Goal: Task Accomplishment & Management: Manage account settings

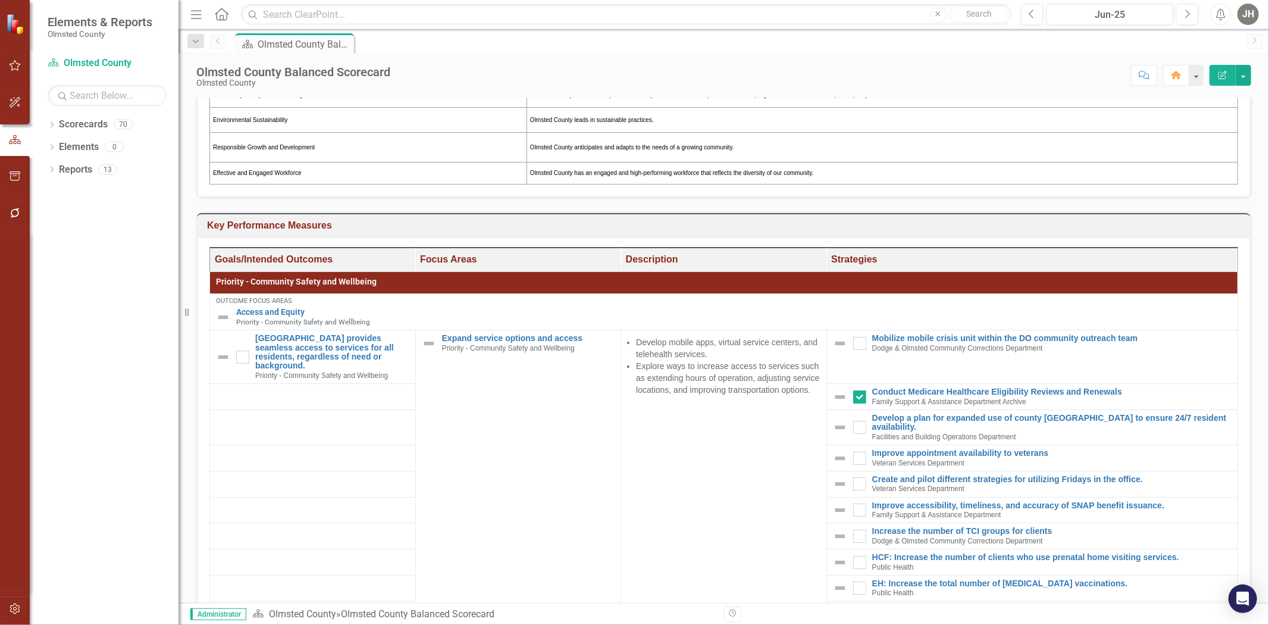
scroll to position [369, 0]
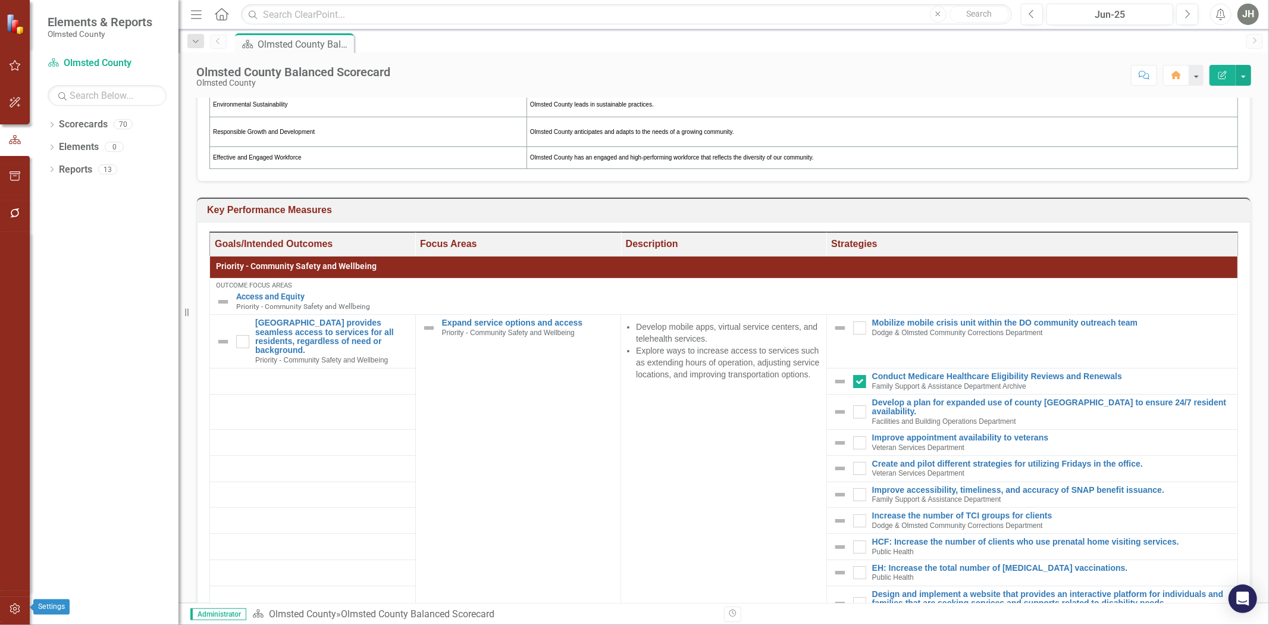
drag, startPoint x: 16, startPoint y: 613, endPoint x: 199, endPoint y: 574, distance: 186.8
click at [16, 613] on icon "button" at bounding box center [15, 609] width 12 height 10
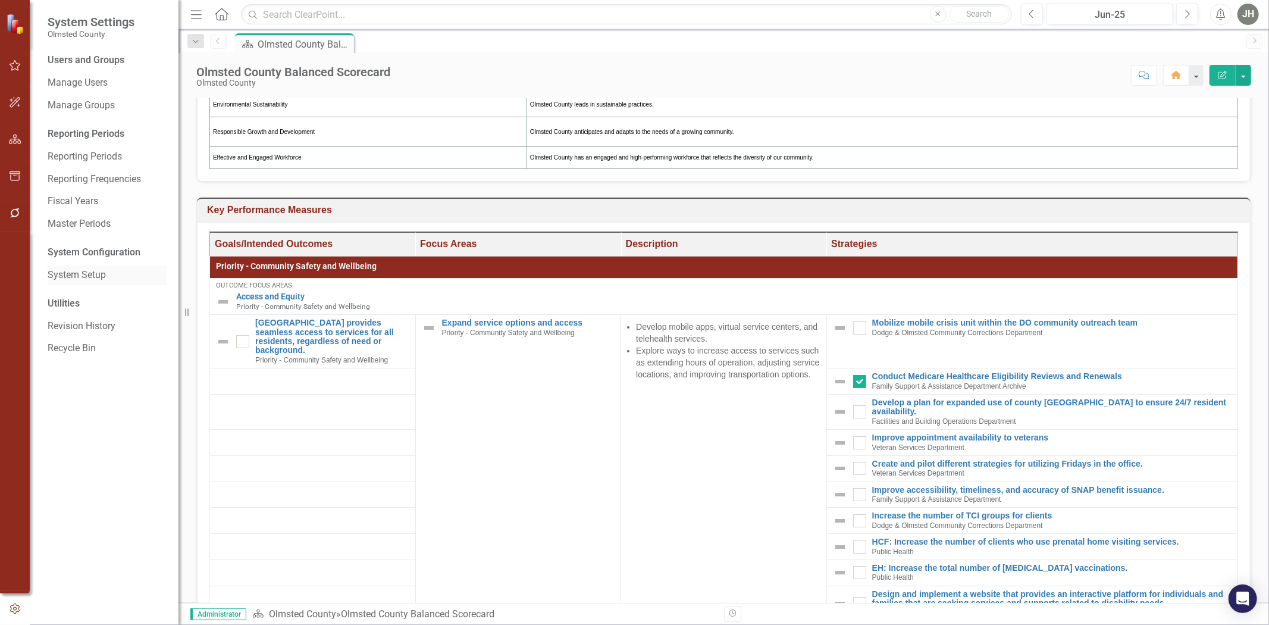
click at [93, 276] on link "System Setup" at bounding box center [107, 275] width 119 height 14
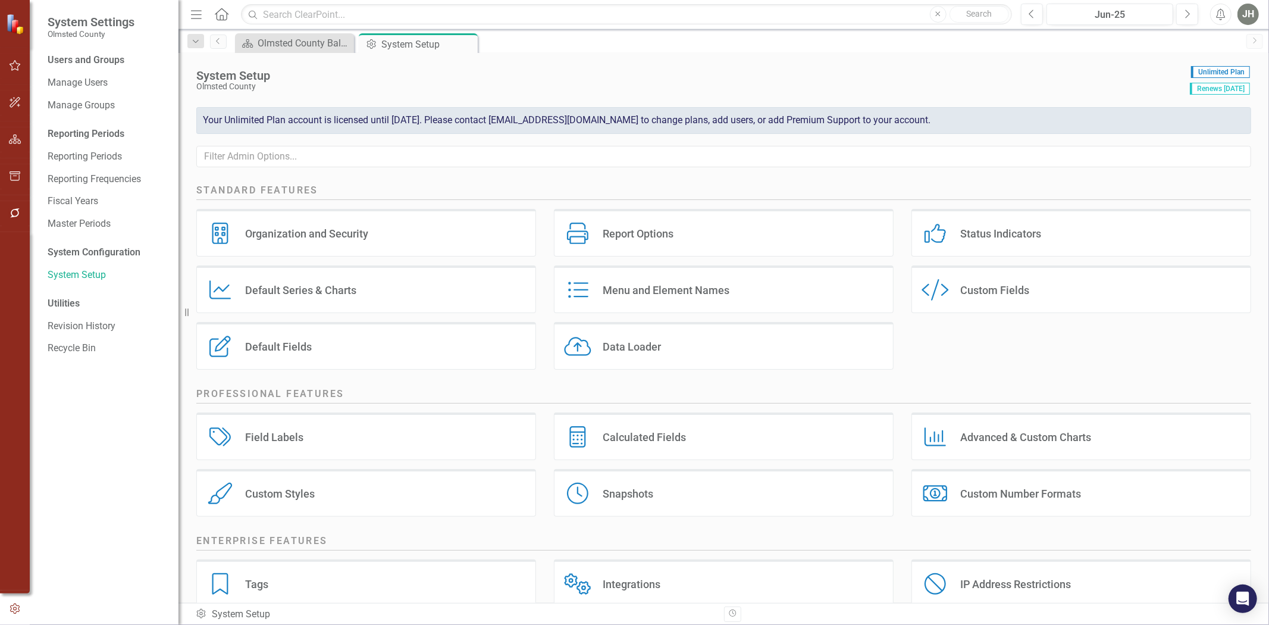
click at [665, 293] on div "Menu and Element Names" at bounding box center [666, 290] width 127 height 14
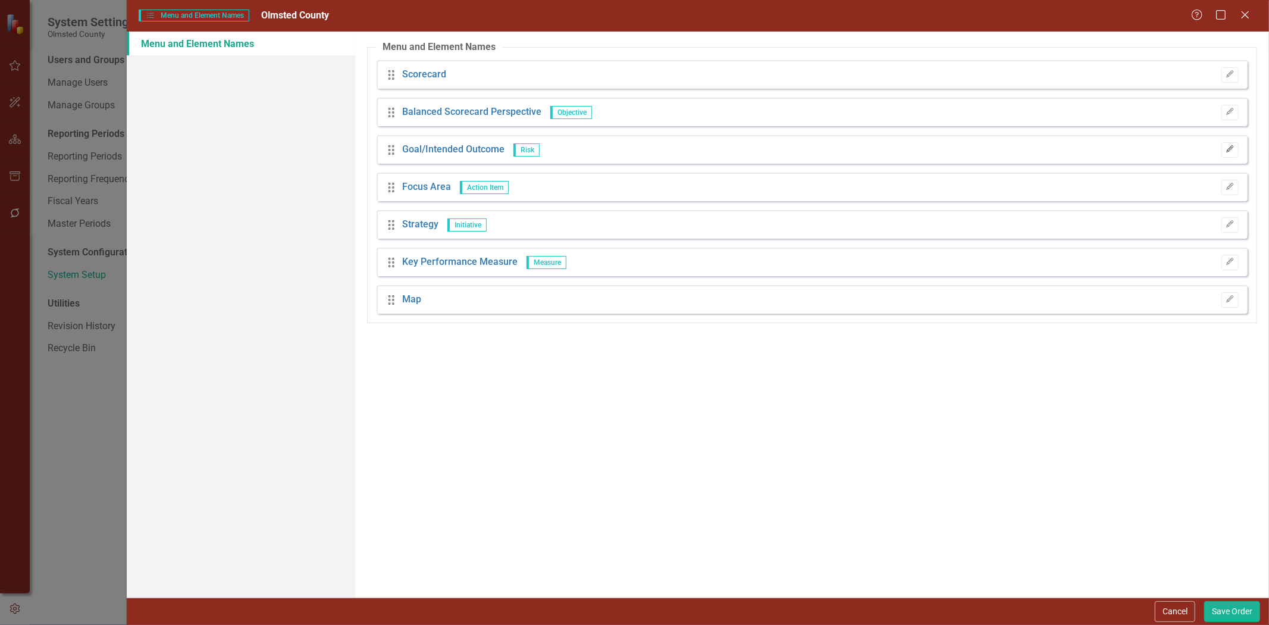
click at [1236, 149] on button "Edit" at bounding box center [1229, 149] width 17 height 15
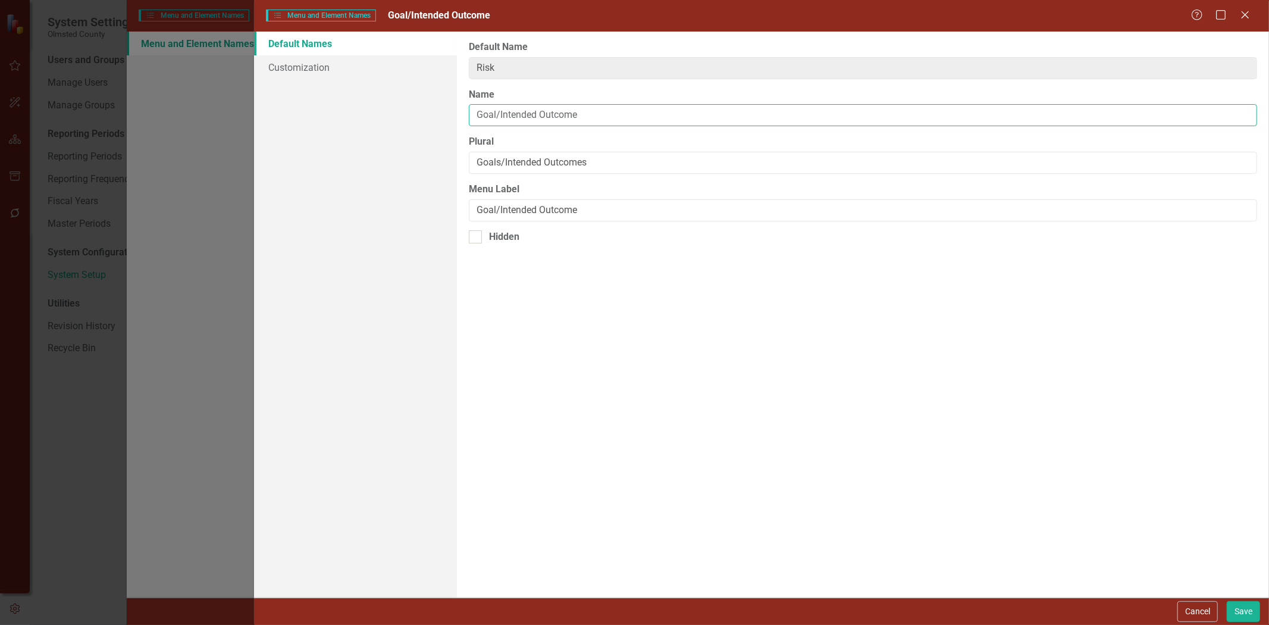
click at [586, 120] on input "Goal/Intended Outcome" at bounding box center [863, 115] width 788 height 22
type input "Goal"
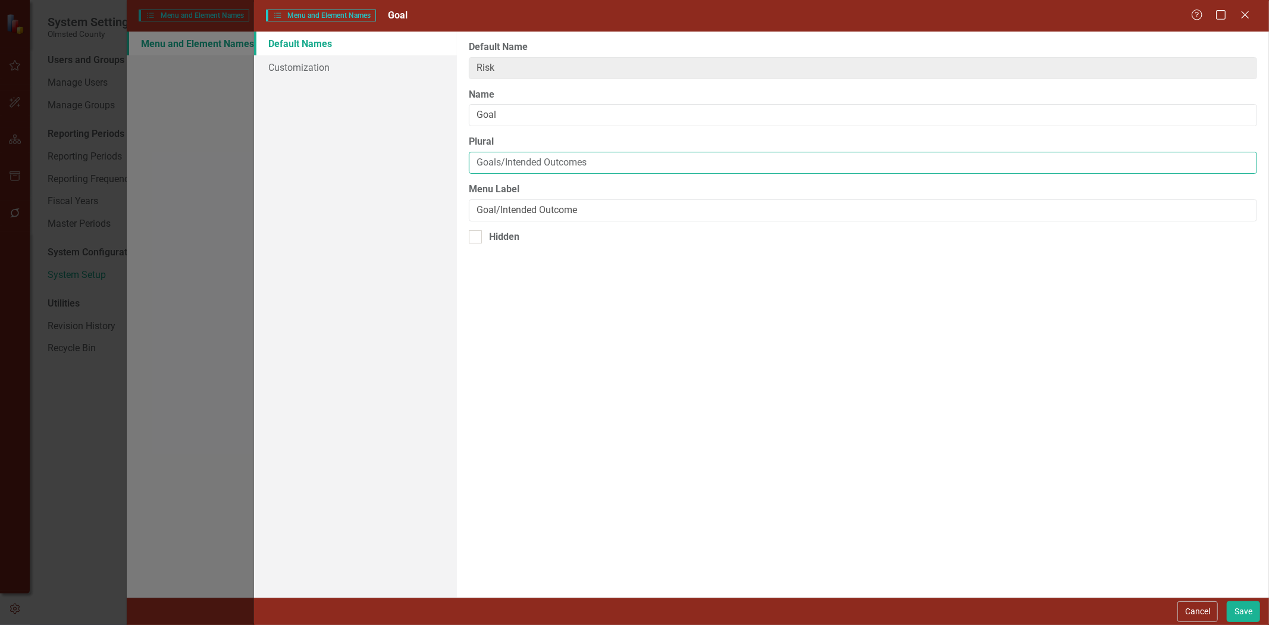
drag, startPoint x: 606, startPoint y: 168, endPoint x: 506, endPoint y: 169, distance: 99.9
click at [506, 169] on input "Goals/Intended Outcomes" at bounding box center [863, 163] width 788 height 22
type input "Goals"
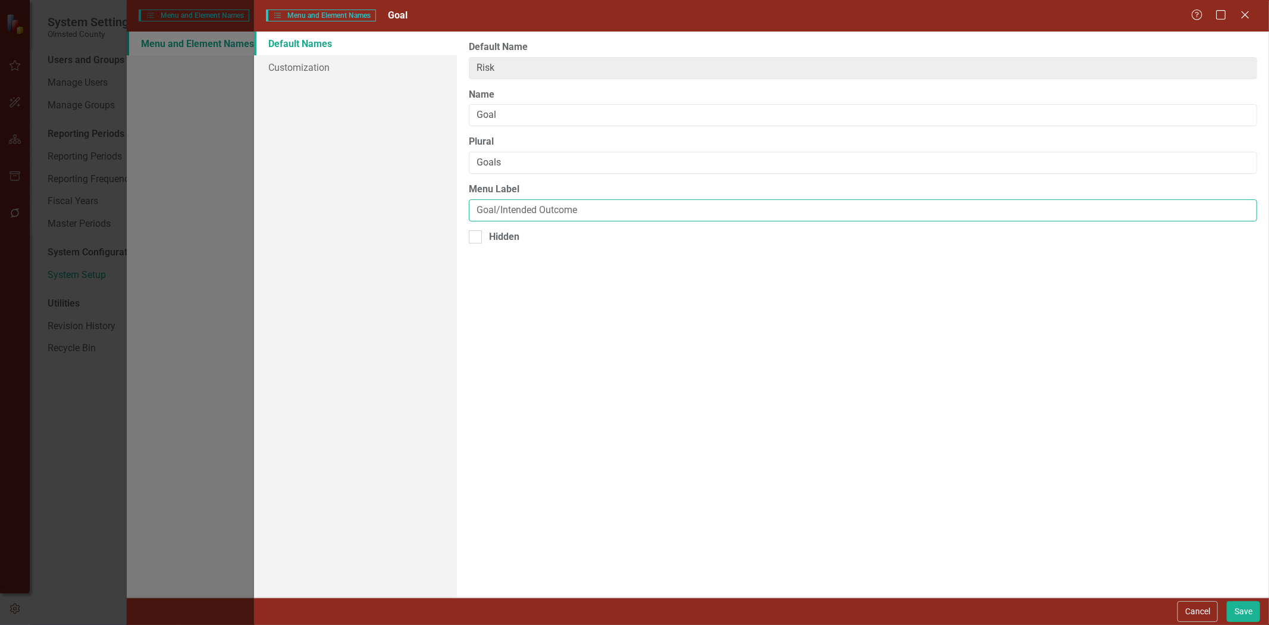
click at [599, 217] on input "Goal/Intended Outcome" at bounding box center [863, 210] width 788 height 22
type input "Goal"
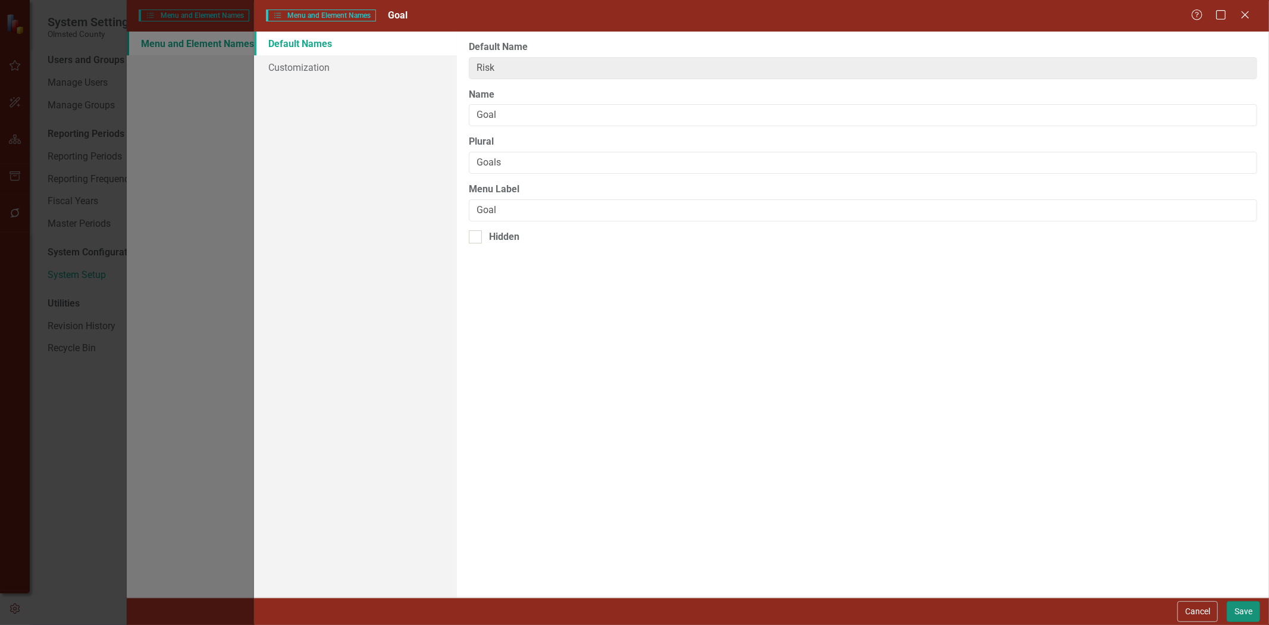
click at [1248, 612] on button "Save" at bounding box center [1243, 611] width 33 height 21
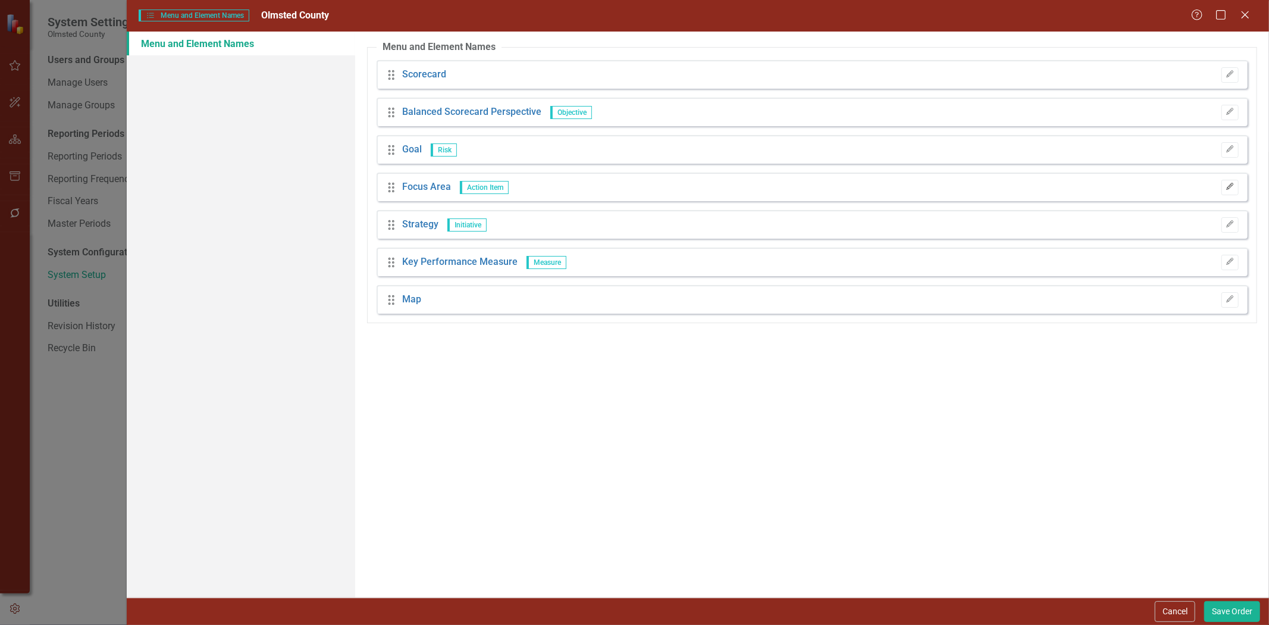
click at [1228, 185] on icon "Edit" at bounding box center [1229, 186] width 9 height 7
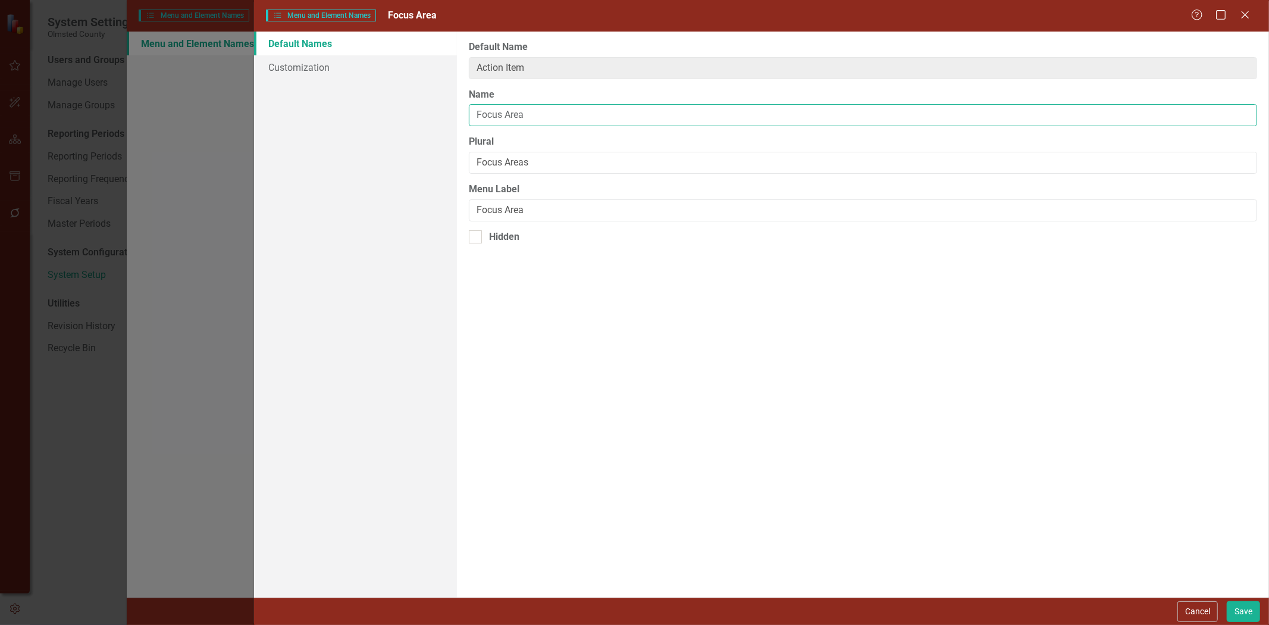
drag, startPoint x: 540, startPoint y: 116, endPoint x: 412, endPoint y: 128, distance: 128.5
click at [412, 128] on div "Default Names Customization From this page, you can rename (and optionally hide…" at bounding box center [761, 315] width 1015 height 566
type input "Intended Outcome"
drag, startPoint x: 537, startPoint y: 167, endPoint x: 459, endPoint y: 177, distance: 78.1
click at [458, 178] on div "From this page, you can rename (and optionally hide) the default element names …" at bounding box center [863, 315] width 812 height 566
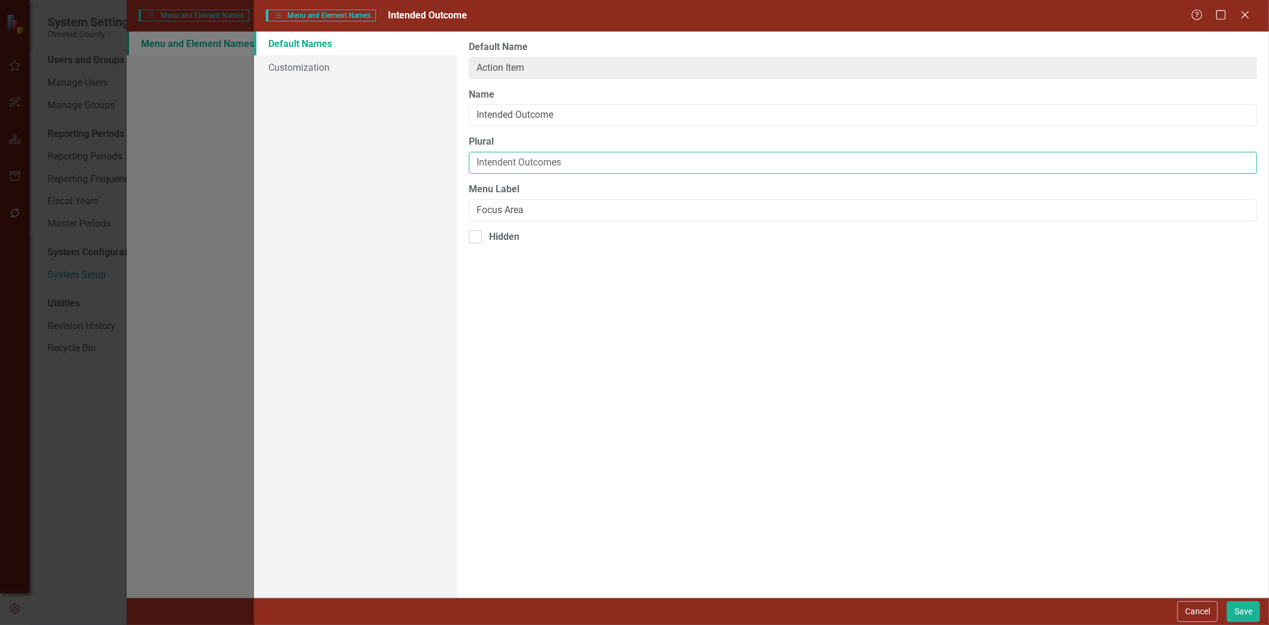
type input "Intendent Outcomes"
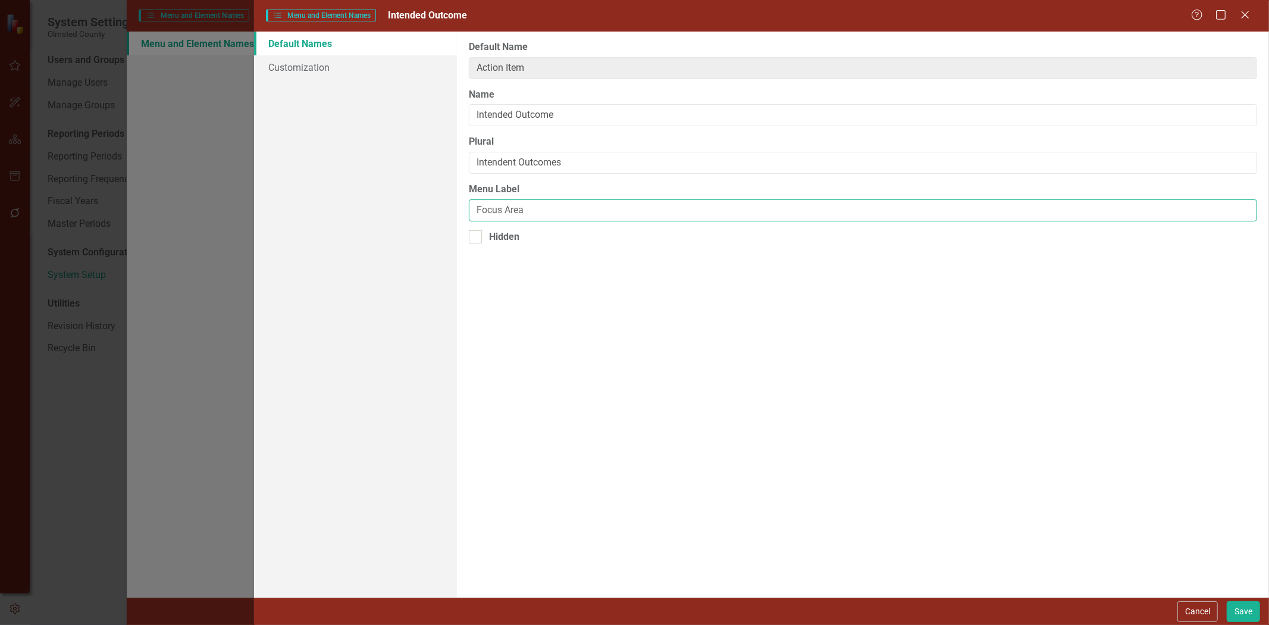
drag, startPoint x: 550, startPoint y: 217, endPoint x: 445, endPoint y: 222, distance: 104.8
click at [445, 222] on div "Default Names Customization From this page, you can rename (and optionally hide…" at bounding box center [761, 315] width 1015 height 566
type input "Intended Outcome"
click at [1232, 613] on button "Save" at bounding box center [1243, 611] width 33 height 21
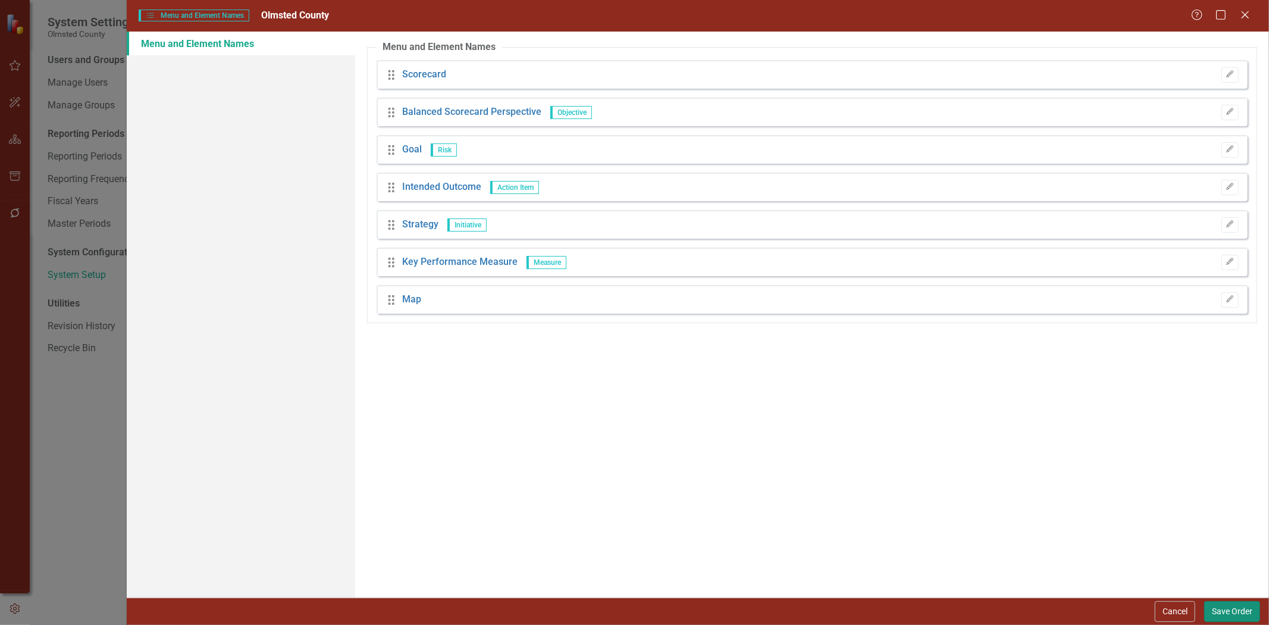
click at [1227, 608] on button "Save Order" at bounding box center [1232, 611] width 56 height 21
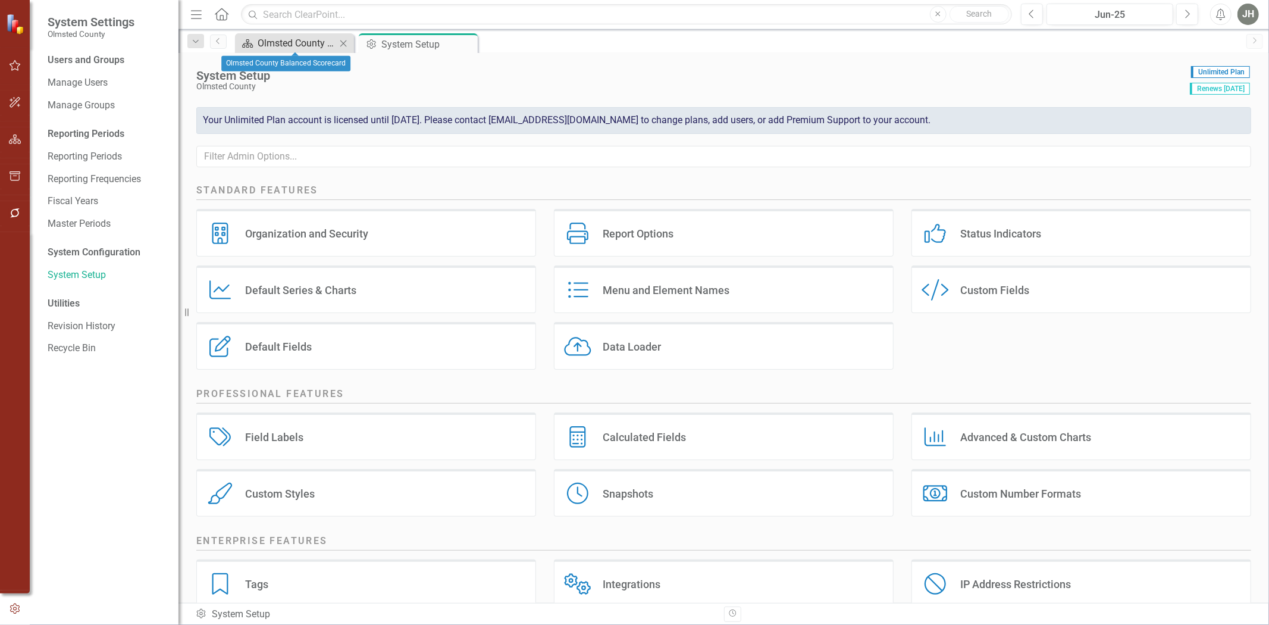
click at [317, 39] on div "Olmsted County Balanced Scorecard" at bounding box center [297, 43] width 79 height 15
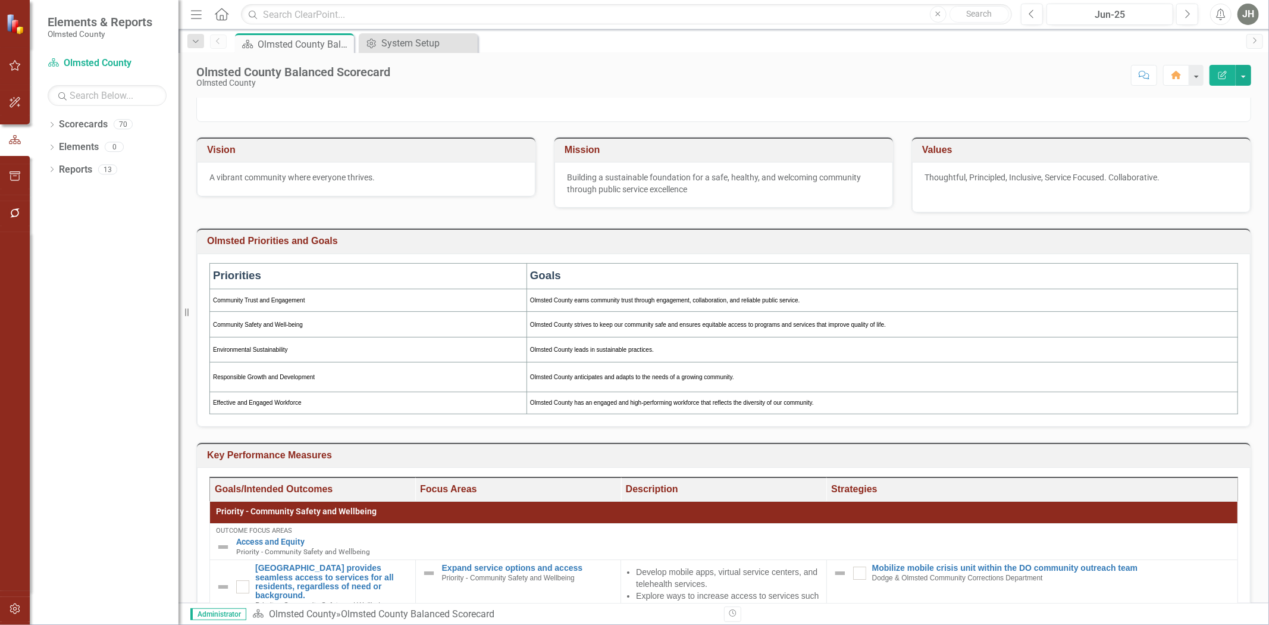
scroll to position [176, 0]
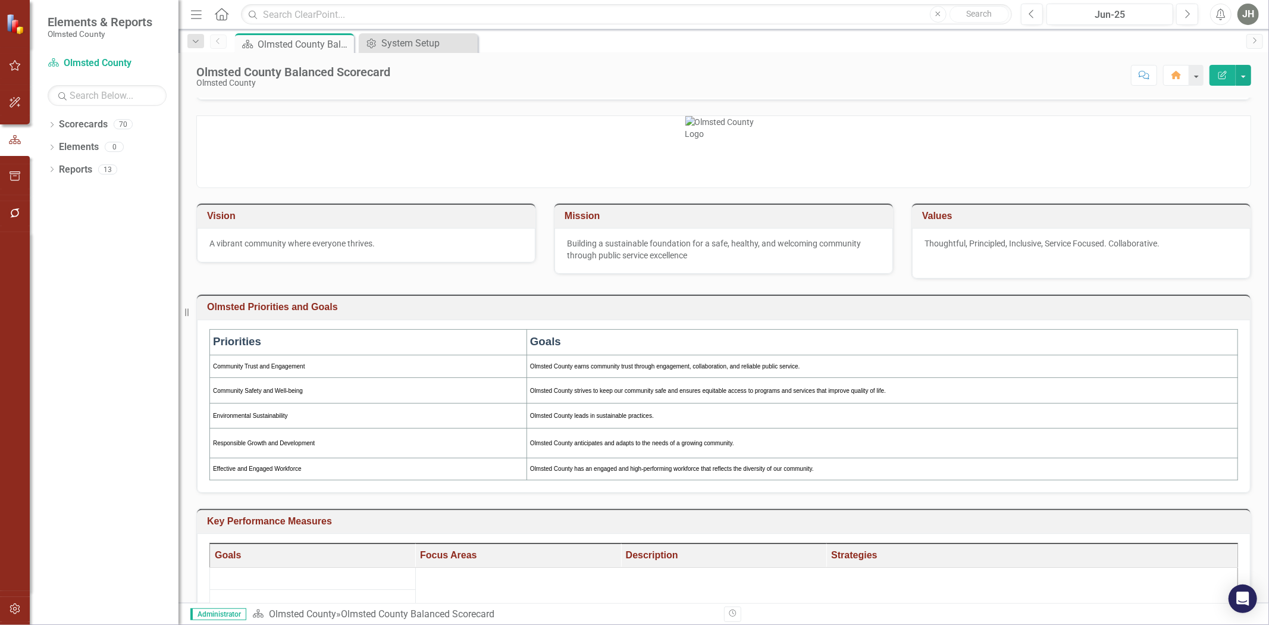
scroll to position [234, 0]
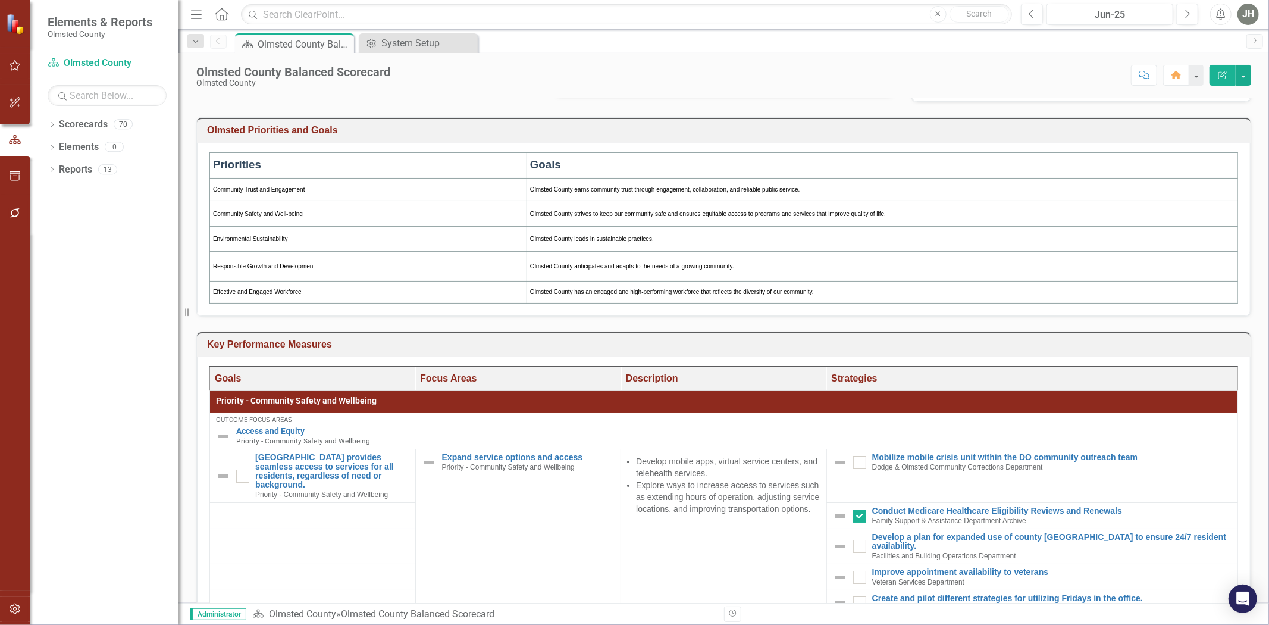
click at [1093, 337] on td "Key Performance Measures" at bounding box center [725, 346] width 1037 height 20
click at [1093, 339] on div "Key Performance Measures" at bounding box center [724, 344] width 1054 height 25
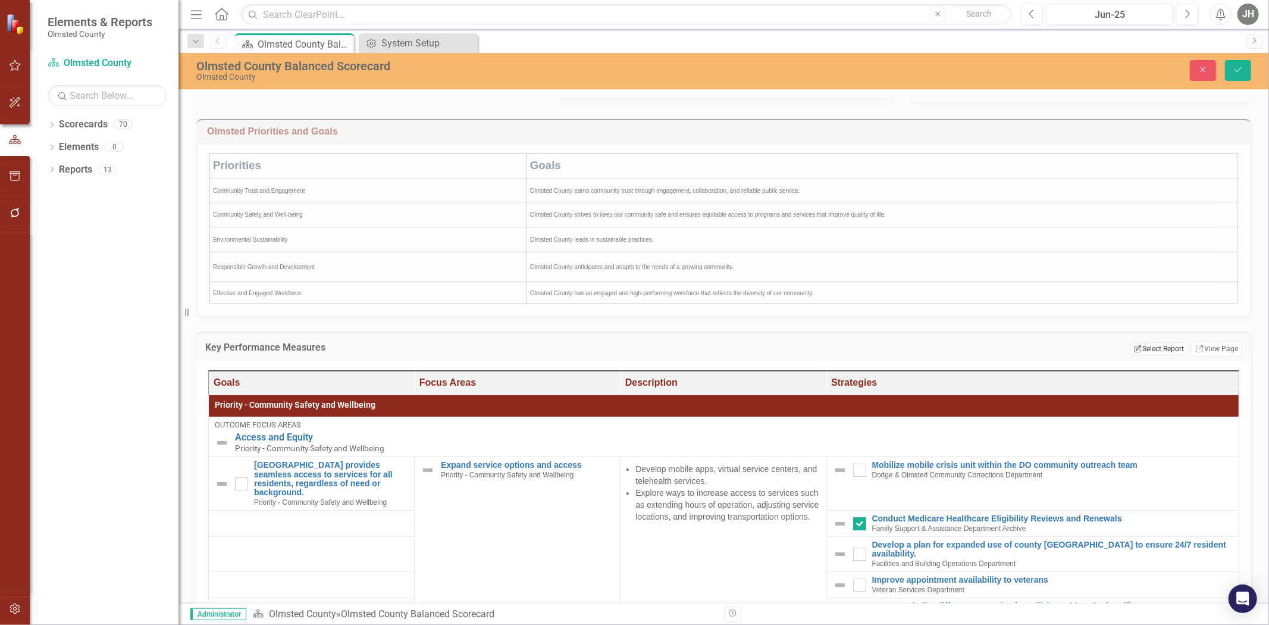
click at [1143, 349] on button "Edit Report Select Report" at bounding box center [1159, 348] width 58 height 13
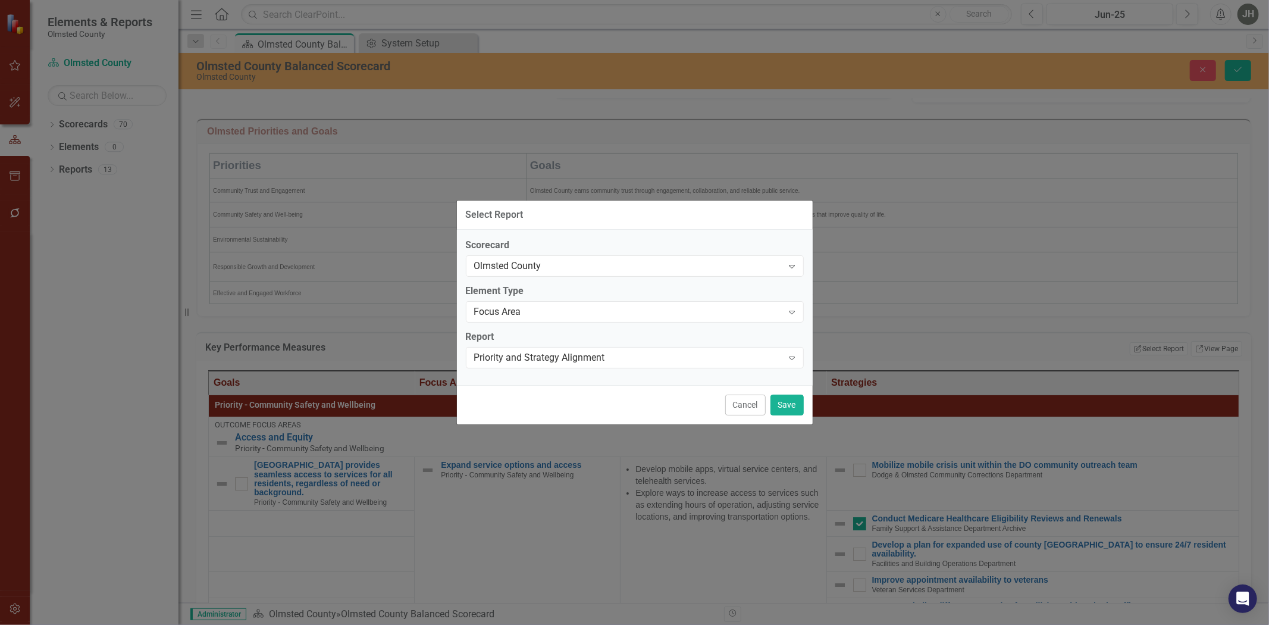
drag, startPoint x: 726, startPoint y: 410, endPoint x: 1115, endPoint y: 408, distance: 389.1
click at [730, 410] on button "Cancel" at bounding box center [745, 404] width 40 height 21
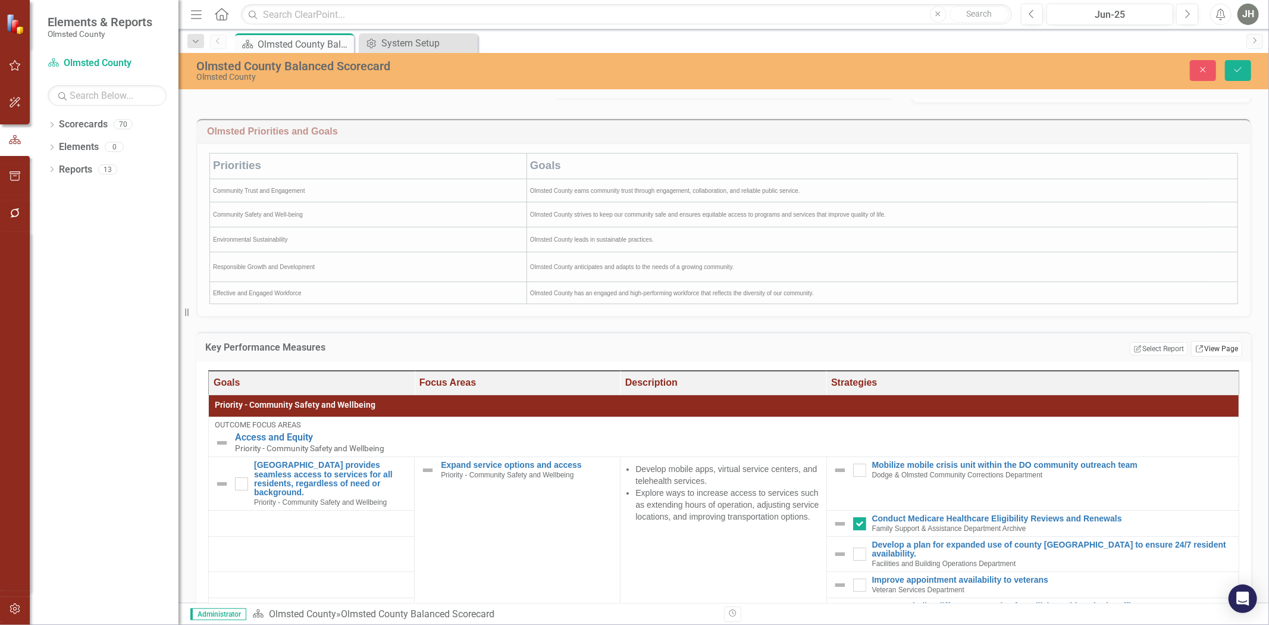
click at [1212, 352] on link "Link View Page" at bounding box center [1216, 348] width 51 height 15
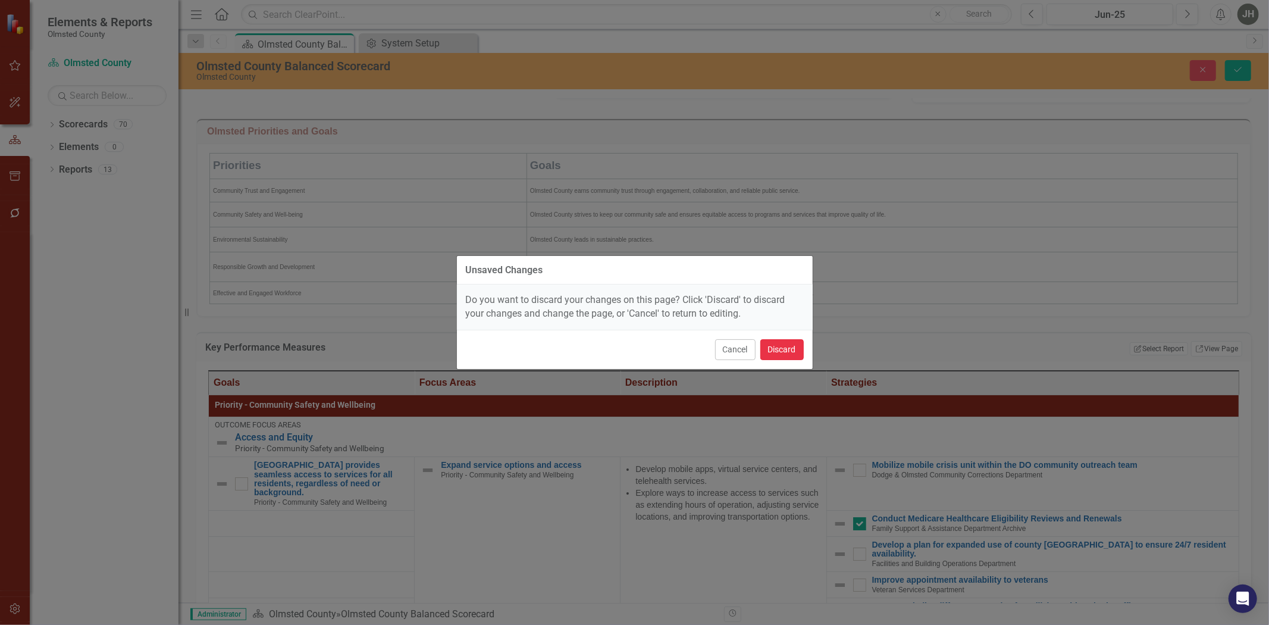
click at [783, 345] on button "Discard" at bounding box center [781, 349] width 43 height 21
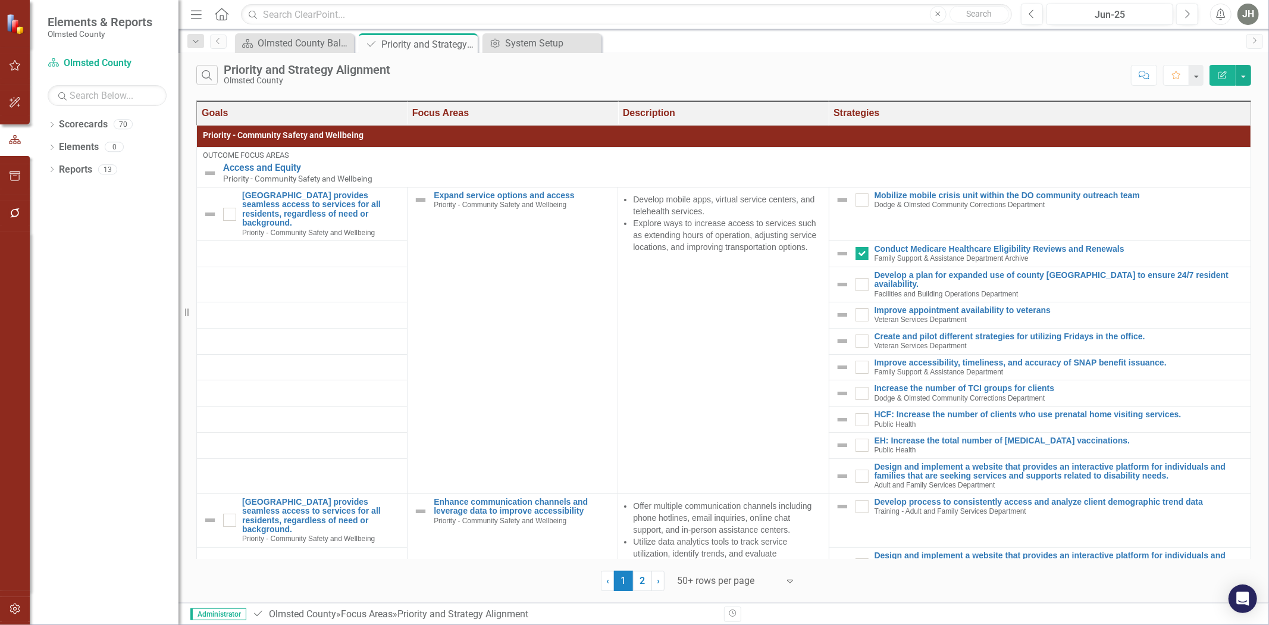
click at [1223, 78] on icon "Edit Report" at bounding box center [1222, 75] width 11 height 8
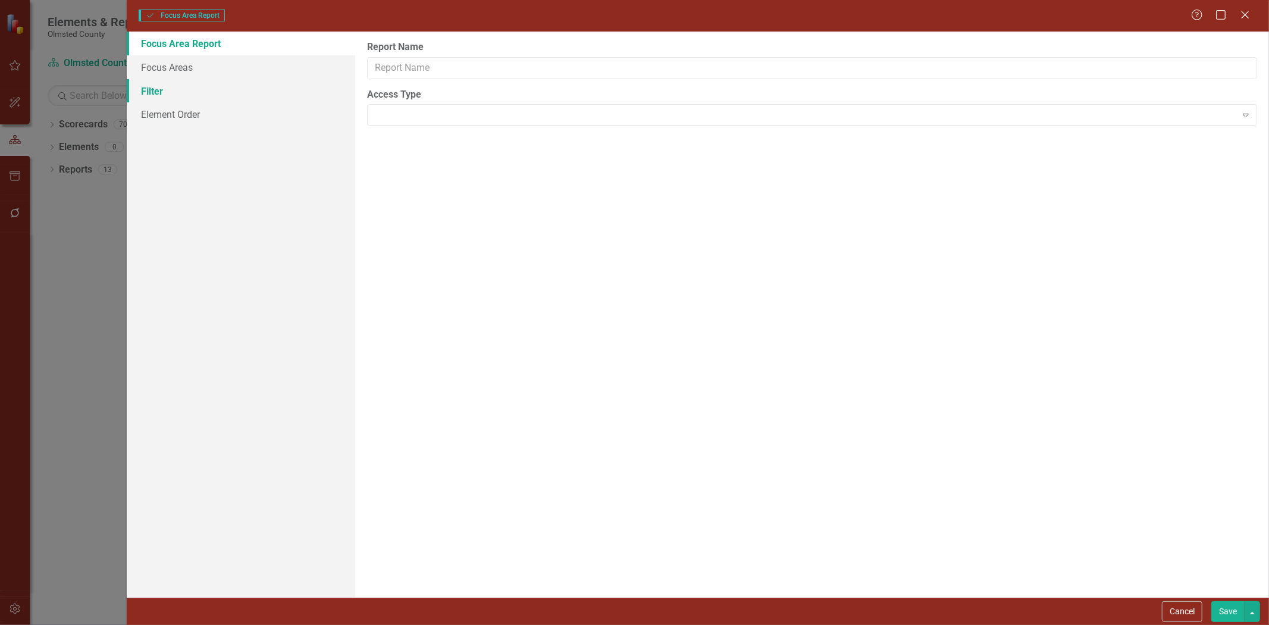
type input "Priority and Strategy Alignment"
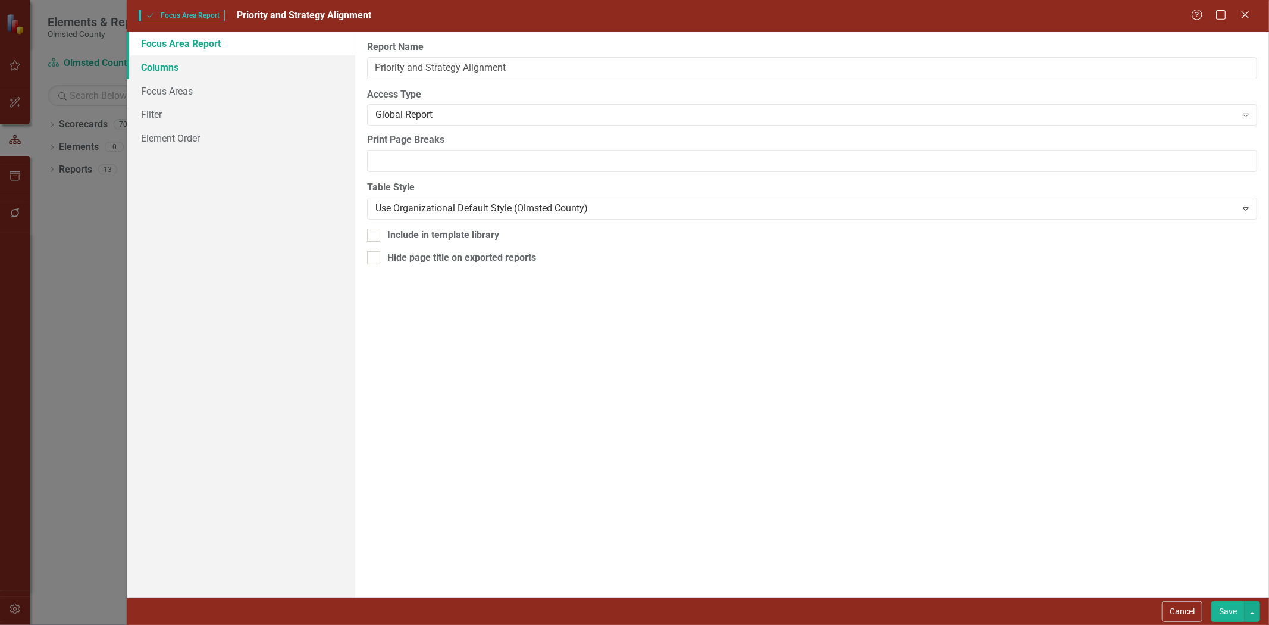
click at [167, 68] on link "Columns" at bounding box center [241, 67] width 228 height 24
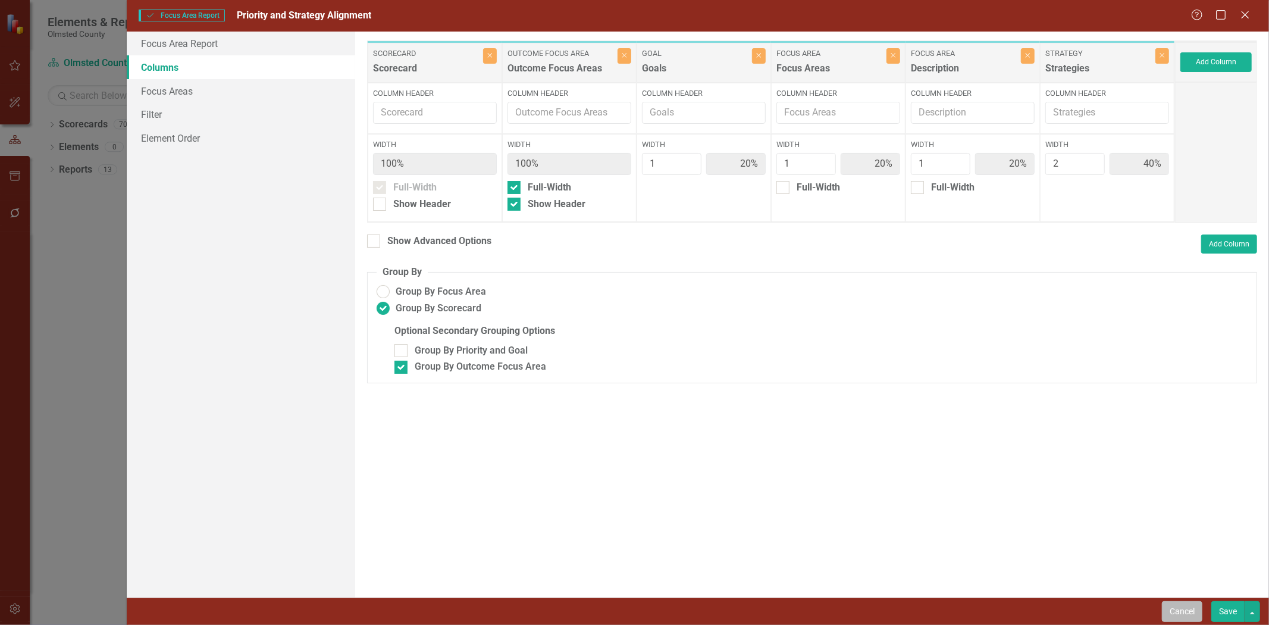
click at [1186, 604] on button "Cancel" at bounding box center [1182, 611] width 40 height 21
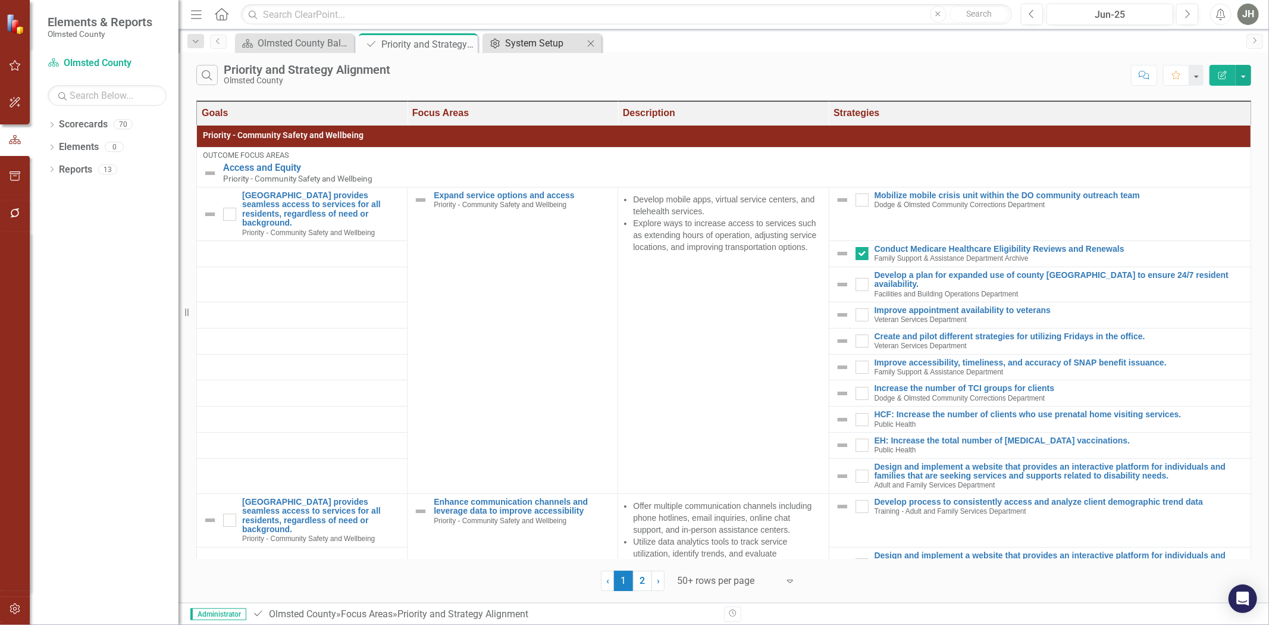
click at [527, 40] on div "System Setup" at bounding box center [544, 43] width 79 height 15
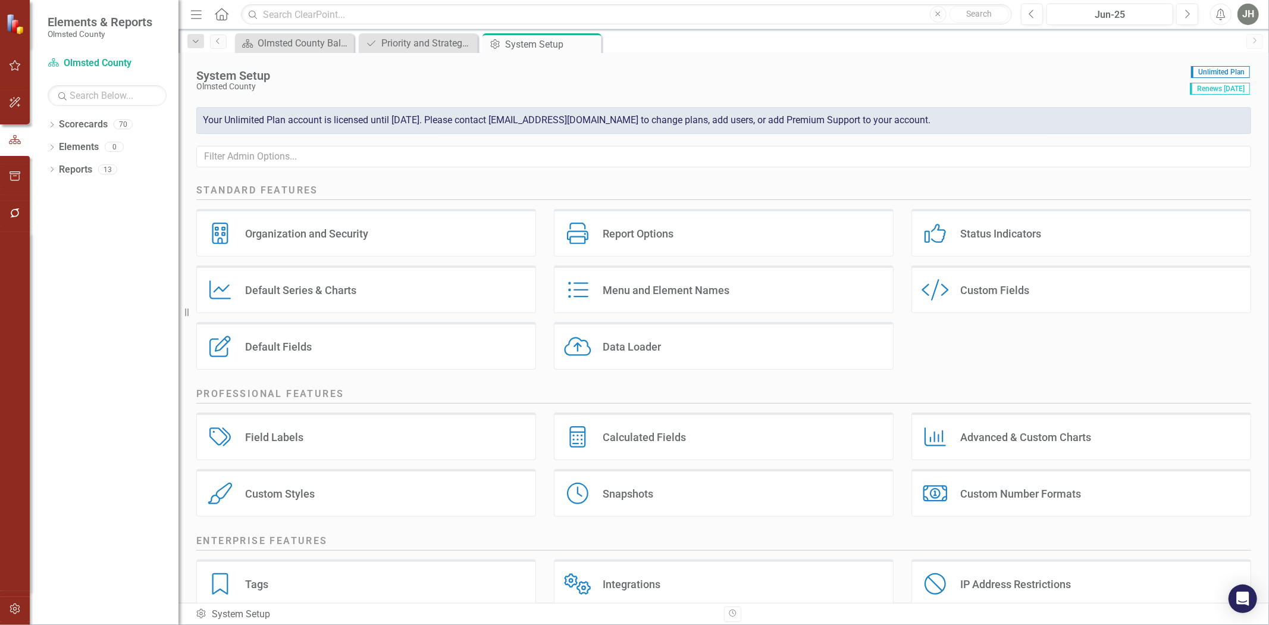
click at [991, 293] on div "Custom Fields" at bounding box center [994, 290] width 69 height 14
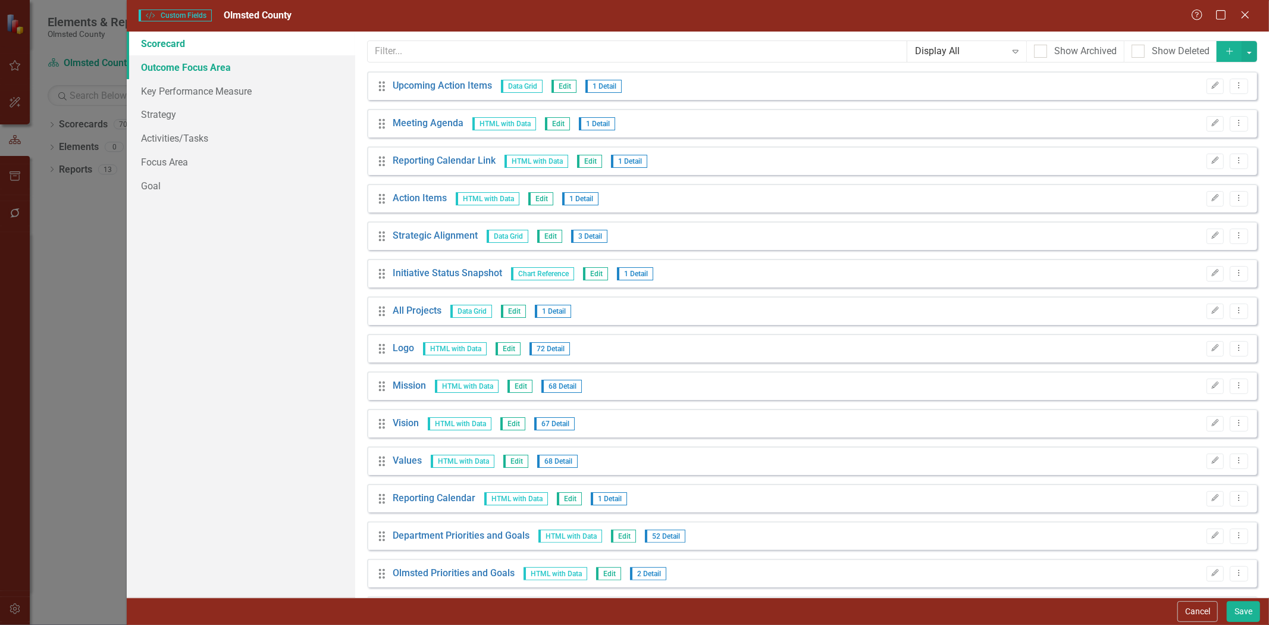
click at [173, 66] on link "Outcome Focus Area" at bounding box center [241, 67] width 228 height 24
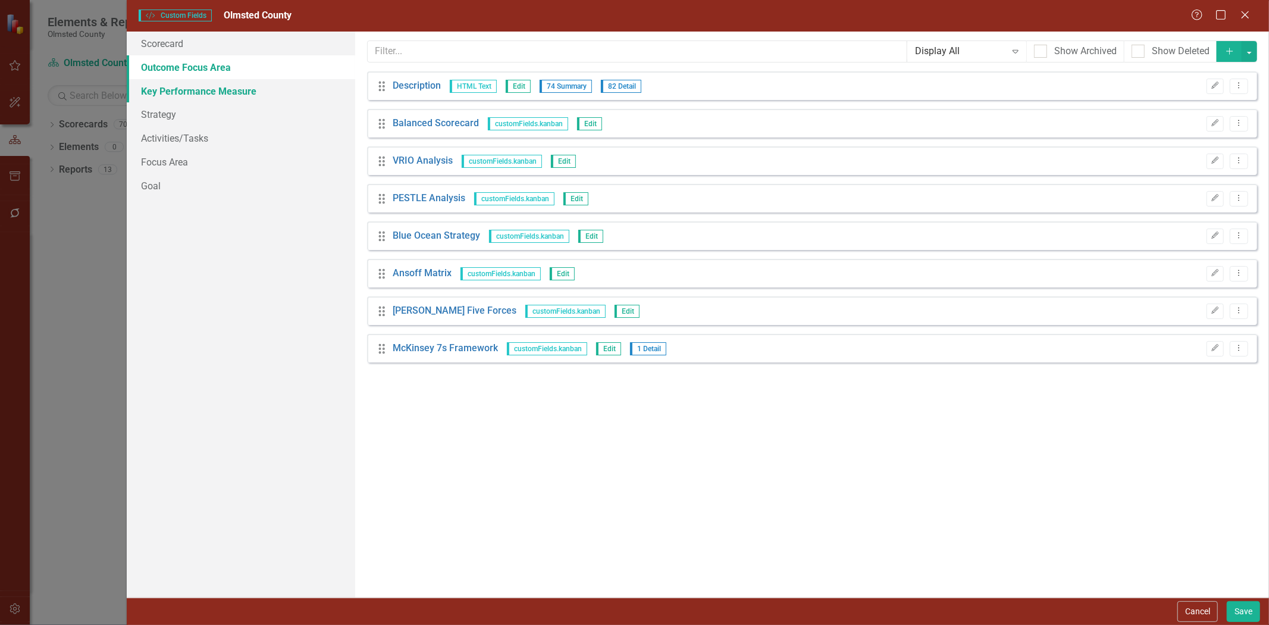
click at [177, 89] on link "Key Performance Measure" at bounding box center [241, 91] width 228 height 24
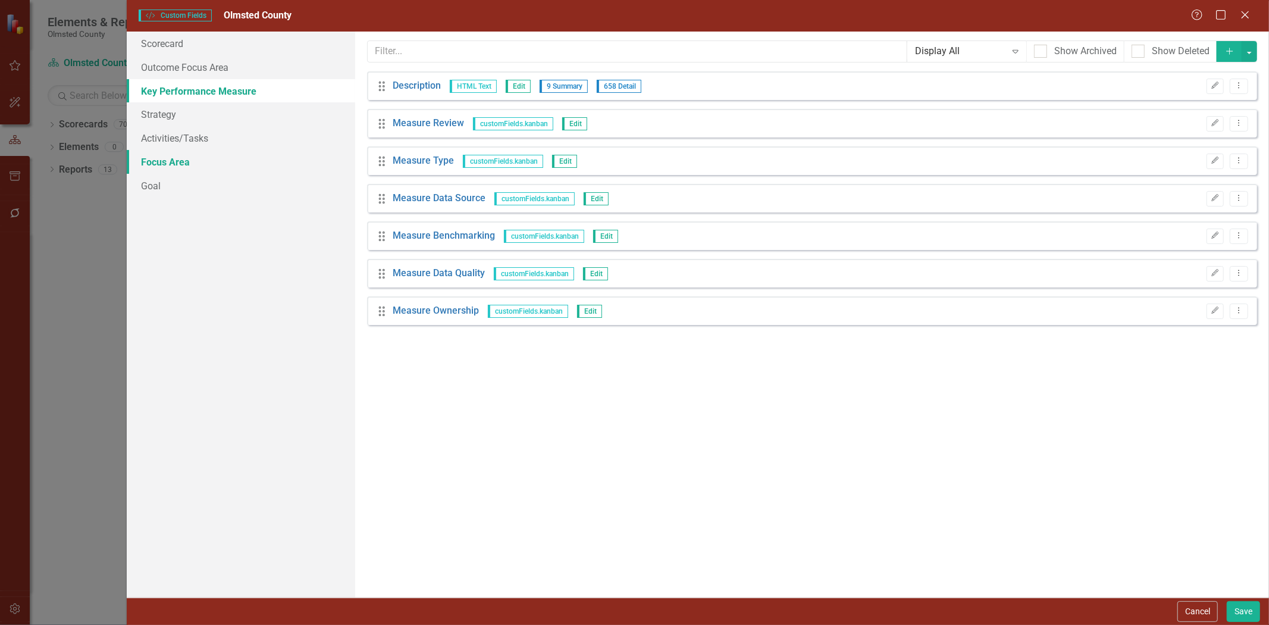
click at [171, 161] on link "Focus Area" at bounding box center [241, 162] width 228 height 24
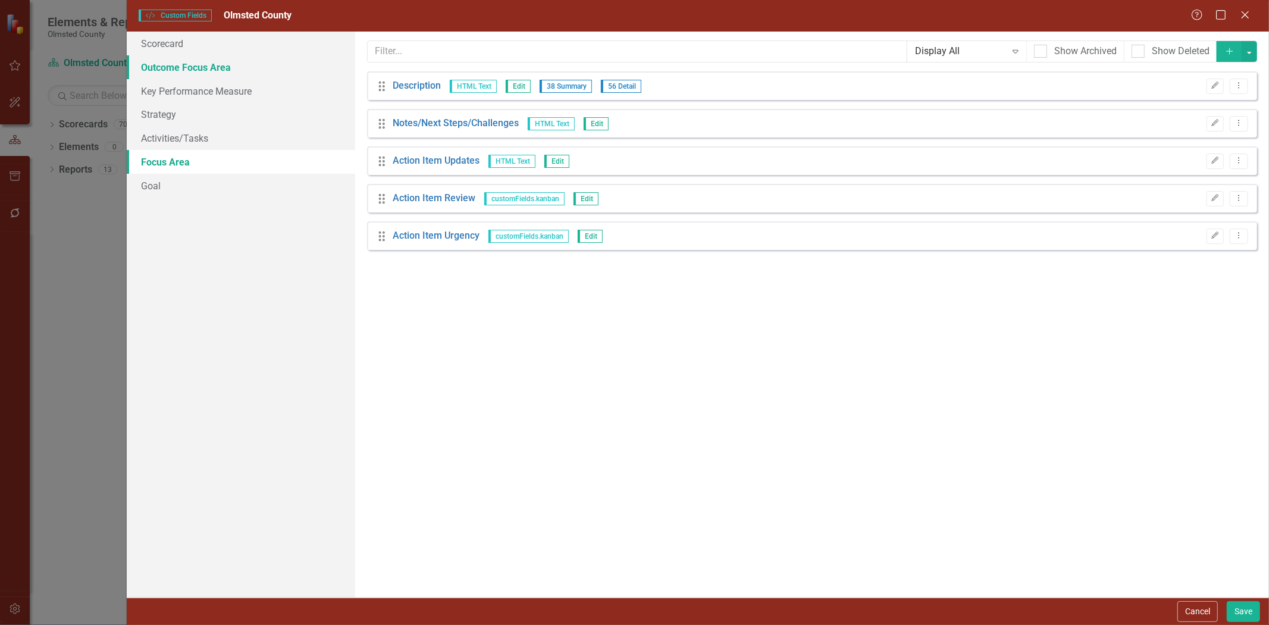
click at [170, 66] on link "Outcome Focus Area" at bounding box center [241, 67] width 228 height 24
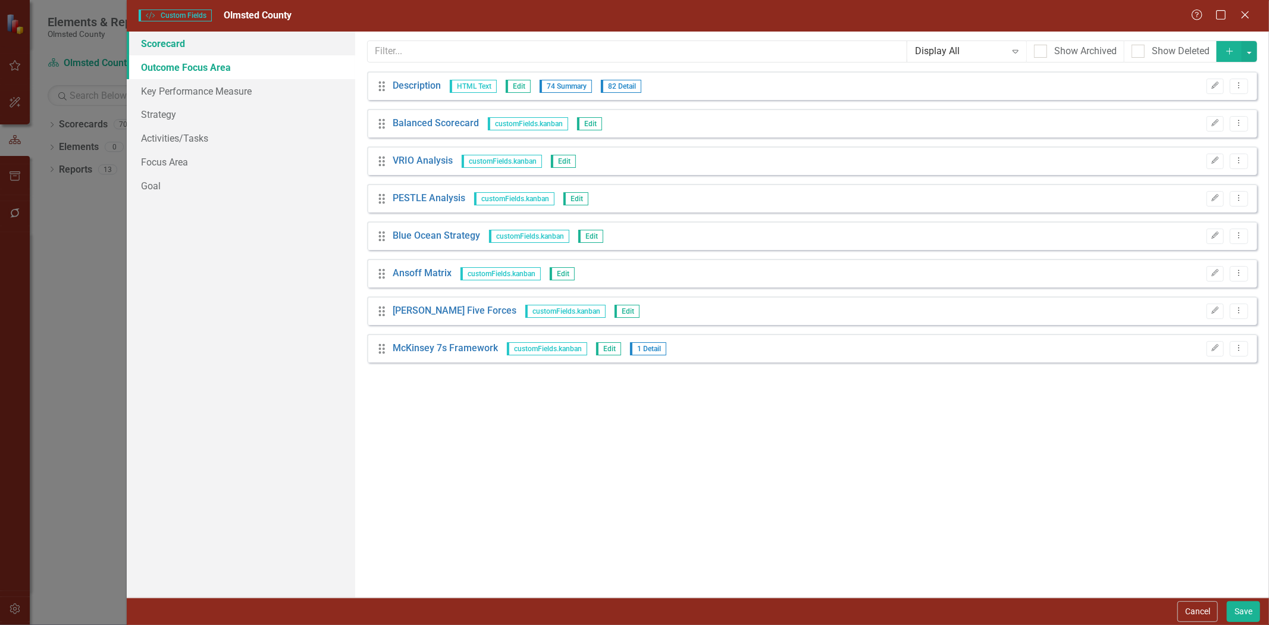
click at [174, 40] on link "Scorecard" at bounding box center [241, 44] width 228 height 24
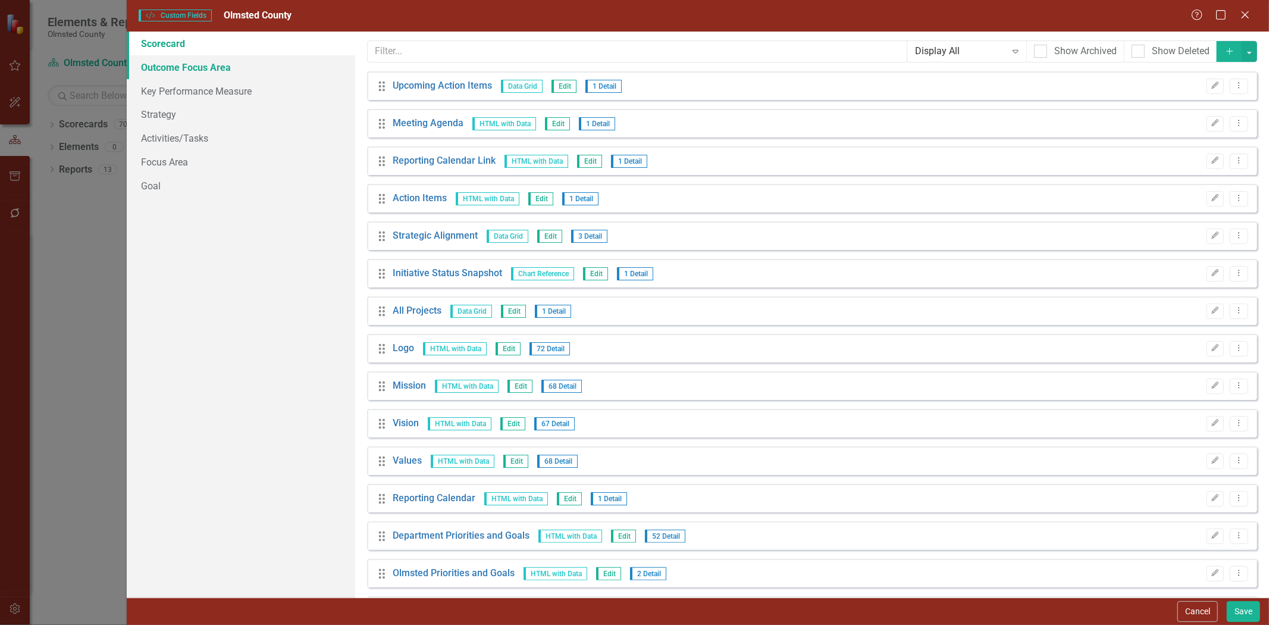
click at [185, 64] on link "Outcome Focus Area" at bounding box center [241, 67] width 228 height 24
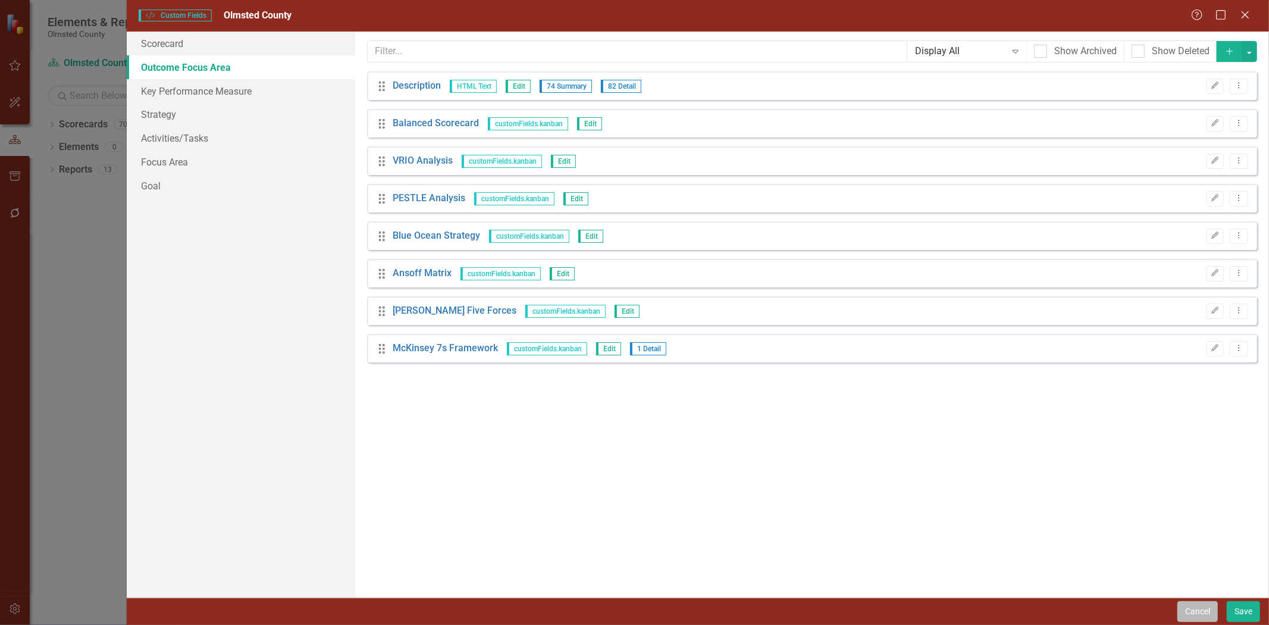
drag, startPoint x: 1189, startPoint y: 608, endPoint x: 99, endPoint y: 80, distance: 1210.9
click at [1189, 607] on button "Cancel" at bounding box center [1197, 611] width 40 height 21
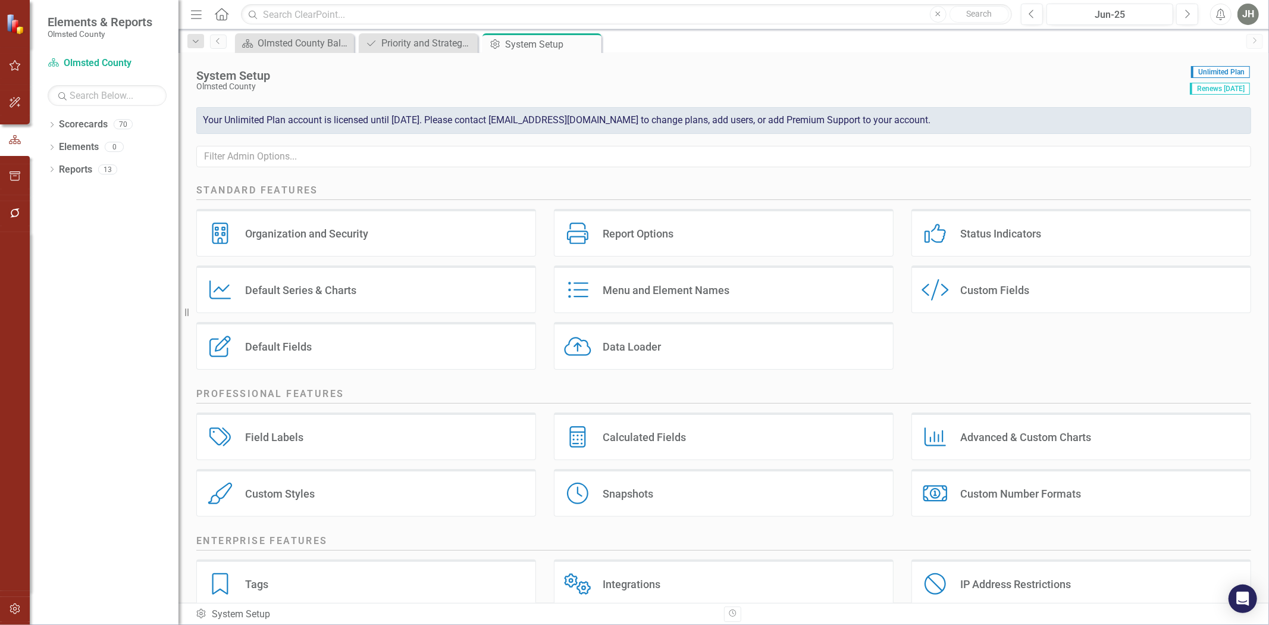
click at [649, 290] on div "Menu and Element Names" at bounding box center [666, 290] width 127 height 14
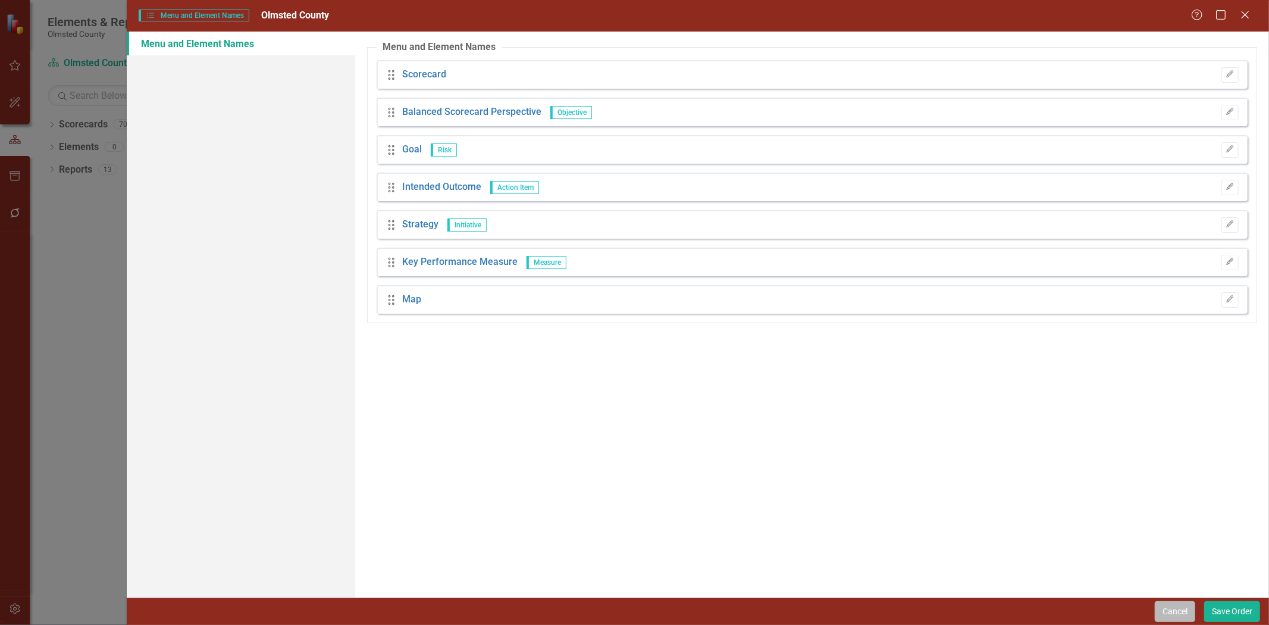
click at [1169, 608] on button "Cancel" at bounding box center [1175, 611] width 40 height 21
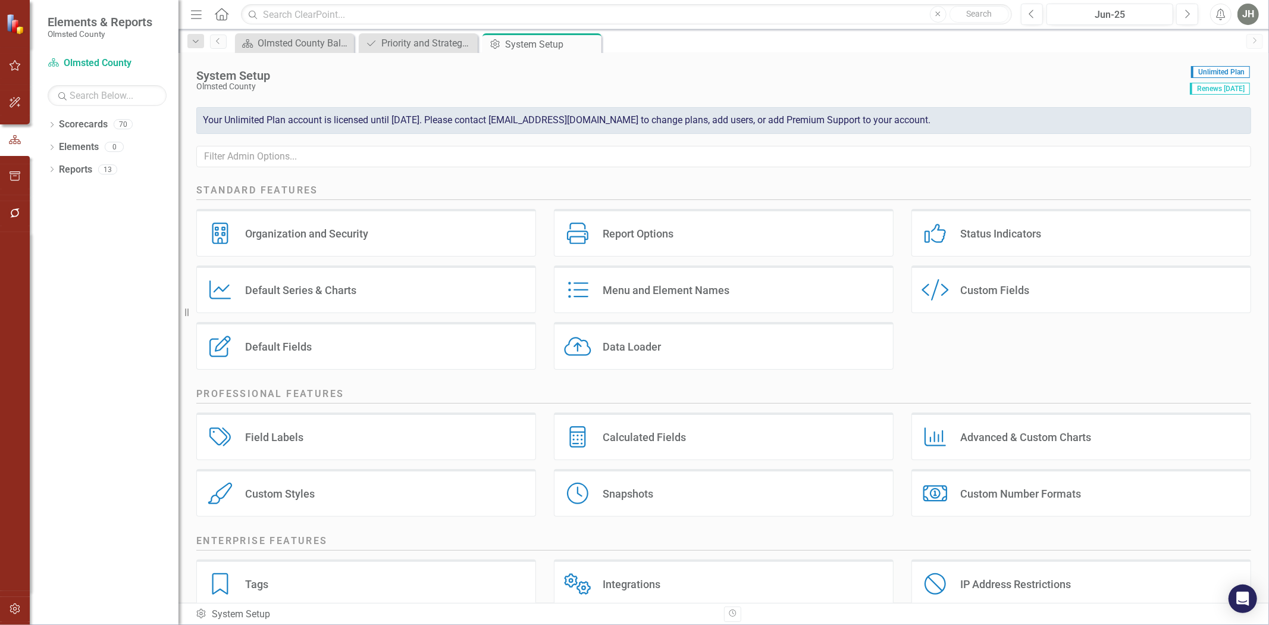
click at [314, 289] on div "Default Series & Charts" at bounding box center [300, 290] width 111 height 14
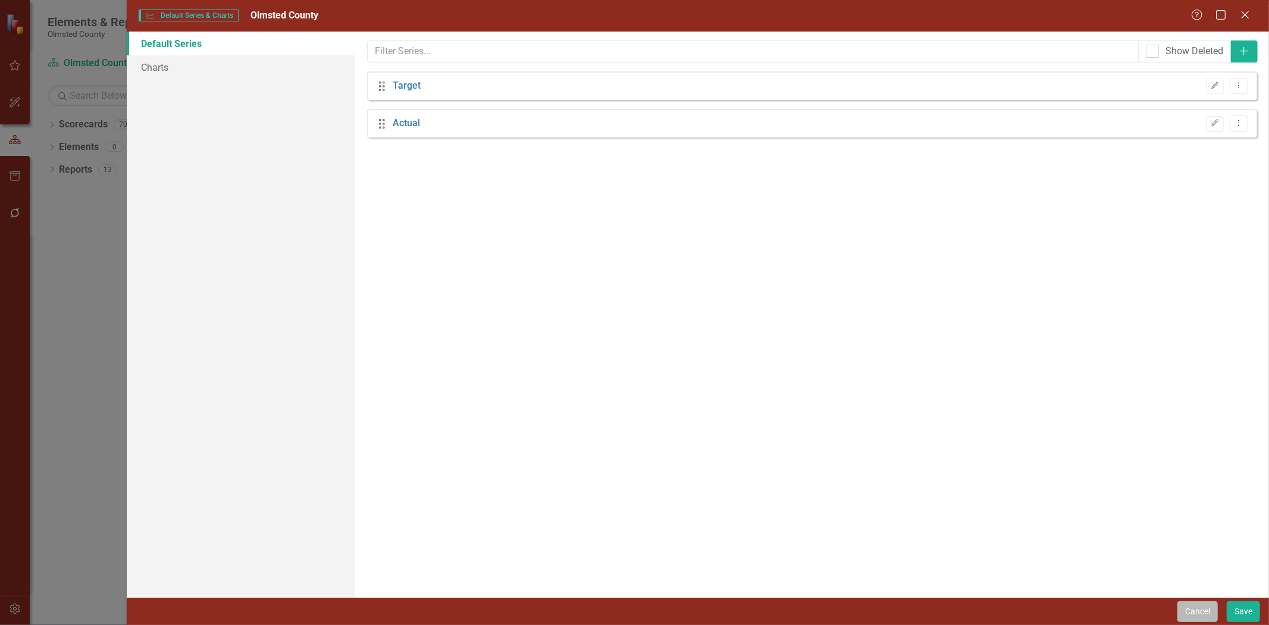
click at [1190, 610] on button "Cancel" at bounding box center [1197, 611] width 40 height 21
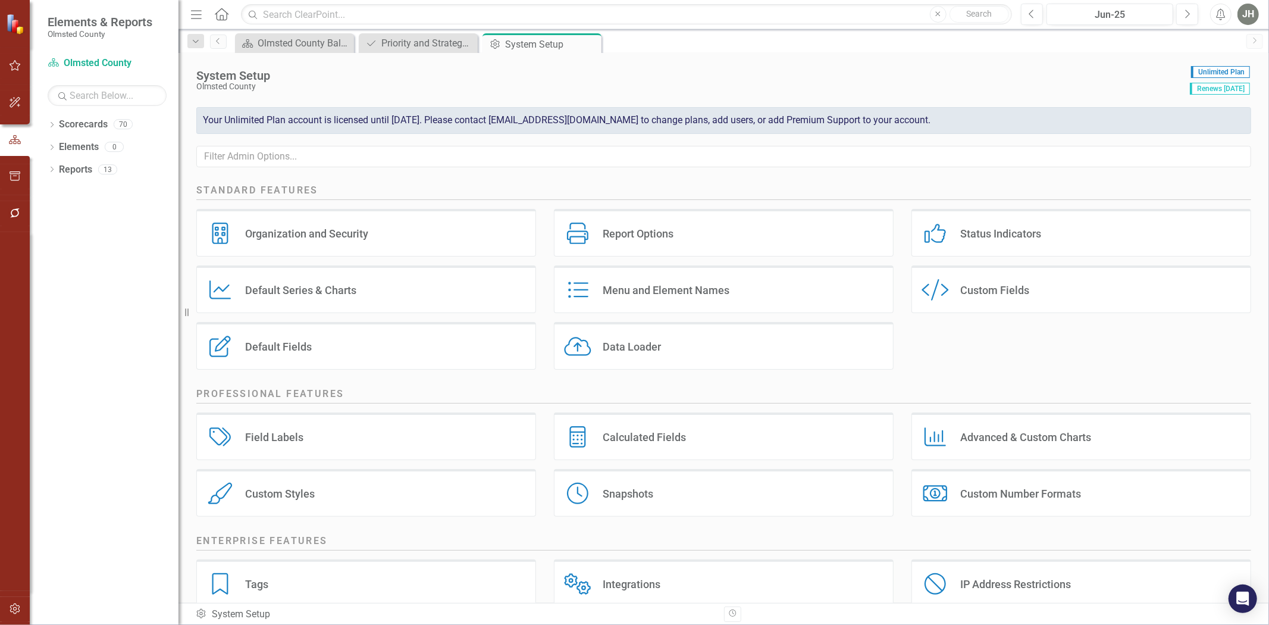
click at [973, 292] on div "Custom Fields" at bounding box center [994, 290] width 69 height 14
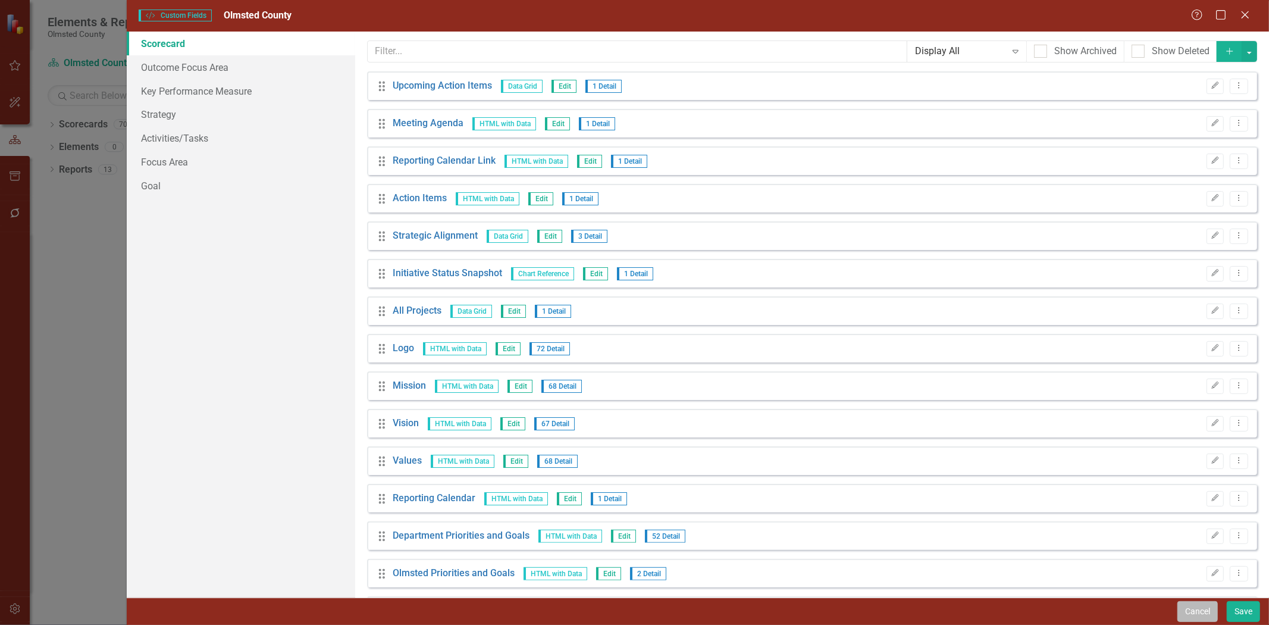
click at [1196, 604] on button "Cancel" at bounding box center [1197, 611] width 40 height 21
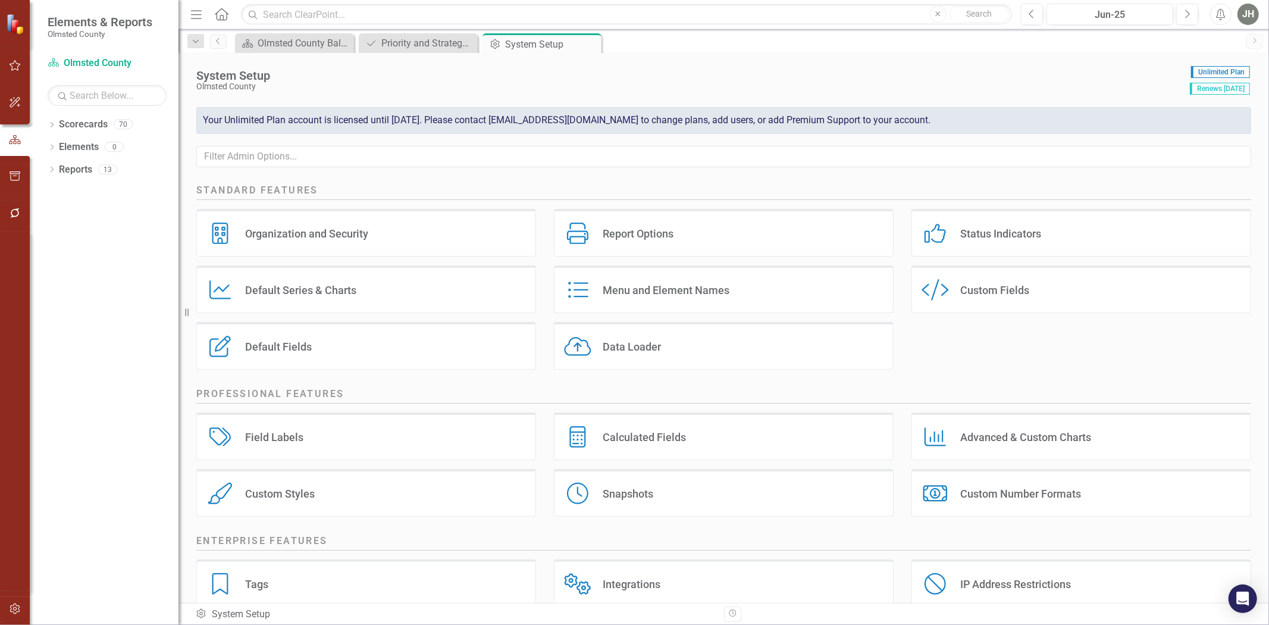
click at [284, 436] on div "Field Labels" at bounding box center [274, 437] width 58 height 14
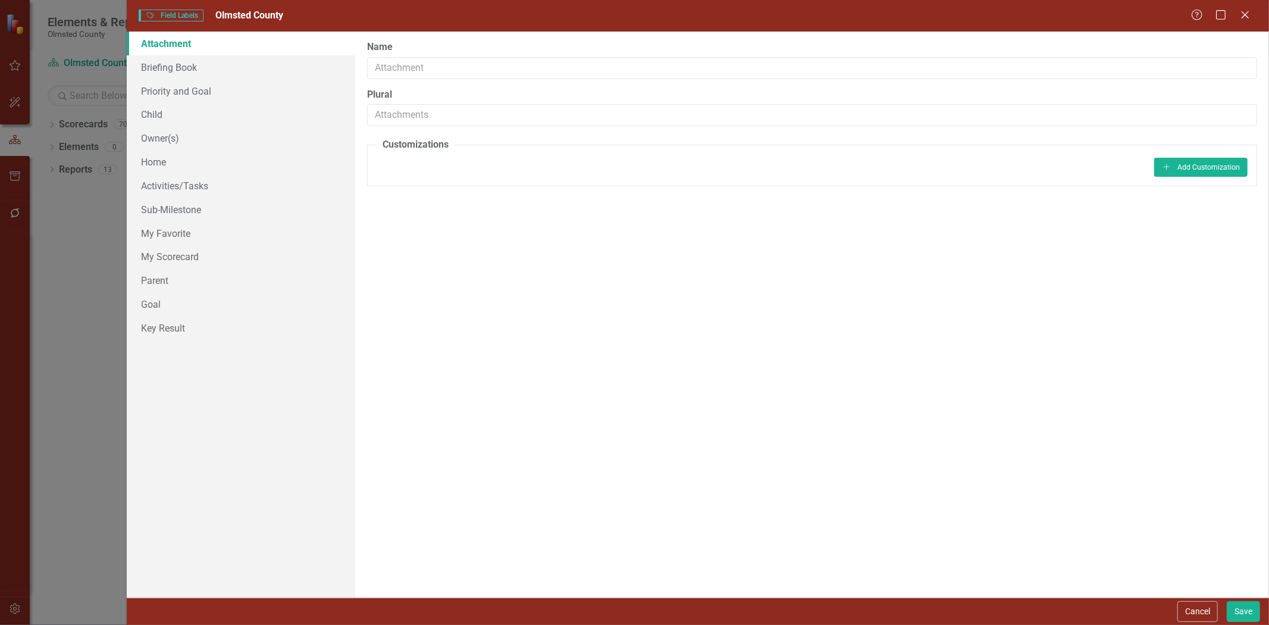
drag, startPoint x: 1200, startPoint y: 604, endPoint x: 1140, endPoint y: 589, distance: 61.9
click at [1200, 604] on button "Cancel" at bounding box center [1197, 611] width 40 height 21
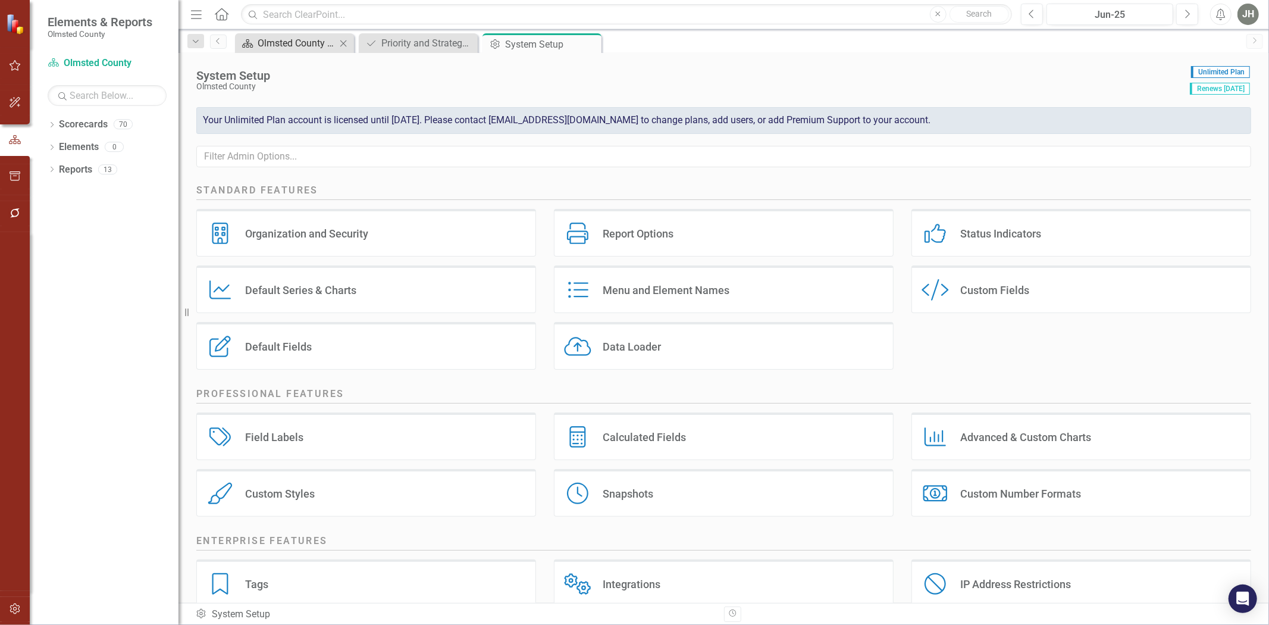
click at [283, 40] on div "Olmsted County Balanced Scorecard" at bounding box center [297, 43] width 79 height 15
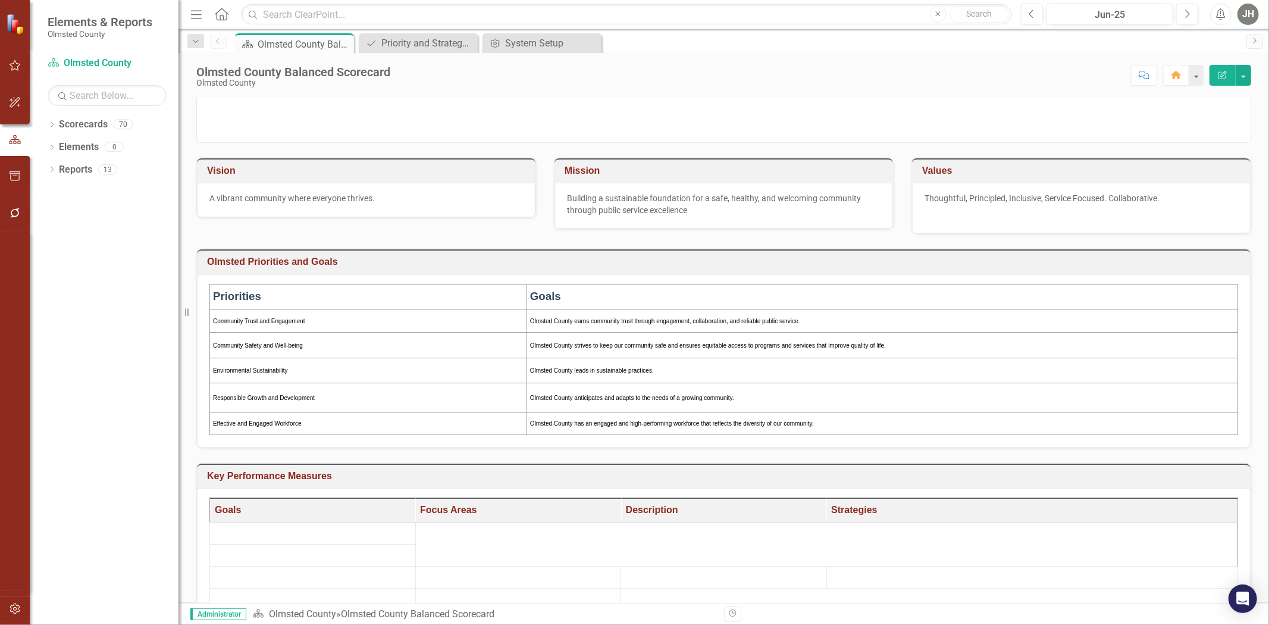
scroll to position [264, 0]
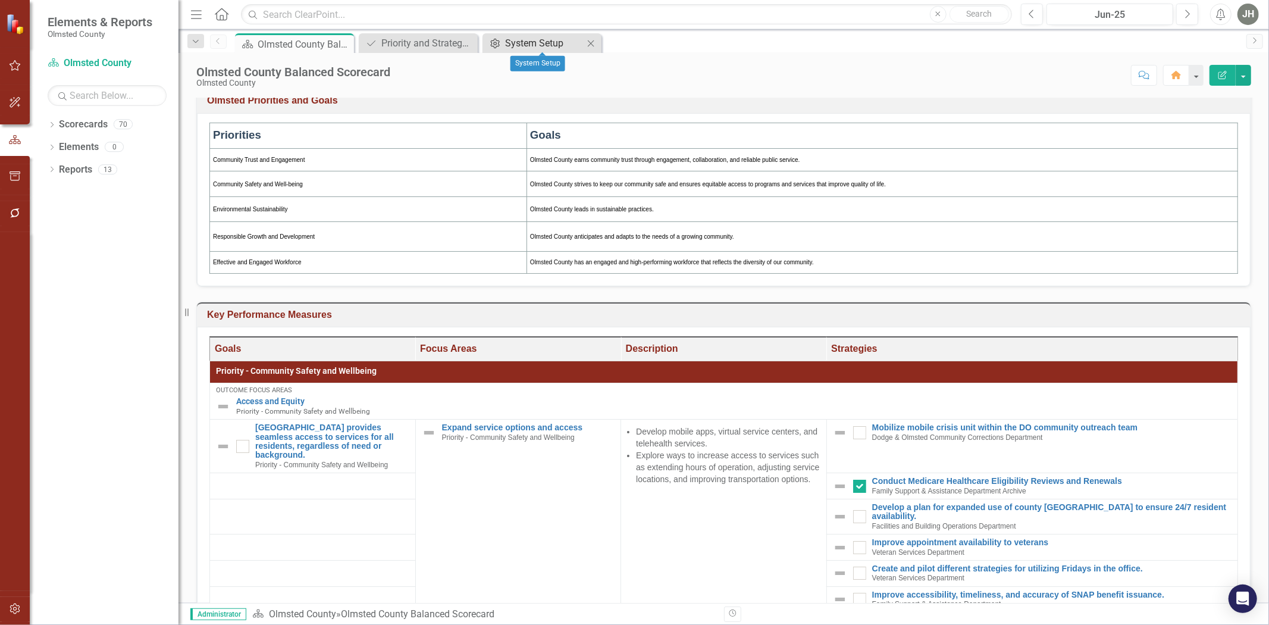
click at [550, 40] on div "System Setup" at bounding box center [544, 43] width 79 height 15
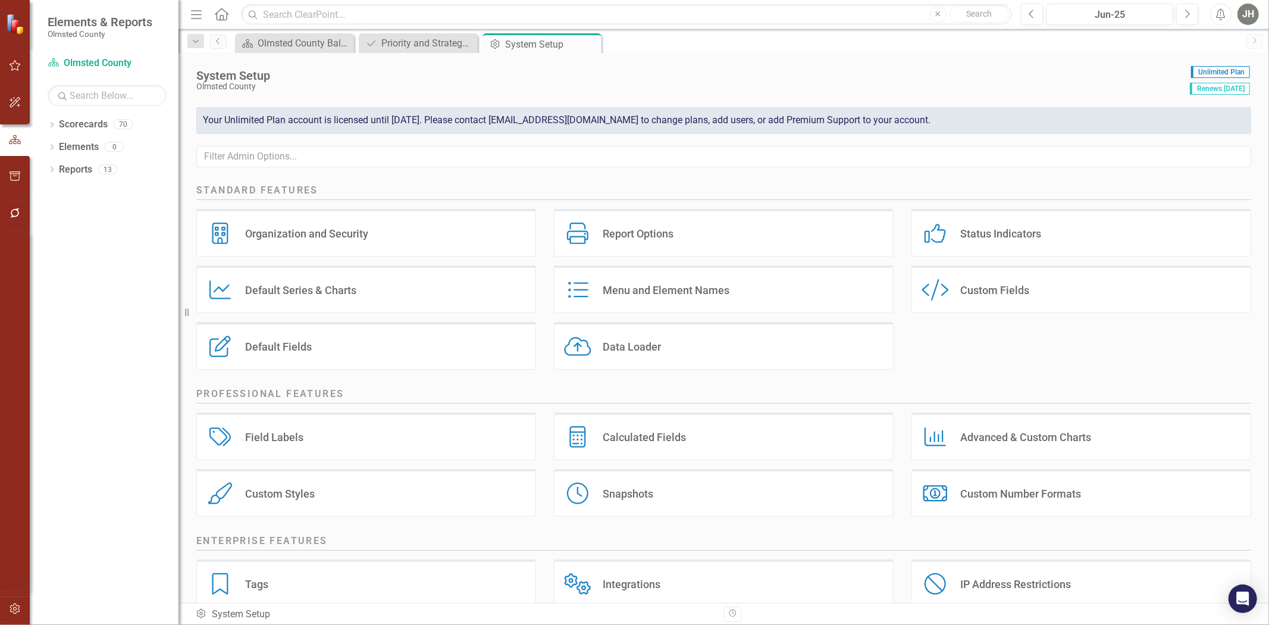
click at [662, 290] on div "Menu and Element Names" at bounding box center [666, 290] width 127 height 14
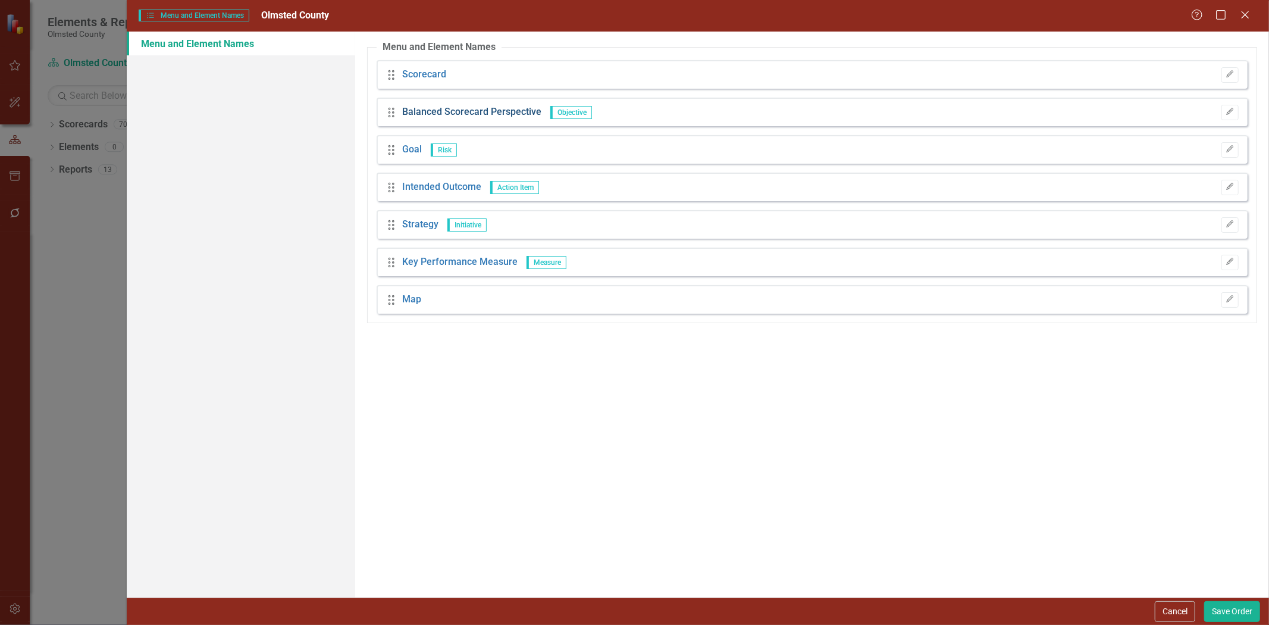
click at [490, 109] on link "Balanced Scorecard Perspective" at bounding box center [471, 112] width 139 height 14
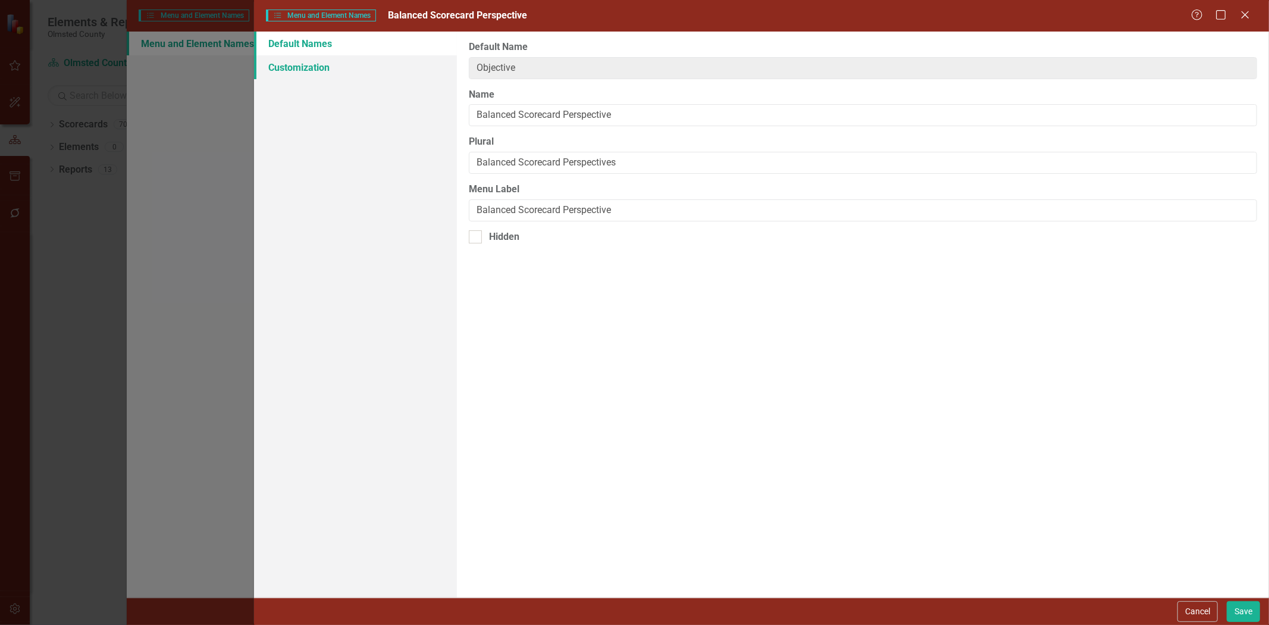
click at [308, 67] on link "Customization" at bounding box center [355, 67] width 203 height 24
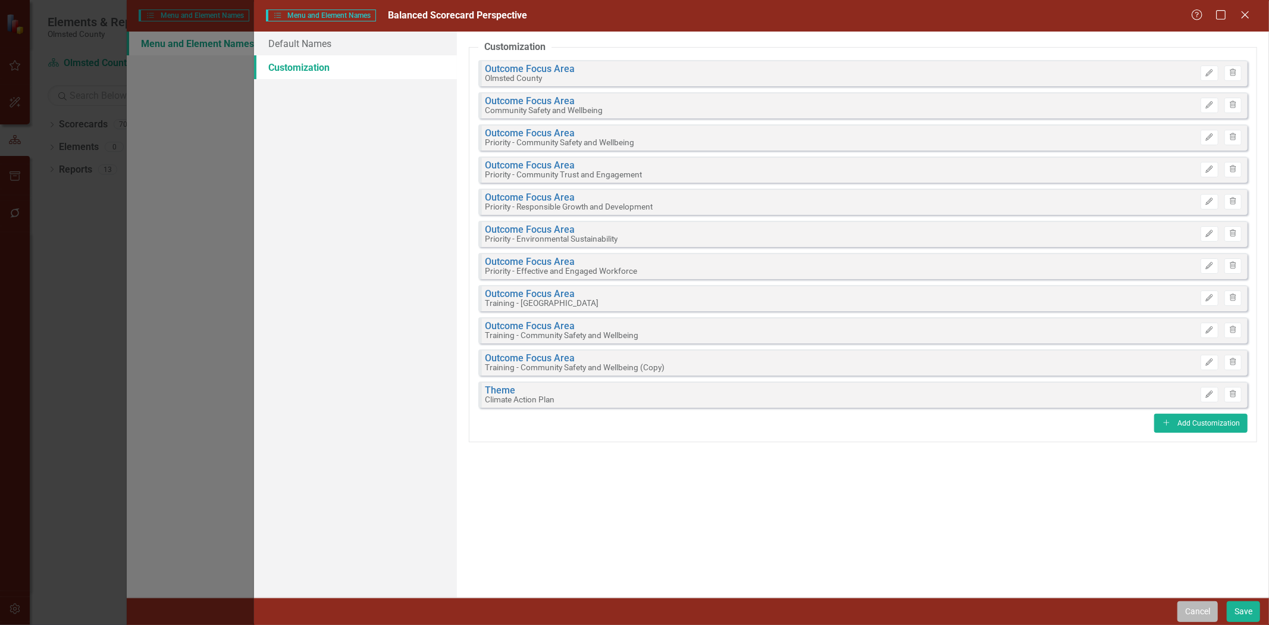
click at [1193, 607] on button "Cancel" at bounding box center [1197, 611] width 40 height 21
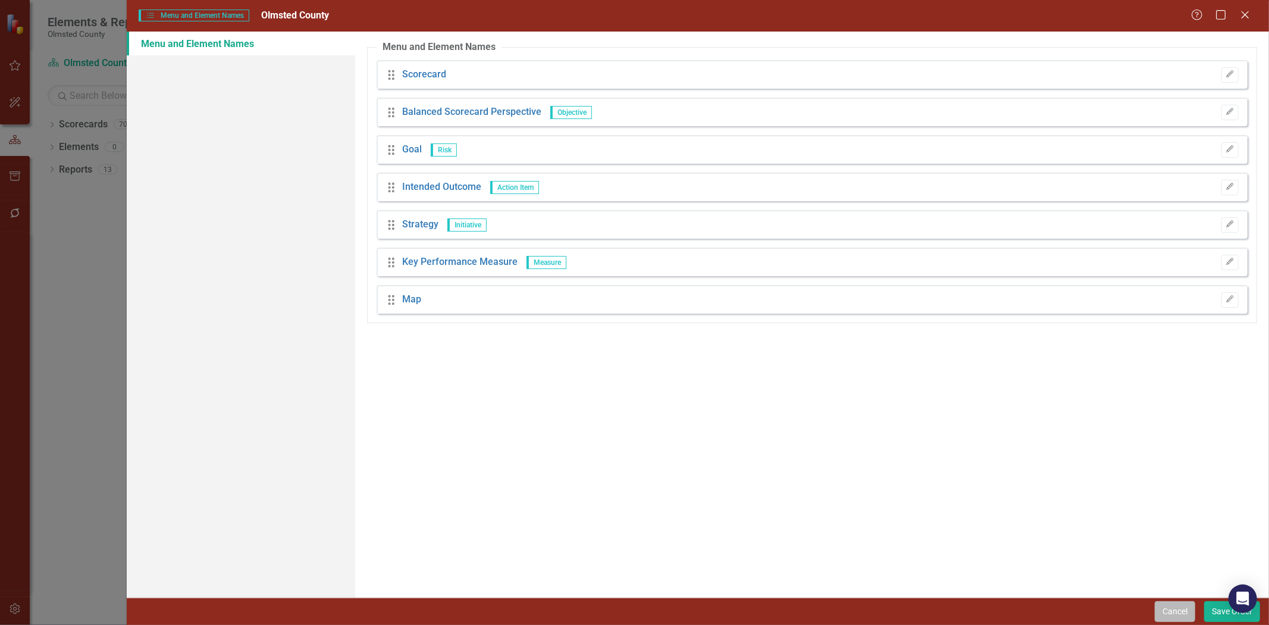
click at [1186, 609] on button "Cancel" at bounding box center [1175, 611] width 40 height 21
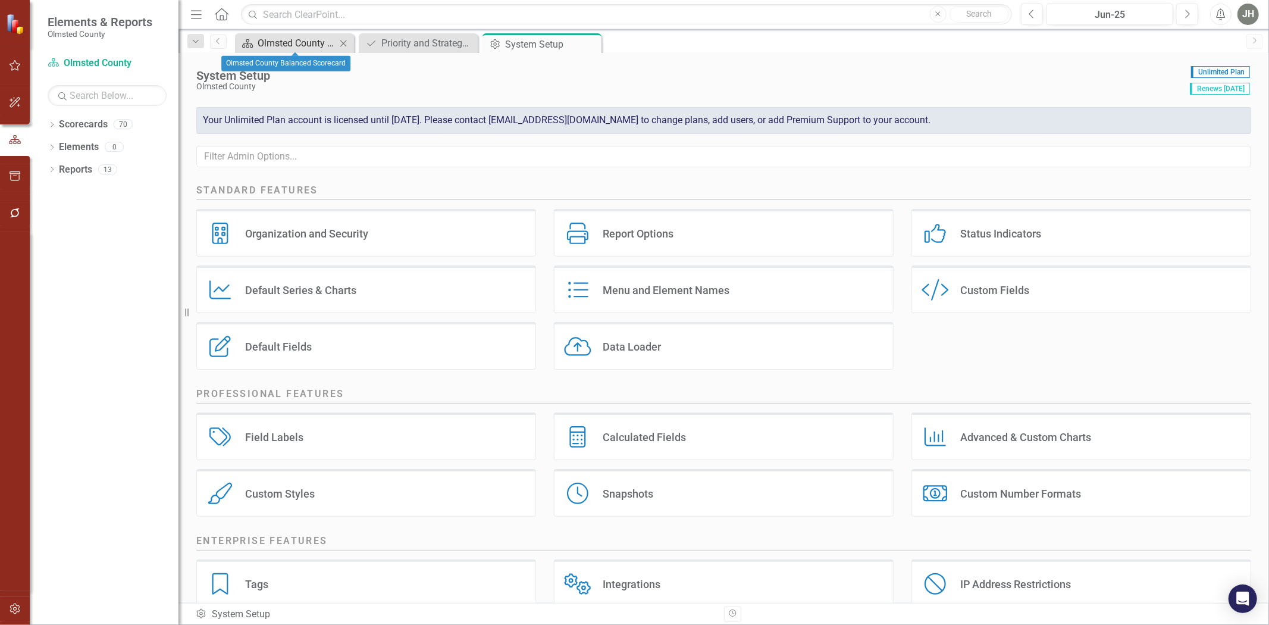
click at [281, 37] on div "Olmsted County Balanced Scorecard" at bounding box center [297, 43] width 79 height 15
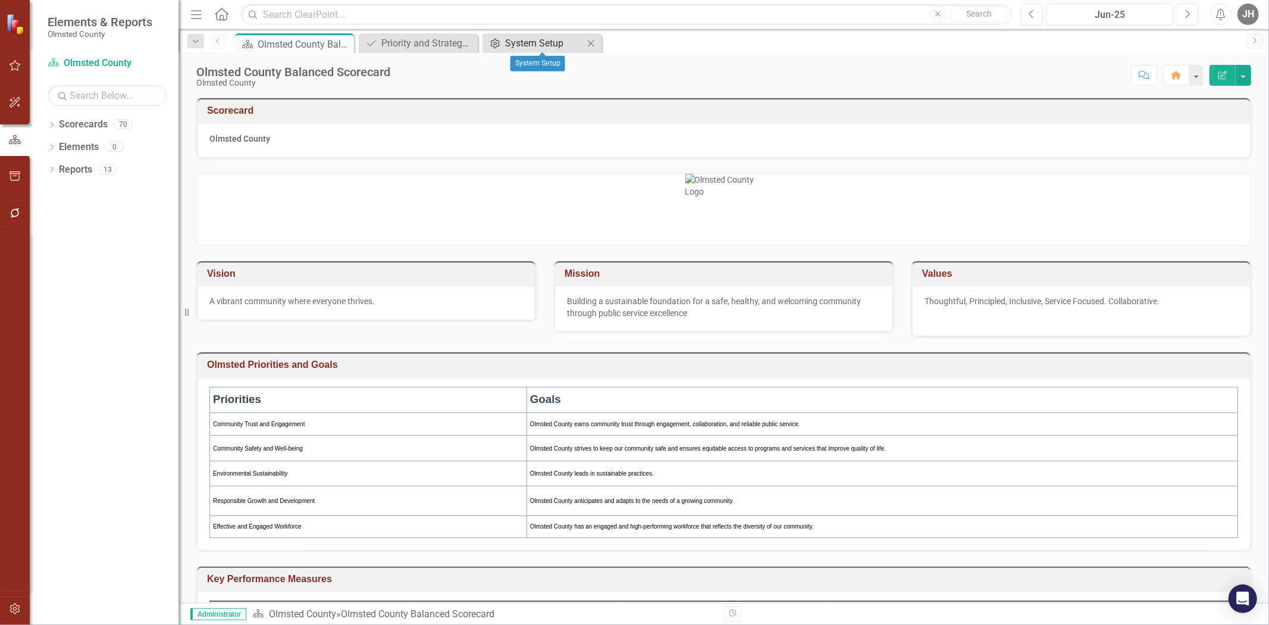
click at [551, 40] on div "System Setup" at bounding box center [544, 43] width 79 height 15
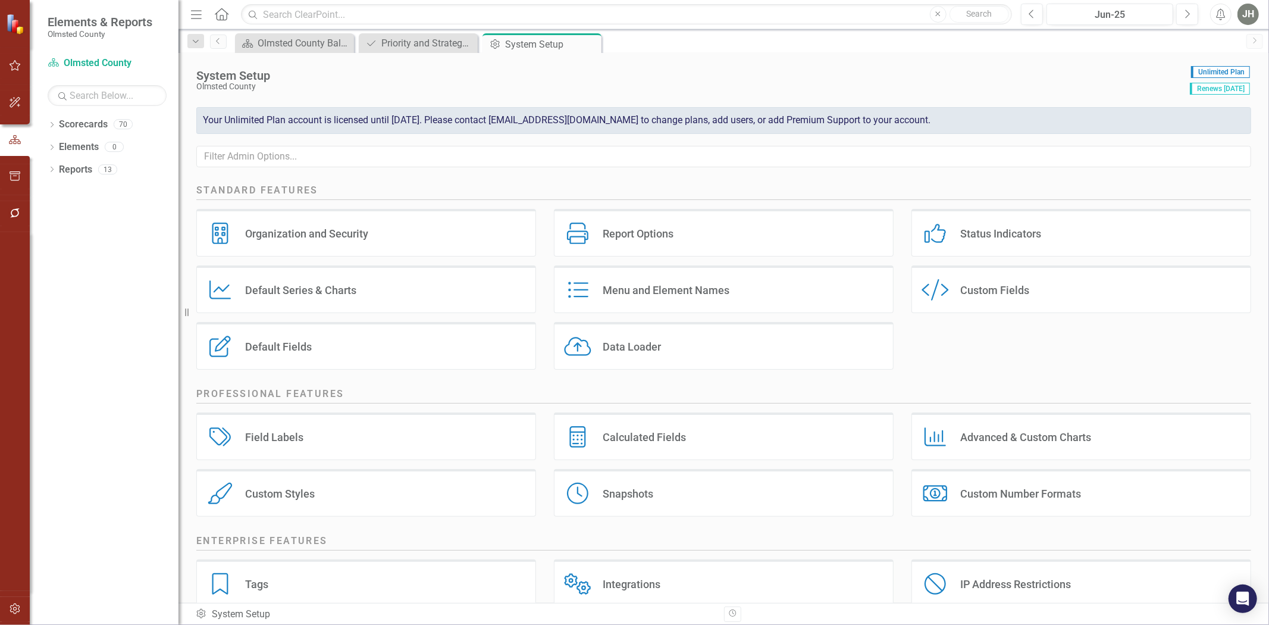
click at [667, 297] on div "Menu and Element Names" at bounding box center [666, 290] width 127 height 14
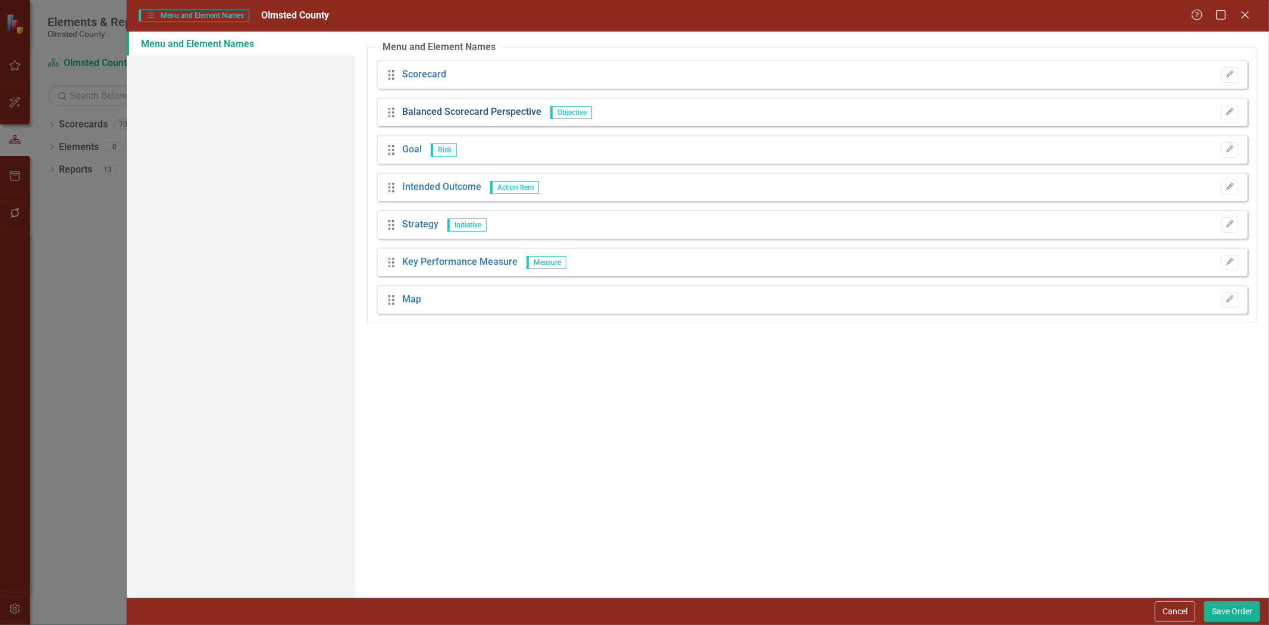
click at [509, 113] on link "Balanced Scorecard Perspective" at bounding box center [471, 112] width 139 height 14
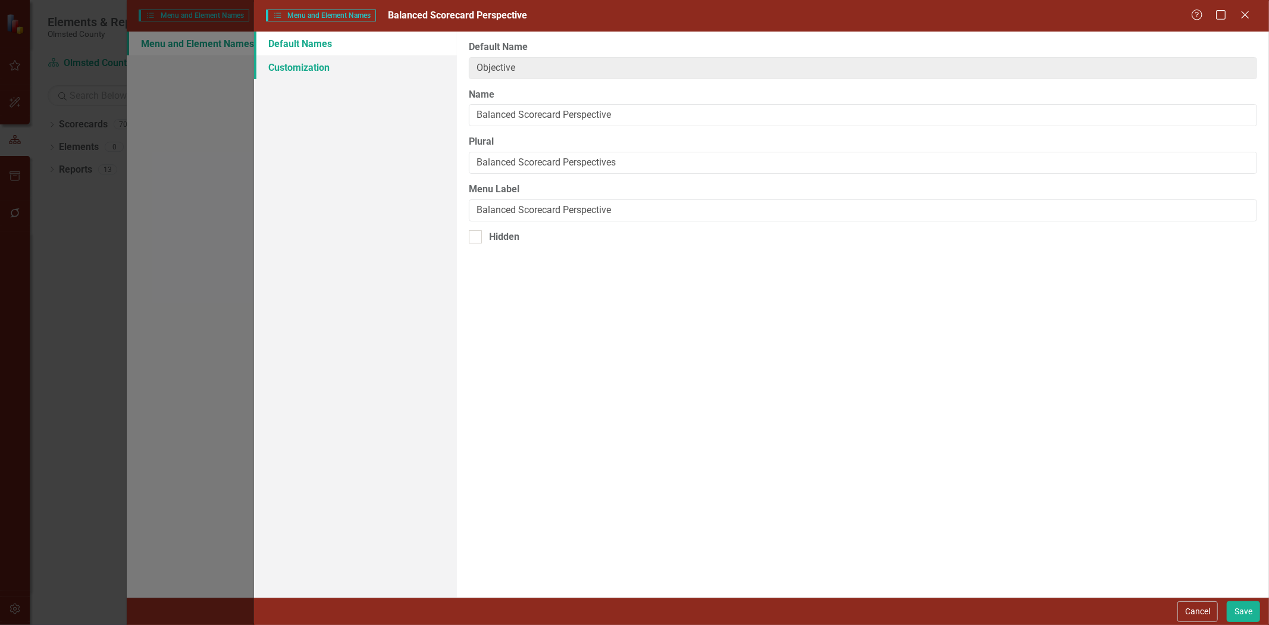
click at [318, 64] on link "Customization" at bounding box center [355, 67] width 203 height 24
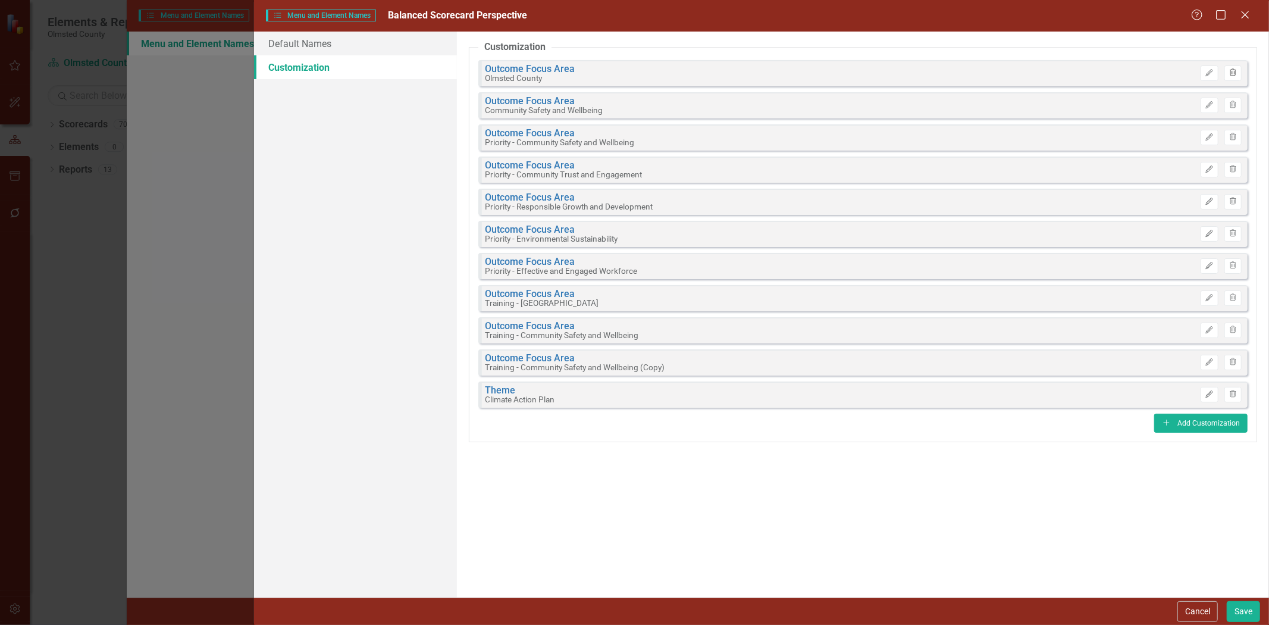
click at [1234, 70] on icon "Trash" at bounding box center [1232, 73] width 9 height 7
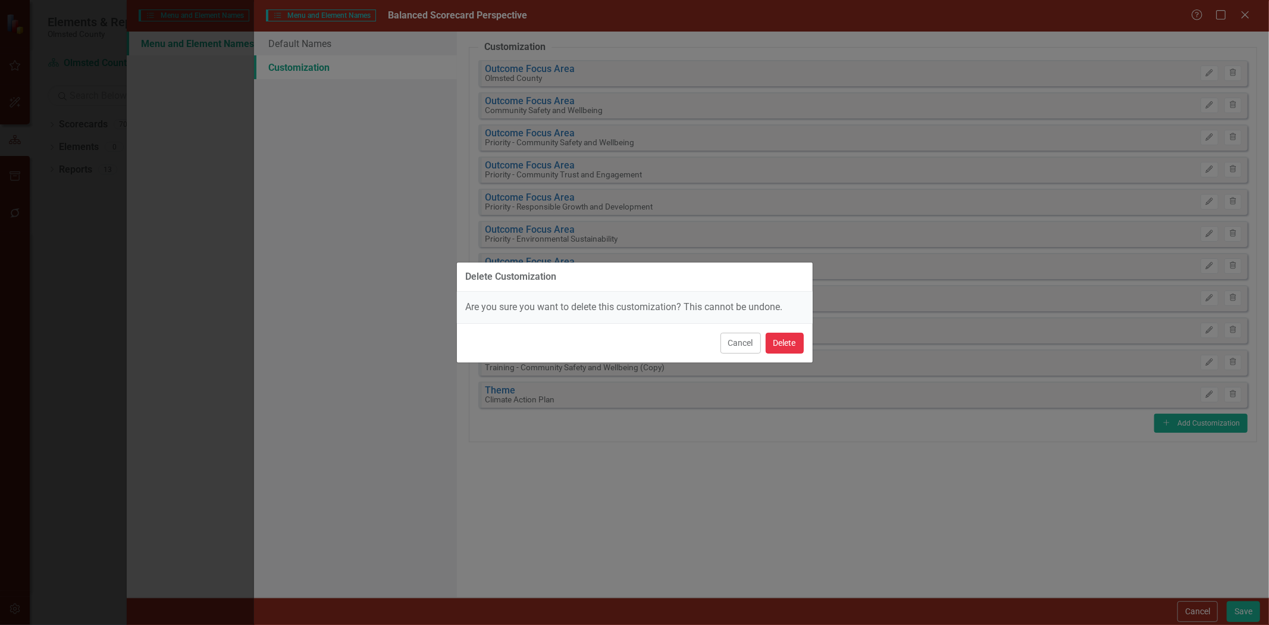
click at [781, 341] on button "Delete" at bounding box center [785, 343] width 38 height 21
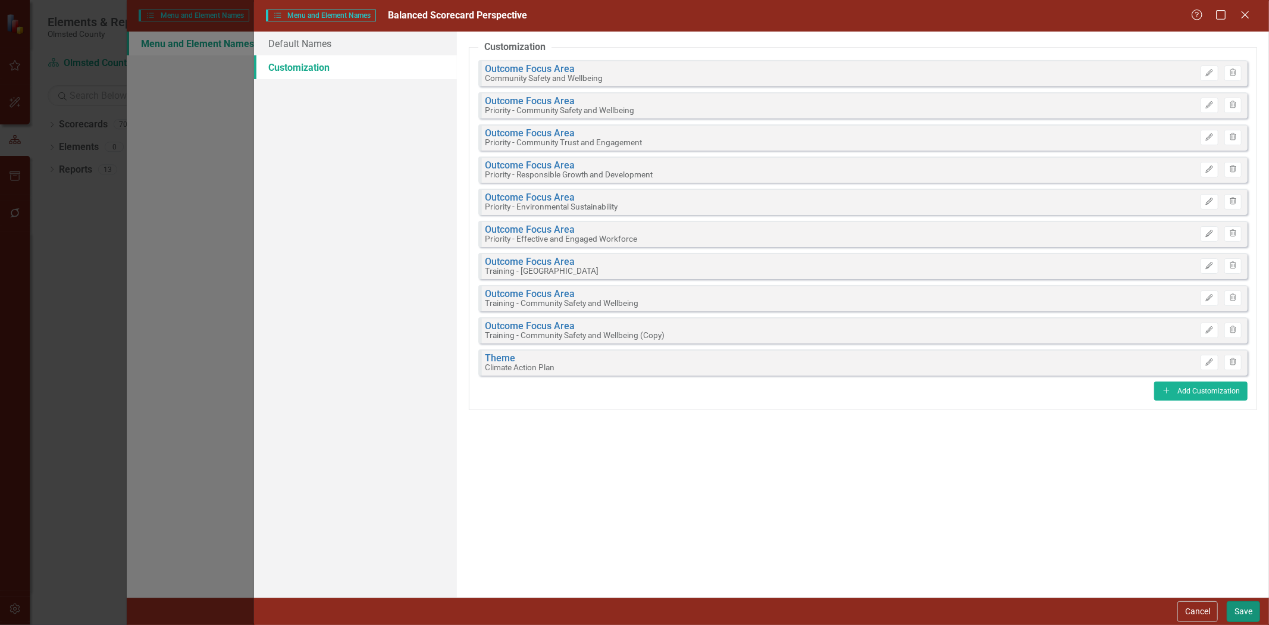
click at [1238, 607] on button "Save" at bounding box center [1243, 611] width 33 height 21
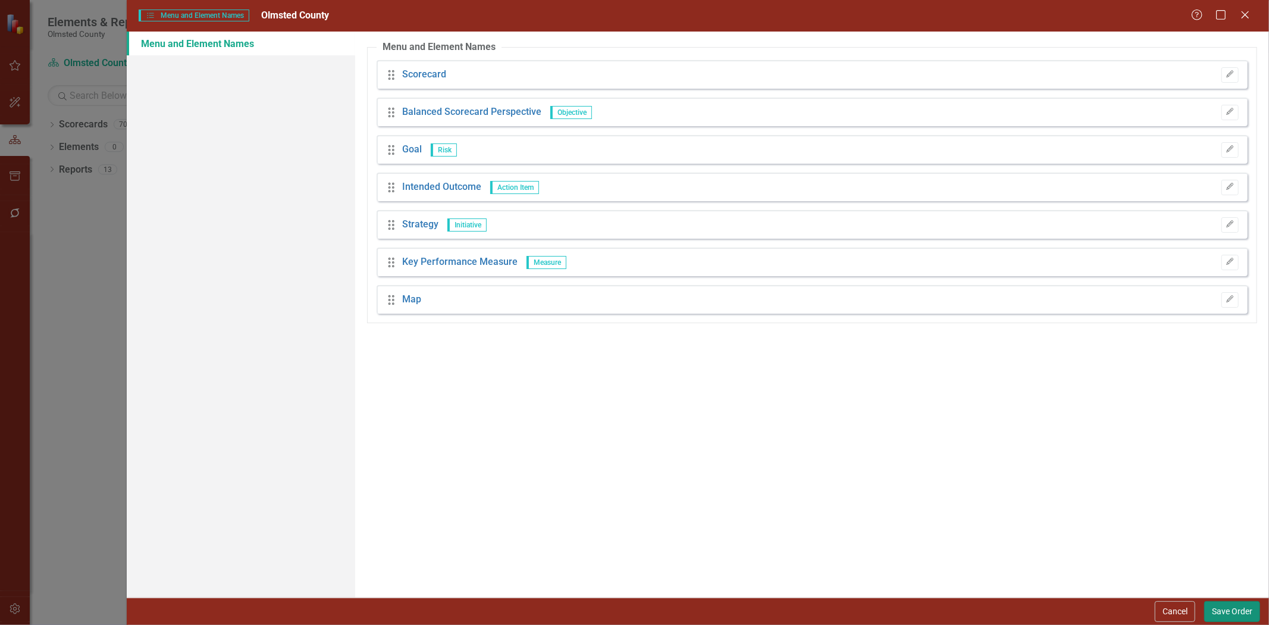
click at [1226, 610] on button "Save Order" at bounding box center [1232, 611] width 56 height 21
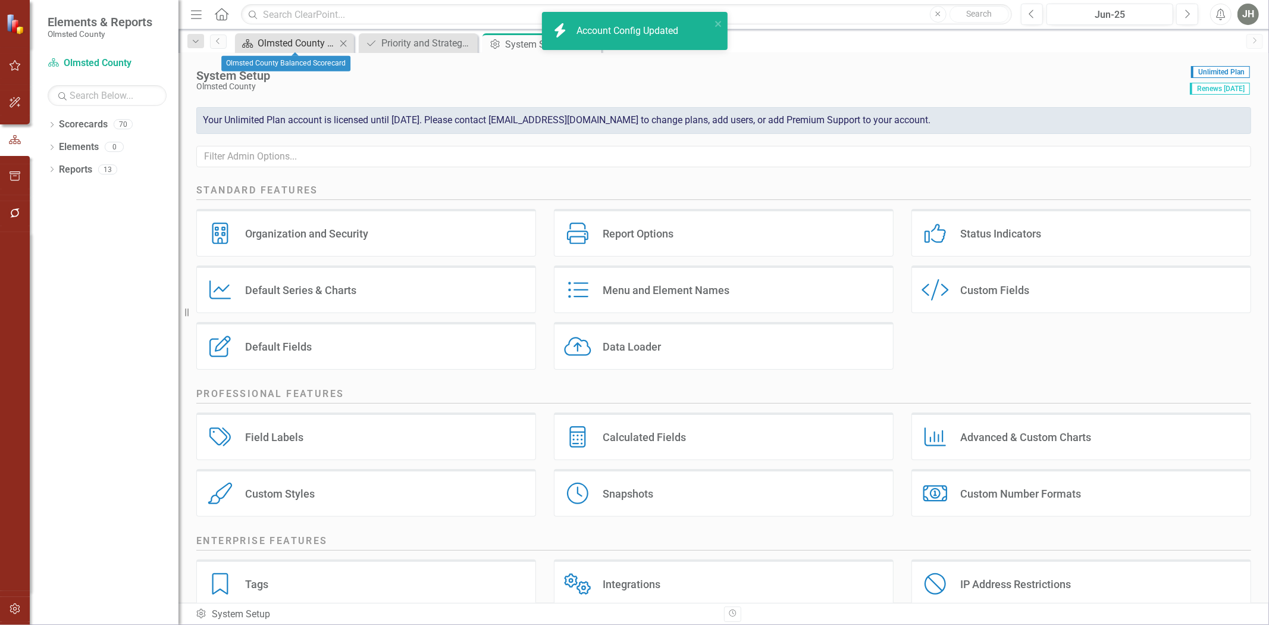
click at [289, 40] on div "Olmsted County Balanced Scorecard" at bounding box center [297, 43] width 79 height 15
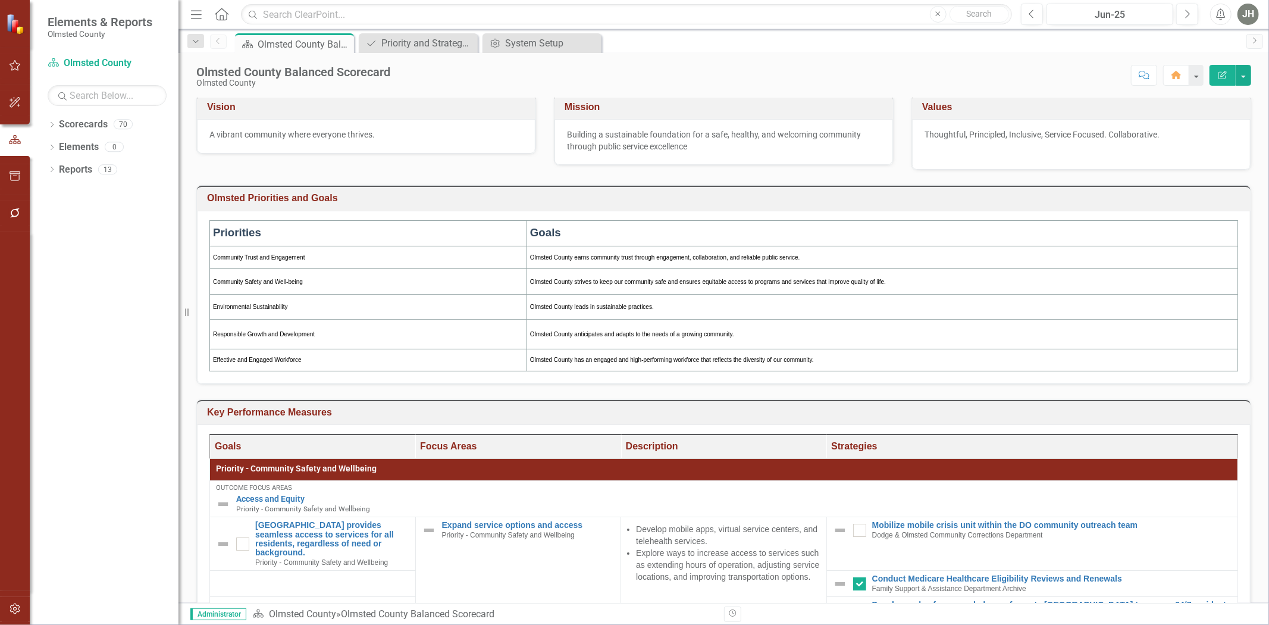
scroll to position [176, 0]
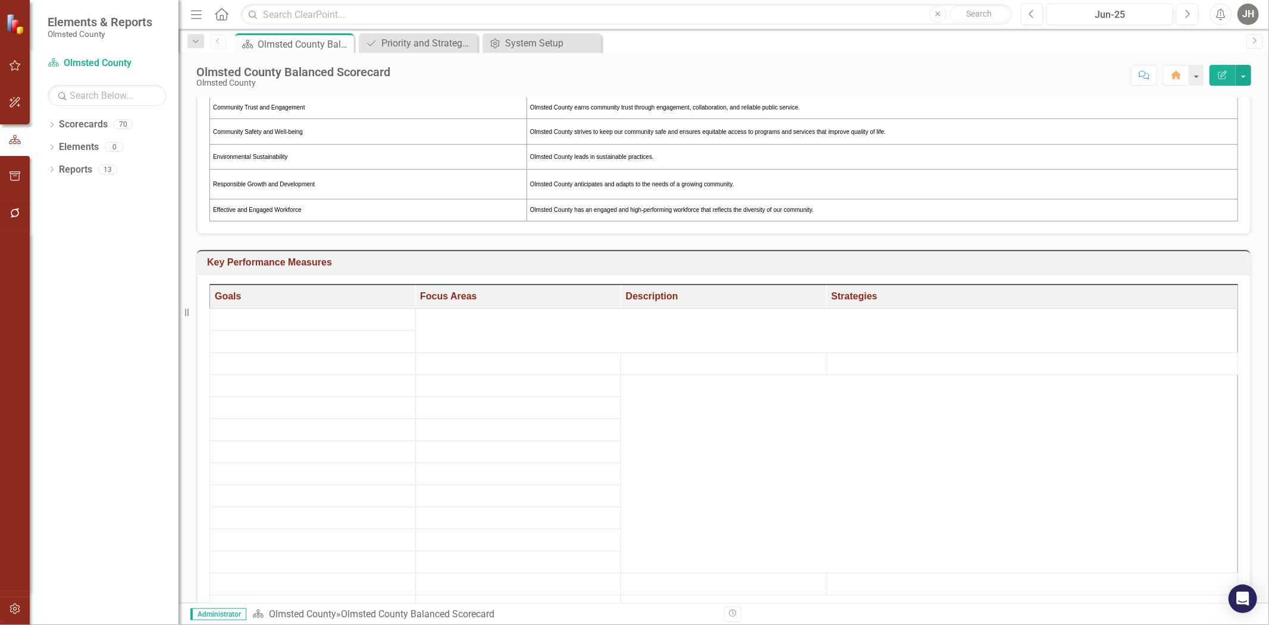
scroll to position [322, 0]
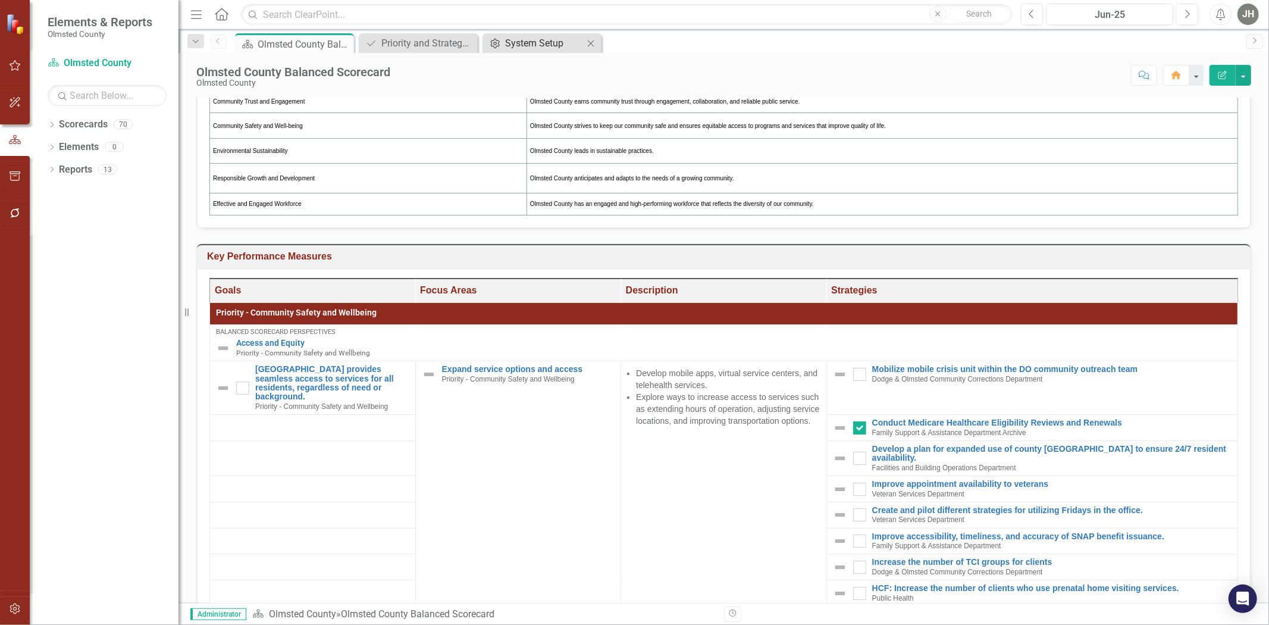
click at [542, 43] on div "System Setup" at bounding box center [544, 43] width 79 height 15
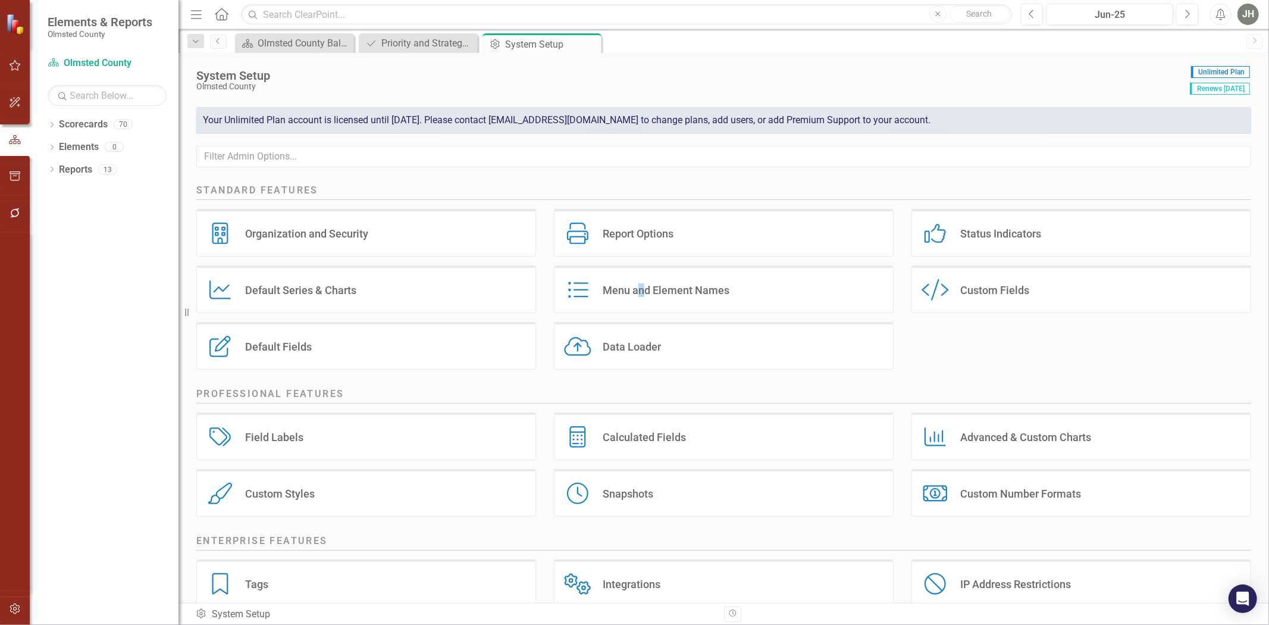
click at [638, 294] on div "Menu and Element Names" at bounding box center [666, 290] width 127 height 14
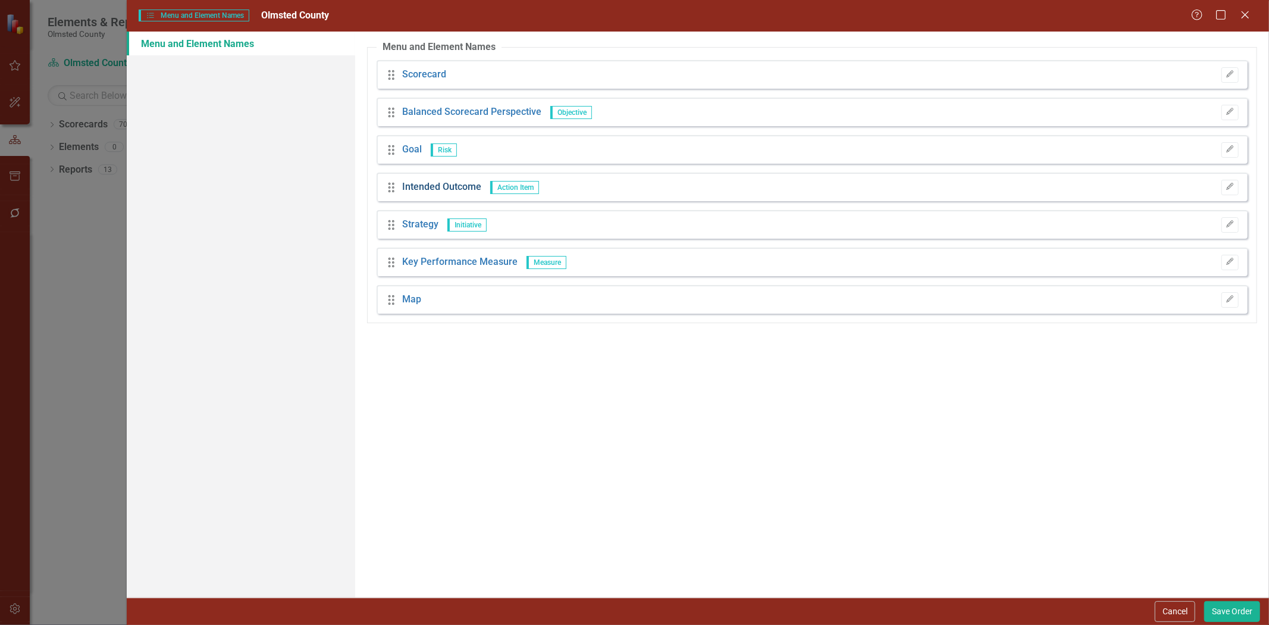
click at [435, 186] on link "Intended Outcome" at bounding box center [441, 187] width 79 height 14
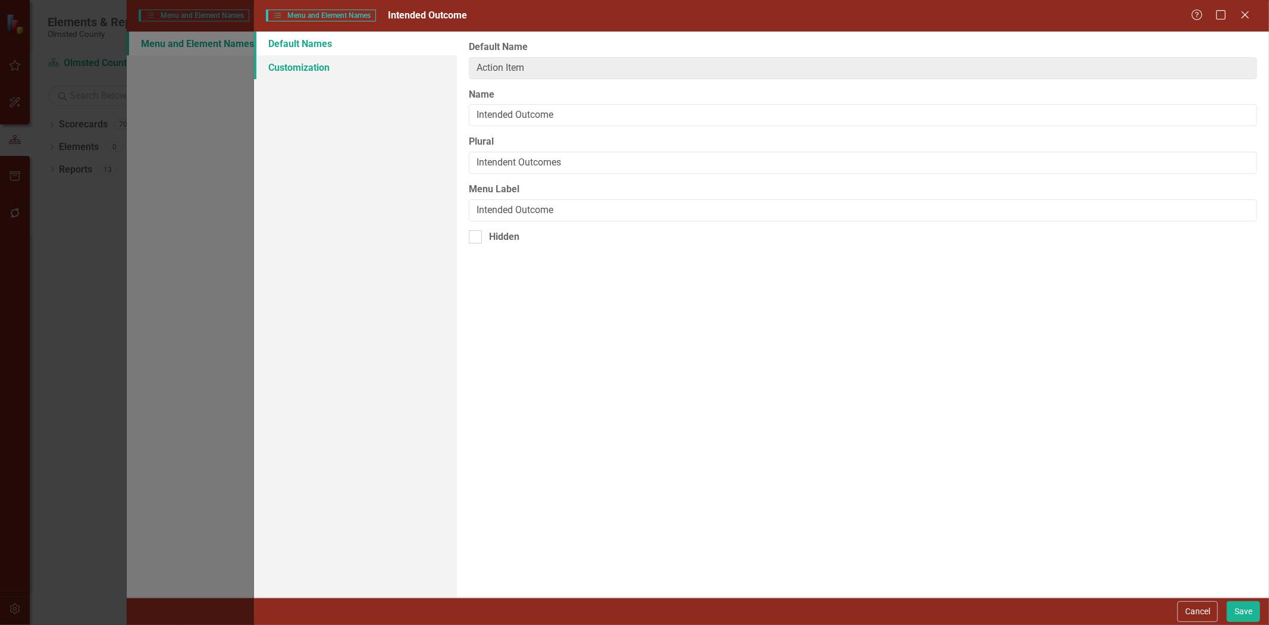
click at [306, 55] on link "Customization" at bounding box center [355, 67] width 203 height 24
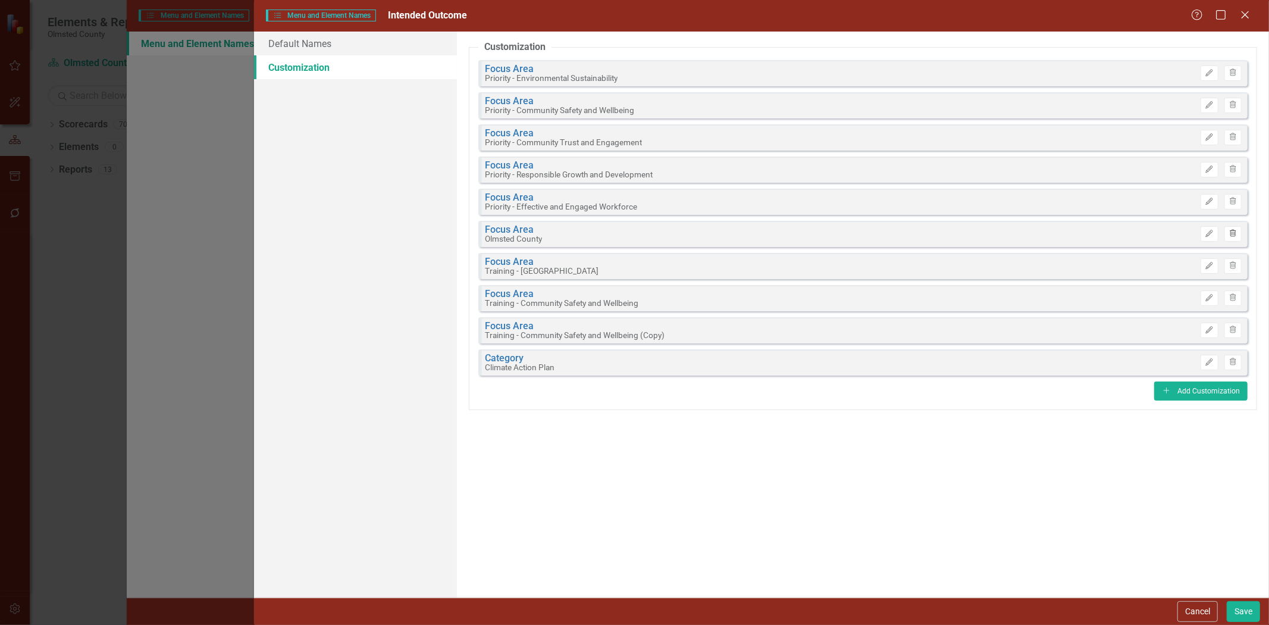
click at [1233, 228] on button "Trash" at bounding box center [1232, 233] width 17 height 15
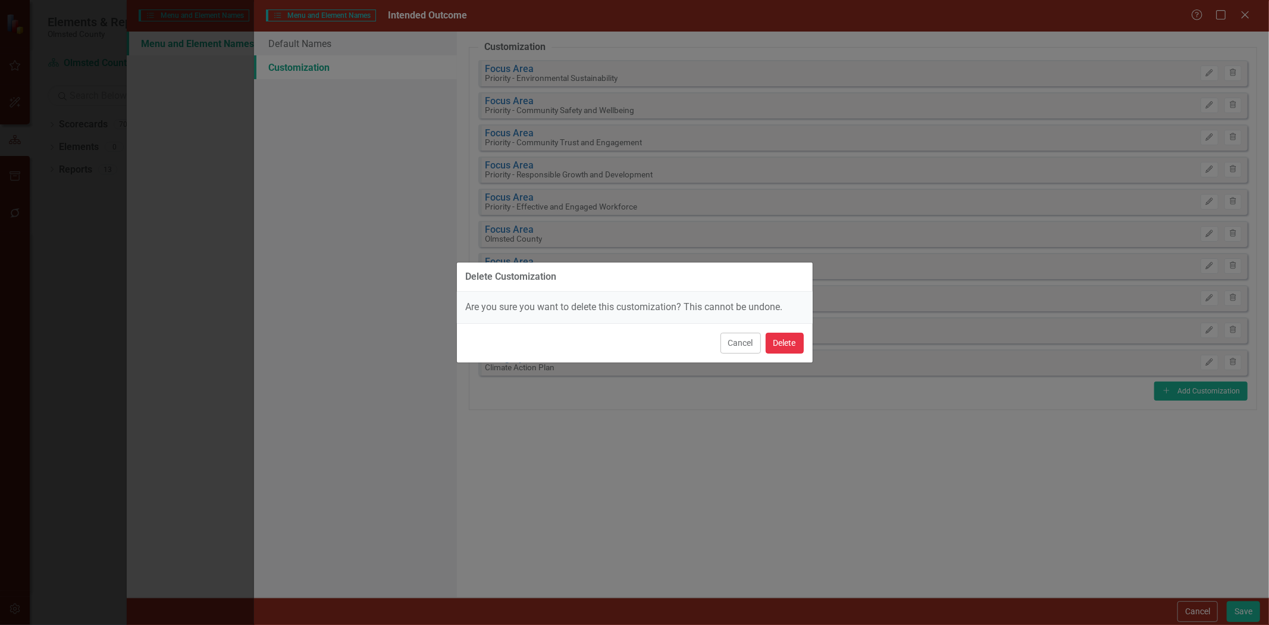
click at [792, 345] on button "Delete" at bounding box center [785, 343] width 38 height 21
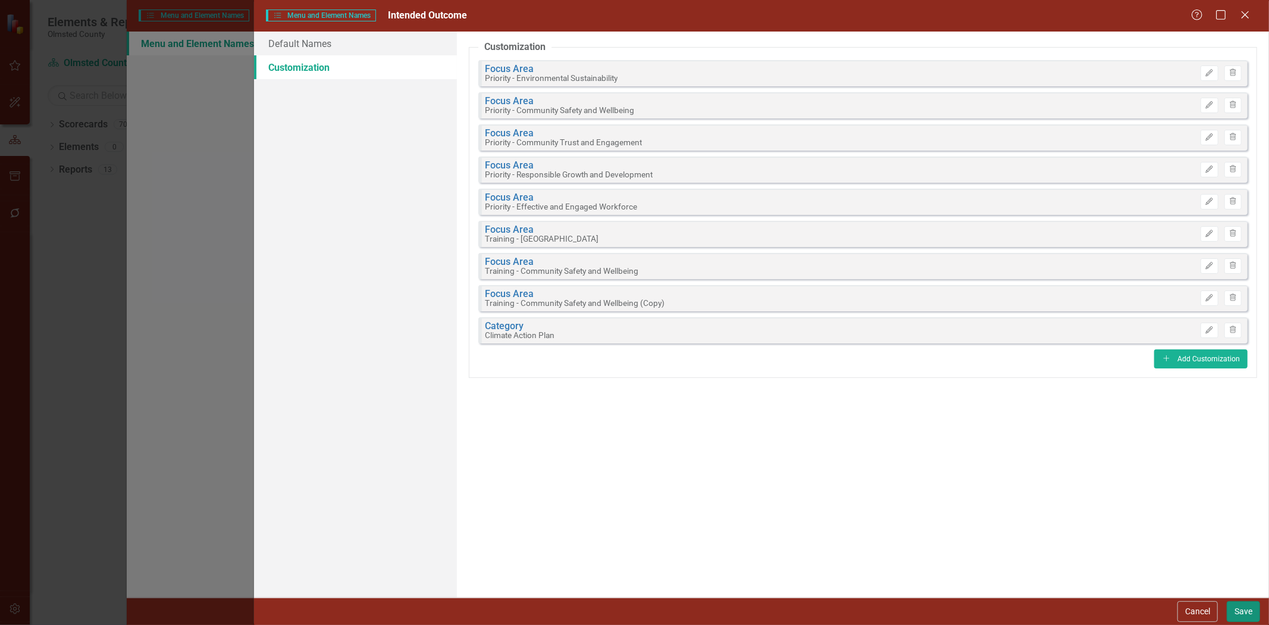
click at [1244, 607] on button "Save" at bounding box center [1243, 611] width 33 height 21
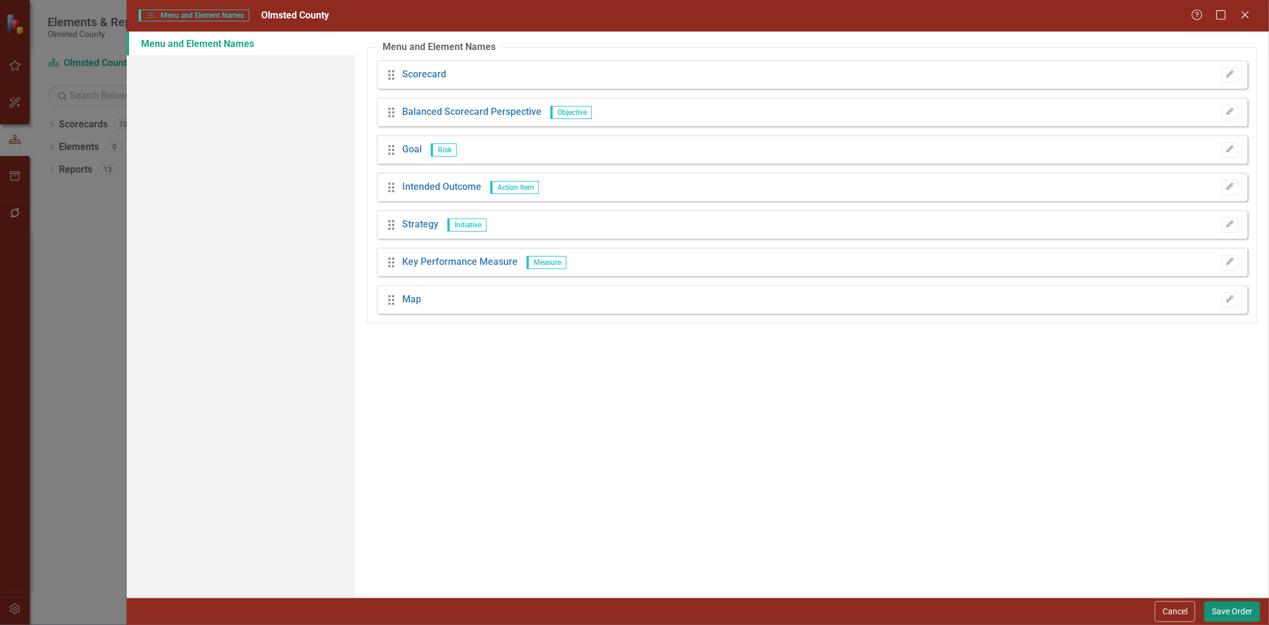
click at [1231, 612] on button "Save Order" at bounding box center [1232, 611] width 56 height 21
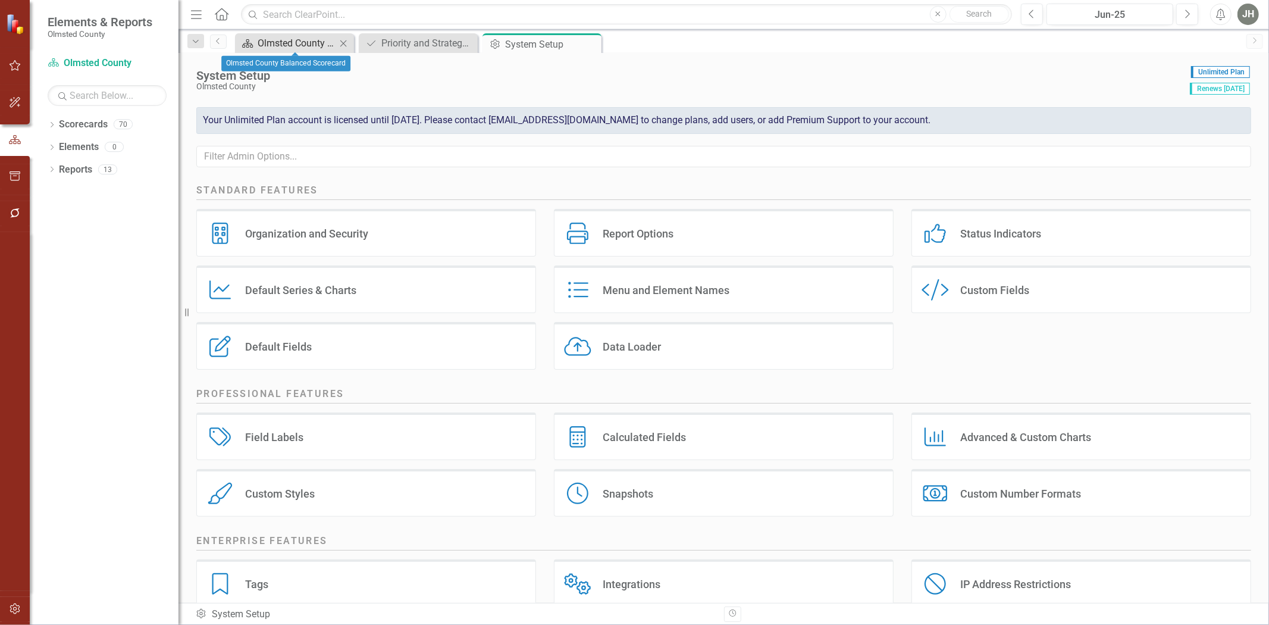
click at [293, 40] on div "Olmsted County Balanced Scorecard" at bounding box center [297, 43] width 79 height 15
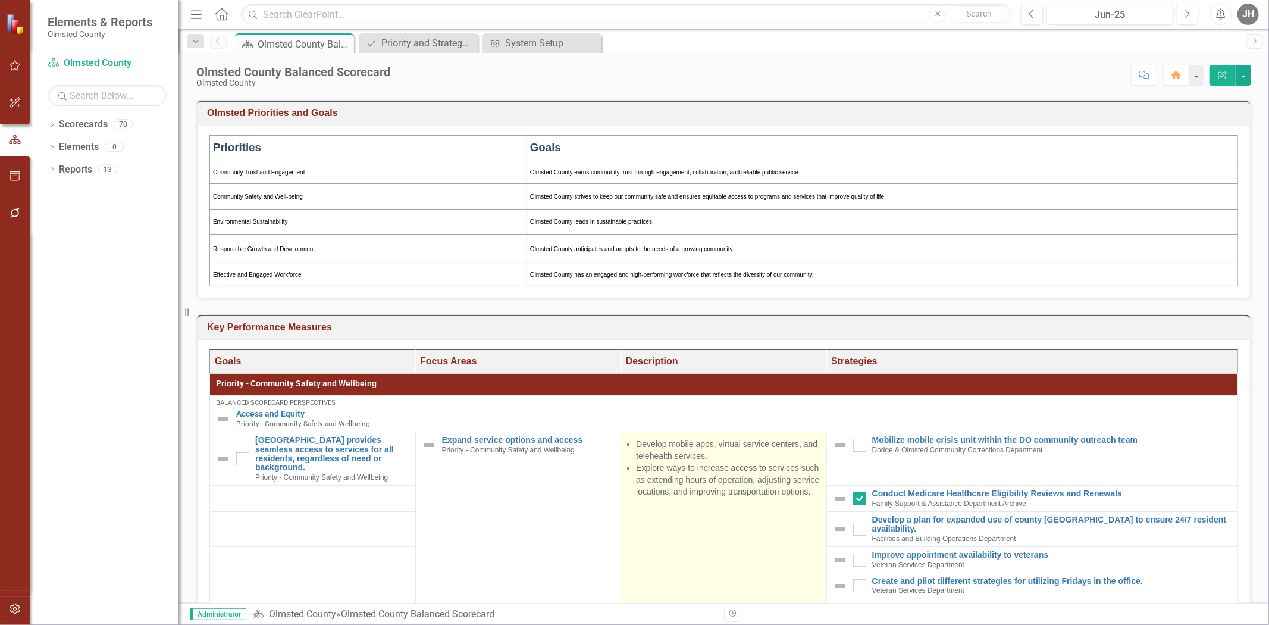
scroll to position [264, 0]
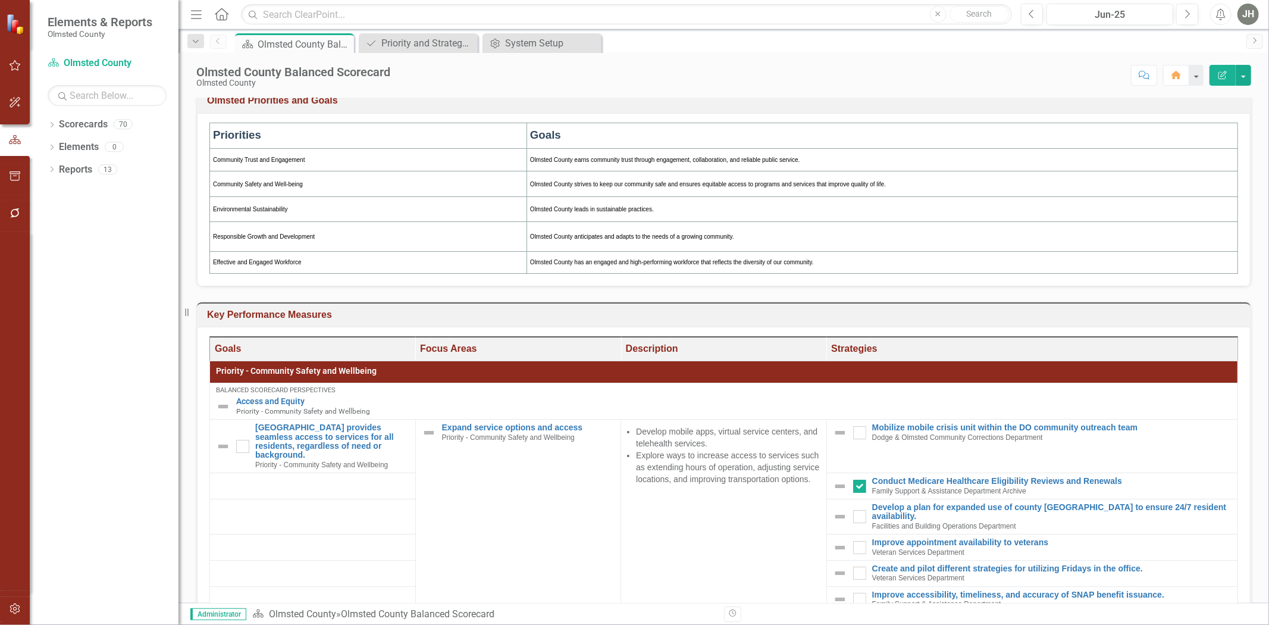
click at [543, 32] on div "Dropdown Search Scorecard Olmsted County Balanced Scorecard Pin Focus Area Prio…" at bounding box center [723, 41] width 1090 height 24
click at [542, 42] on div "System Setup" at bounding box center [544, 43] width 79 height 15
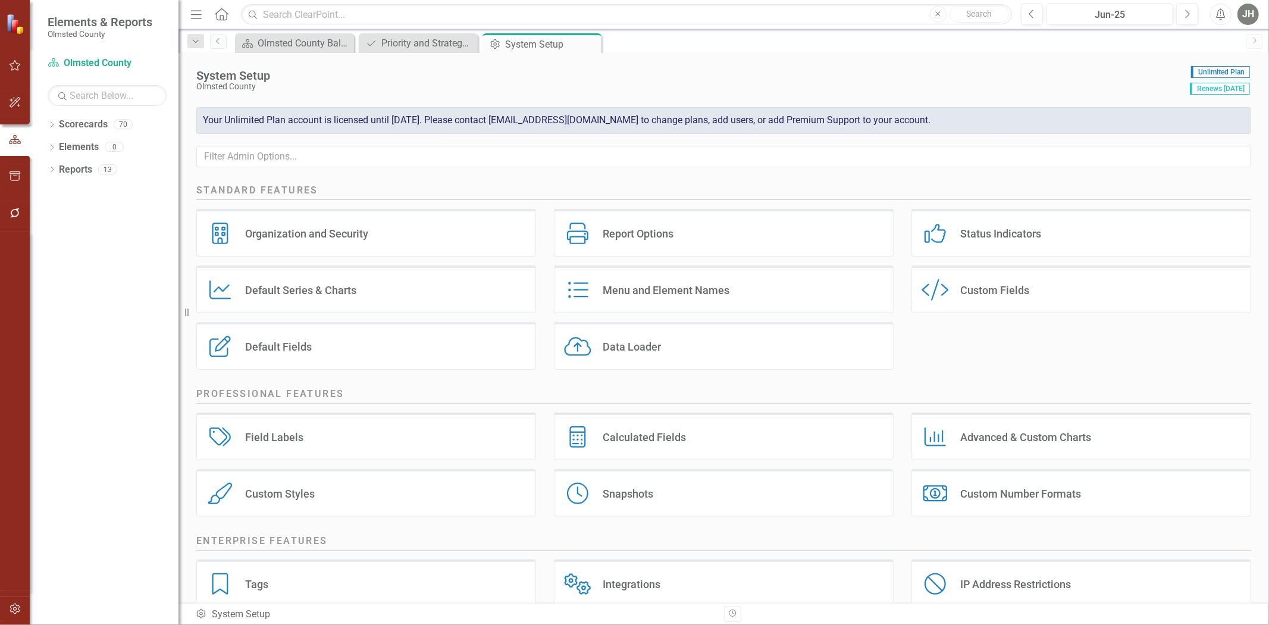
click at [660, 286] on div "Menu and Element Names Menu and Element Names" at bounding box center [724, 289] width 340 height 48
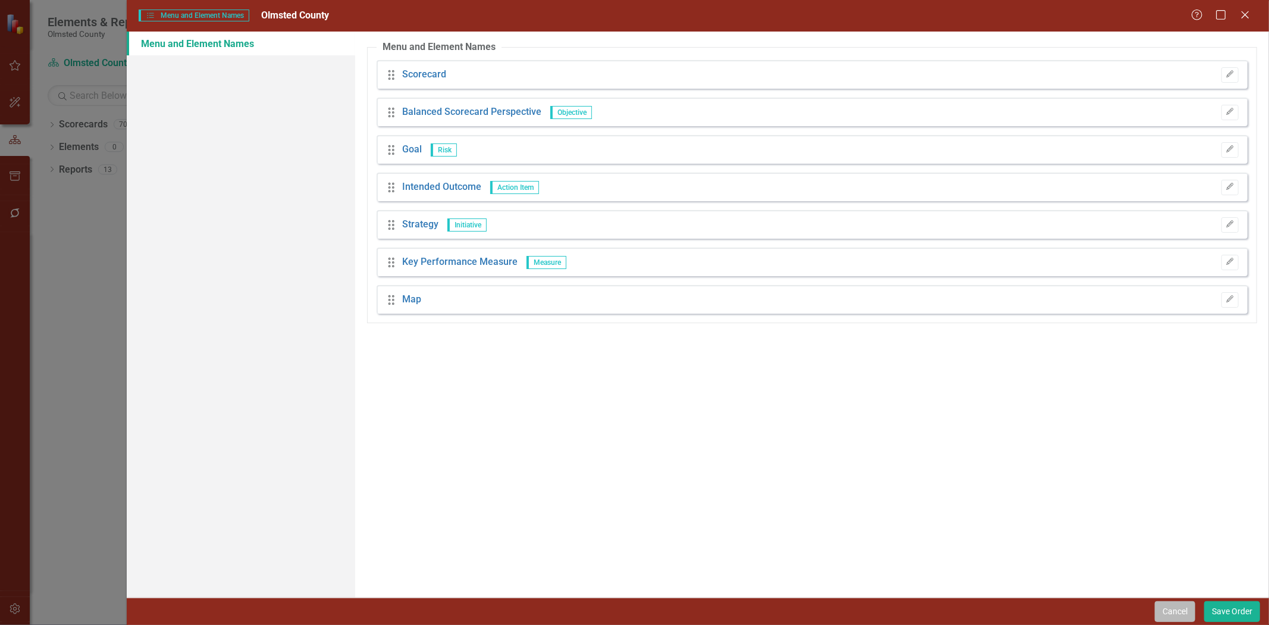
click at [1170, 609] on button "Cancel" at bounding box center [1175, 611] width 40 height 21
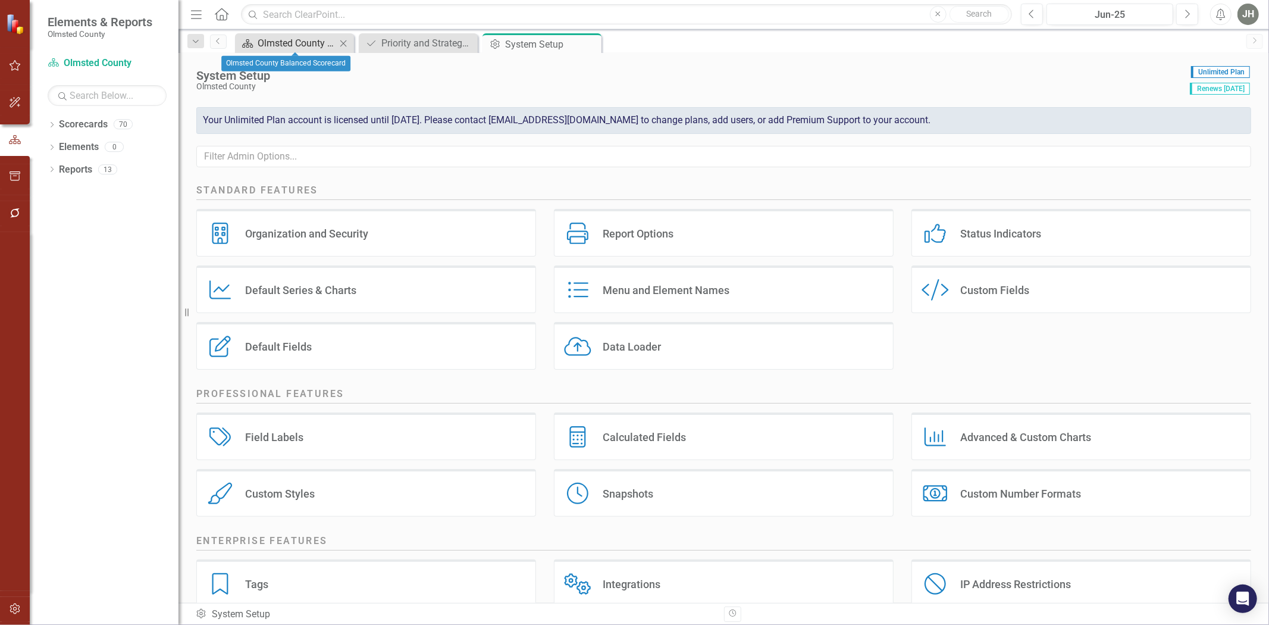
click at [283, 39] on div "Olmsted County Balanced Scorecard" at bounding box center [297, 43] width 79 height 15
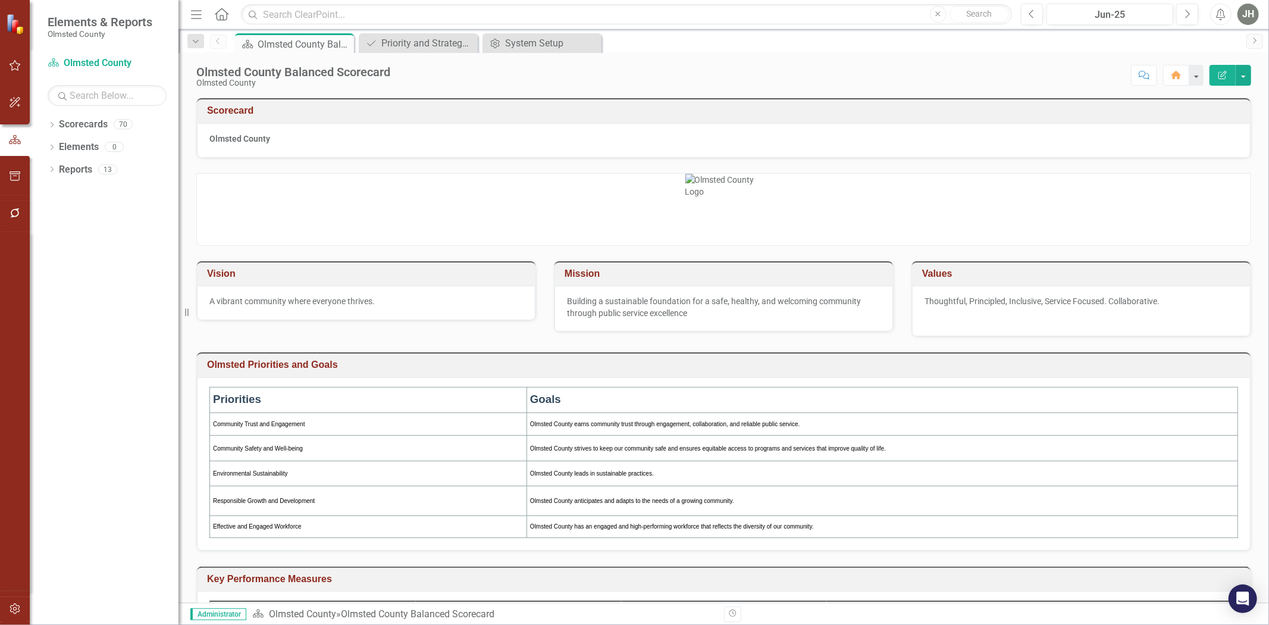
scroll to position [264, 0]
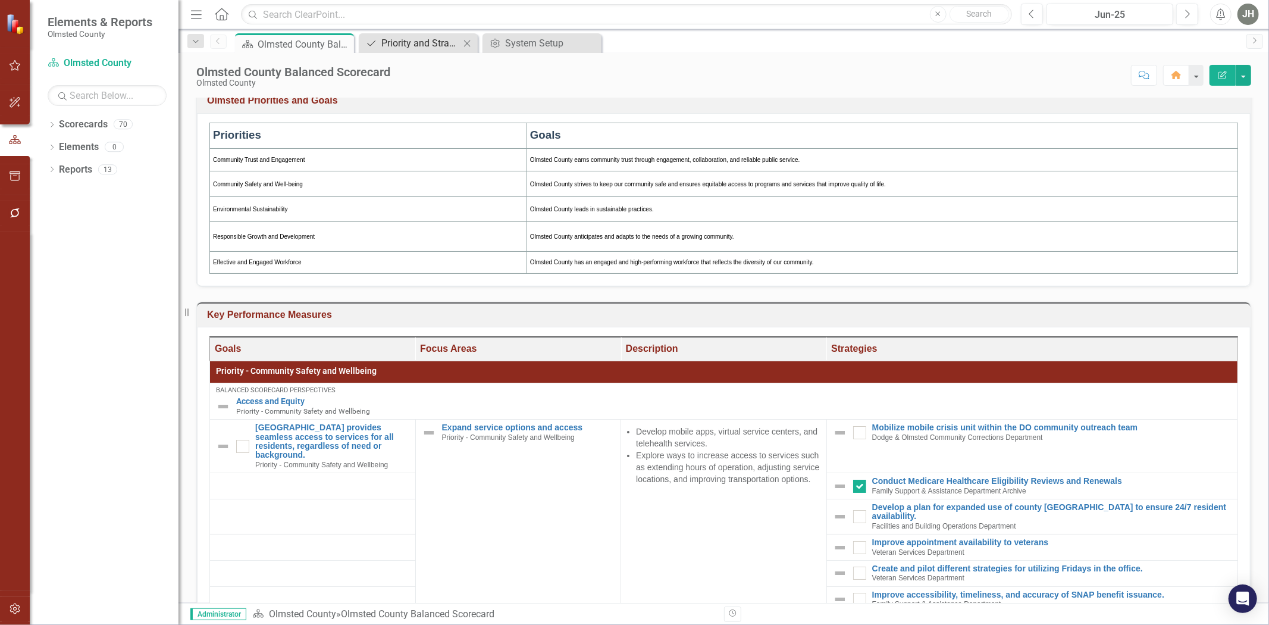
click at [445, 42] on div "Priority and Strategy Alignment" at bounding box center [420, 43] width 79 height 15
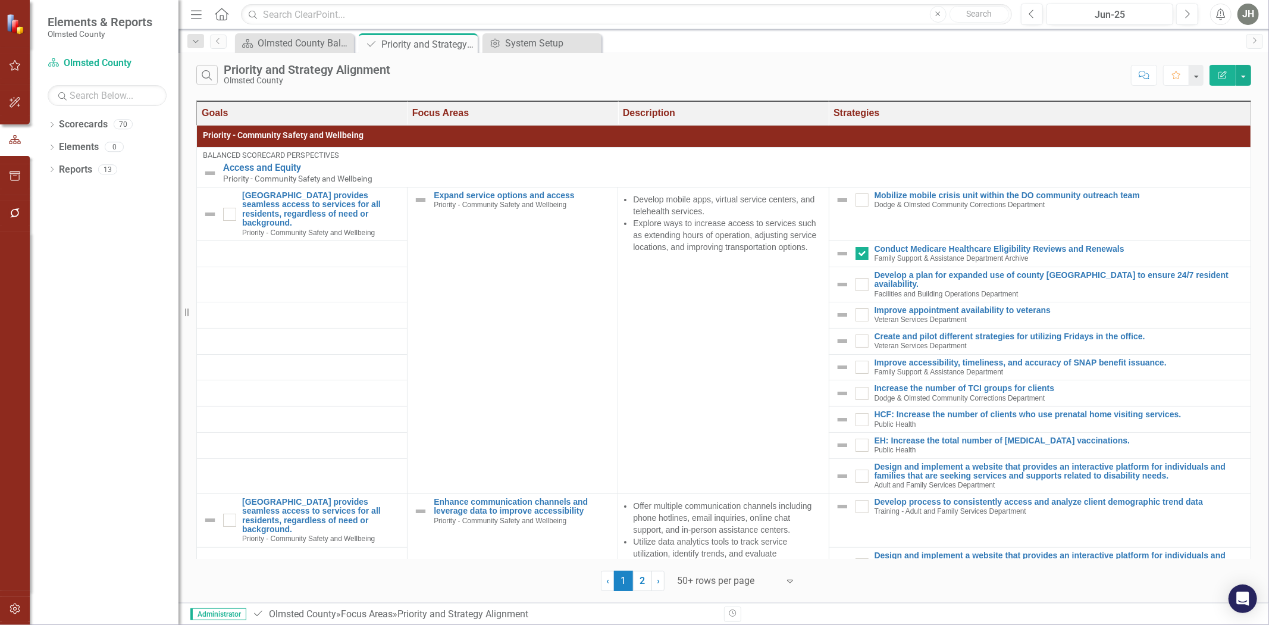
click at [1228, 71] on button "Edit Report" at bounding box center [1222, 75] width 26 height 21
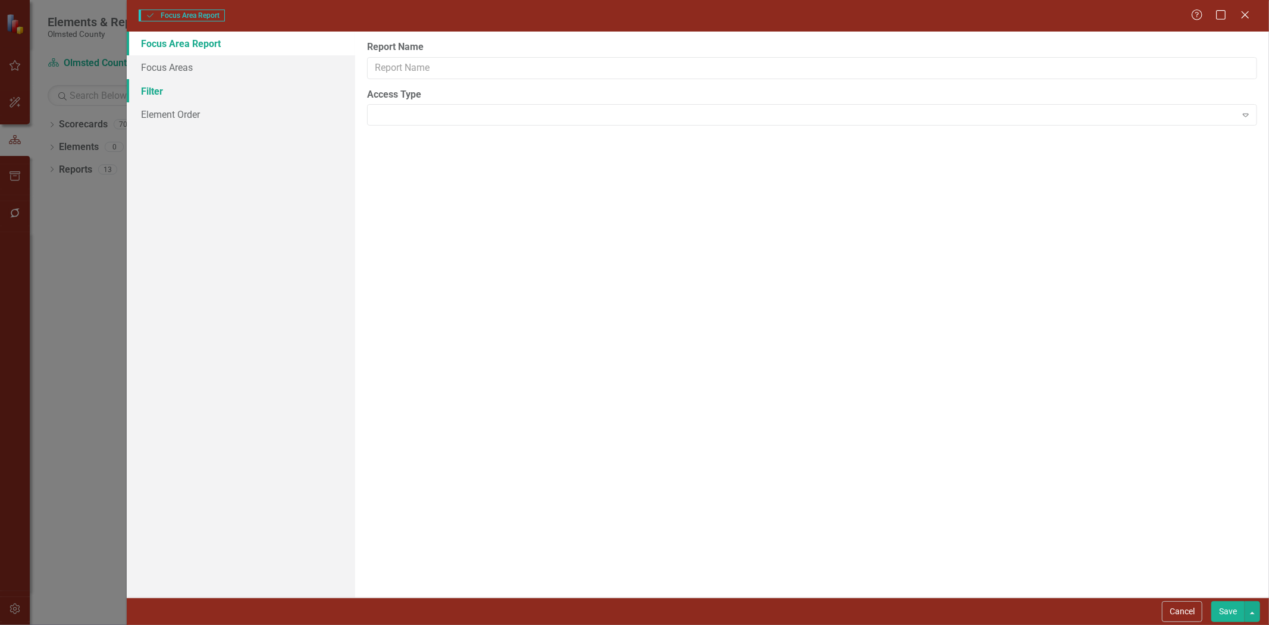
type input "Priority and Strategy Alignment"
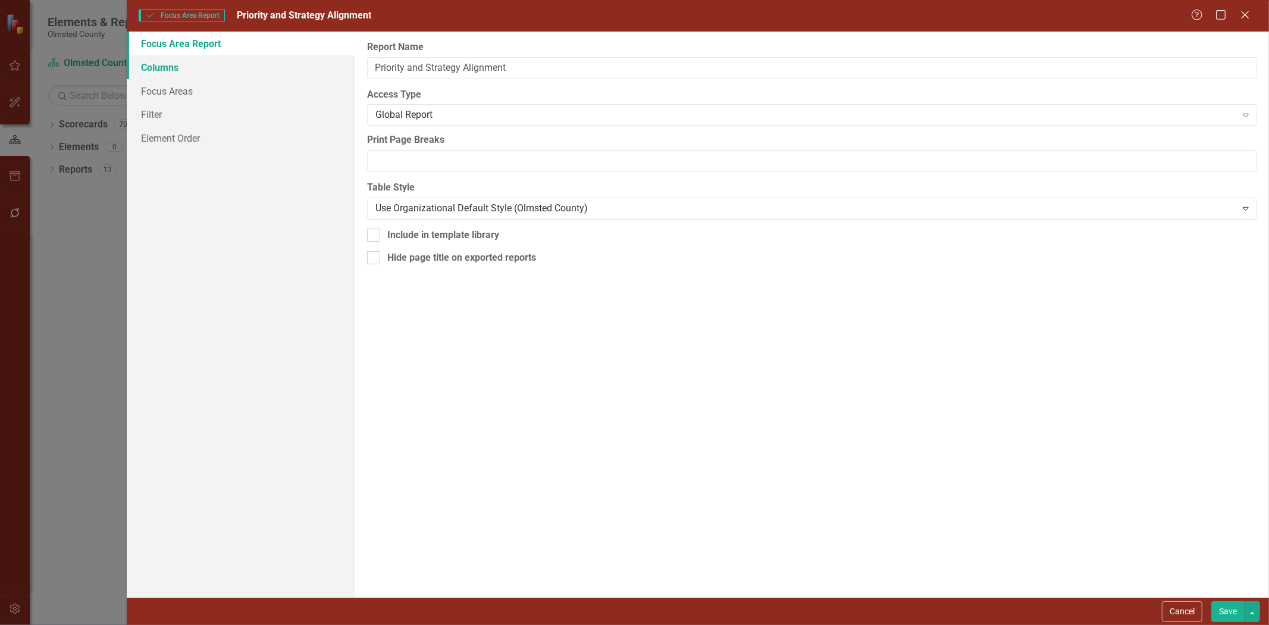
click at [175, 66] on link "Columns" at bounding box center [241, 67] width 228 height 24
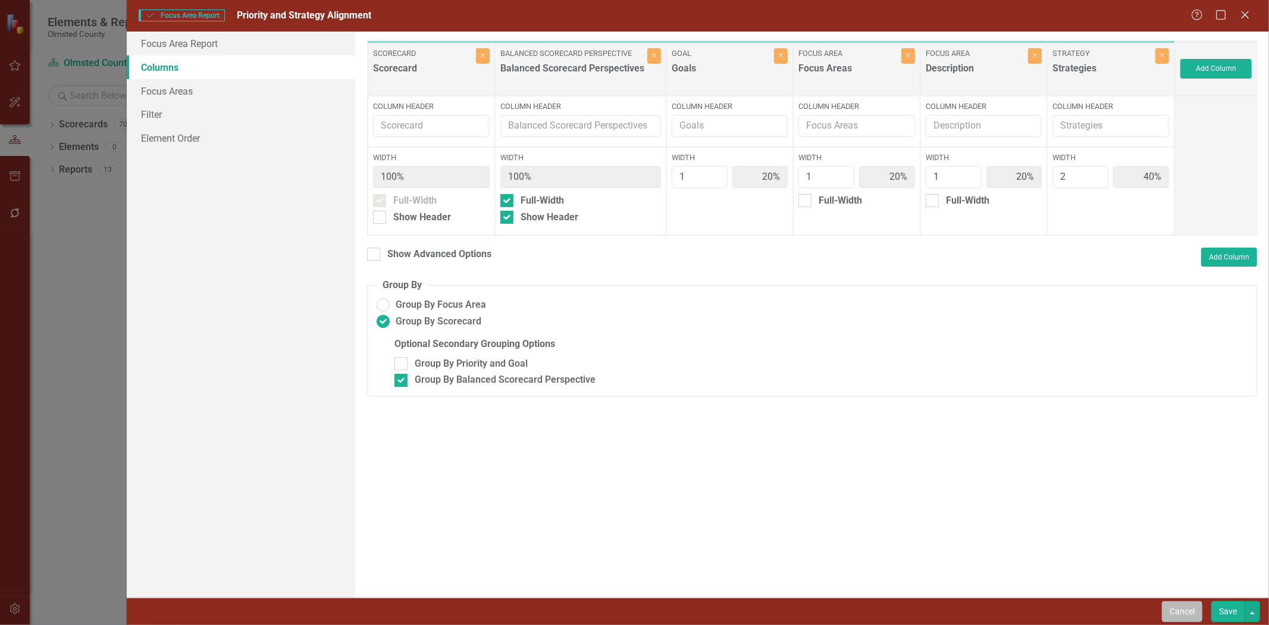
click at [1169, 614] on button "Cancel" at bounding box center [1182, 611] width 40 height 21
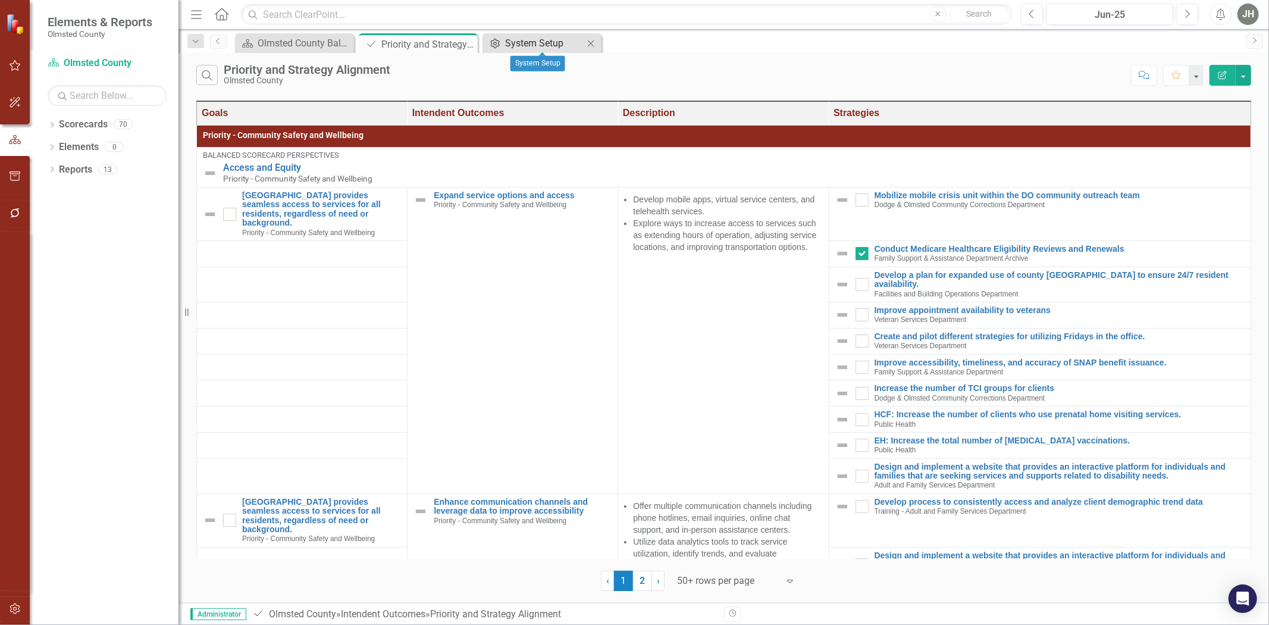
click at [543, 45] on div "System Setup" at bounding box center [544, 43] width 79 height 15
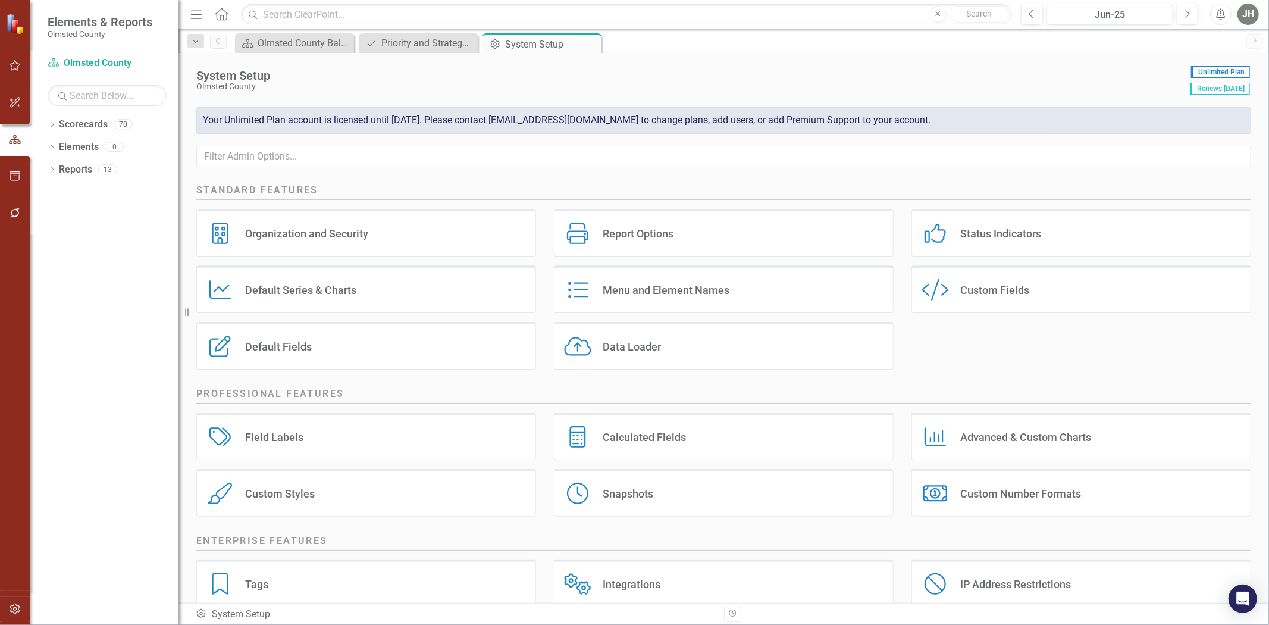
click at [692, 297] on div "Menu and Element Names" at bounding box center [666, 290] width 127 height 14
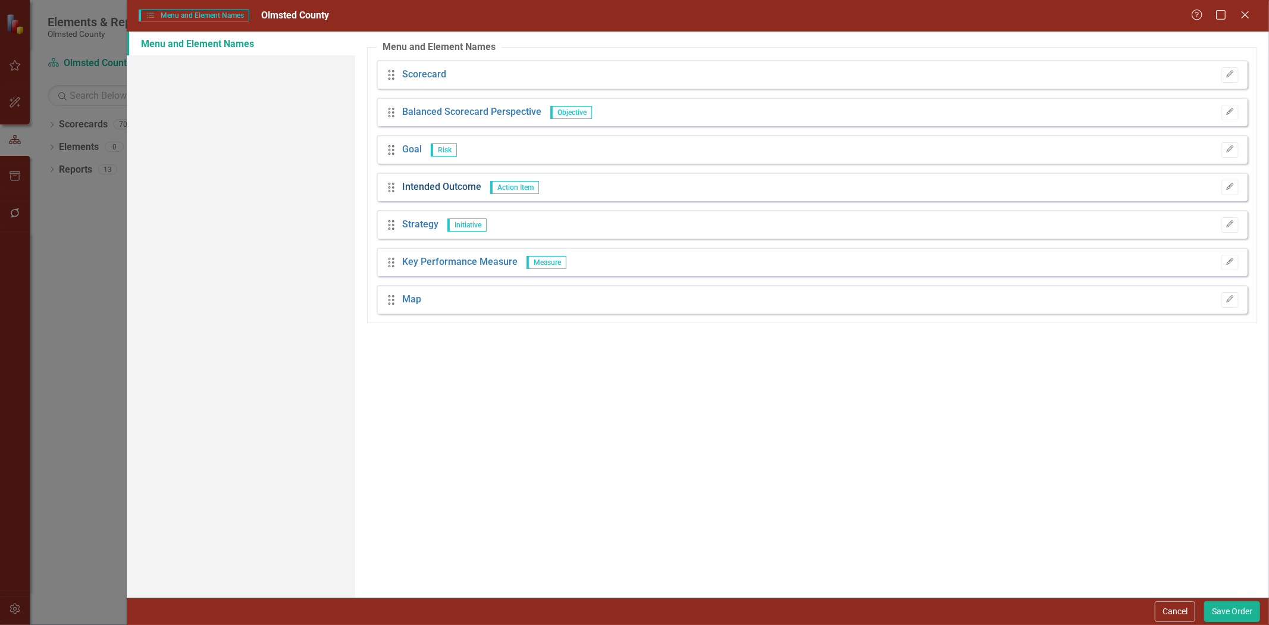
click at [451, 187] on link "Intended Outcome" at bounding box center [441, 187] width 79 height 14
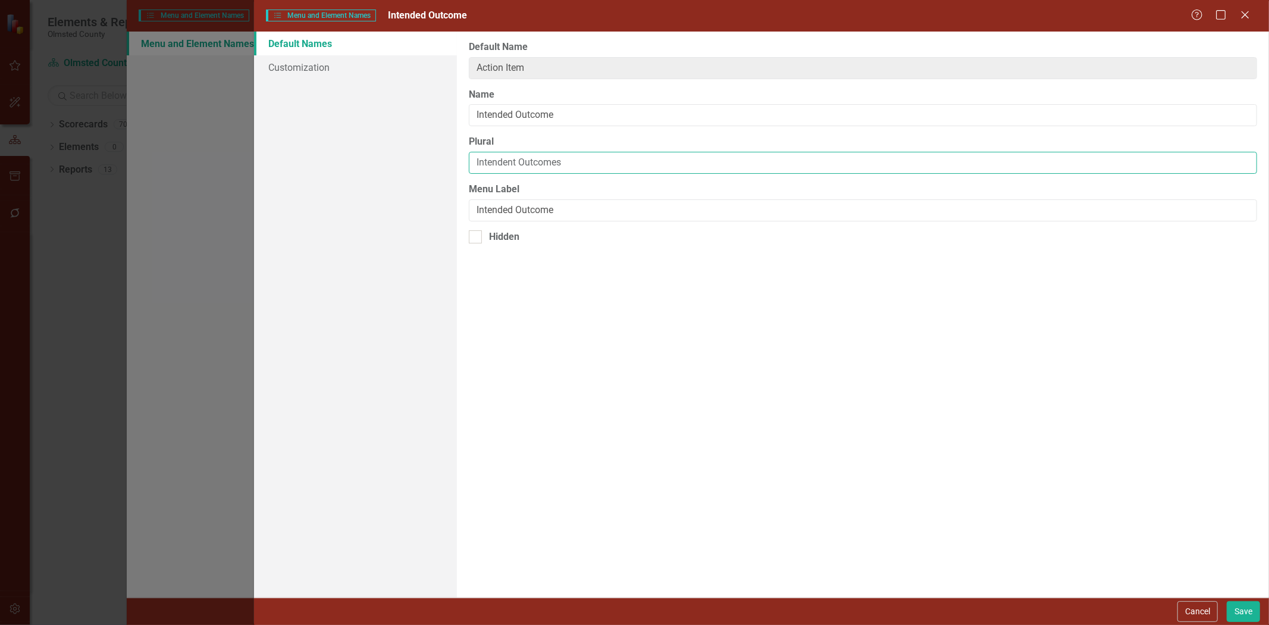
drag, startPoint x: 518, startPoint y: 167, endPoint x: 576, endPoint y: 159, distance: 58.1
click at [518, 167] on input "Intendent Outcomes" at bounding box center [863, 163] width 788 height 22
type input "Intended Outcomes"
click at [1244, 610] on button "Save" at bounding box center [1243, 611] width 33 height 21
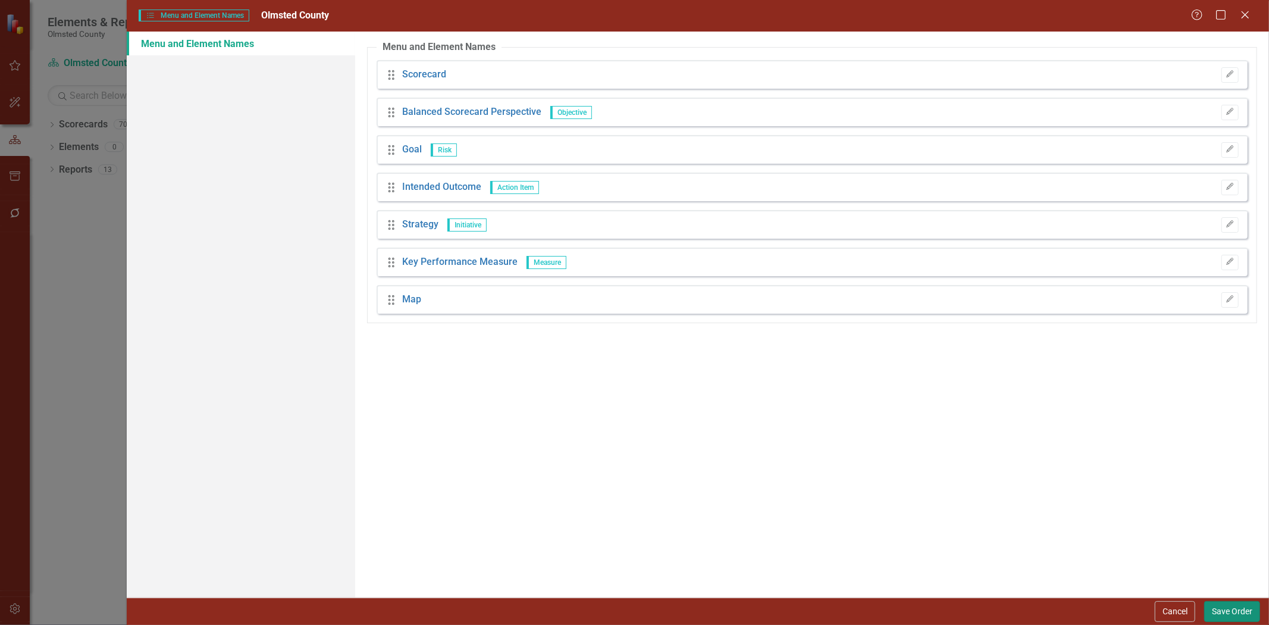
click at [1234, 610] on button "Save Order" at bounding box center [1232, 611] width 56 height 21
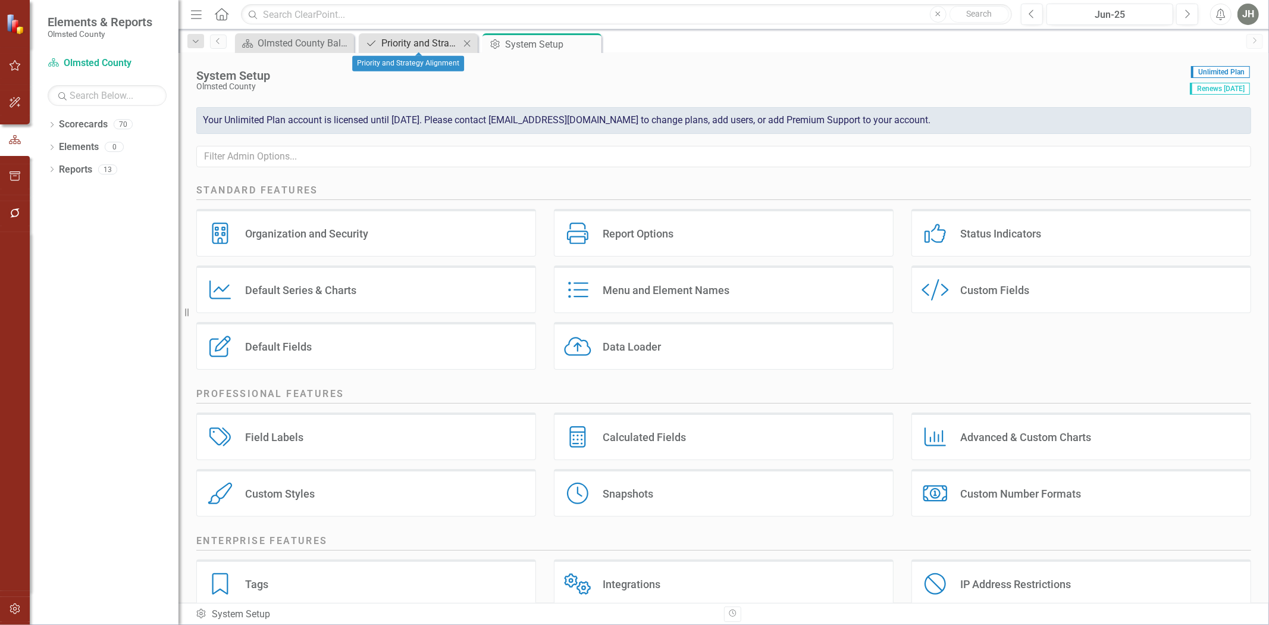
click at [418, 40] on div "Priority and Strategy Alignment" at bounding box center [420, 43] width 79 height 15
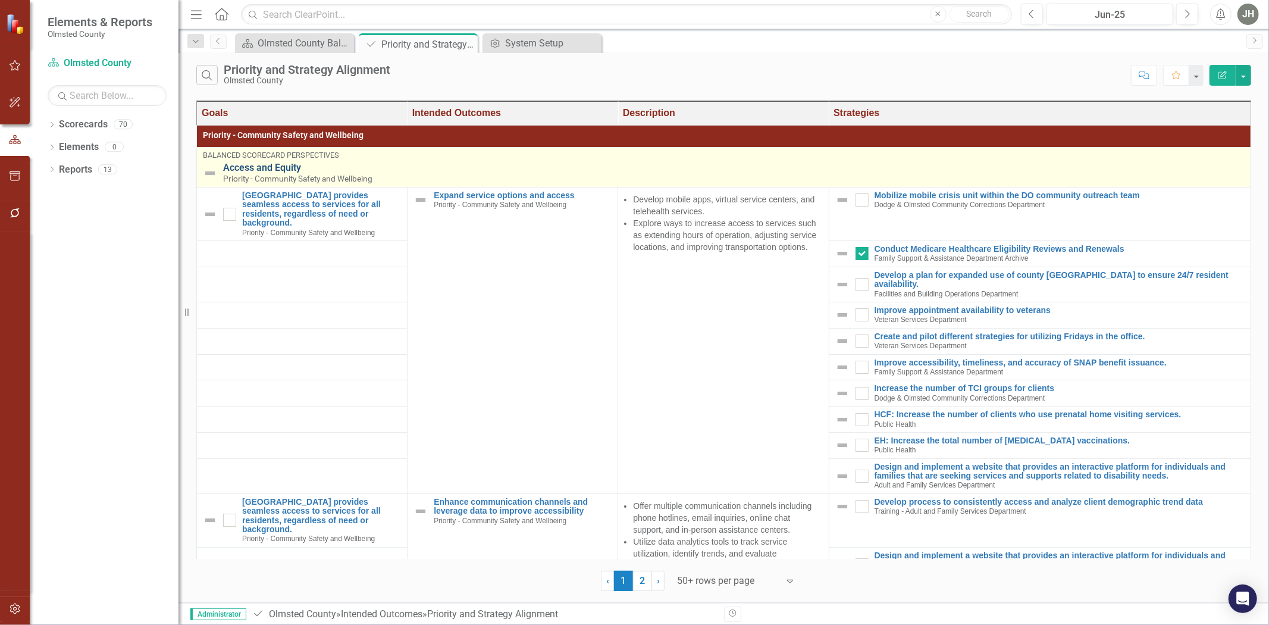
click at [425, 165] on link "Access and Equity" at bounding box center [733, 167] width 1021 height 11
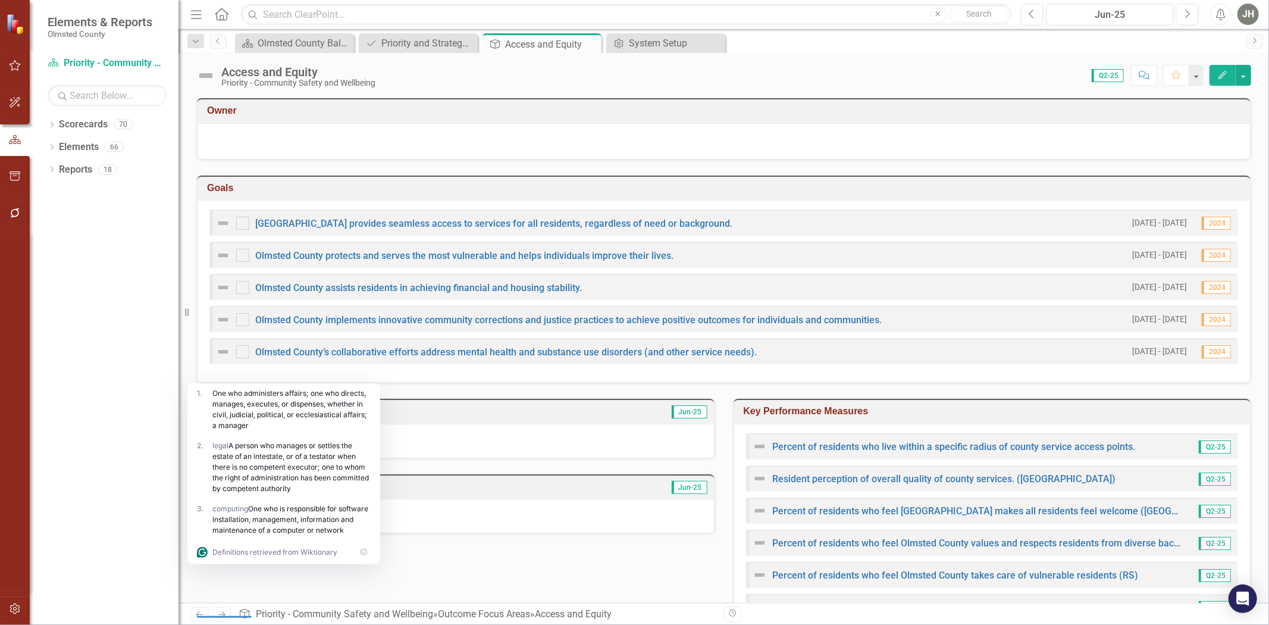
drag, startPoint x: 592, startPoint y: 43, endPoint x: 657, endPoint y: 46, distance: 65.5
click at [0, 0] on icon at bounding box center [0, 0] width 0 height 0
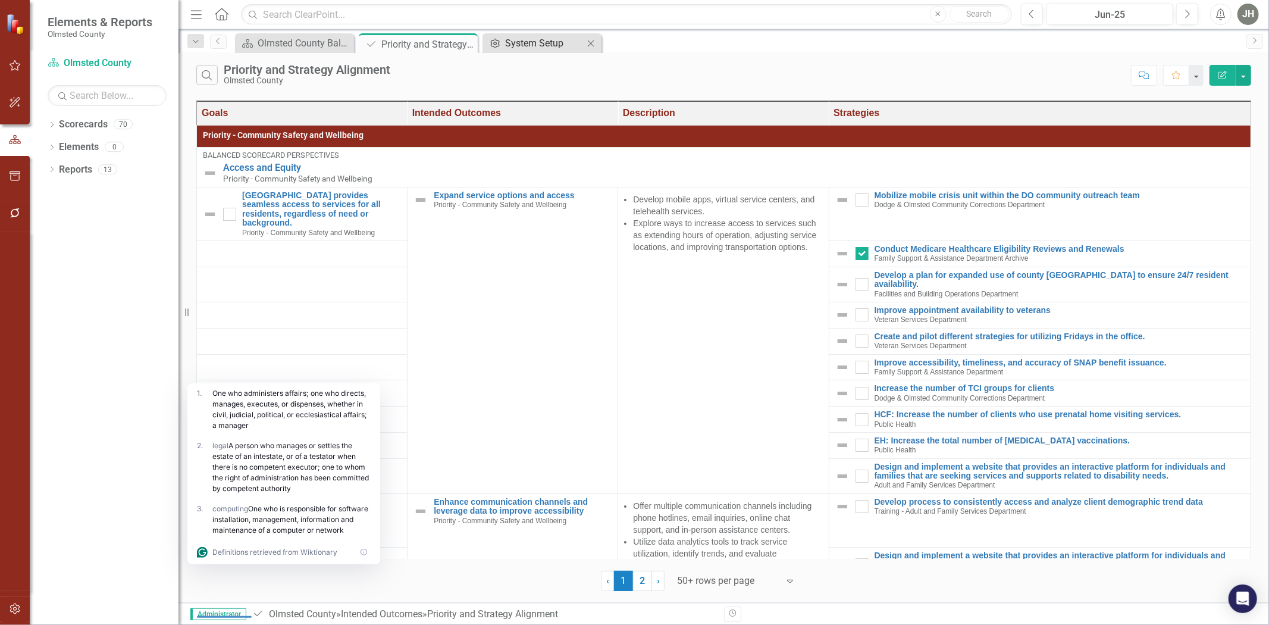
click at [546, 40] on div "System Setup" at bounding box center [544, 43] width 79 height 15
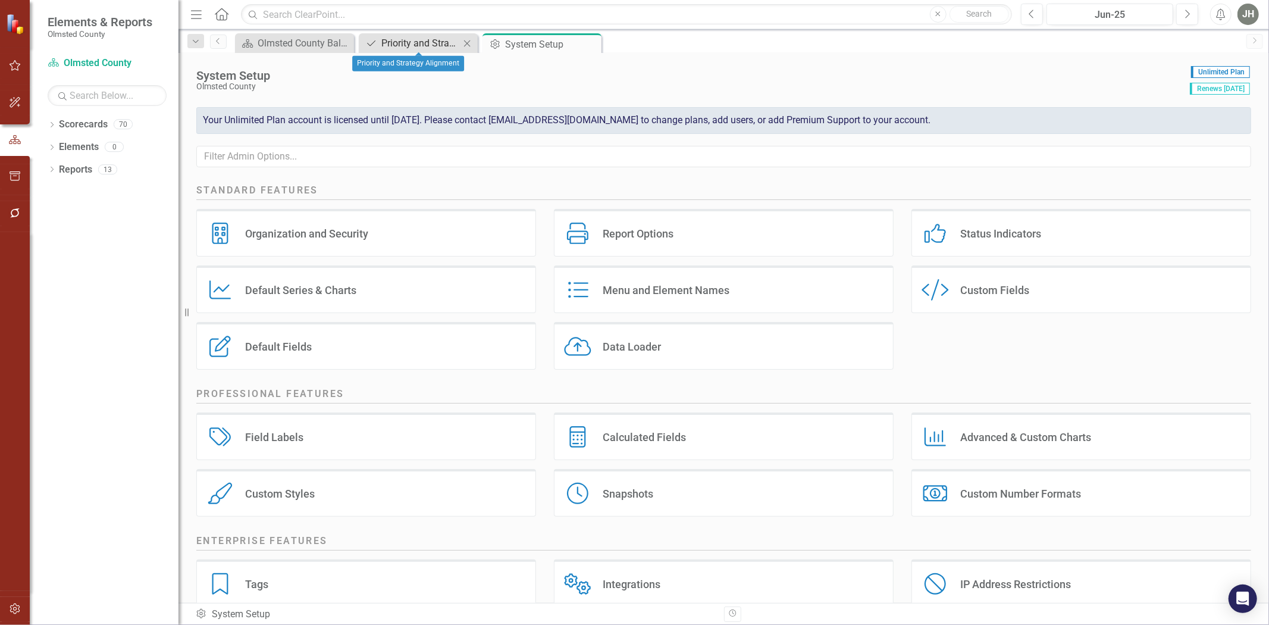
click at [403, 42] on div "Priority and Strategy Alignment" at bounding box center [420, 43] width 79 height 15
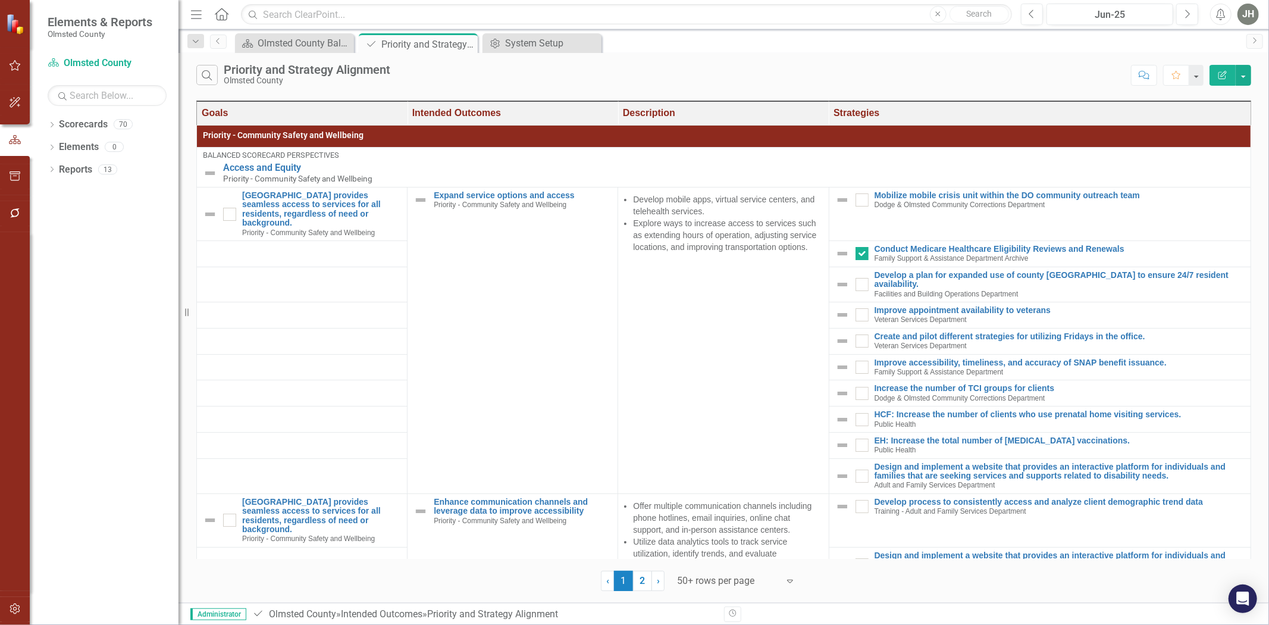
click at [1233, 73] on button "Edit Report" at bounding box center [1222, 75] width 26 height 21
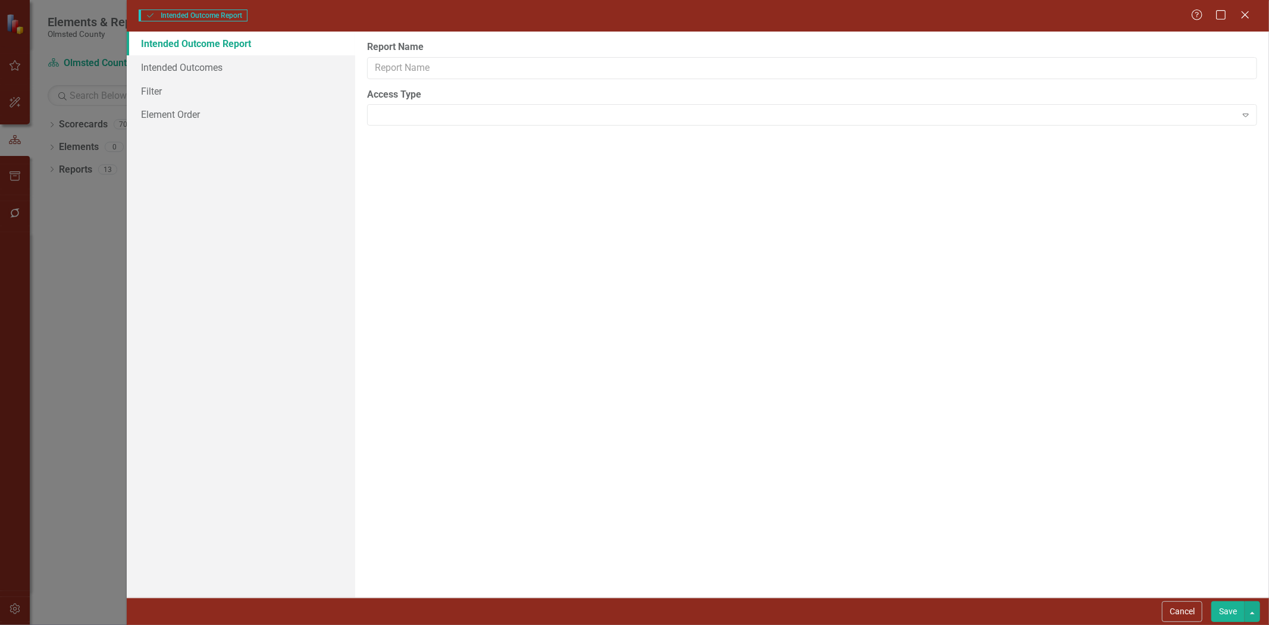
type input "Priority and Strategy Alignment"
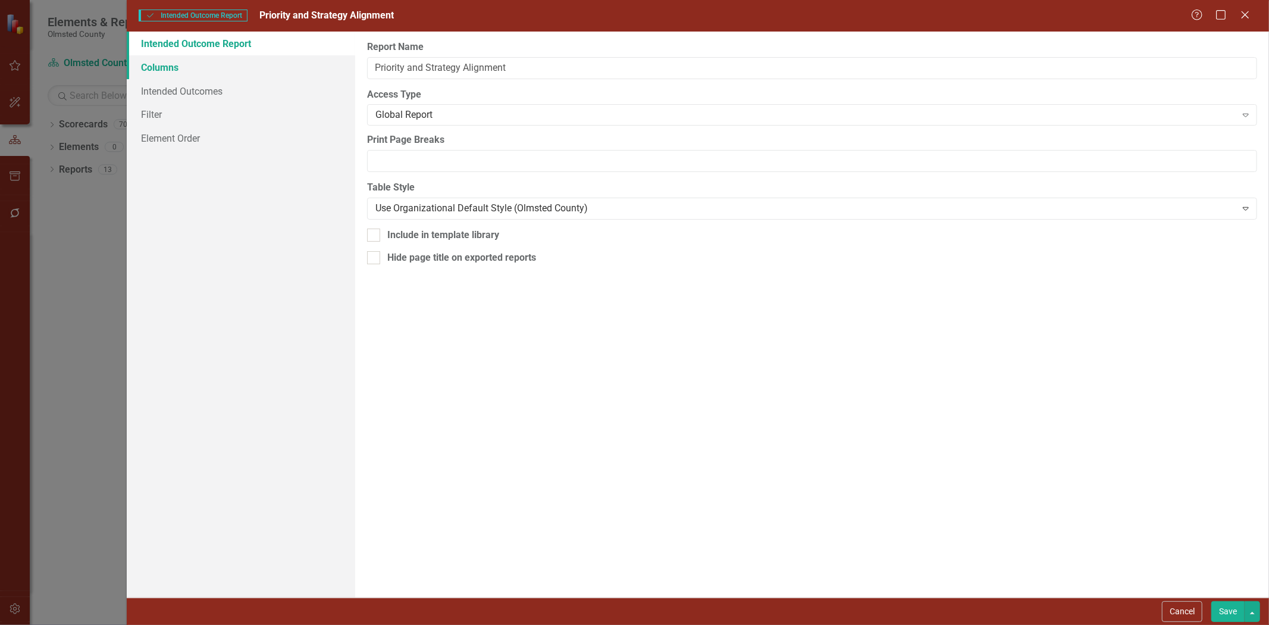
click at [173, 66] on link "Columns" at bounding box center [241, 67] width 228 height 24
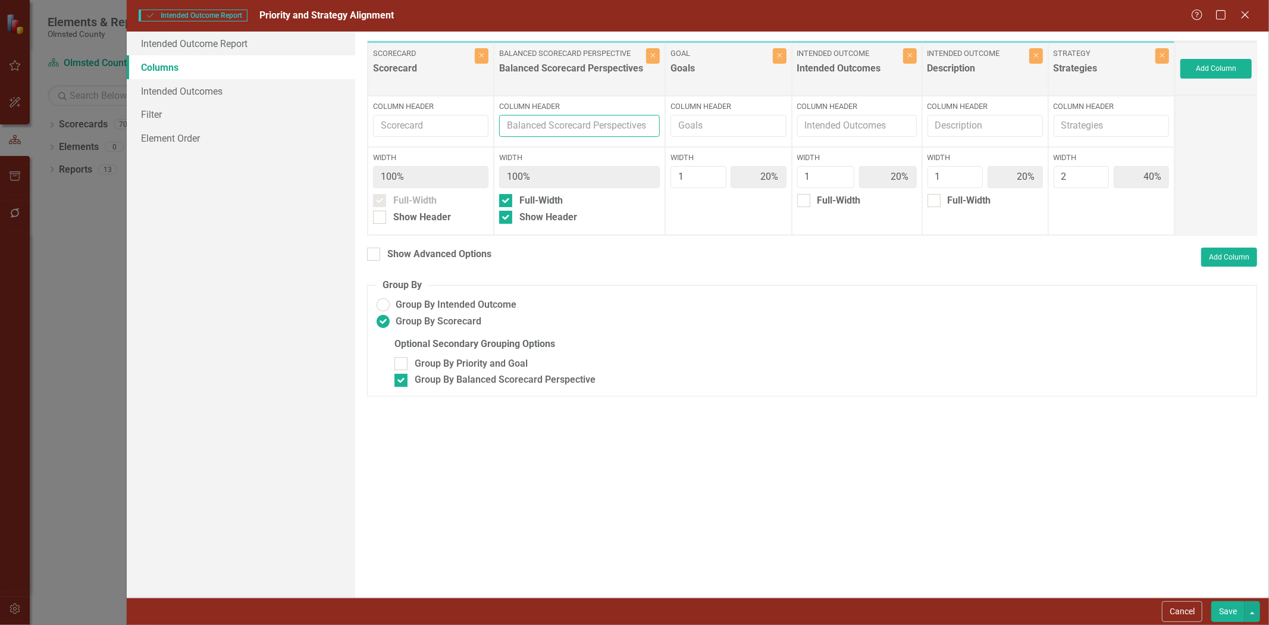
click at [599, 132] on input "Column Header" at bounding box center [579, 126] width 161 height 22
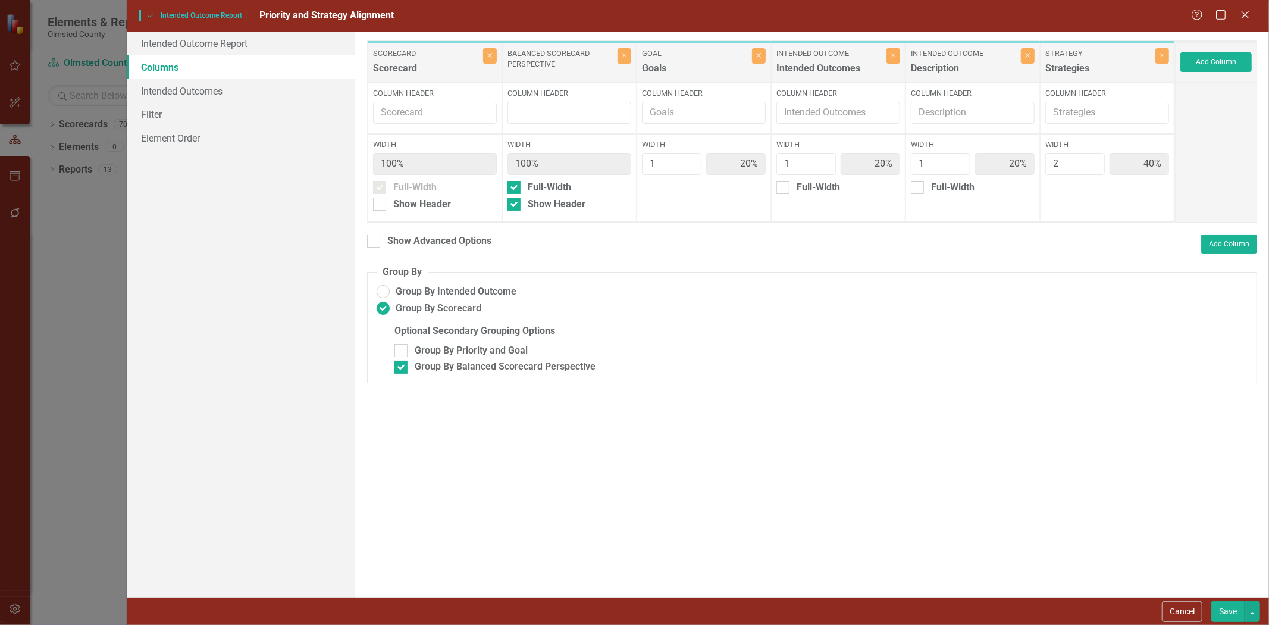
click at [1227, 613] on button "Save" at bounding box center [1227, 611] width 33 height 21
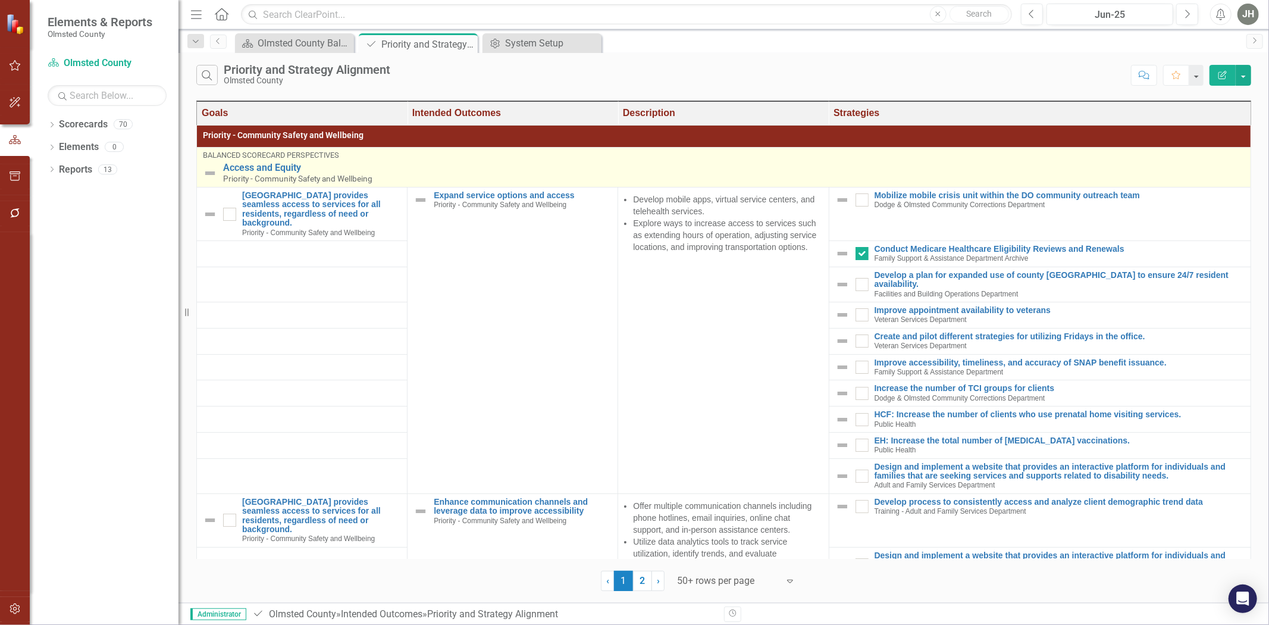
click at [421, 164] on div "Balanced Scorecard Perspectives Access and Equity Priority - Community Safety a…" at bounding box center [724, 167] width 1042 height 32
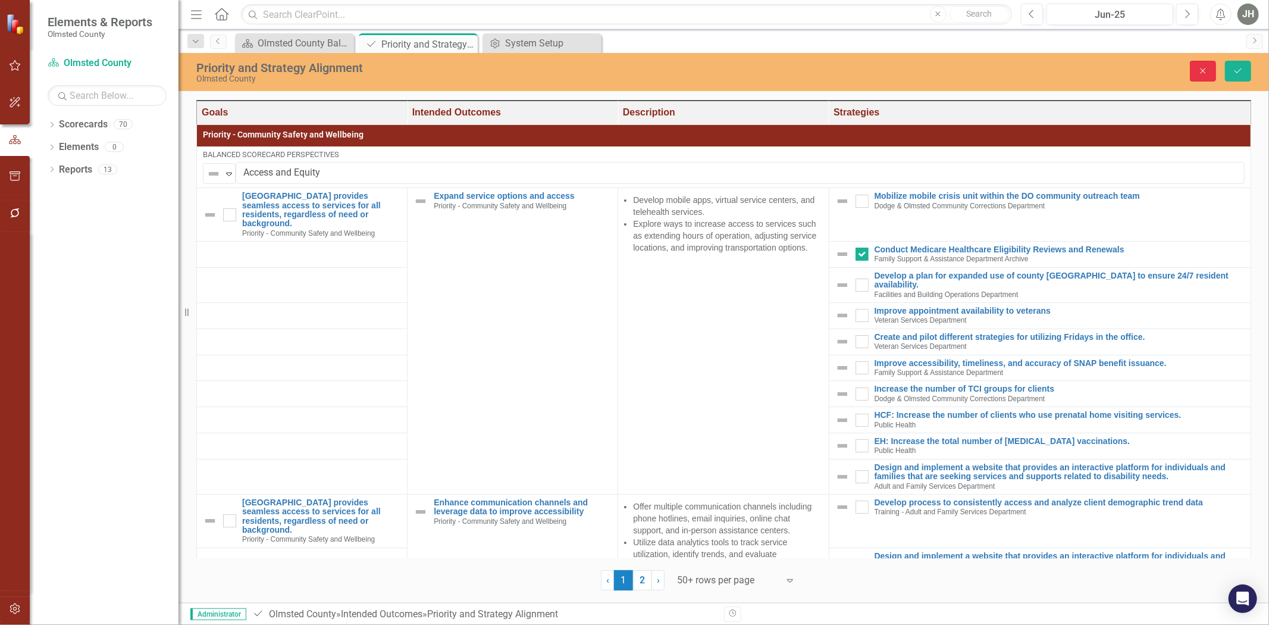
click at [1202, 73] on icon "Close" at bounding box center [1203, 71] width 11 height 8
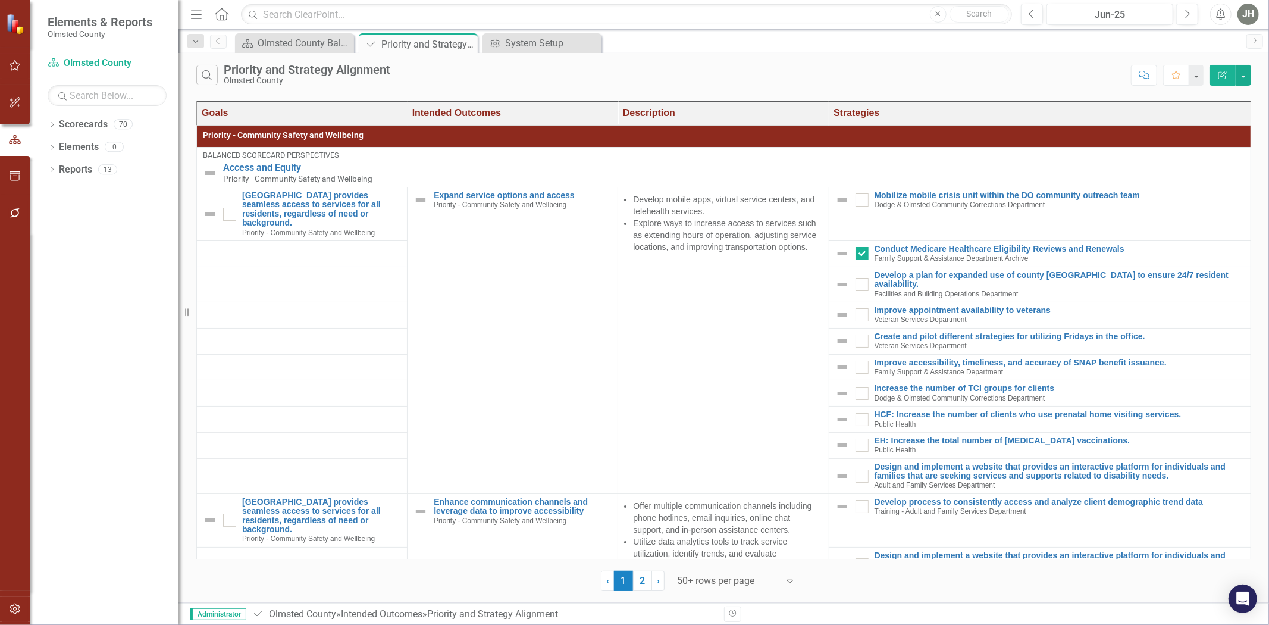
click at [1221, 69] on button "Edit Report" at bounding box center [1222, 75] width 26 height 21
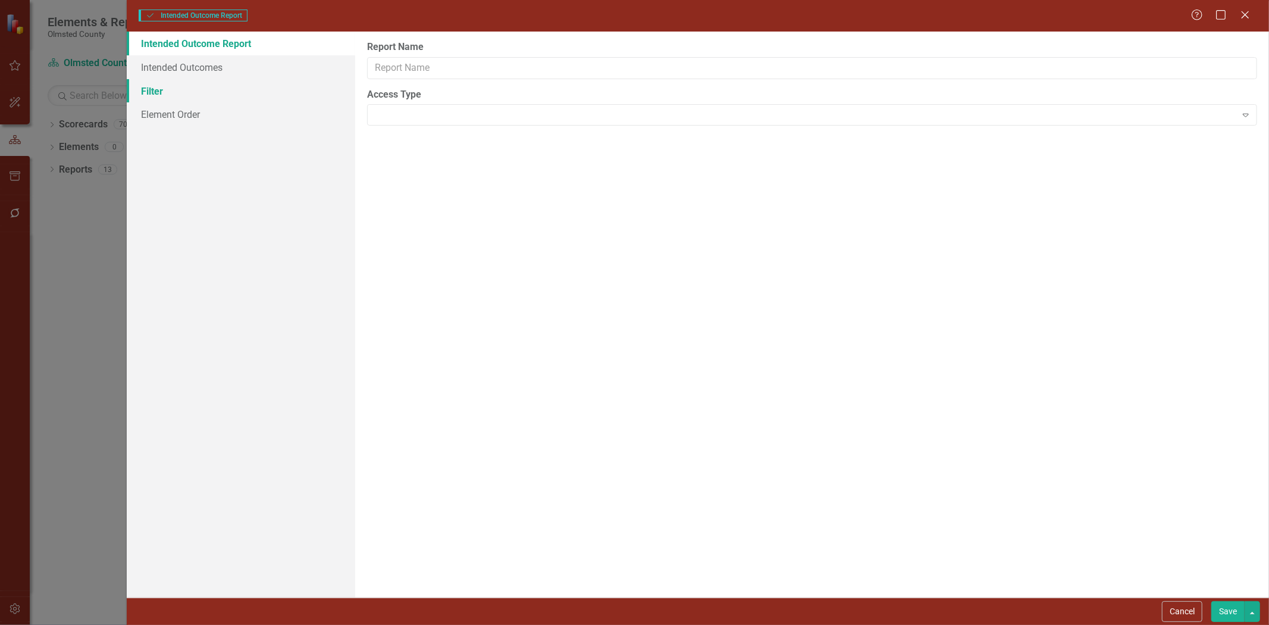
type input "Priority and Strategy Alignment"
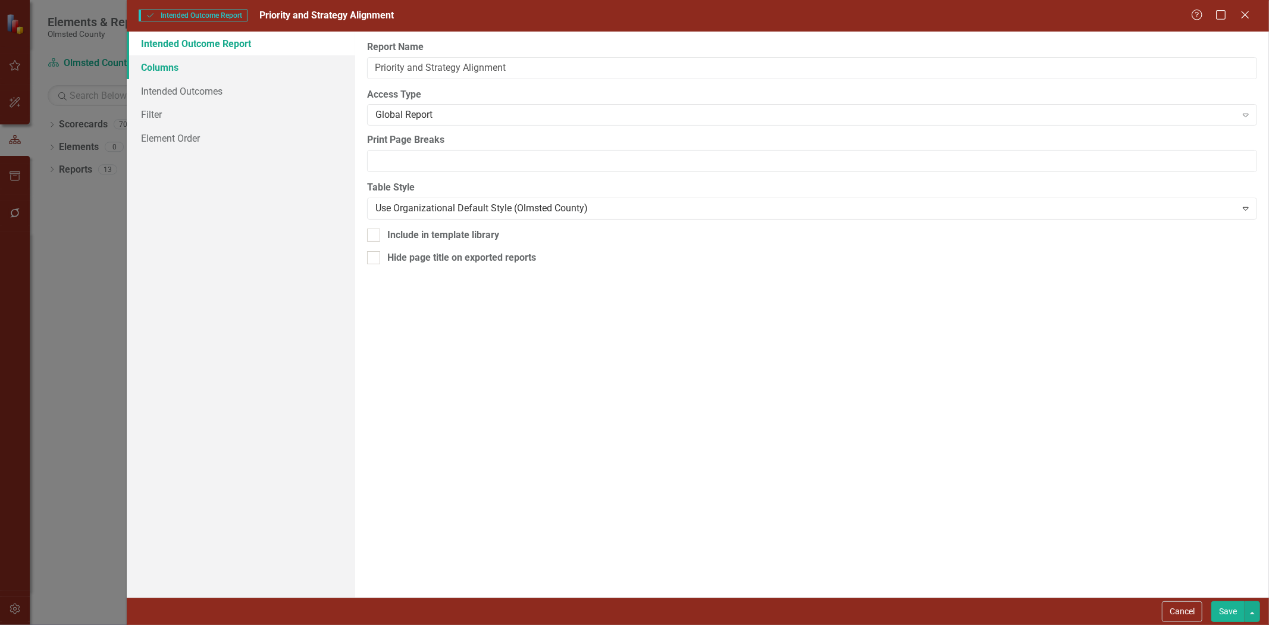
click at [185, 67] on link "Columns" at bounding box center [241, 67] width 228 height 24
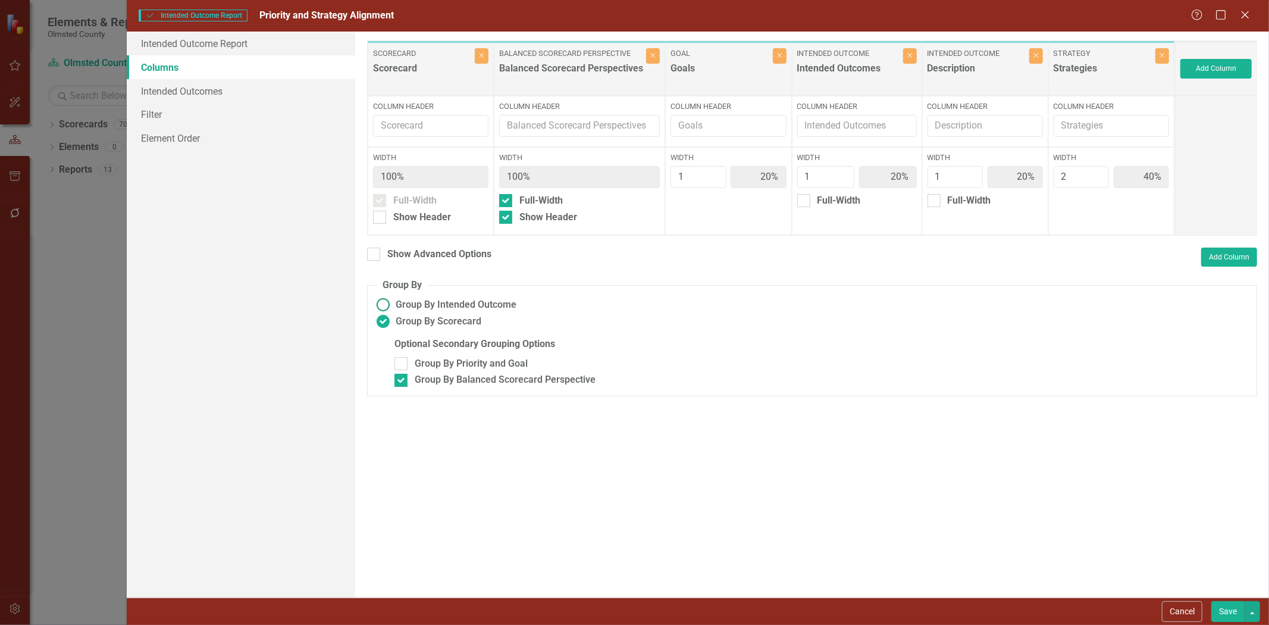
click at [385, 307] on ins at bounding box center [383, 305] width 18 height 18
click at [385, 307] on input "Group By Intended Outcome" at bounding box center [383, 305] width 18 height 18
radio input "true"
type input "14%"
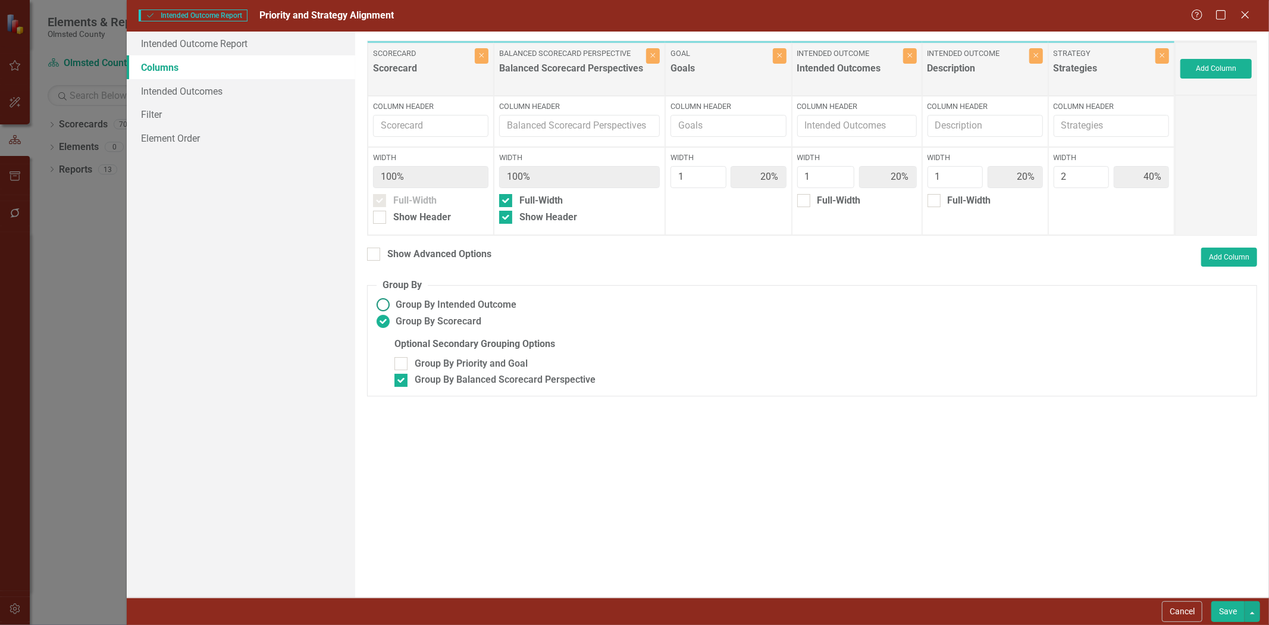
type input "14%"
type input "29%"
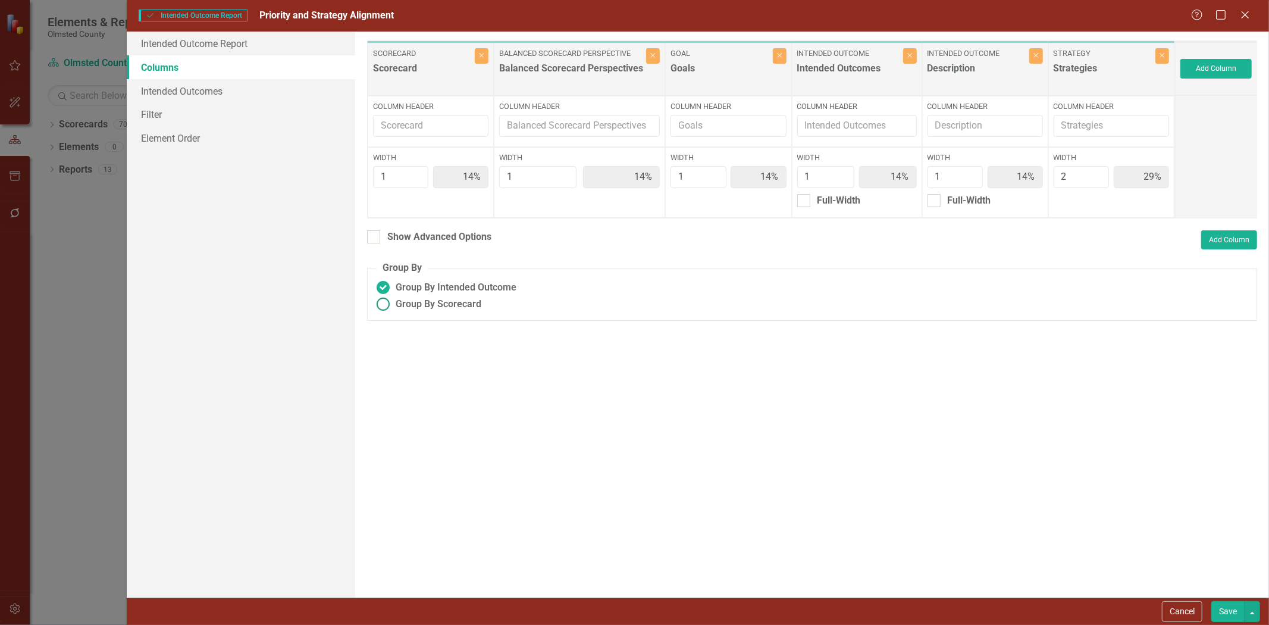
click at [385, 308] on ins at bounding box center [383, 304] width 18 height 18
click at [385, 308] on input "Group By Scorecard" at bounding box center [383, 304] width 18 height 18
radio input "true"
click at [507, 126] on input "Column Header" at bounding box center [579, 126] width 161 height 22
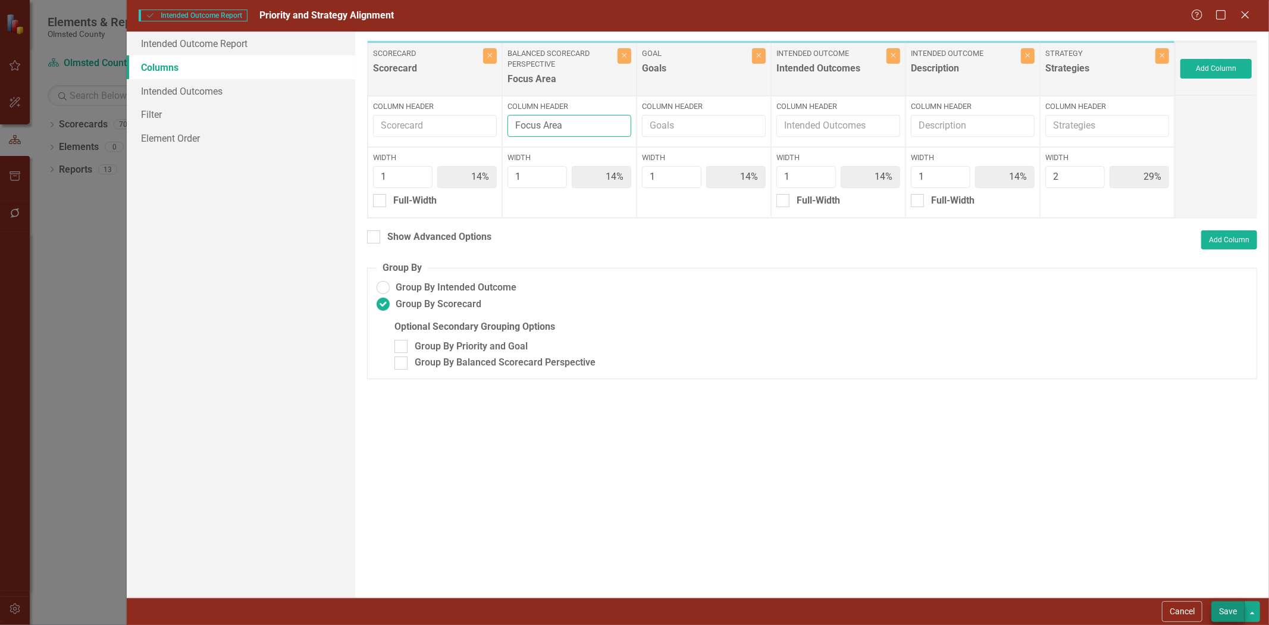
type input "Focus Area"
click at [1230, 603] on button "Save" at bounding box center [1227, 611] width 33 height 21
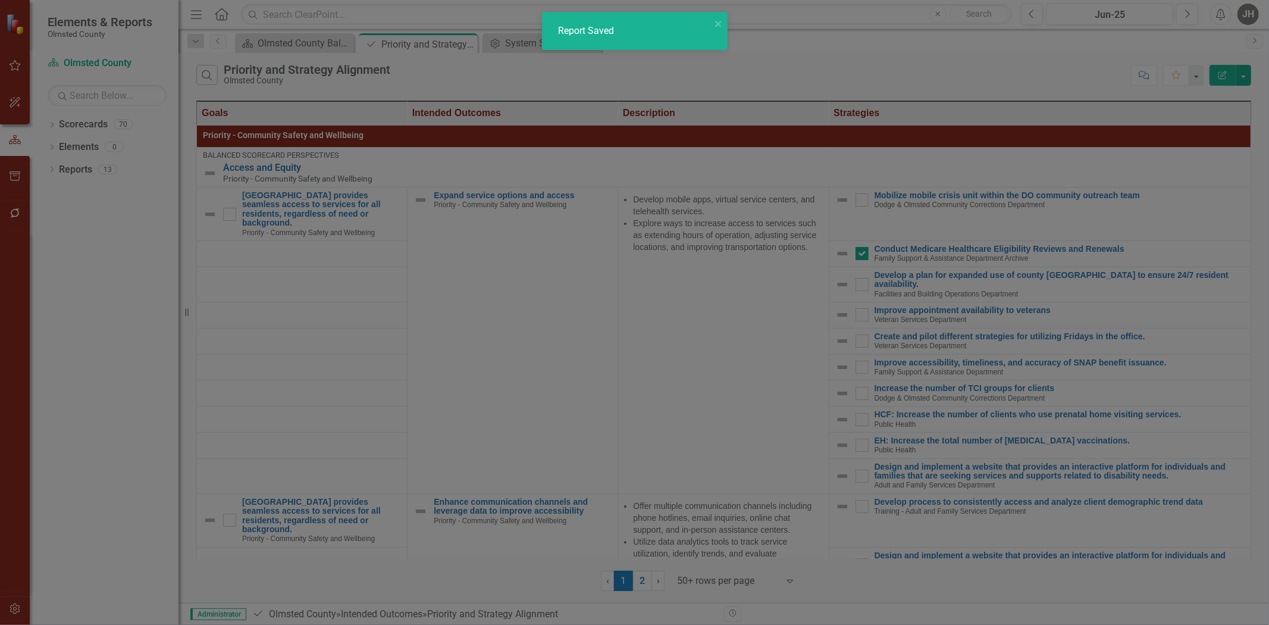
radio input "false"
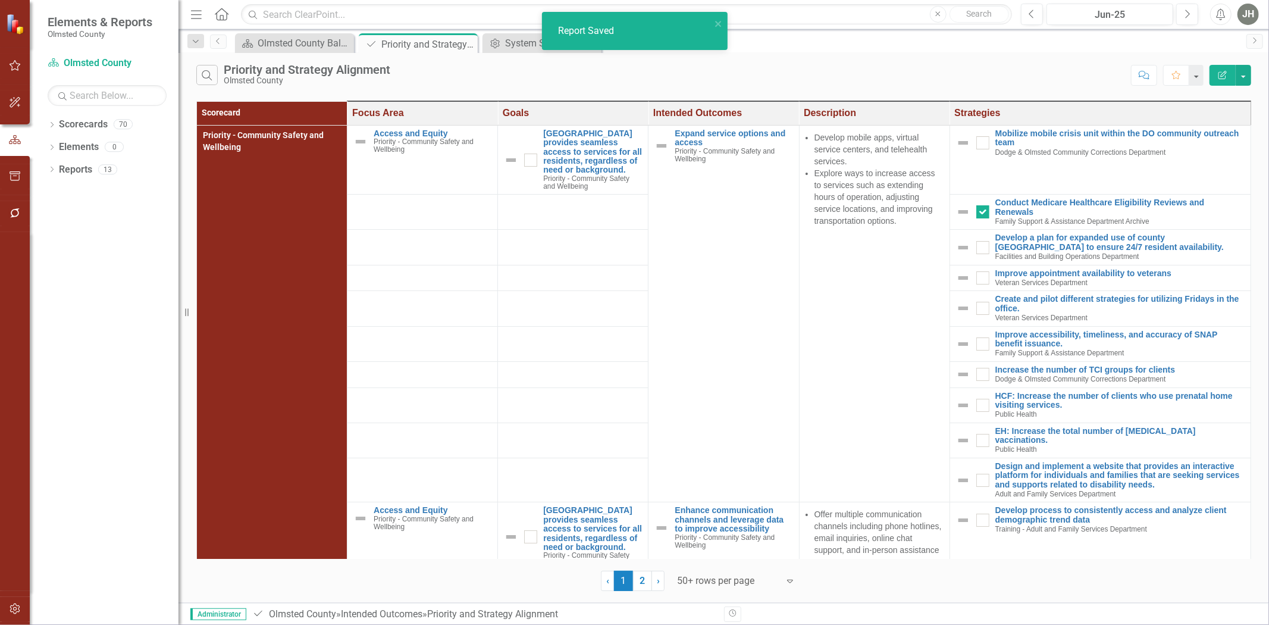
checkbox input "false"
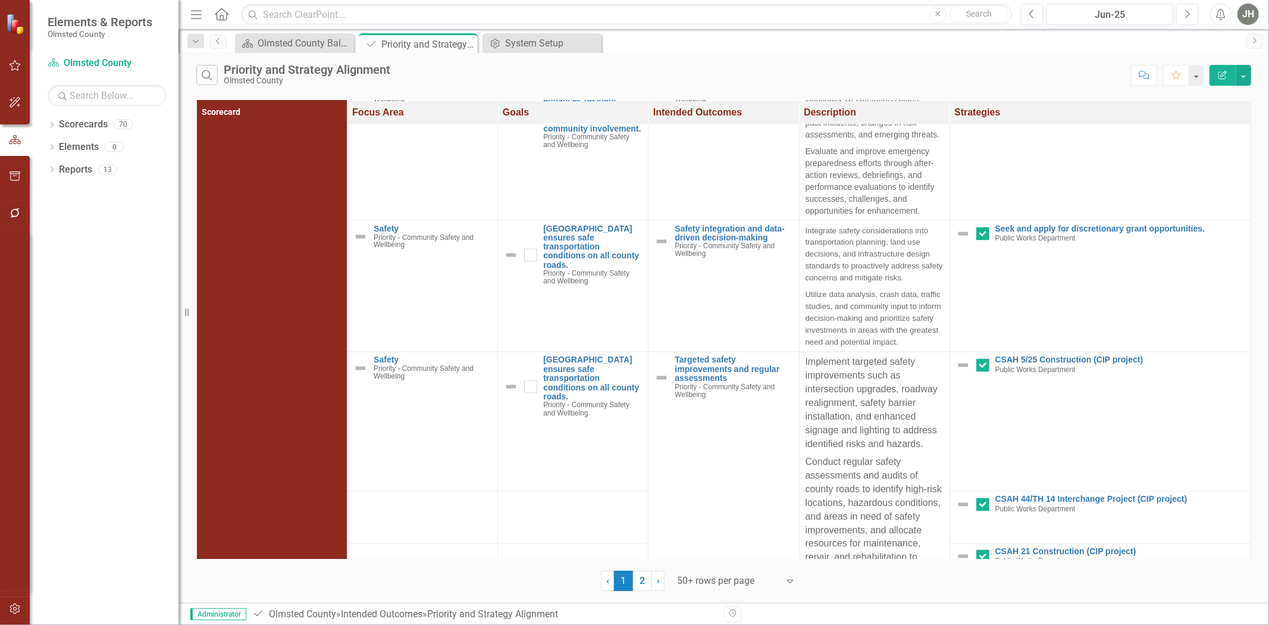
scroll to position [2292, 0]
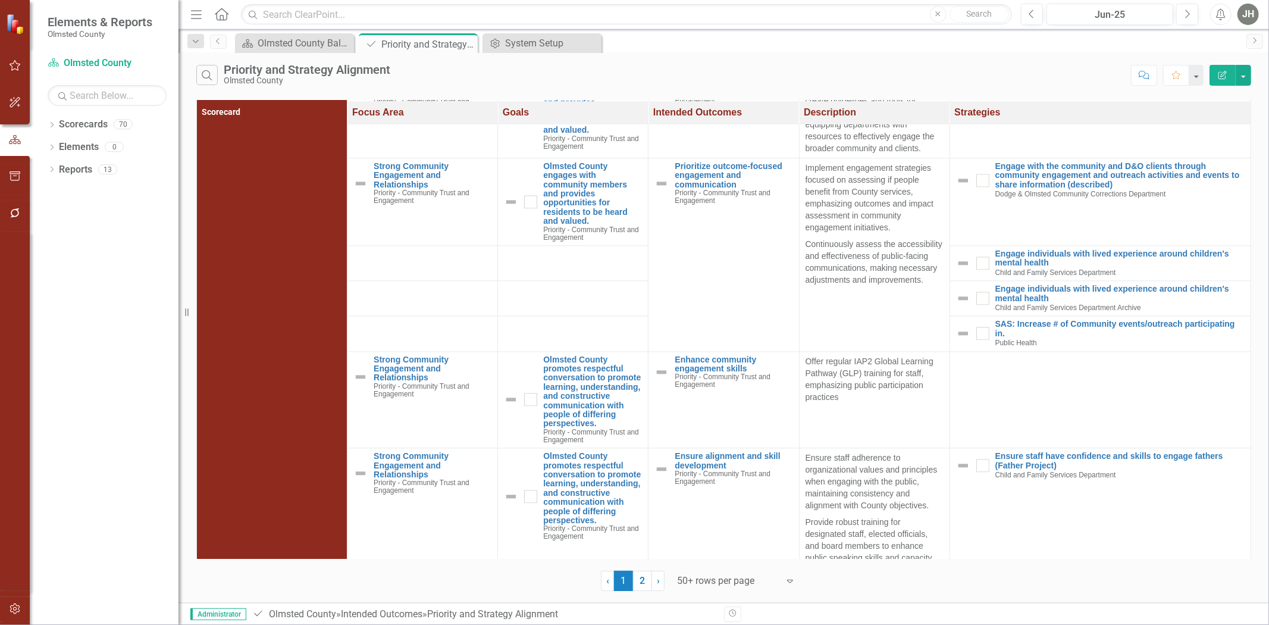
click at [1228, 75] on button "Edit Report" at bounding box center [1222, 75] width 26 height 21
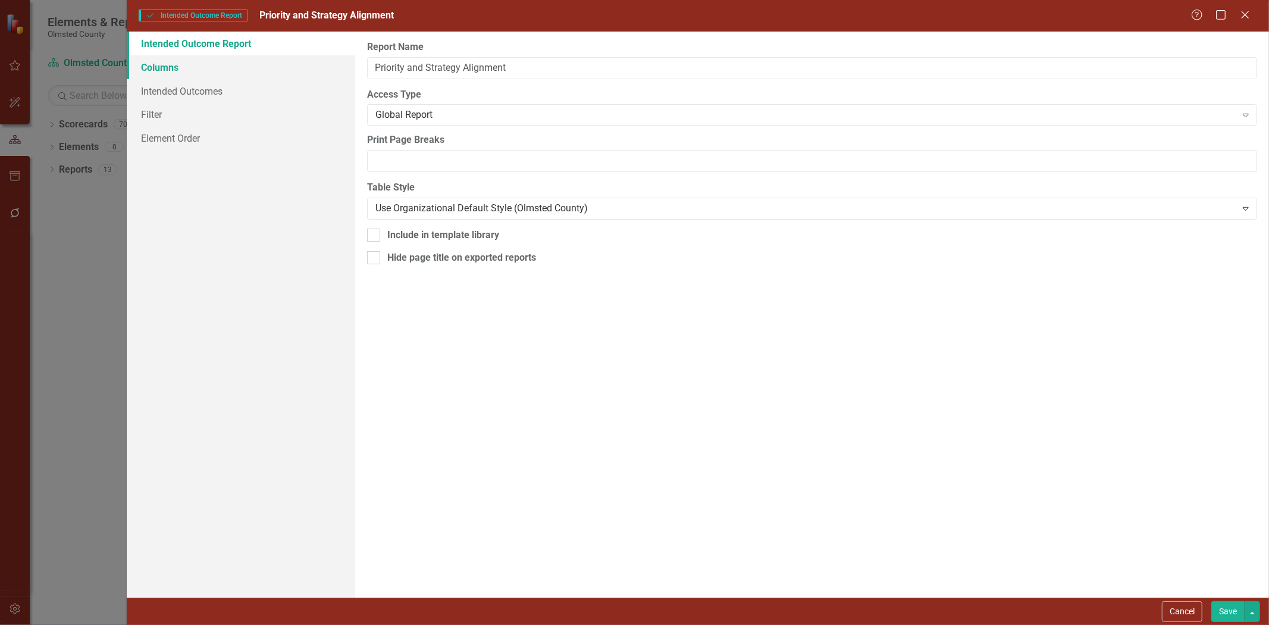
click at [168, 68] on link "Columns" at bounding box center [241, 67] width 228 height 24
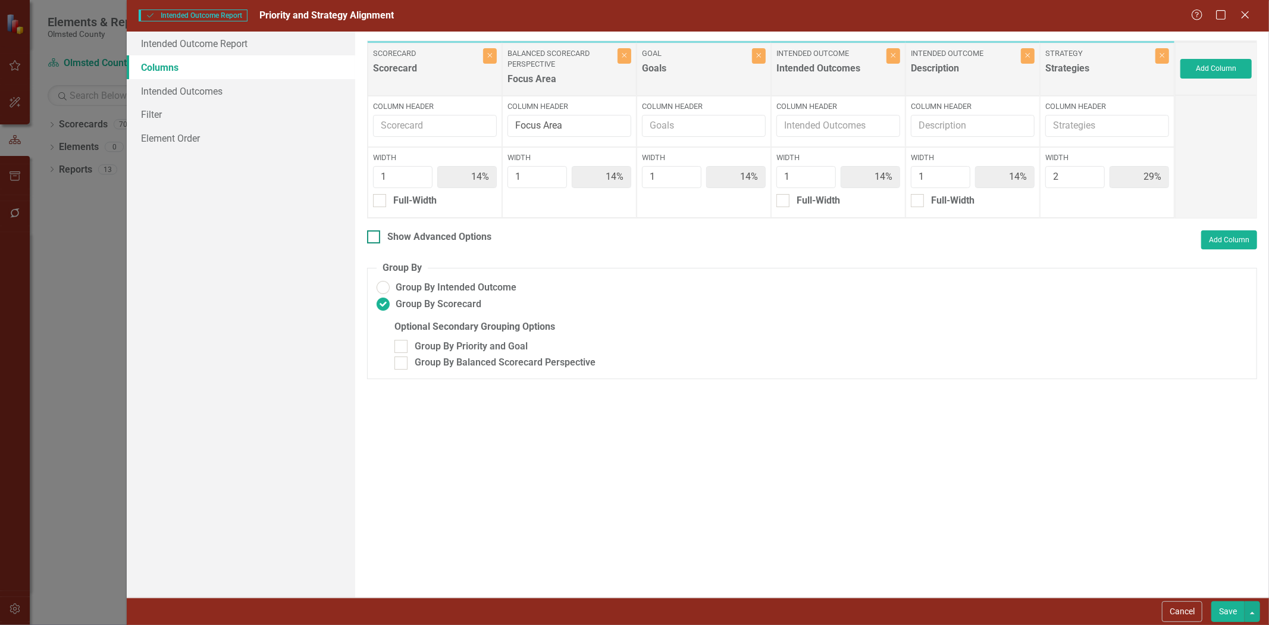
click at [375, 239] on div at bounding box center [373, 236] width 13 height 13
click at [375, 238] on input "Show Advanced Options" at bounding box center [371, 234] width 8 height 8
checkbox input "true"
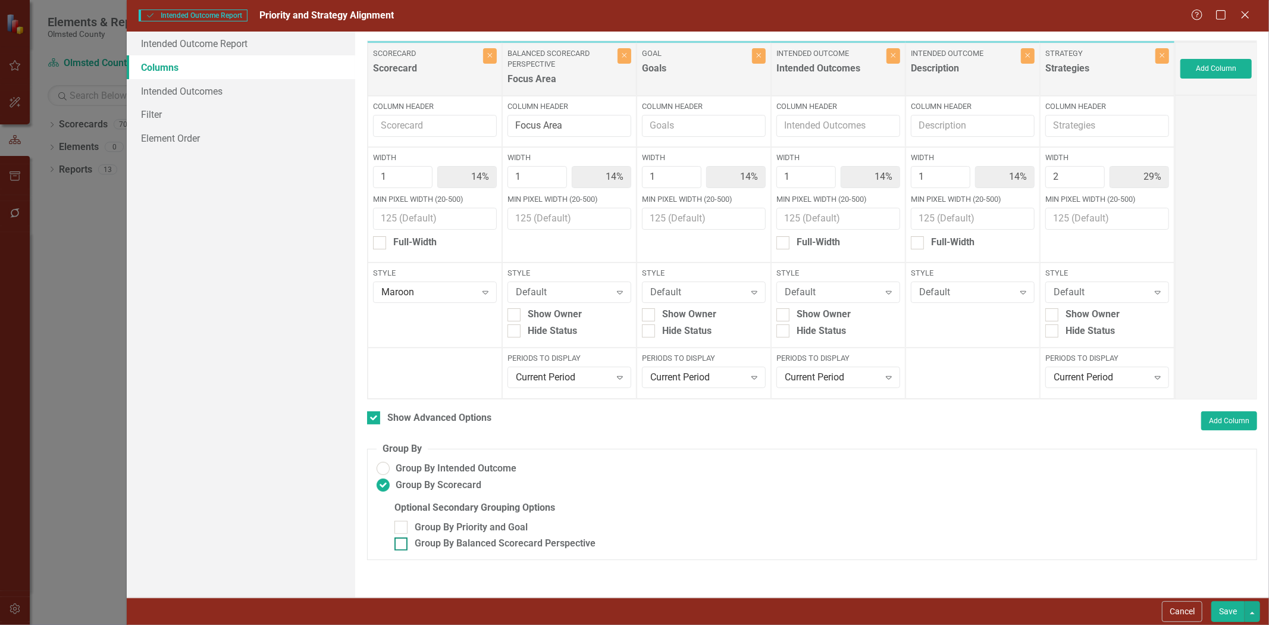
click at [400, 545] on input "Group By Balanced Scorecard Perspective" at bounding box center [398, 541] width 8 height 8
checkbox input "true"
click at [1224, 612] on button "Save" at bounding box center [1227, 611] width 33 height 21
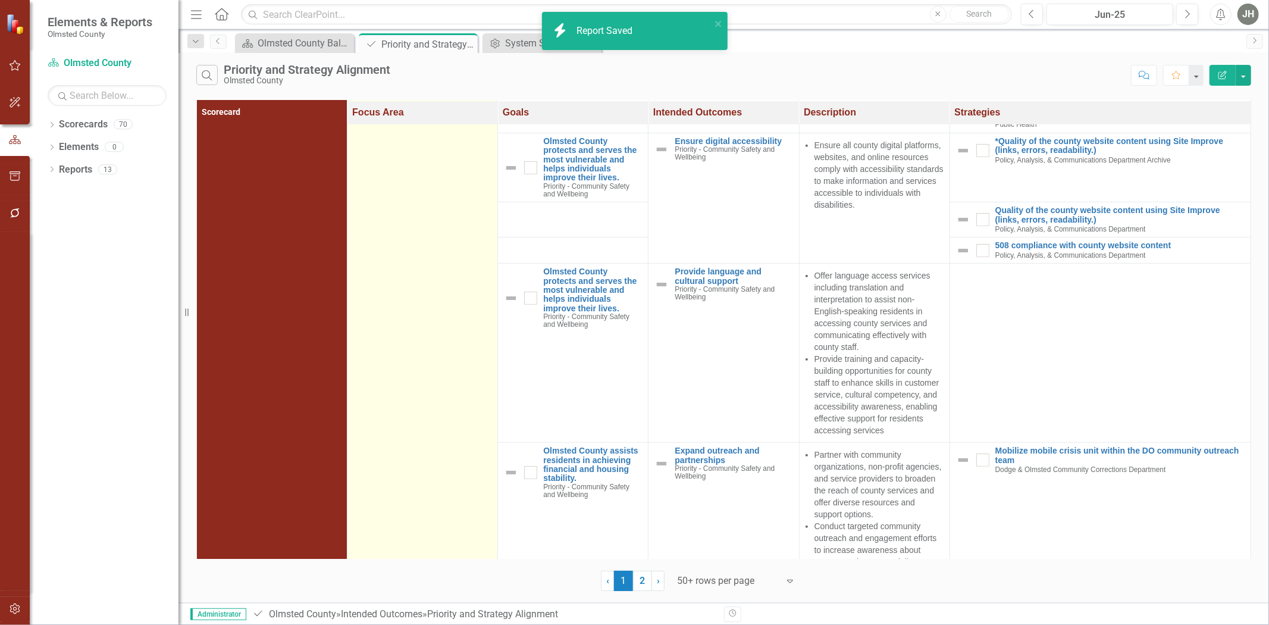
scroll to position [0, 0]
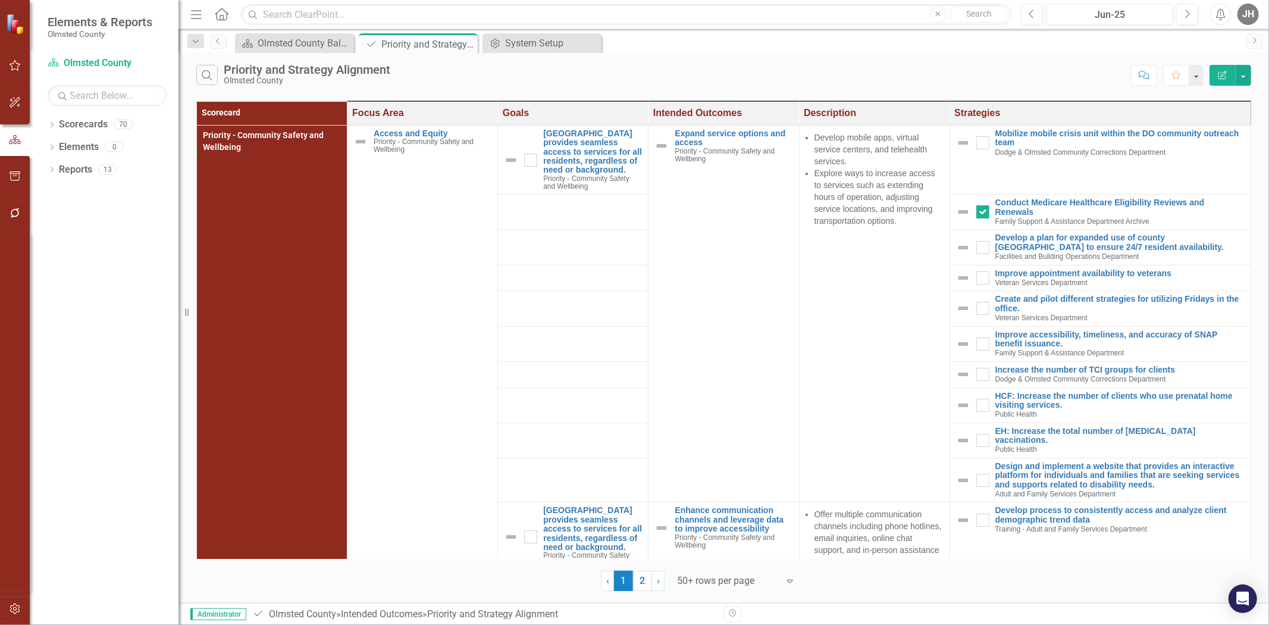
click at [1221, 72] on icon "button" at bounding box center [1222, 75] width 8 height 8
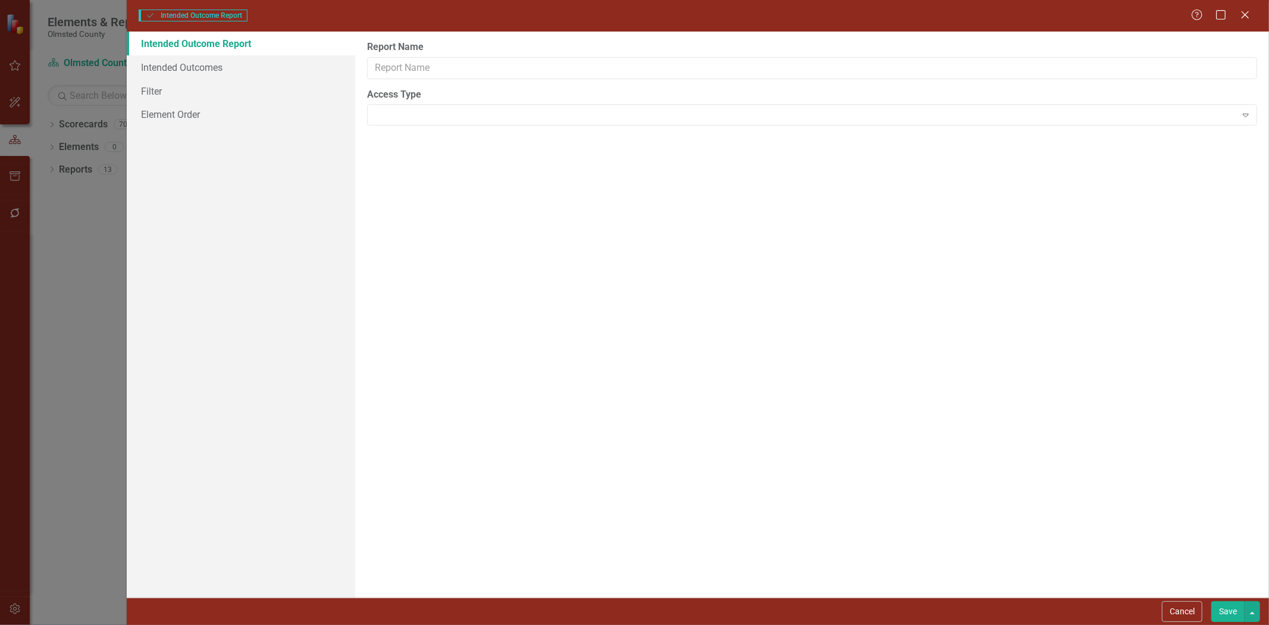
type input "Priority and Strategy Alignment"
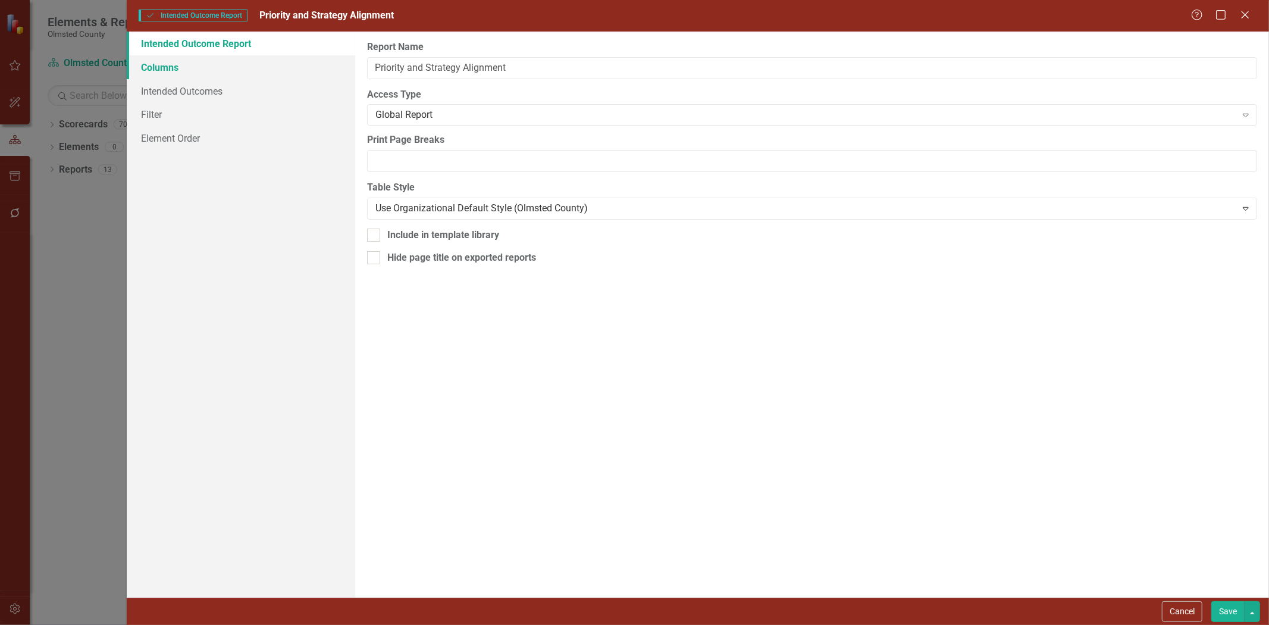
click at [168, 66] on link "Columns" at bounding box center [241, 67] width 228 height 24
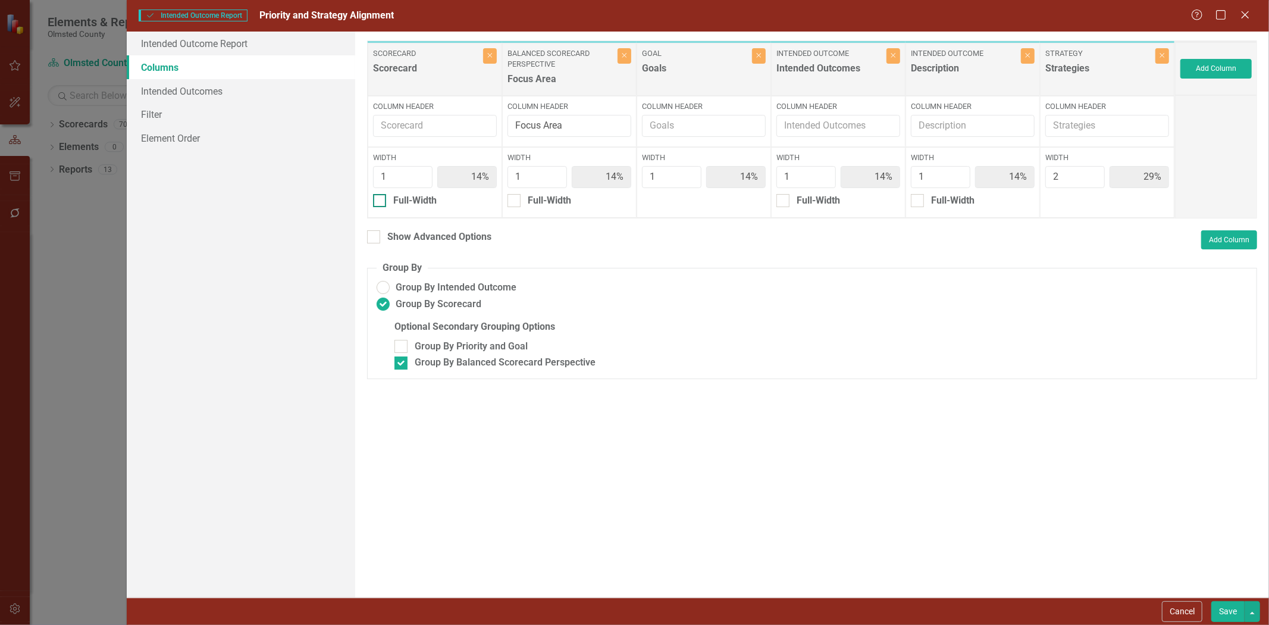
click at [379, 202] on input "Full-Width" at bounding box center [377, 198] width 8 height 8
checkbox input "true"
type input "100%"
type input "17%"
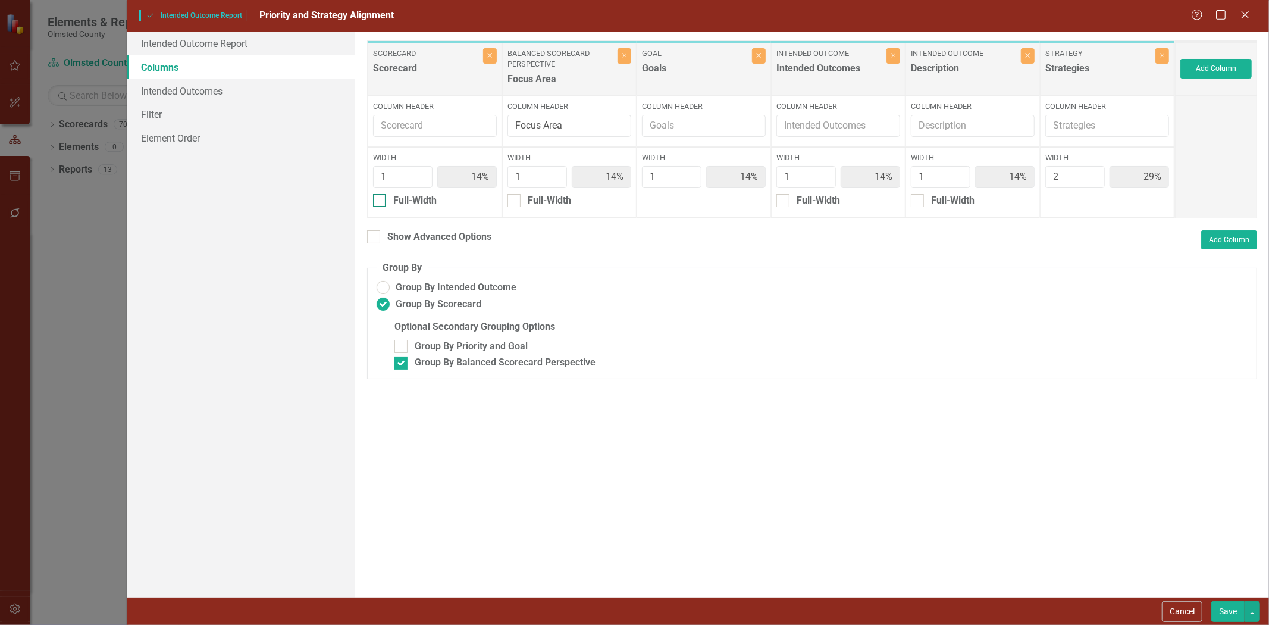
type input "17%"
type input "33%"
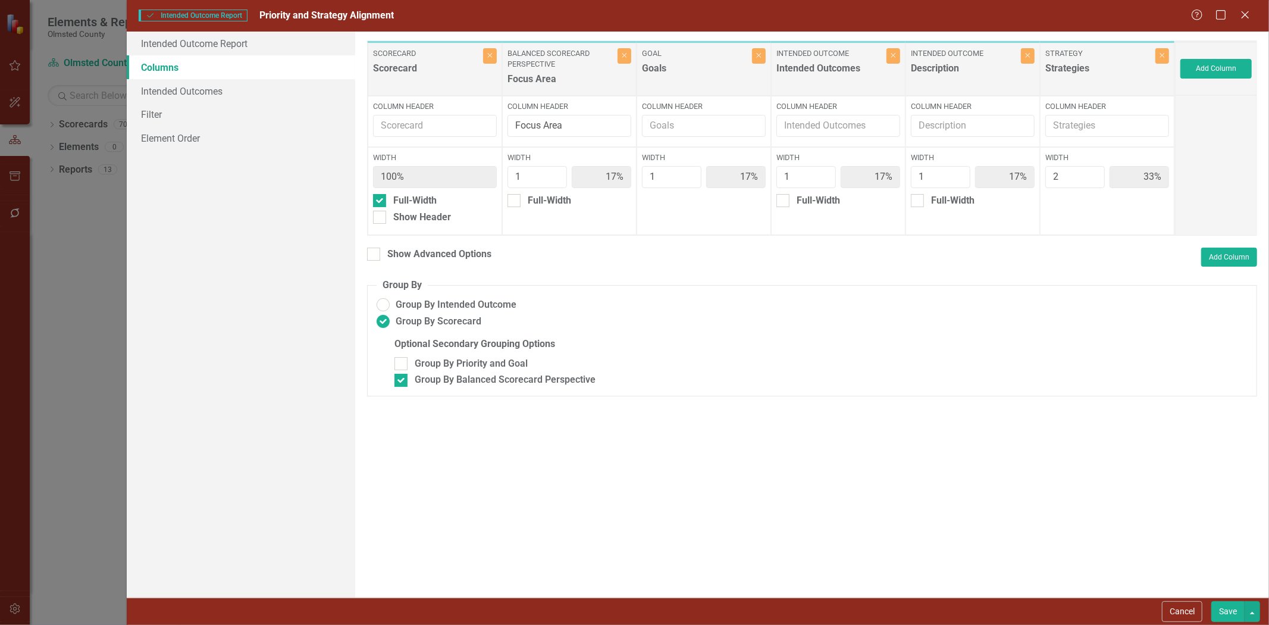
click at [1224, 611] on button "Save" at bounding box center [1227, 611] width 33 height 21
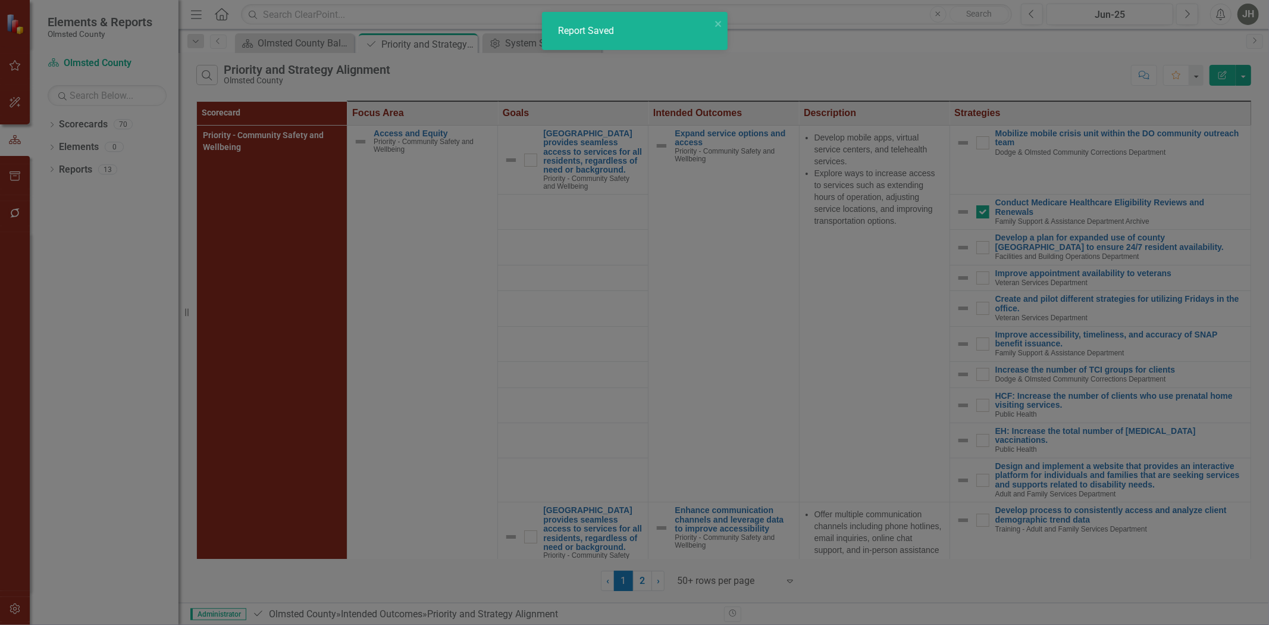
radio input "false"
checkbox input "false"
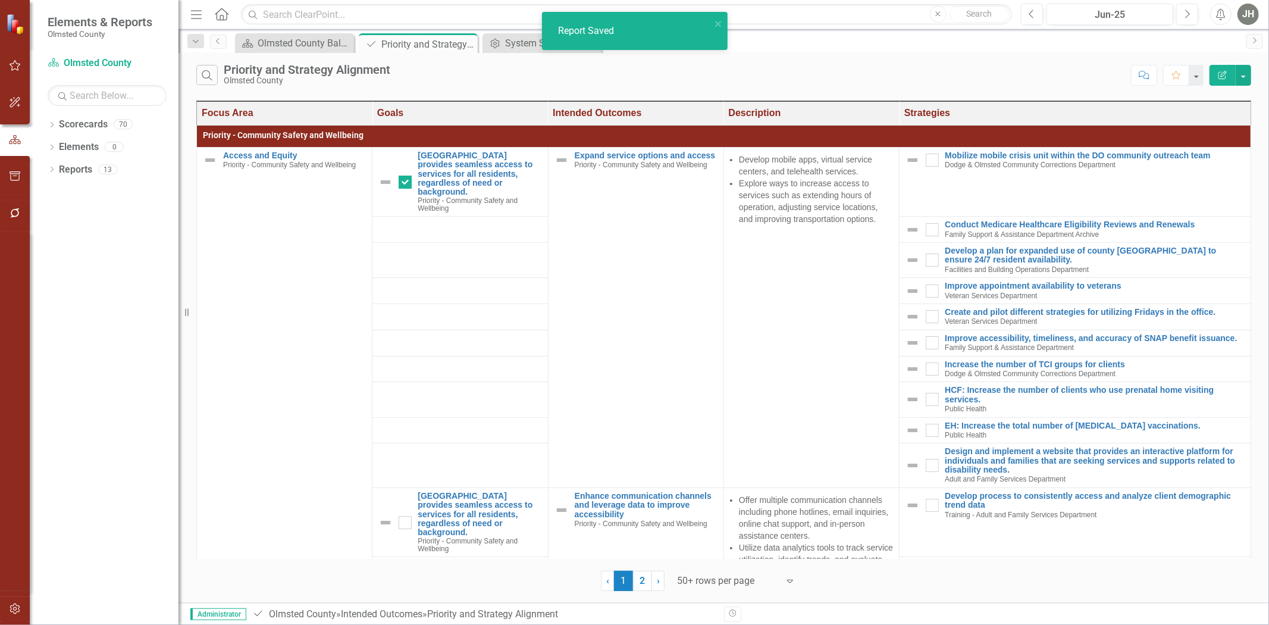
checkbox input "false"
checkbox input "true"
checkbox input "false"
checkbox input "true"
checkbox input "false"
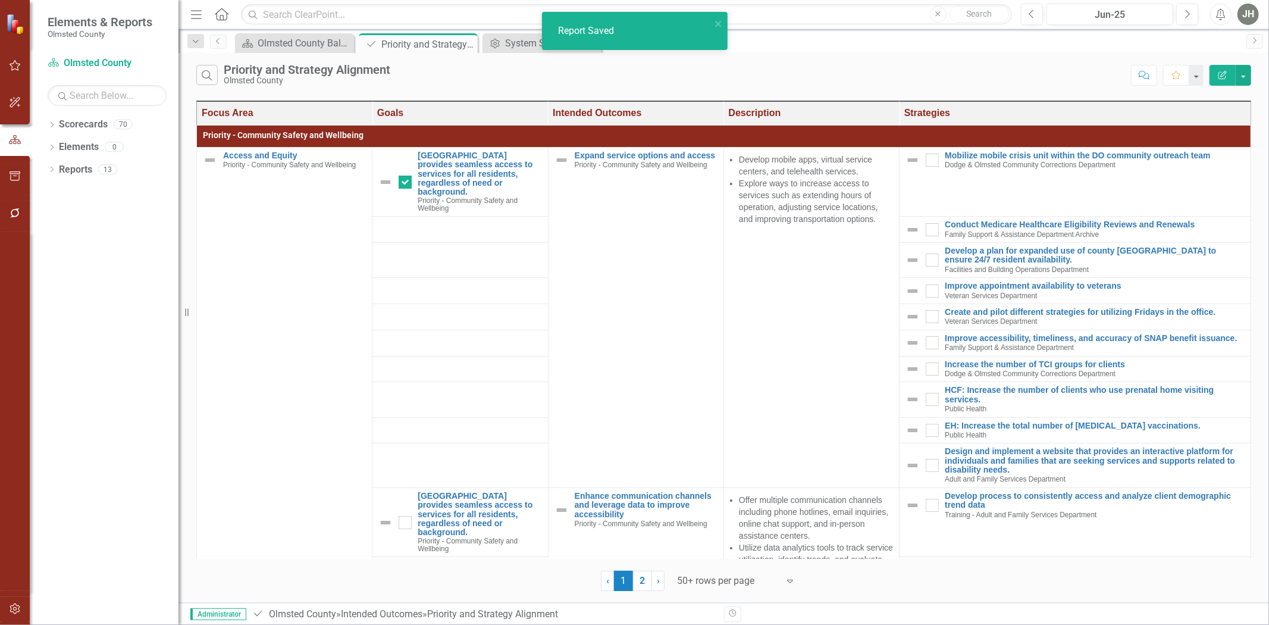
checkbox input "true"
checkbox input "false"
checkbox input "true"
checkbox input "false"
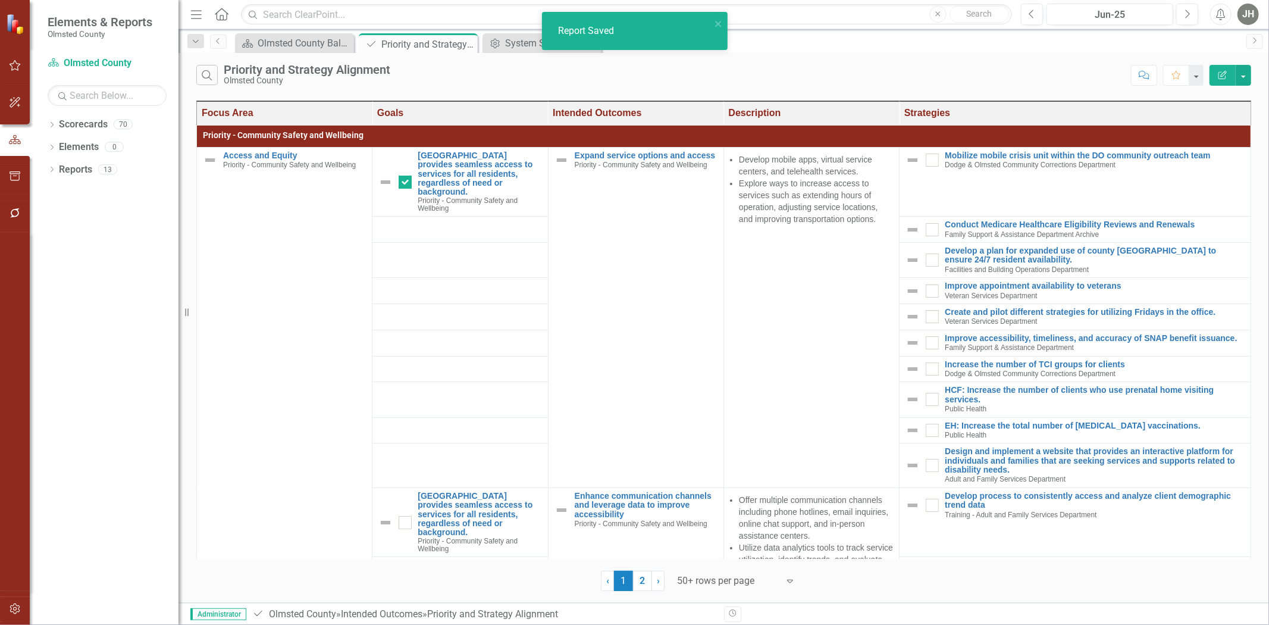
checkbox input "false"
checkbox input "true"
checkbox input "false"
checkbox input "true"
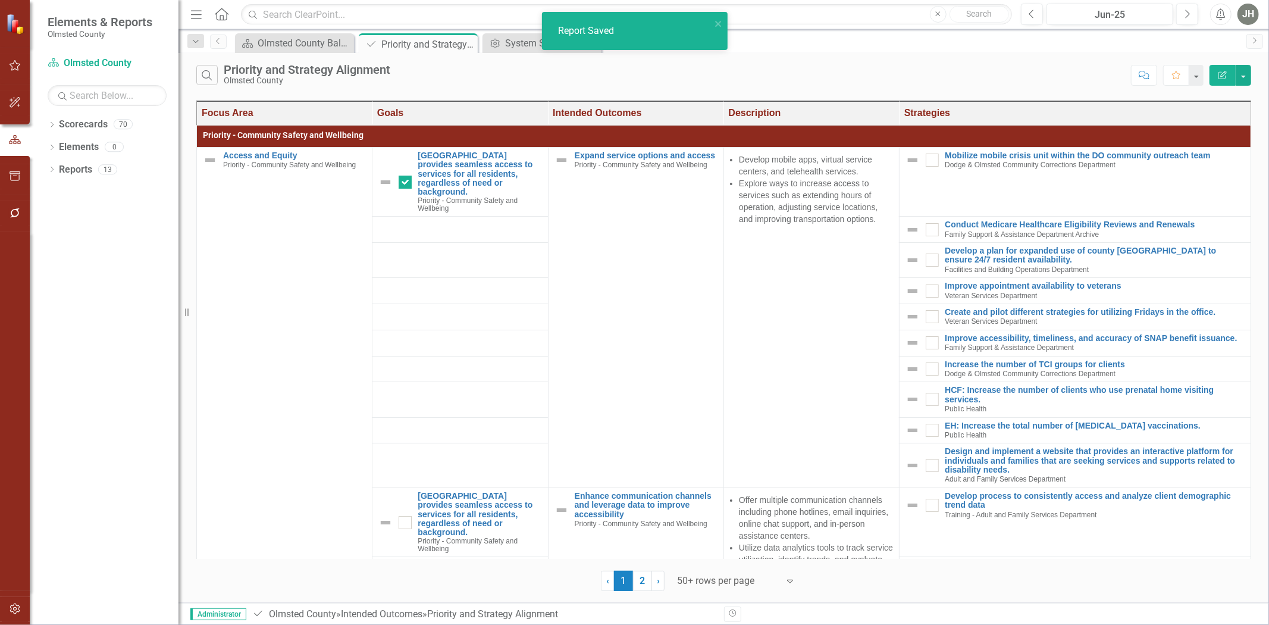
checkbox input "false"
checkbox input "true"
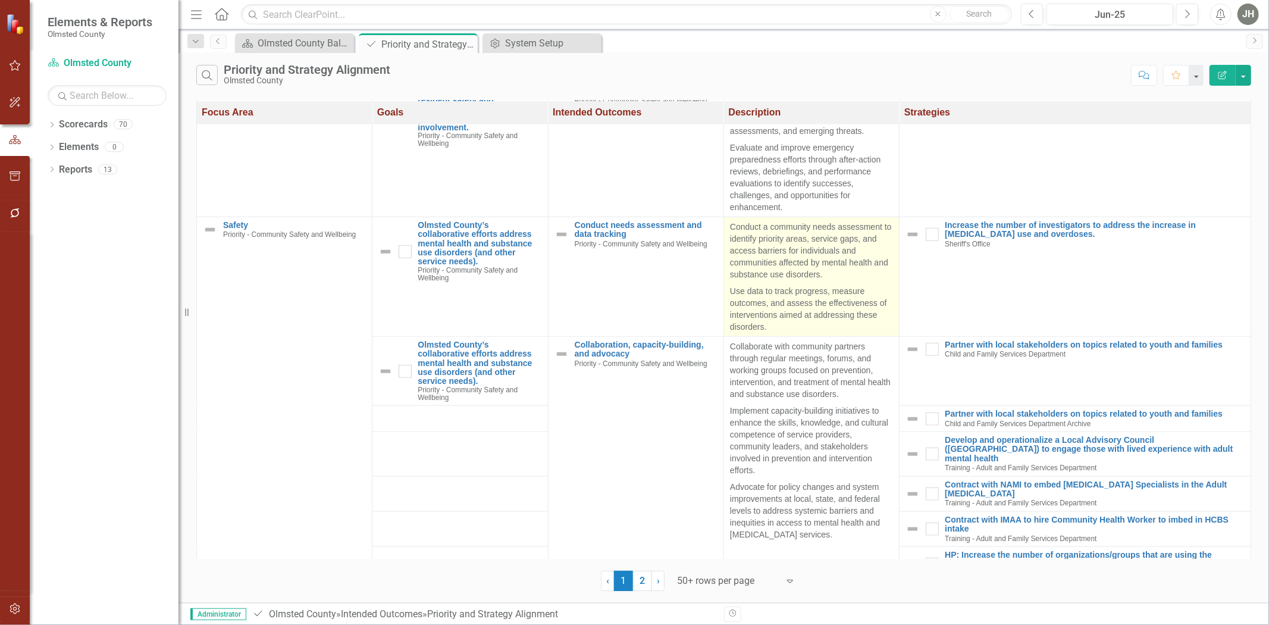
scroll to position [1234, 0]
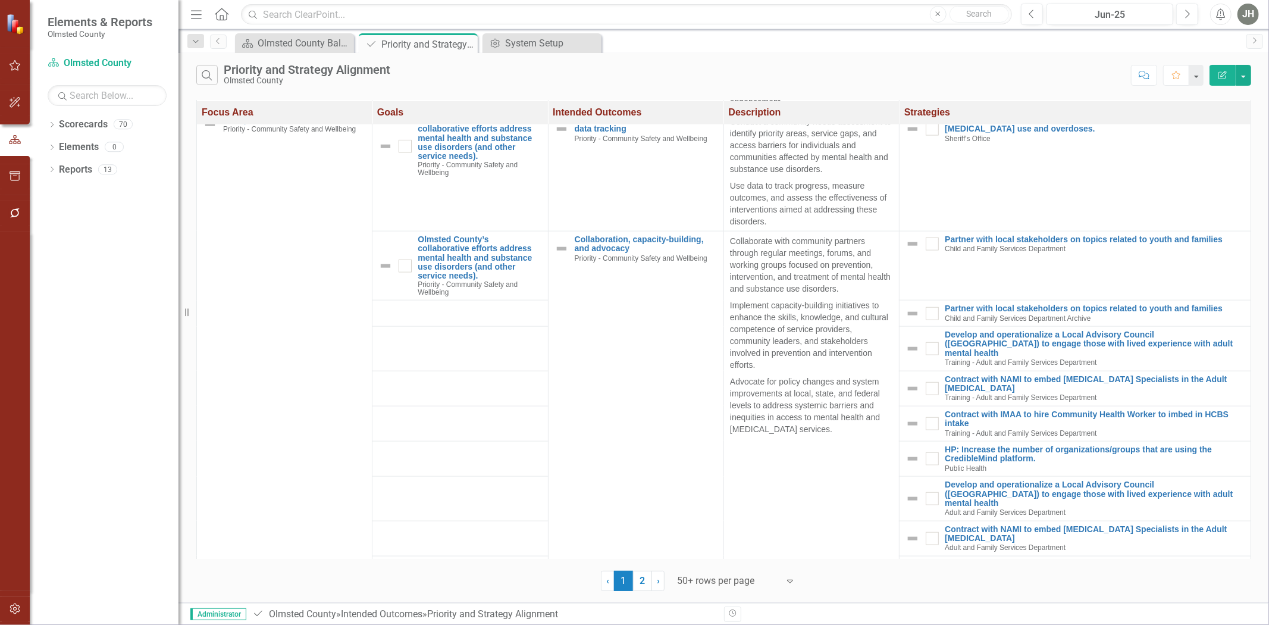
drag, startPoint x: 1225, startPoint y: 74, endPoint x: 1231, endPoint y: 73, distance: 6.2
click at [1231, 73] on button "Edit Report" at bounding box center [1222, 75] width 26 height 21
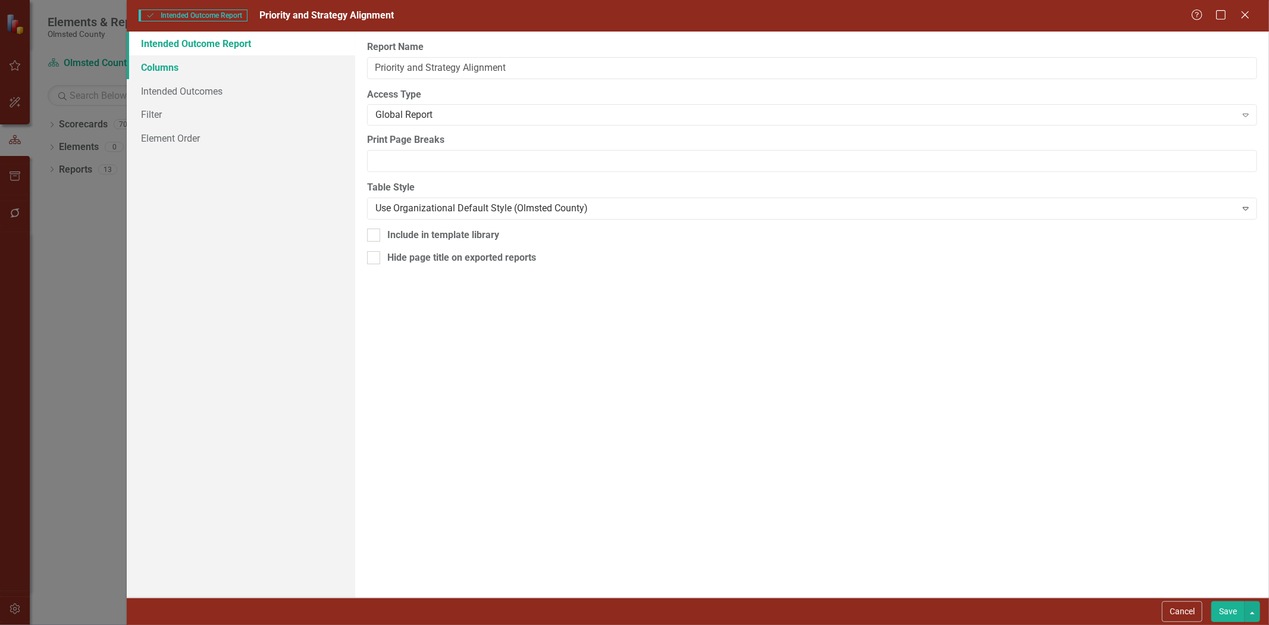
click at [173, 64] on link "Columns" at bounding box center [241, 67] width 228 height 24
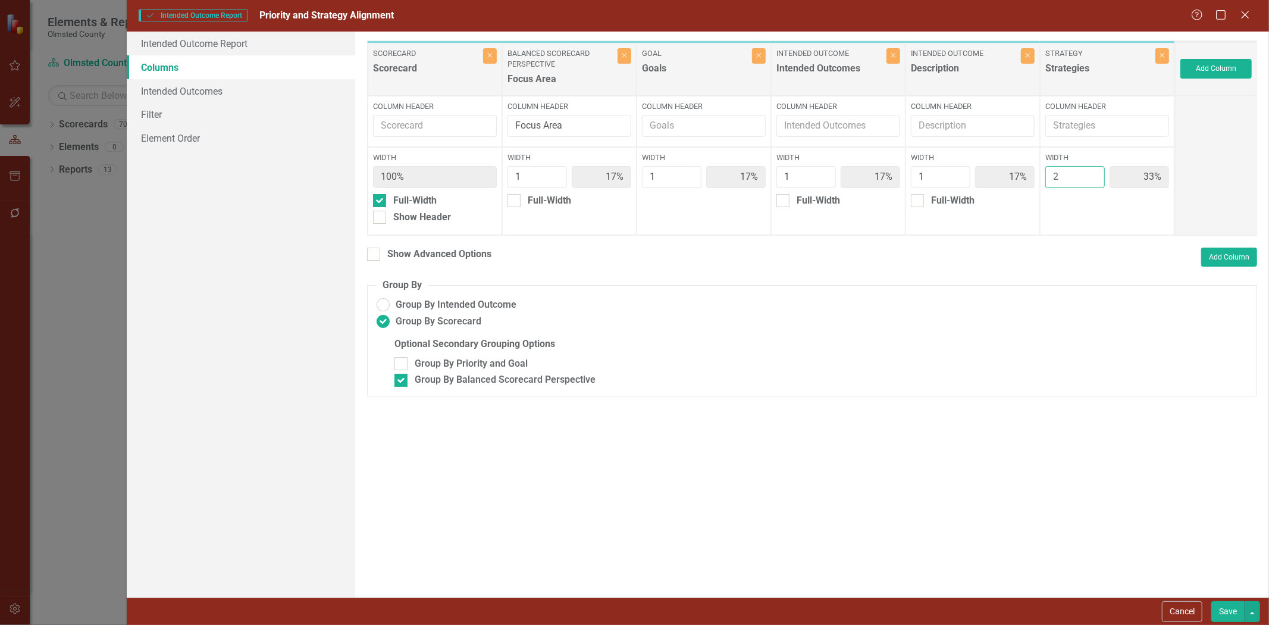
type input "3"
type input "14%"
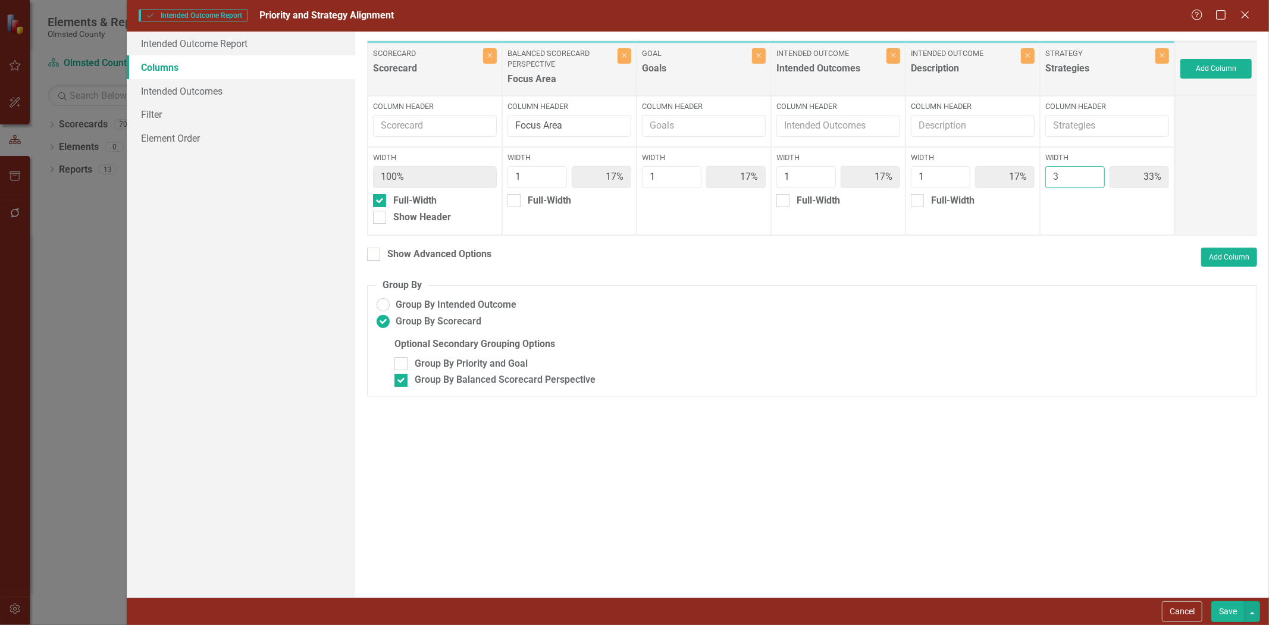
type input "43%"
type input "3"
click at [1093, 174] on input "3" at bounding box center [1074, 177] width 59 height 22
type input "2"
type input "13%"
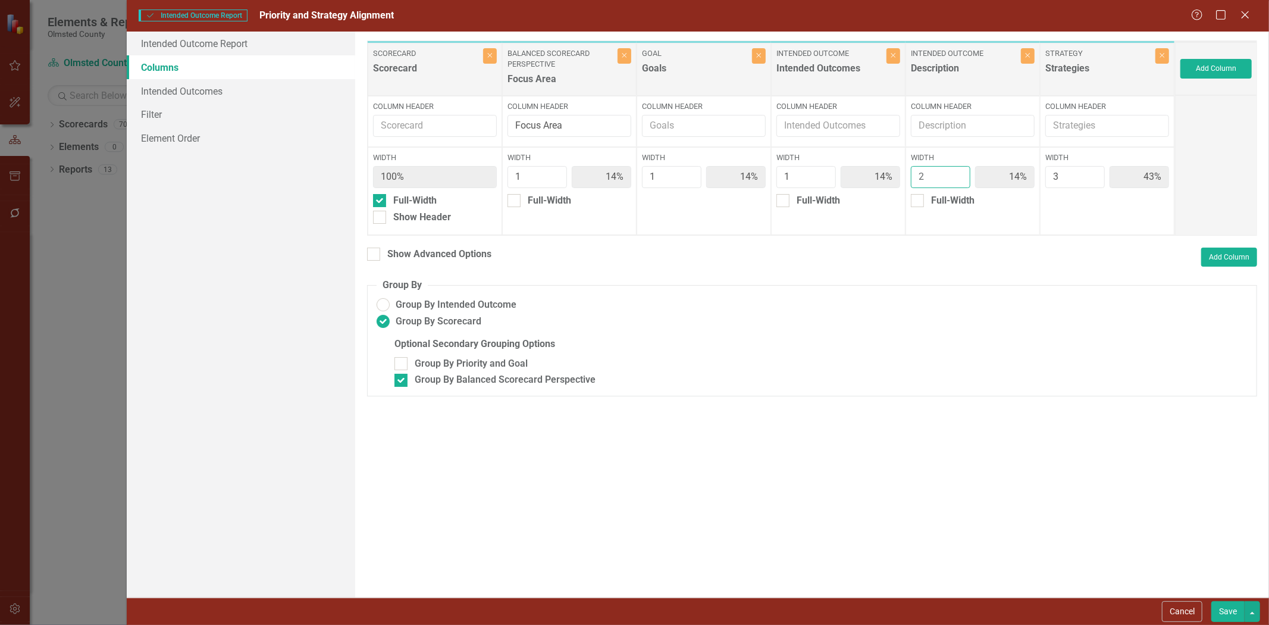
type input "13%"
type input "25%"
type input "38%"
type input "2"
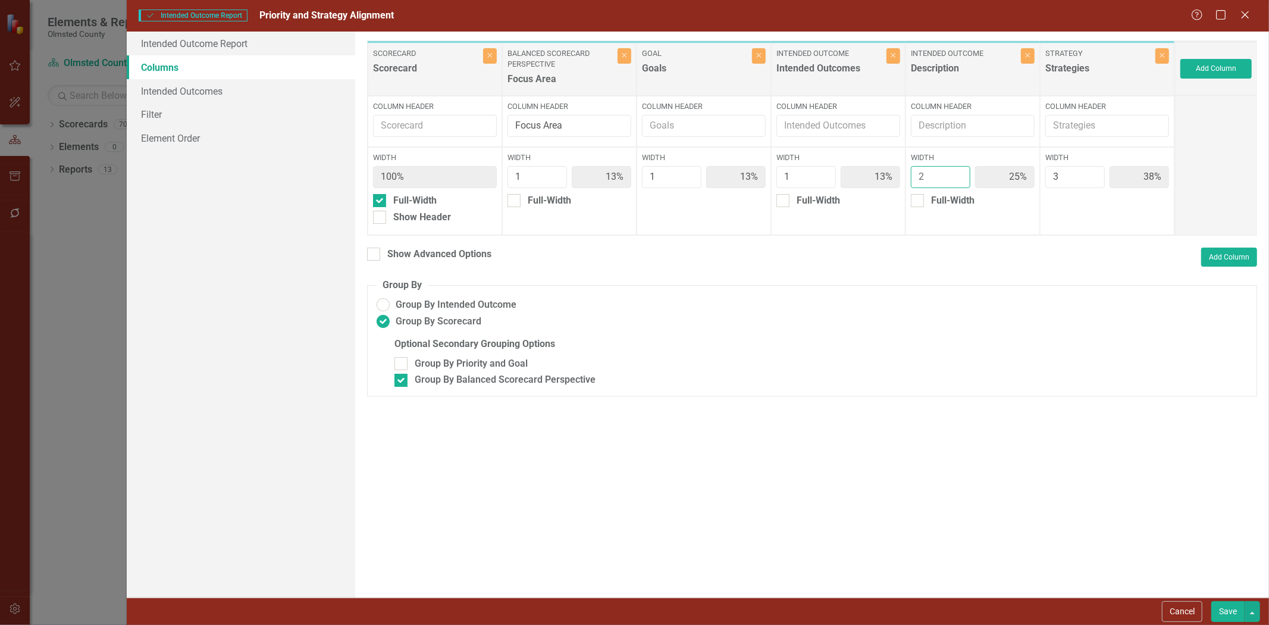
click at [958, 175] on input "2" at bounding box center [940, 177] width 59 height 22
click at [1227, 612] on button "Save" at bounding box center [1227, 611] width 33 height 21
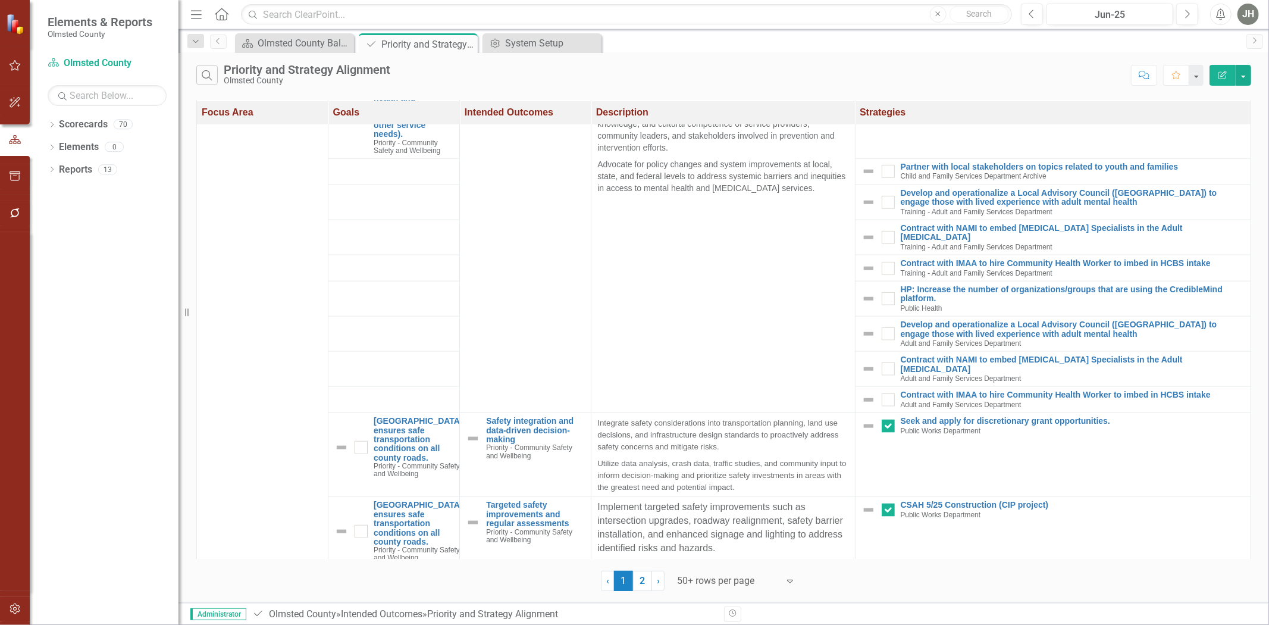
click at [1223, 76] on icon "Edit Report" at bounding box center [1222, 75] width 11 height 8
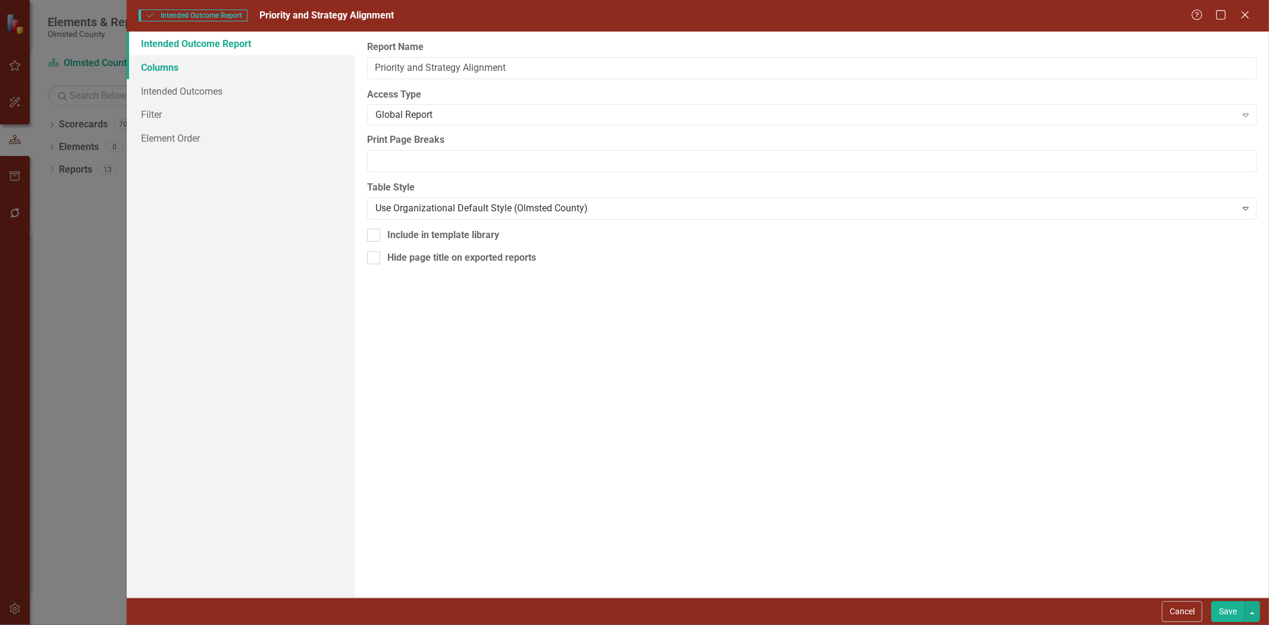
click at [170, 68] on link "Columns" at bounding box center [241, 67] width 228 height 24
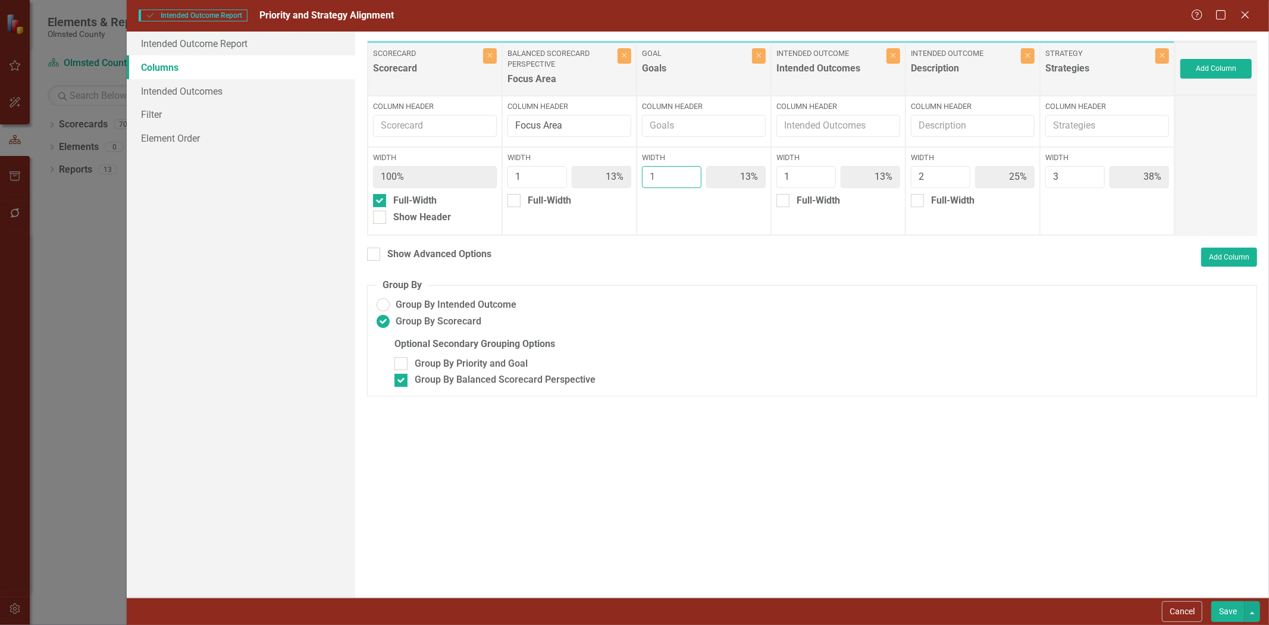
click at [688, 170] on input "1" at bounding box center [671, 177] width 59 height 22
type input "2"
type input "11%"
type input "22%"
type input "11%"
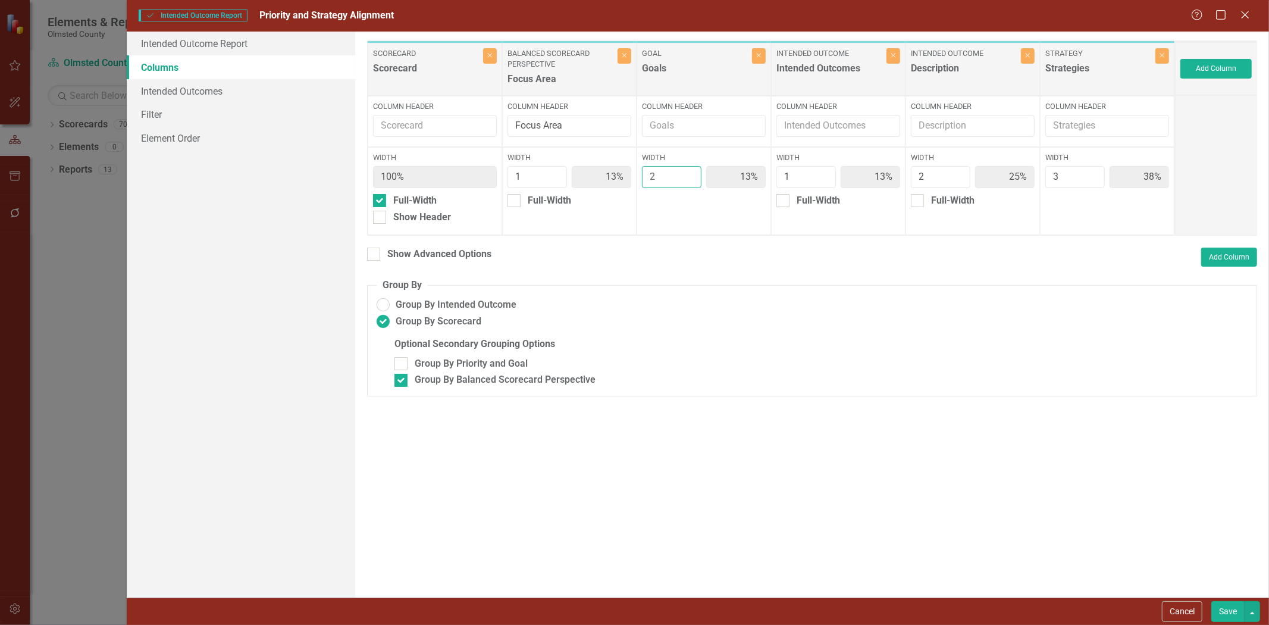
type input "22%"
type input "33%"
type input "2"
click at [689, 174] on input "2" at bounding box center [671, 177] width 59 height 22
type input "2"
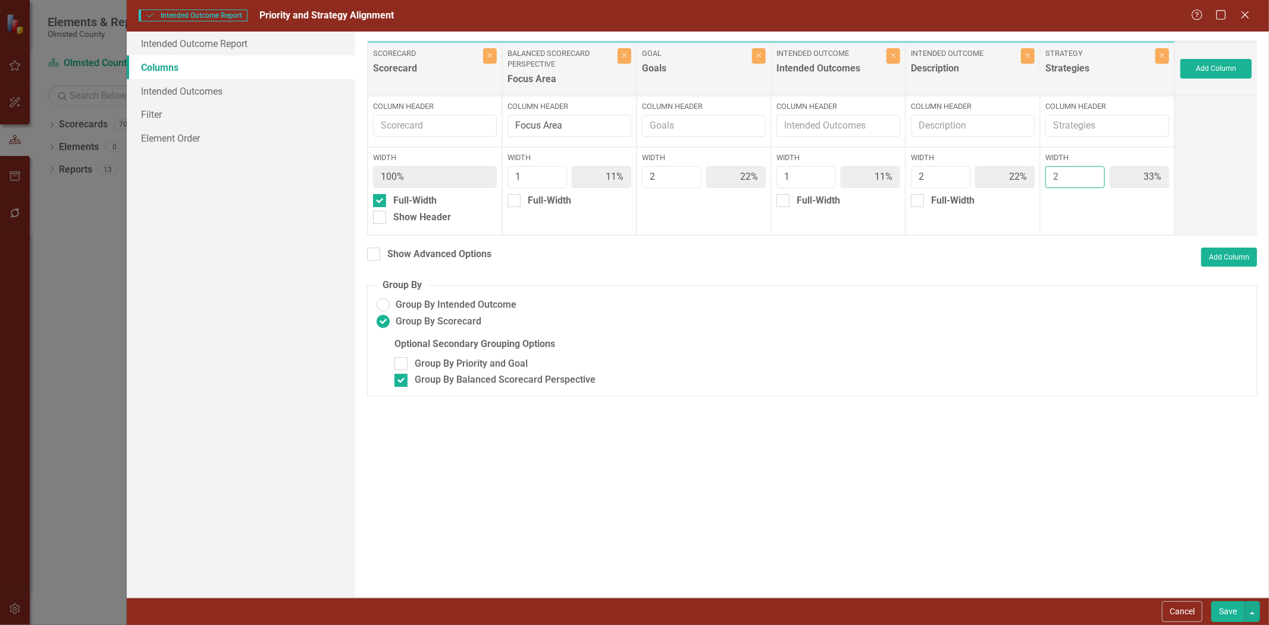
type input "13%"
type input "25%"
type input "13%"
type input "25%"
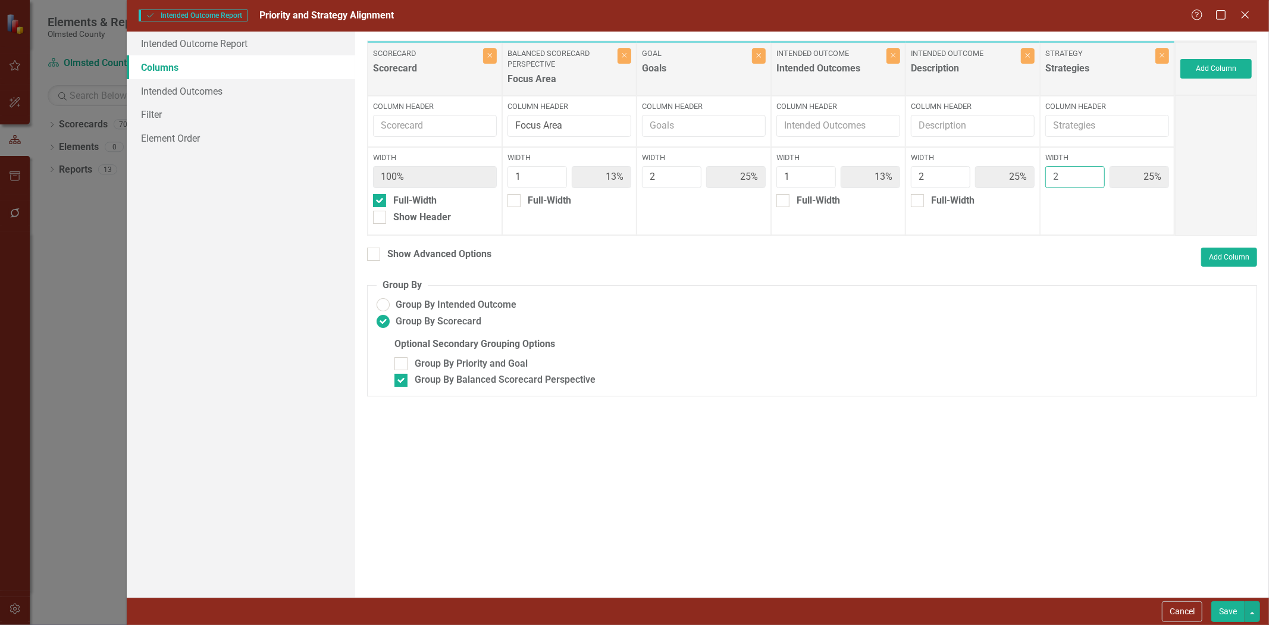
type input "2"
click at [1091, 181] on input "2" at bounding box center [1074, 177] width 59 height 22
click at [1228, 610] on button "Save" at bounding box center [1227, 611] width 33 height 21
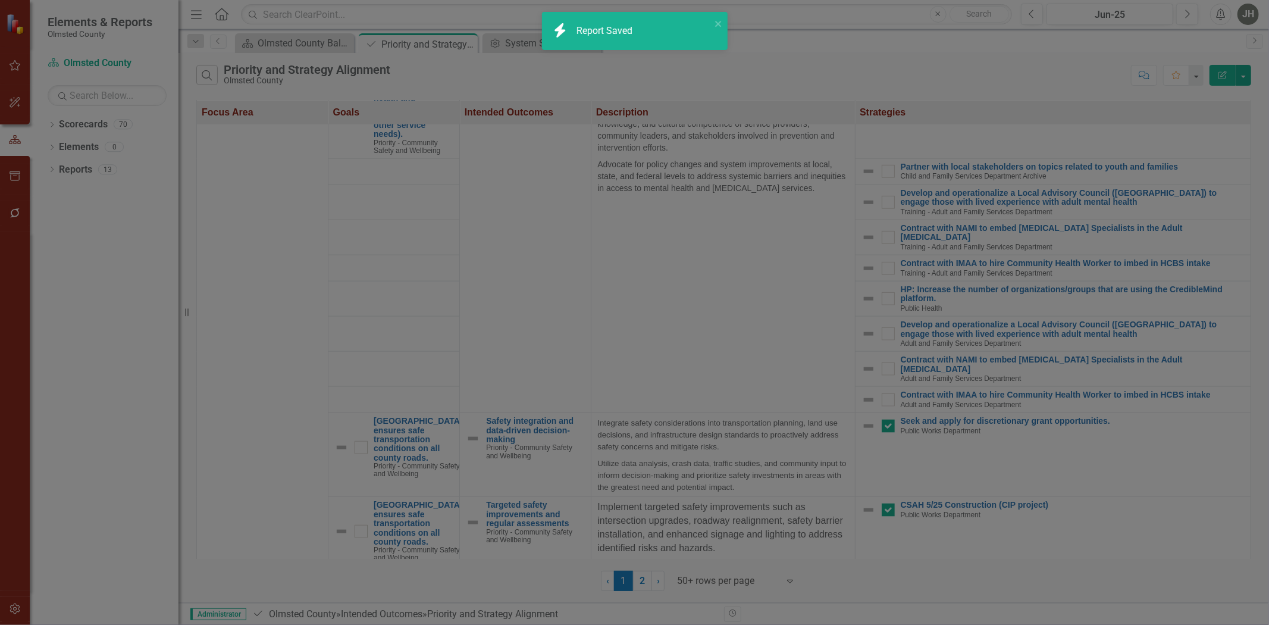
radio input "false"
checkbox input "false"
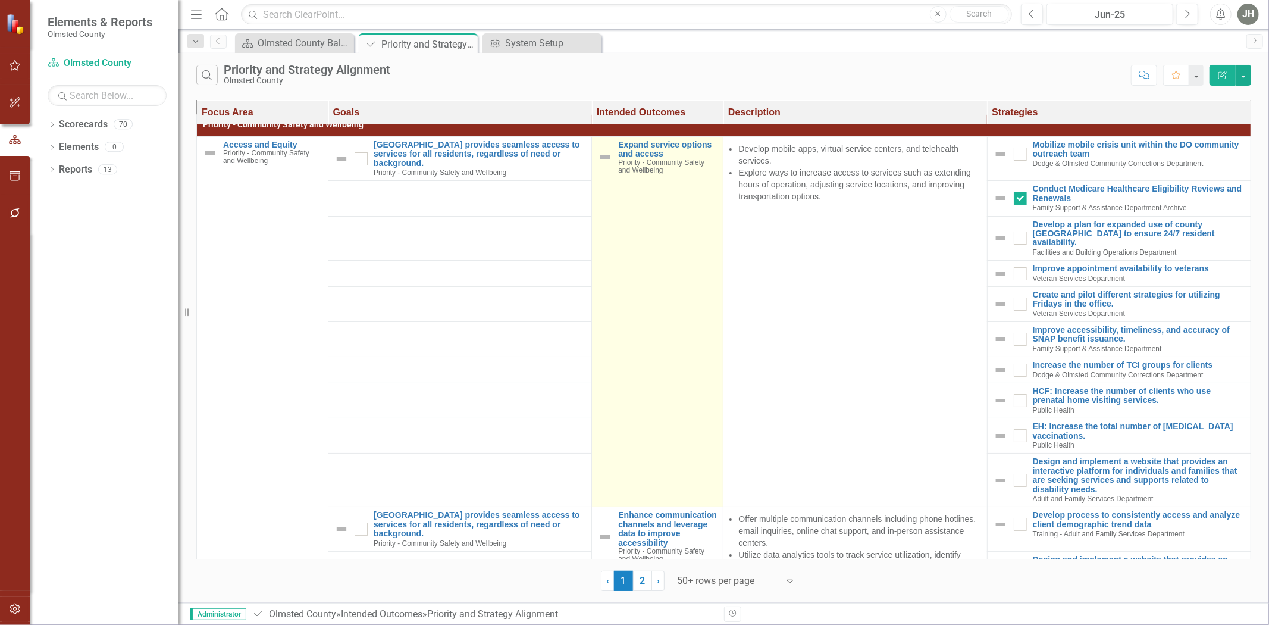
scroll to position [0, 0]
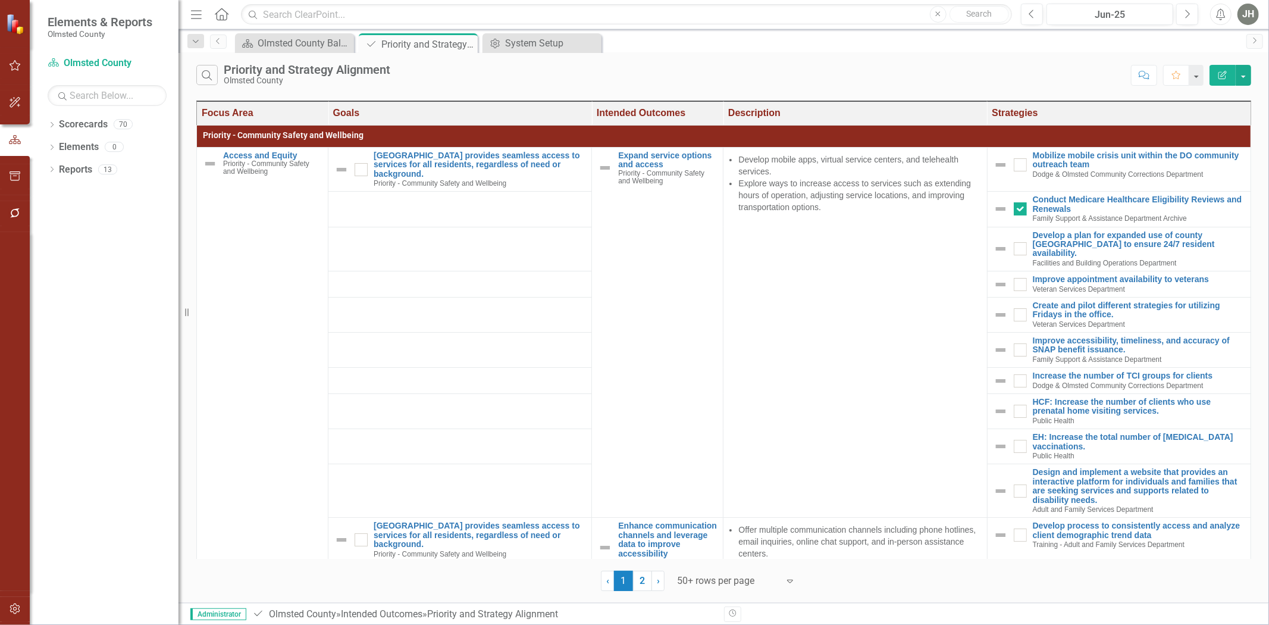
click at [1220, 74] on icon "Edit Report" at bounding box center [1222, 75] width 11 height 8
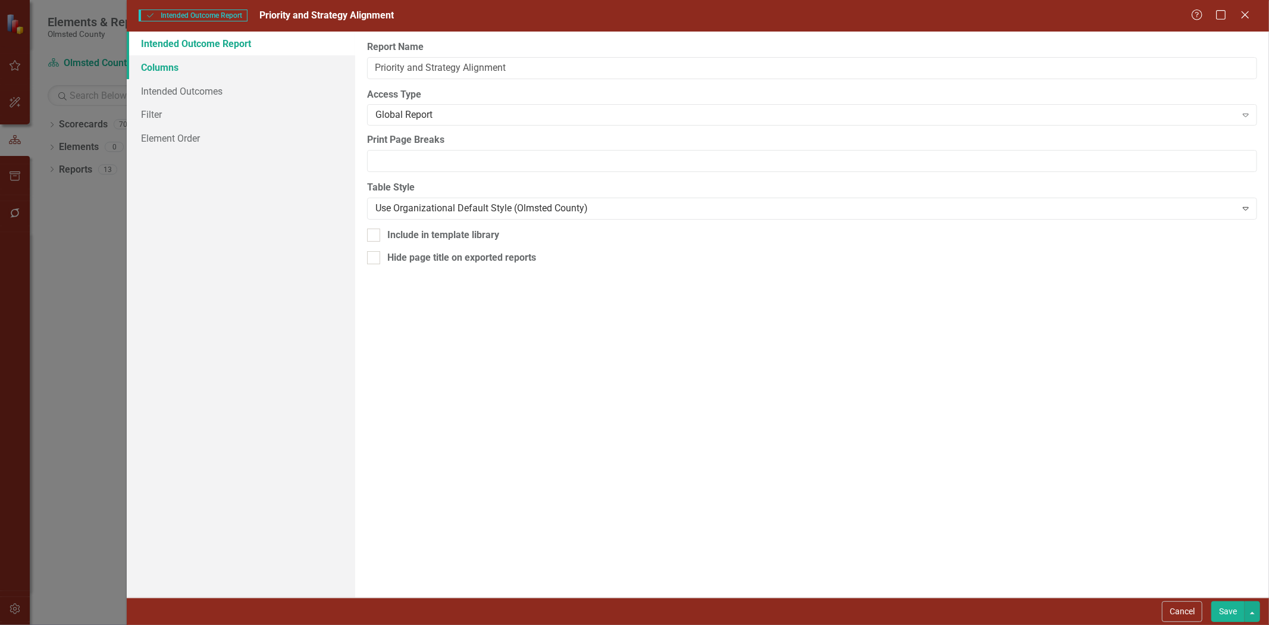
click at [143, 68] on link "Columns" at bounding box center [241, 67] width 228 height 24
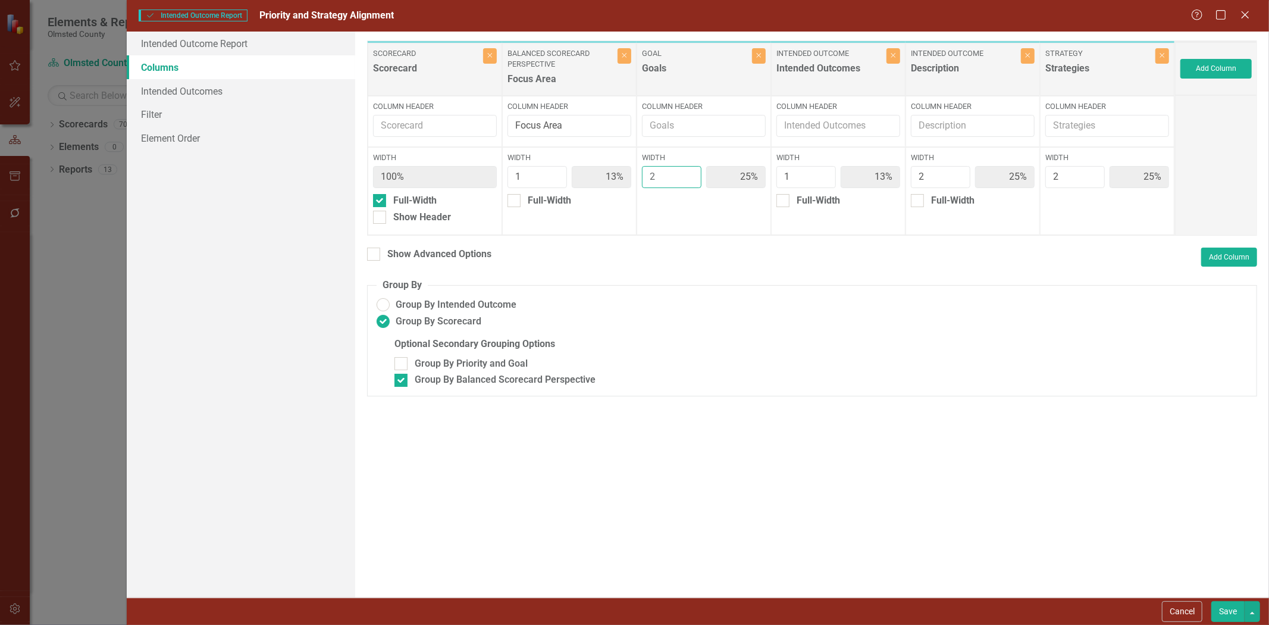
type input "1"
type input "14%"
type input "29%"
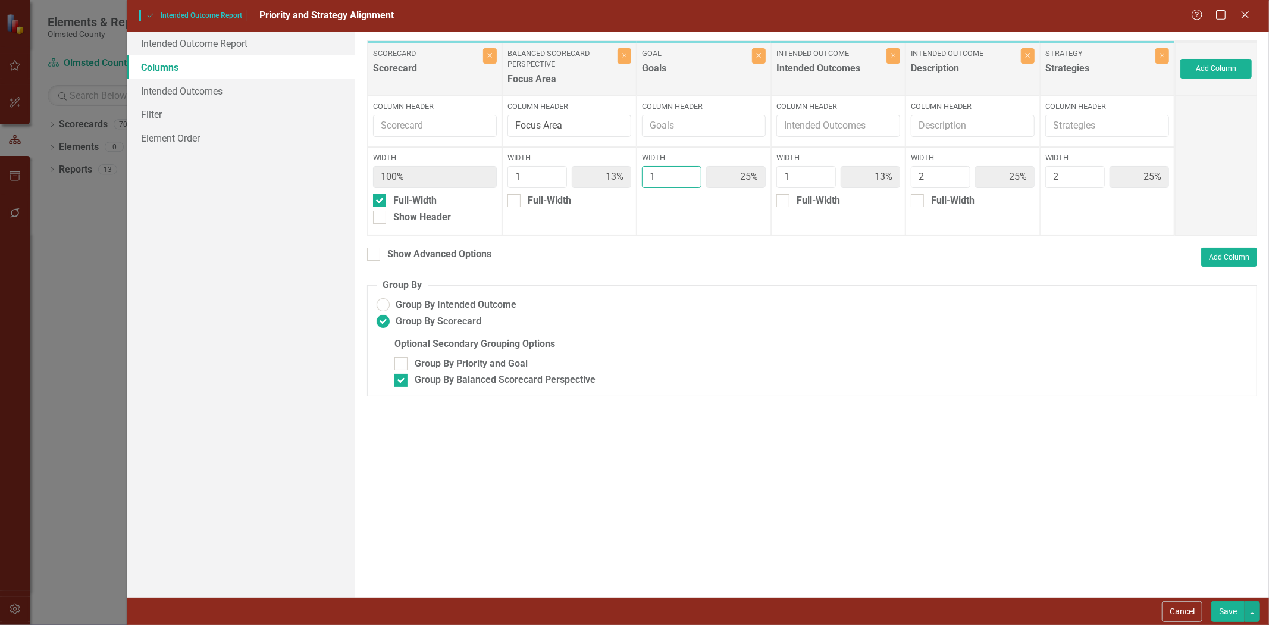
type input "29%"
type input "1"
click at [688, 179] on input "1" at bounding box center [671, 177] width 59 height 22
click at [375, 250] on div at bounding box center [373, 253] width 13 height 13
click at [375, 250] on input "Show Advanced Options" at bounding box center [371, 251] width 8 height 8
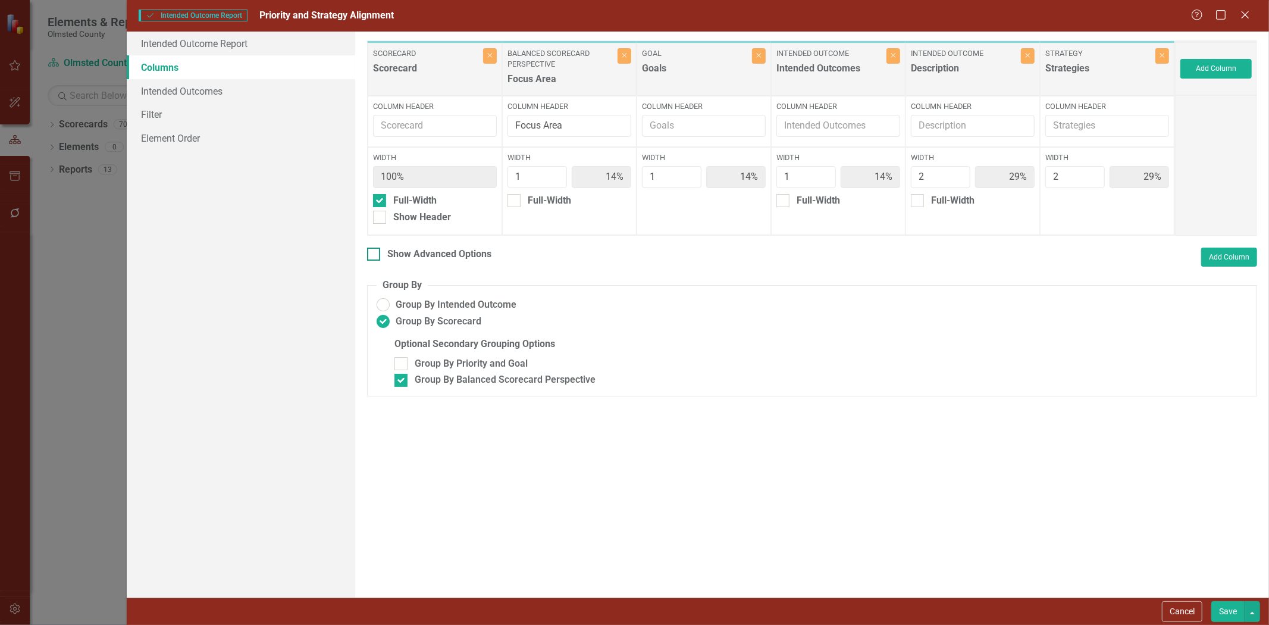
checkbox input "true"
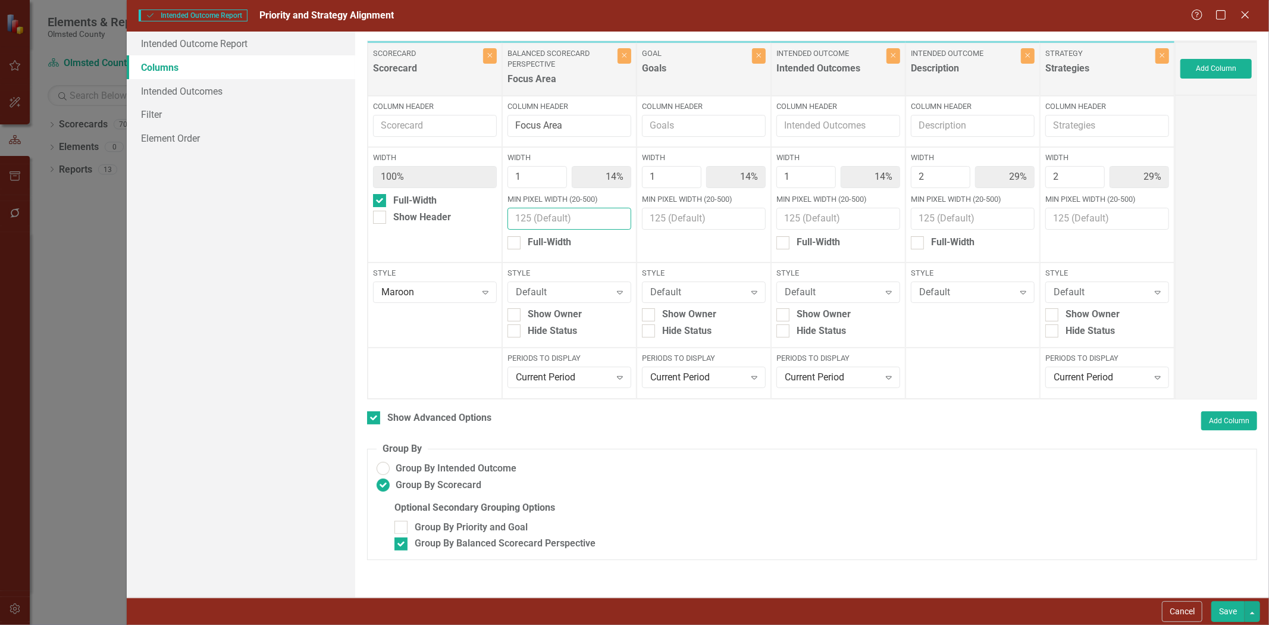
drag, startPoint x: 518, startPoint y: 221, endPoint x: 661, endPoint y: 217, distance: 142.8
click at [518, 221] on input "Min Pixel Width (20-500)" at bounding box center [569, 219] width 124 height 22
type input "80"
click at [1229, 607] on button "Save" at bounding box center [1227, 611] width 33 height 21
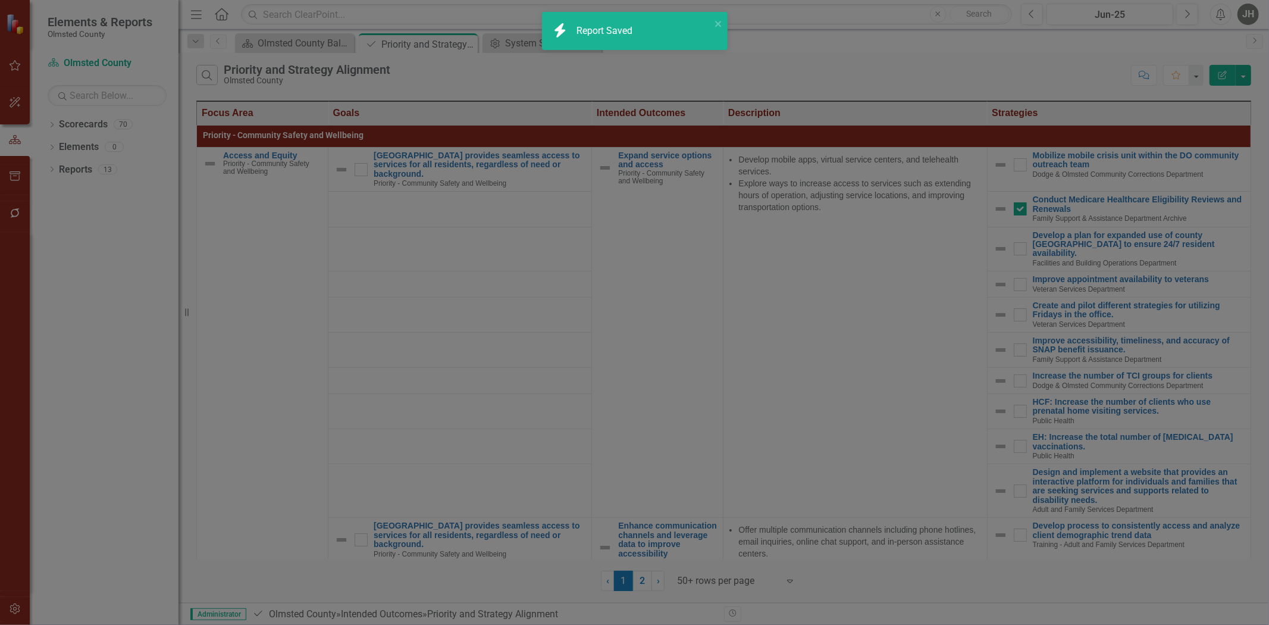
checkbox input "false"
radio input "false"
checkbox input "false"
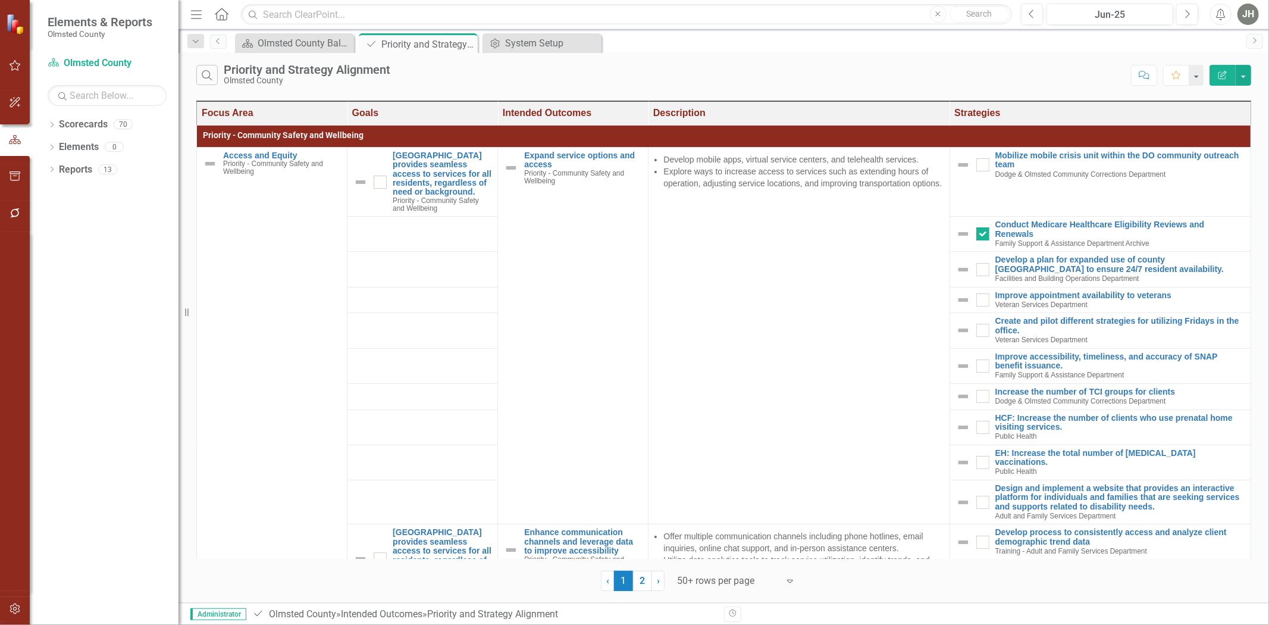
click at [1220, 76] on icon "Edit Report" at bounding box center [1222, 75] width 11 height 8
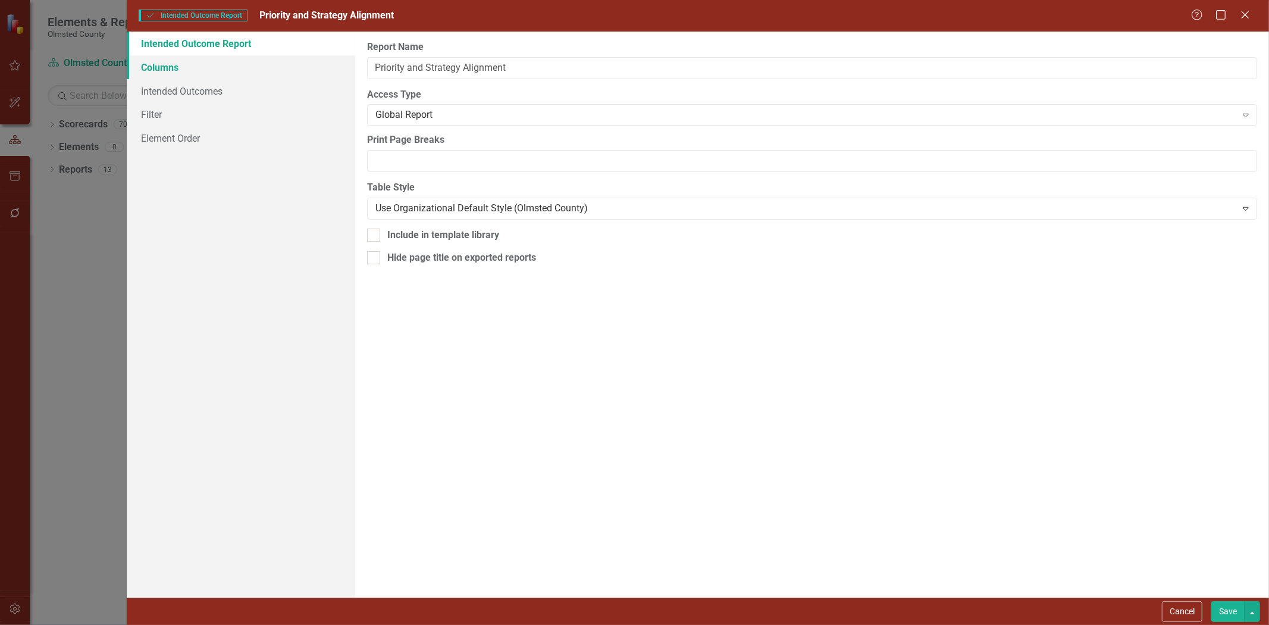
click at [170, 62] on link "Columns" at bounding box center [241, 67] width 228 height 24
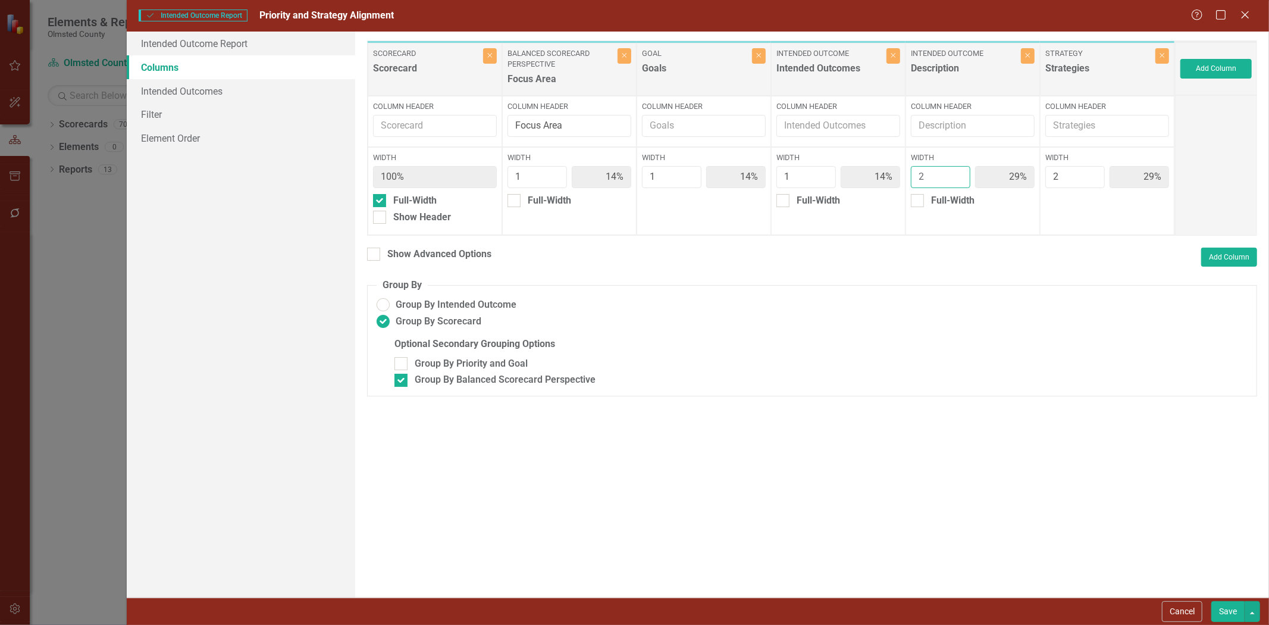
type input "3"
type input "13%"
type input "38%"
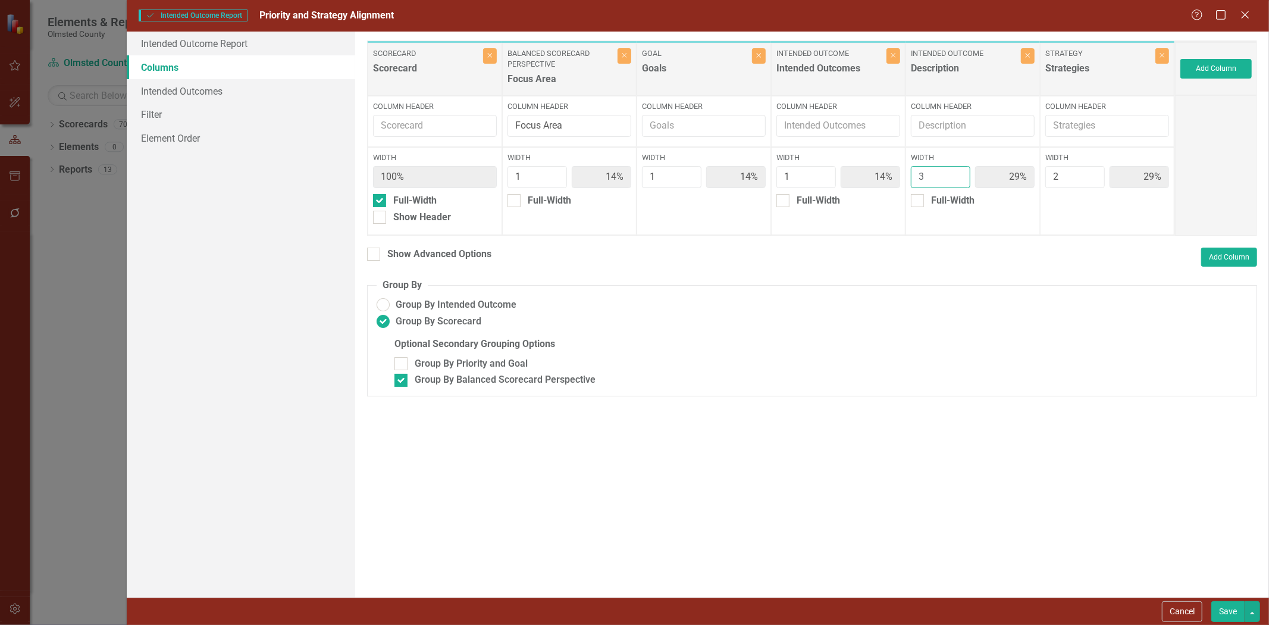
type input "25%"
type input "3"
click at [960, 178] on input "3" at bounding box center [940, 177] width 59 height 22
drag, startPoint x: 694, startPoint y: 174, endPoint x: 716, endPoint y: 200, distance: 33.4
click at [695, 174] on input "1" at bounding box center [671, 177] width 59 height 22
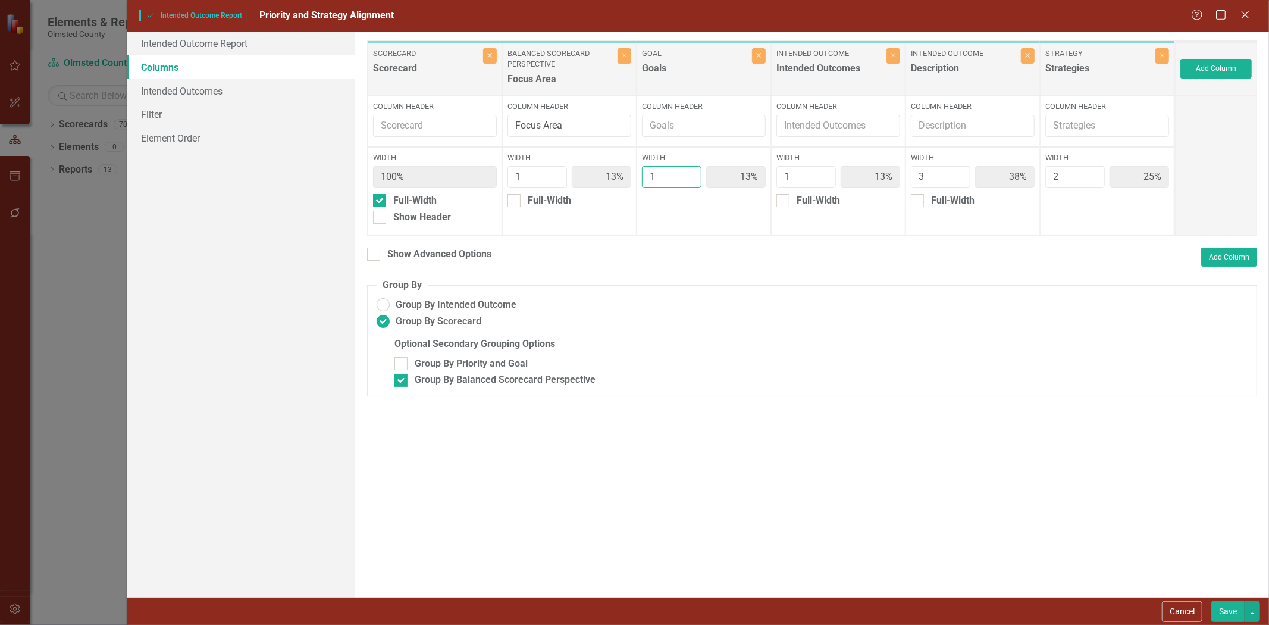
type input "2"
type input "11%"
type input "22%"
type input "11%"
type input "33%"
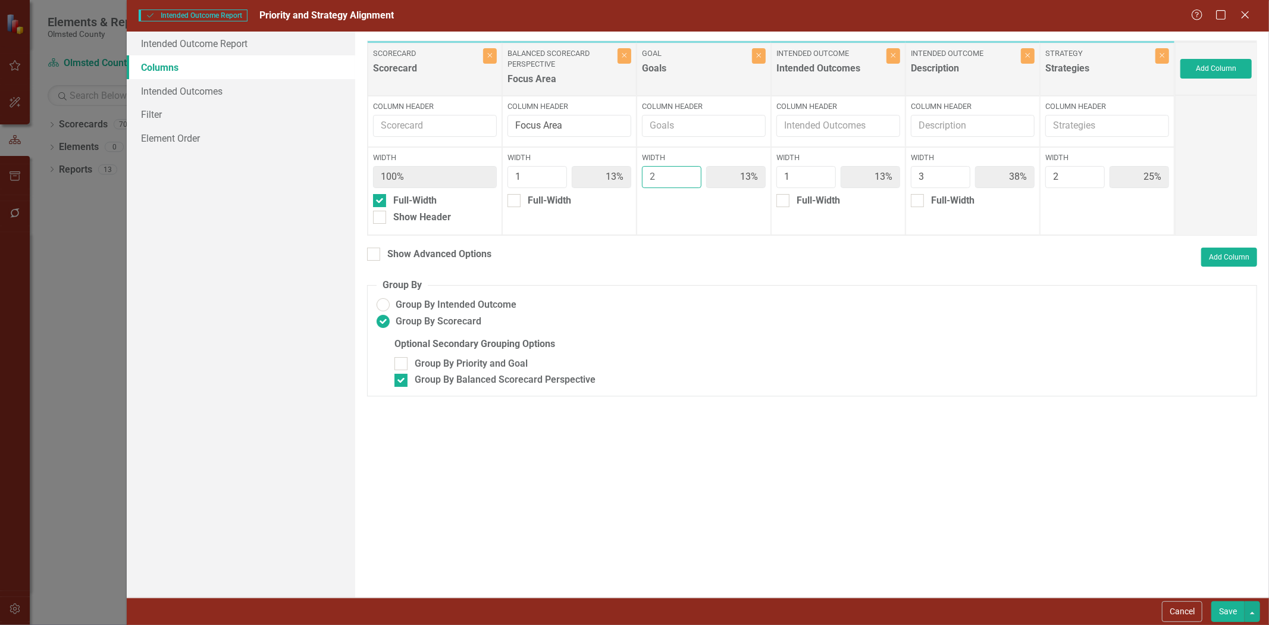
type input "22%"
type input "2"
click at [688, 175] on input "2" at bounding box center [671, 177] width 59 height 22
click at [1228, 609] on button "Save" at bounding box center [1227, 611] width 33 height 21
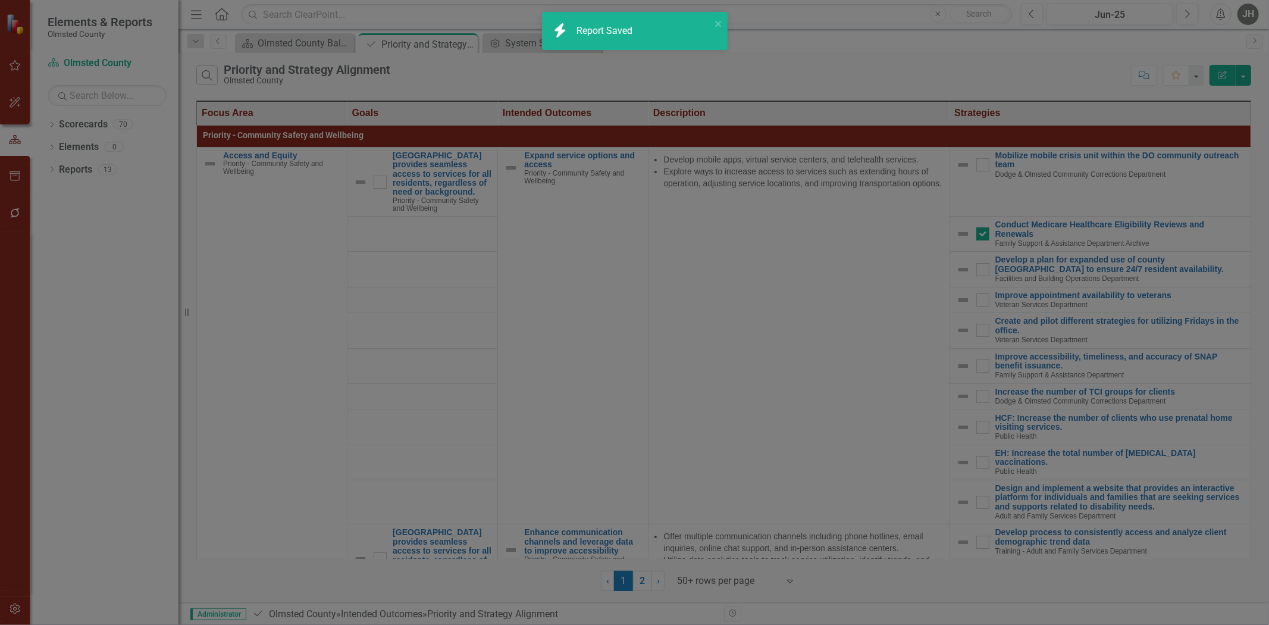
radio input "false"
checkbox input "false"
radio input "true"
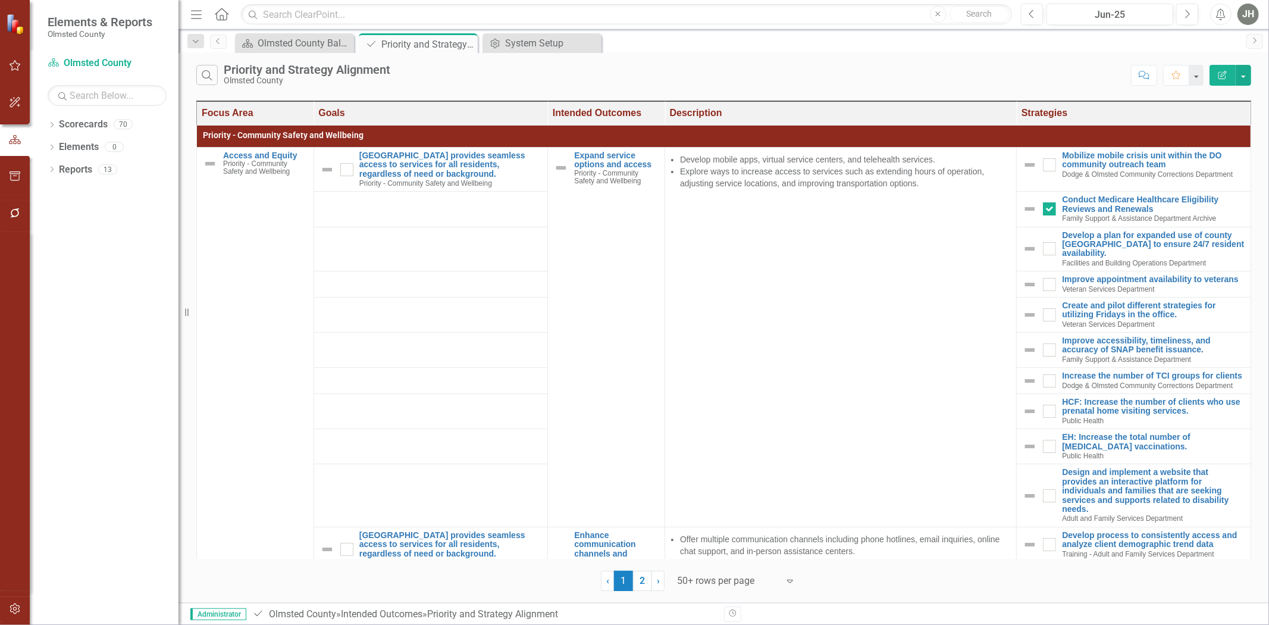
click at [1223, 76] on icon "Edit Report" at bounding box center [1222, 75] width 11 height 8
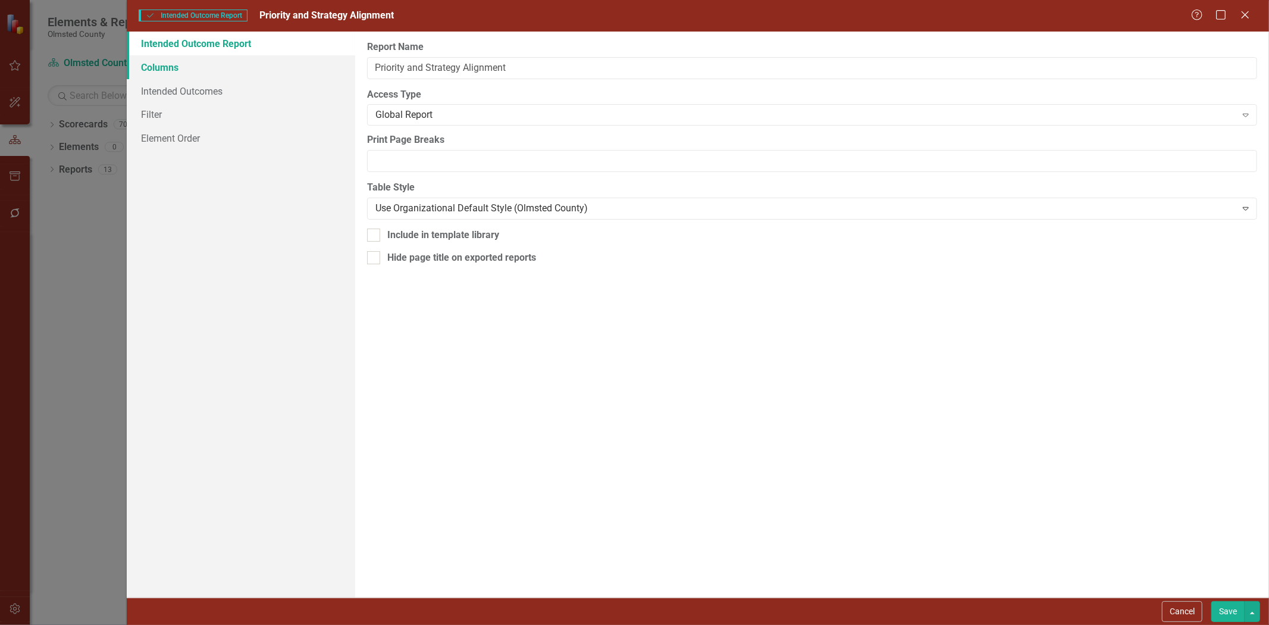
click at [168, 72] on link "Columns" at bounding box center [241, 67] width 228 height 24
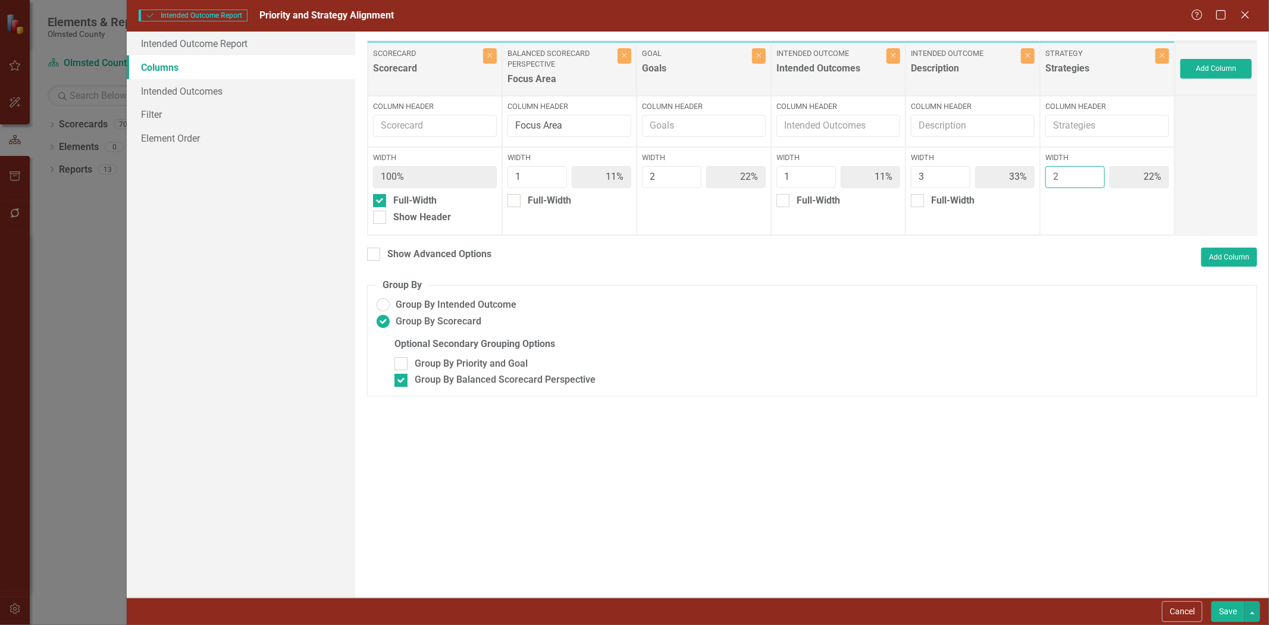
type input "3"
type input "10%"
type input "20%"
type input "10%"
type input "30%"
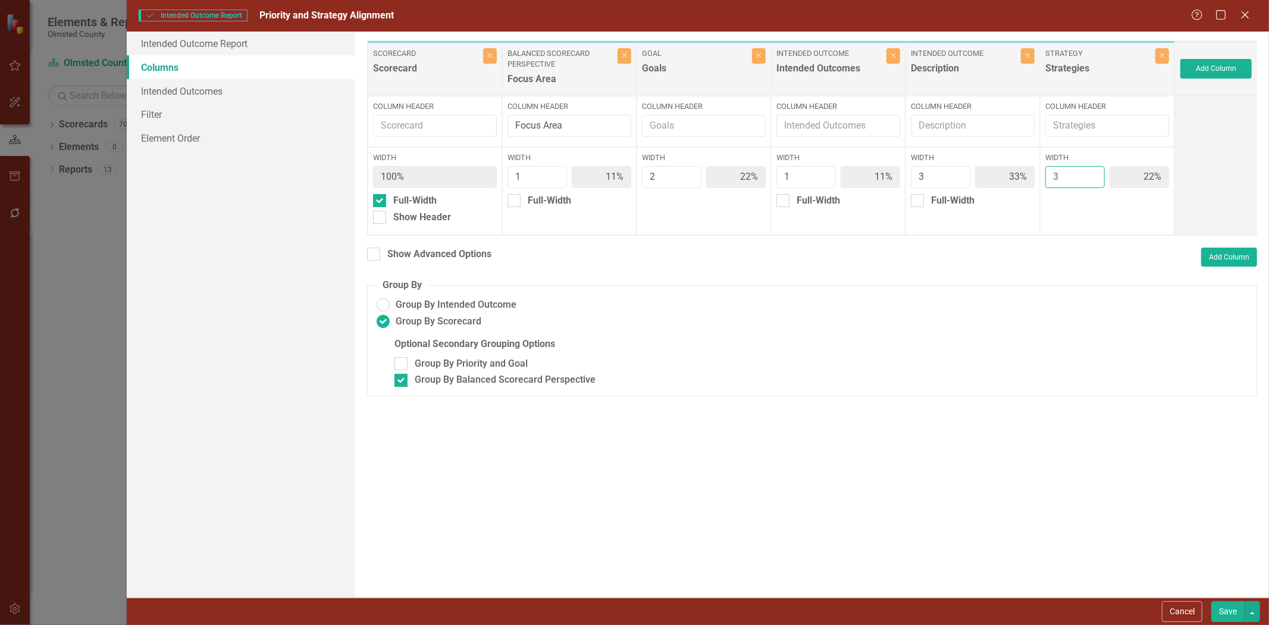
type input "30%"
type input "3"
click at [1090, 173] on input "3" at bounding box center [1074, 177] width 59 height 22
type input "2"
type input "11%"
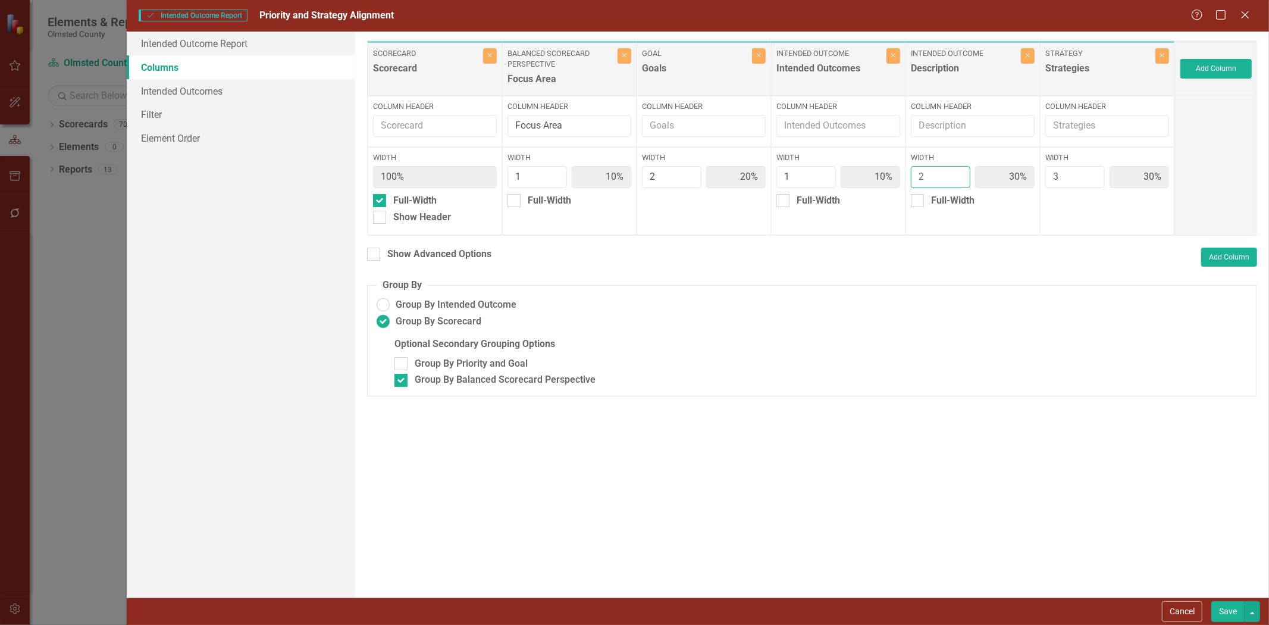
type input "22%"
type input "11%"
type input "22%"
type input "33%"
type input "2"
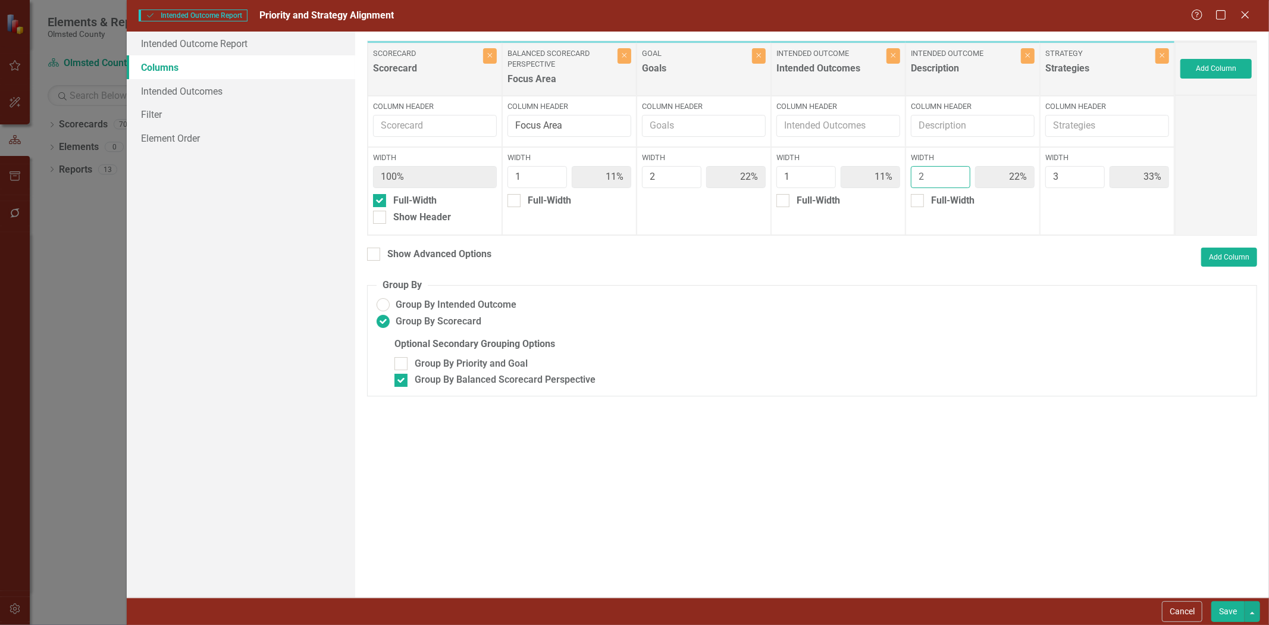
click at [958, 181] on input "2" at bounding box center [940, 177] width 59 height 22
click at [1224, 608] on button "Save" at bounding box center [1227, 611] width 33 height 21
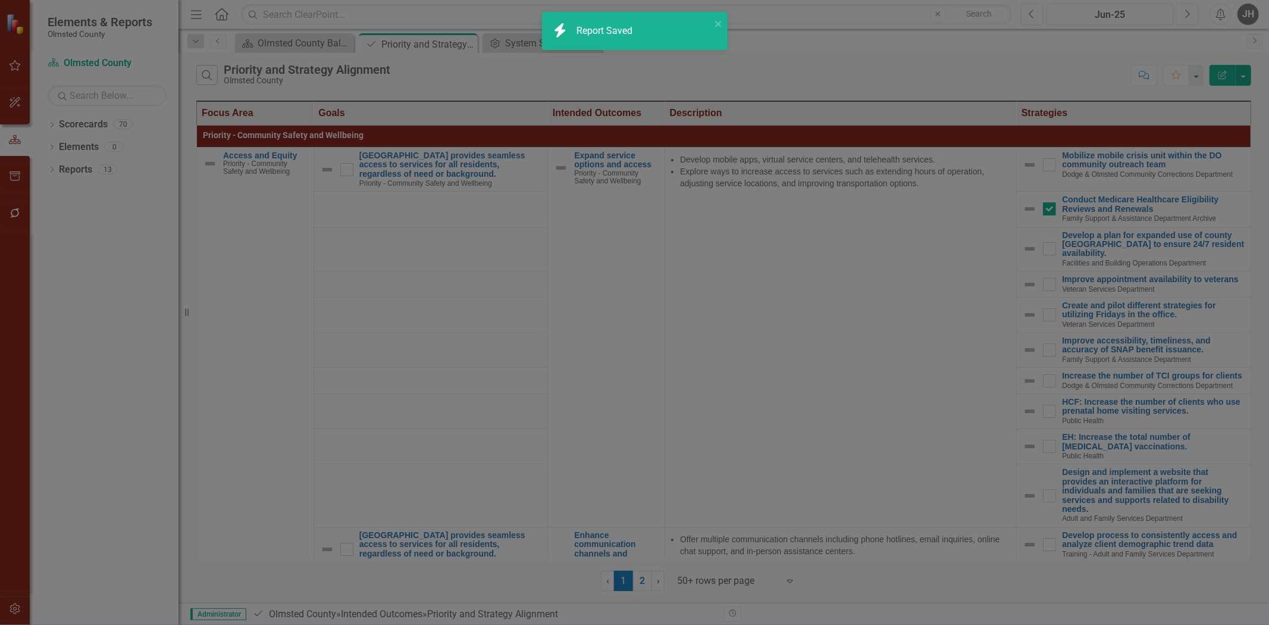
radio input "false"
checkbox input "false"
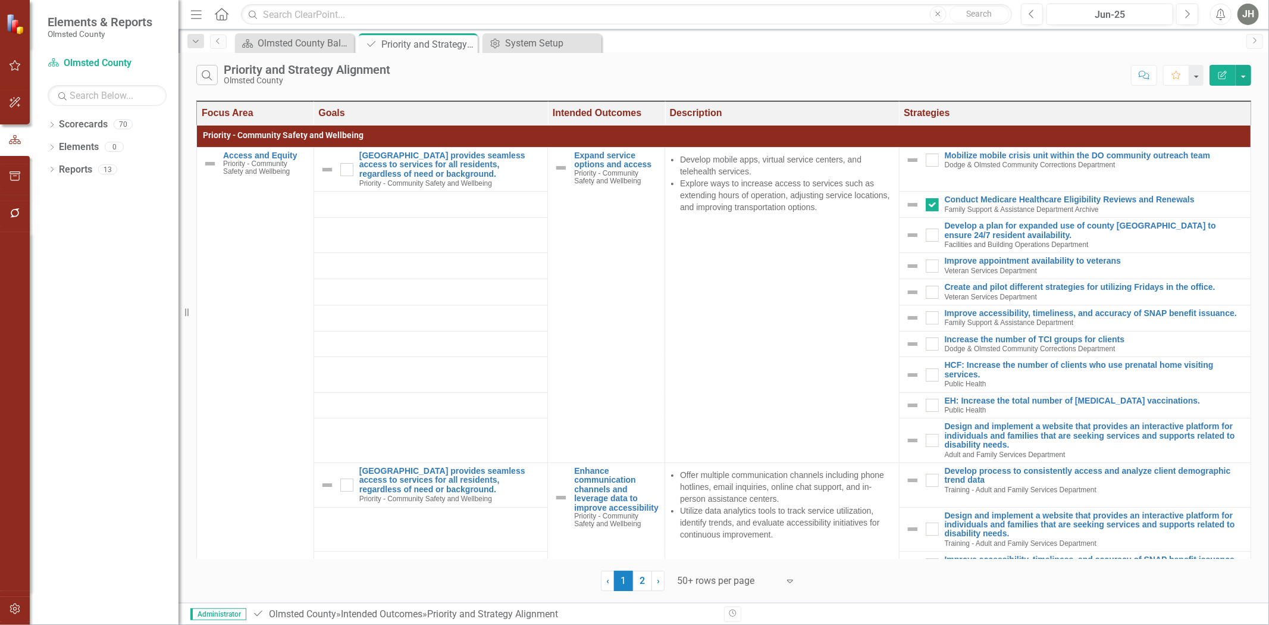
click at [1220, 76] on icon "button" at bounding box center [1222, 75] width 8 height 8
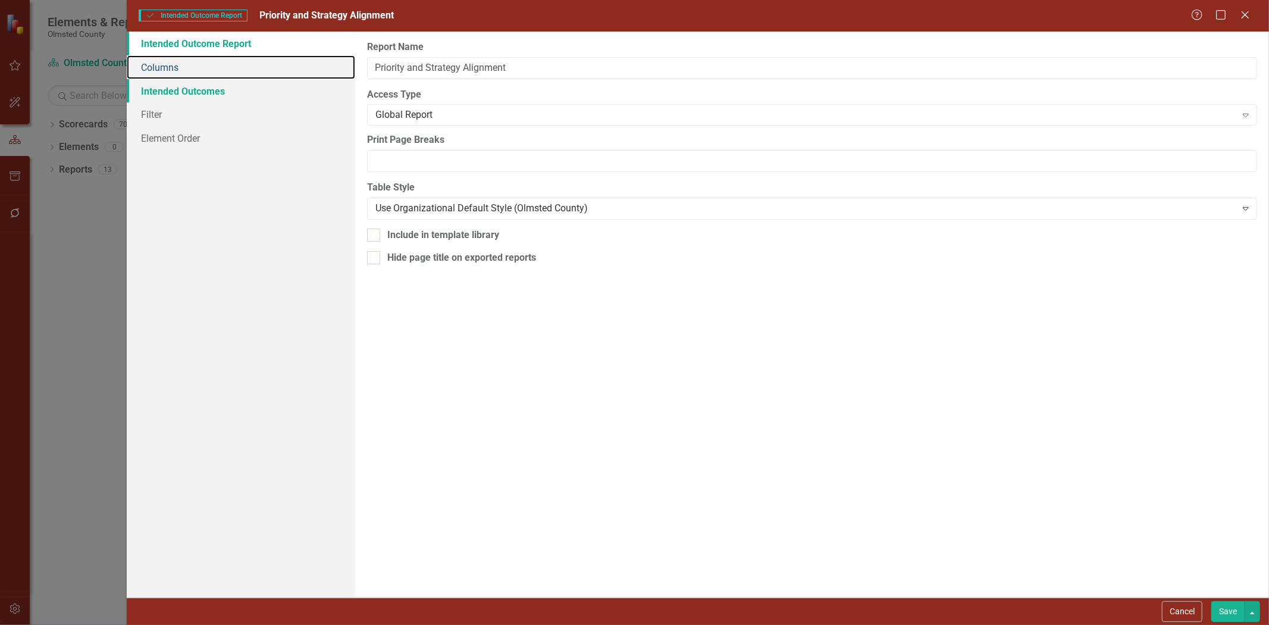
drag, startPoint x: 145, startPoint y: 70, endPoint x: 196, endPoint y: 79, distance: 52.5
click at [146, 68] on link "Columns" at bounding box center [241, 67] width 228 height 24
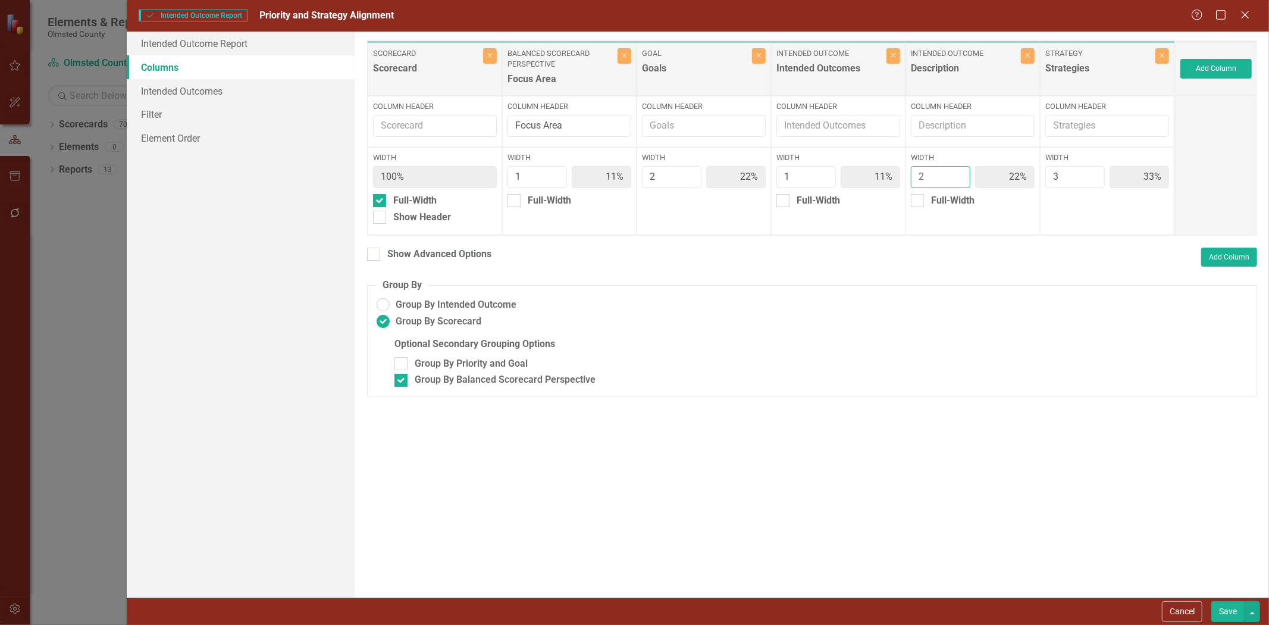
type input "1"
type input "13%"
type input "25%"
type input "13%"
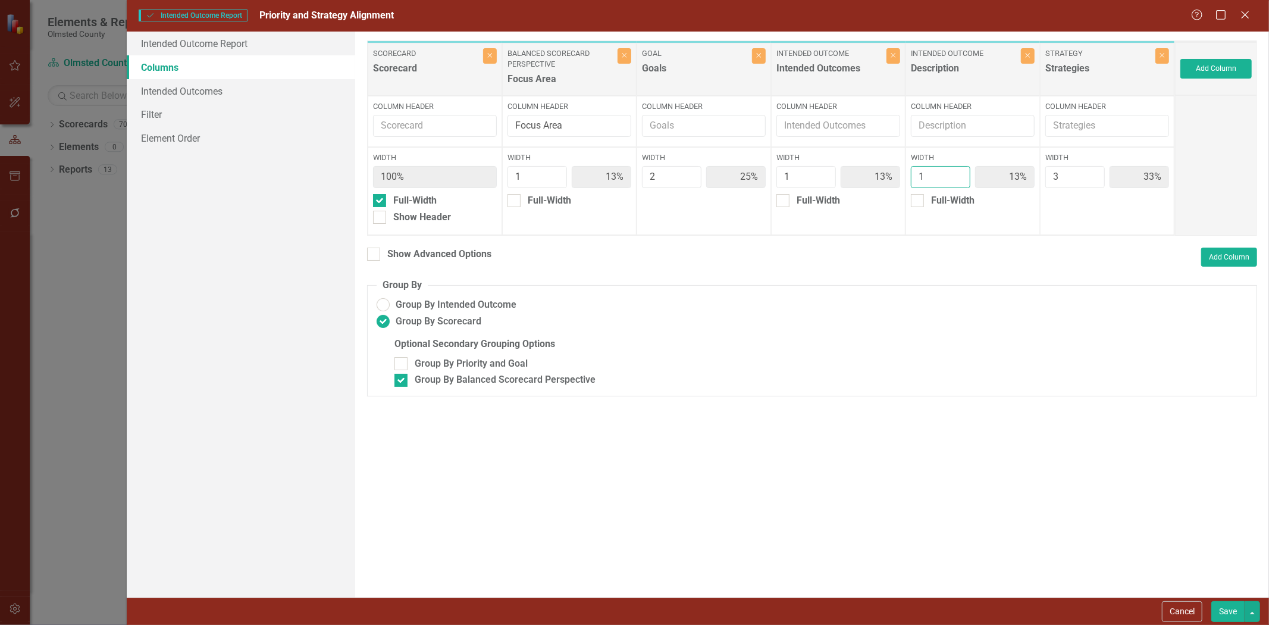
type input "38%"
type input "1"
click at [956, 182] on input "1" at bounding box center [940, 177] width 59 height 22
click at [1227, 609] on button "Save" at bounding box center [1227, 611] width 33 height 21
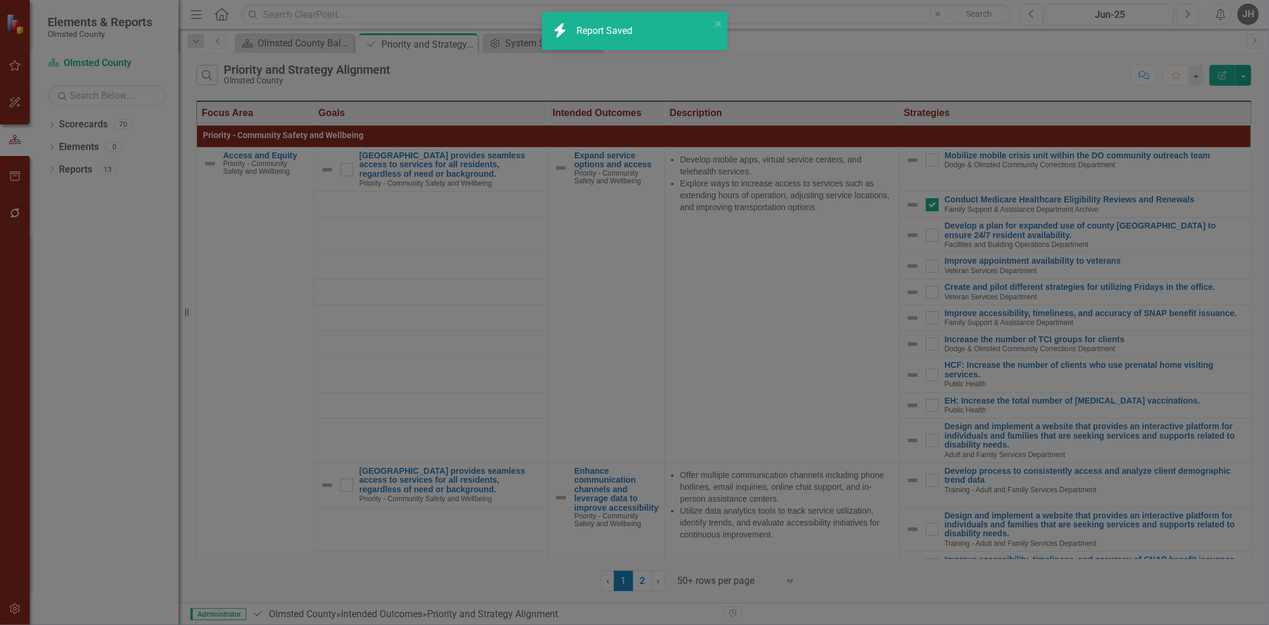
radio input "false"
checkbox input "false"
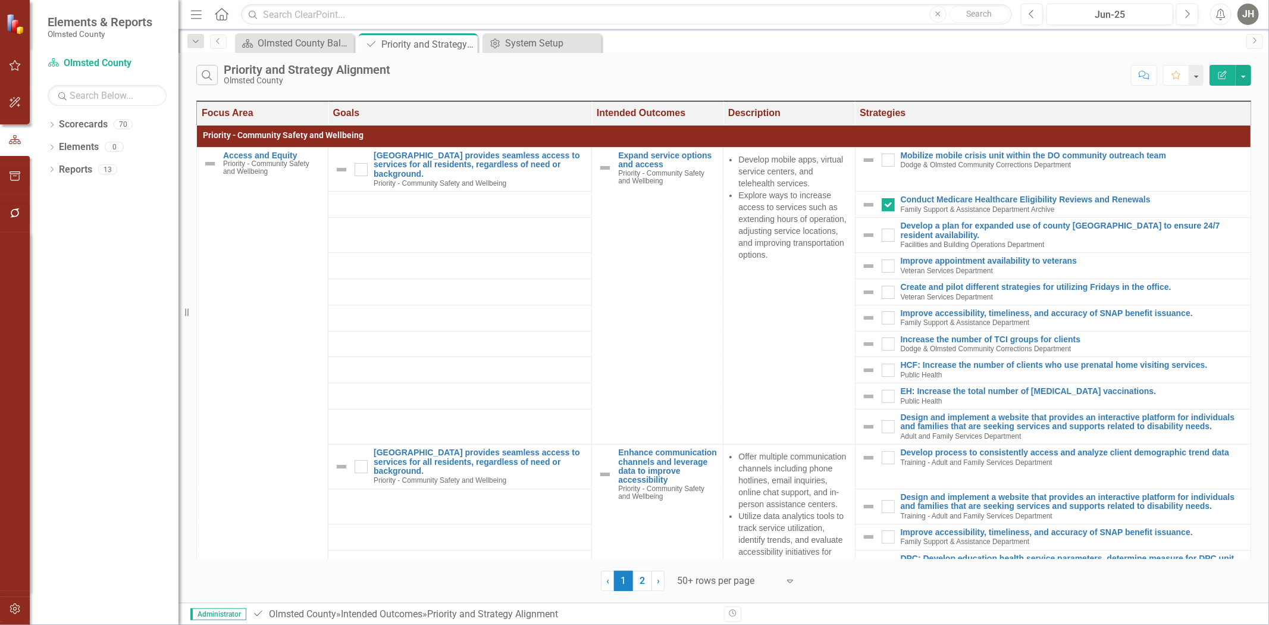
click at [1223, 74] on icon "Edit Report" at bounding box center [1222, 75] width 11 height 8
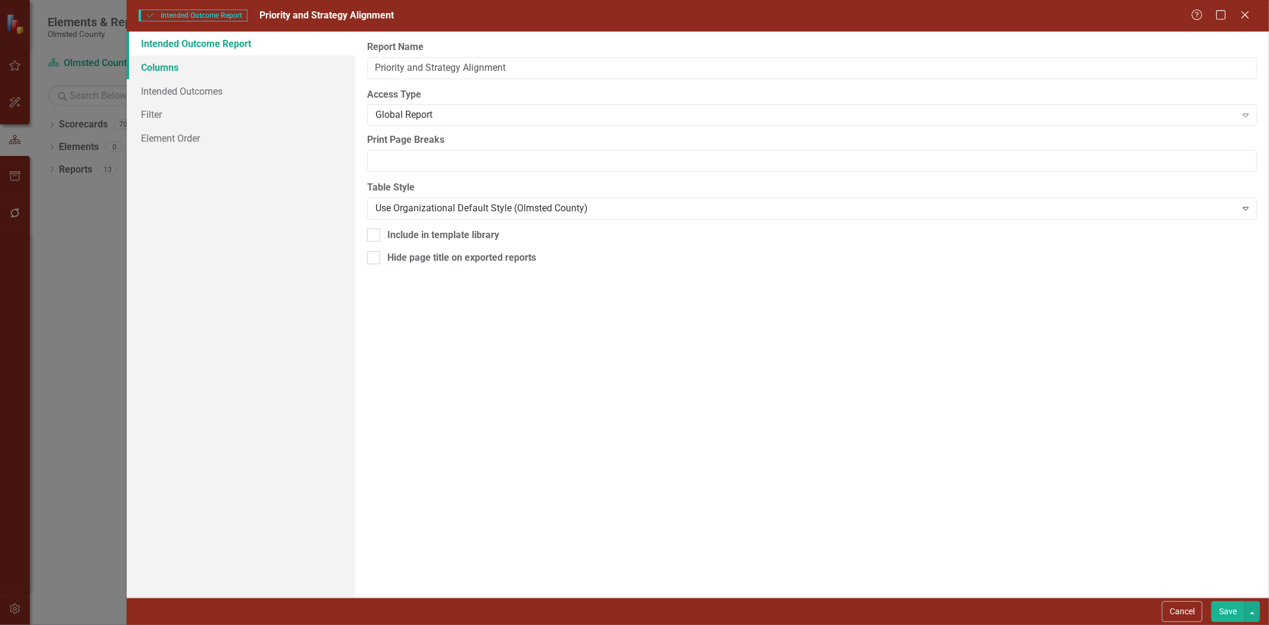
click at [169, 66] on link "Columns" at bounding box center [241, 67] width 228 height 24
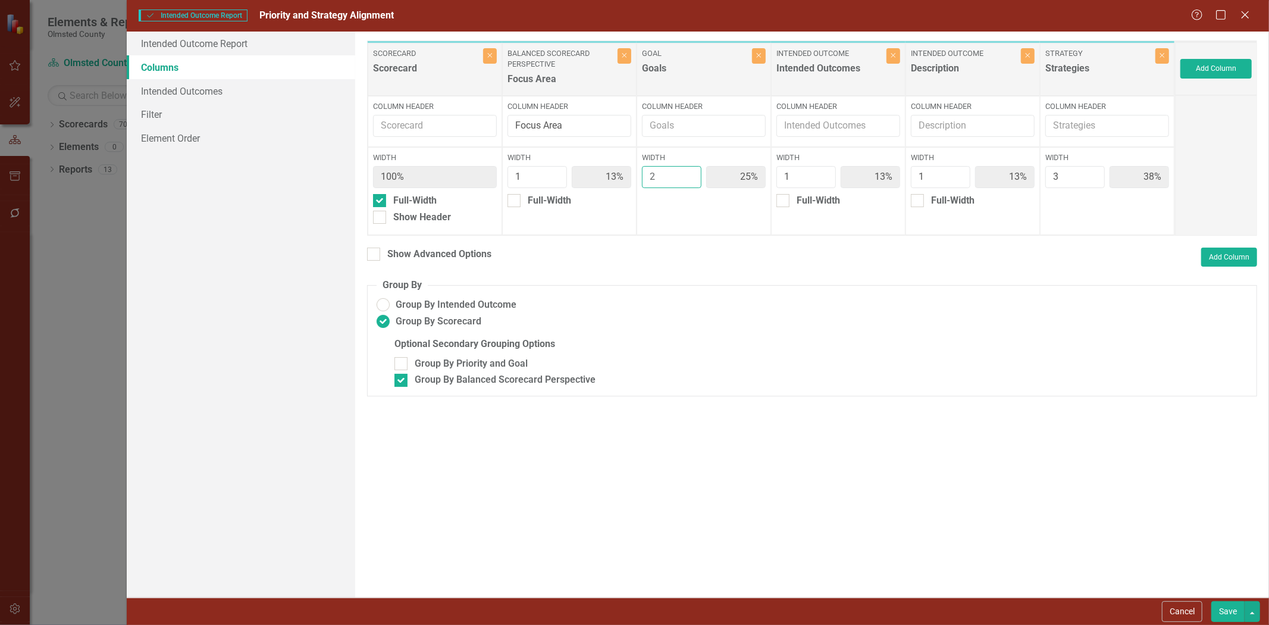
type input "1"
type input "14%"
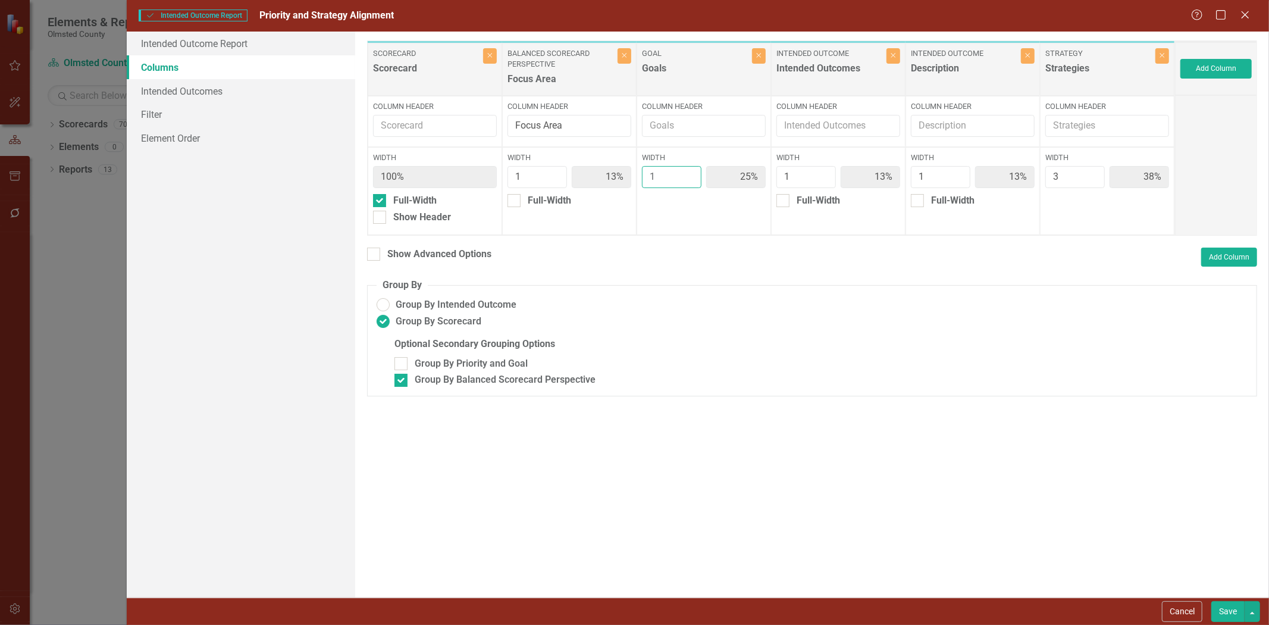
type input "43%"
drag, startPoint x: 689, startPoint y: 181, endPoint x: 744, endPoint y: 224, distance: 69.6
type input "1"
click at [689, 181] on input "1" at bounding box center [671, 177] width 59 height 22
click at [1227, 603] on button "Save" at bounding box center [1227, 611] width 33 height 21
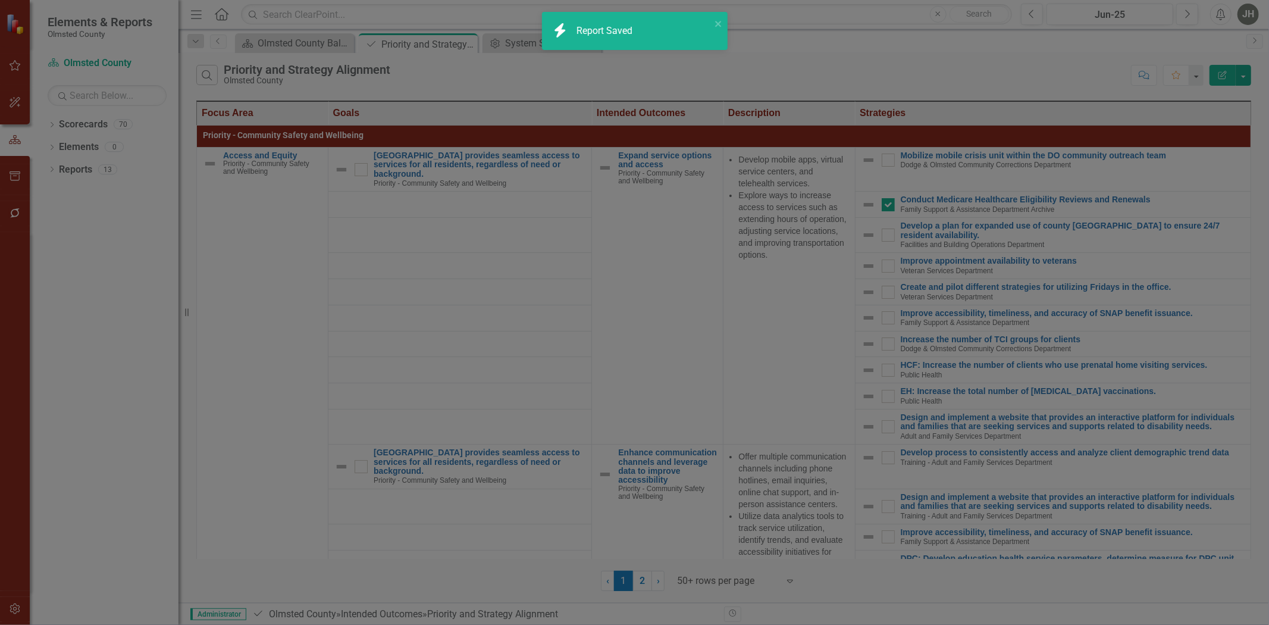
radio input "false"
checkbox input "false"
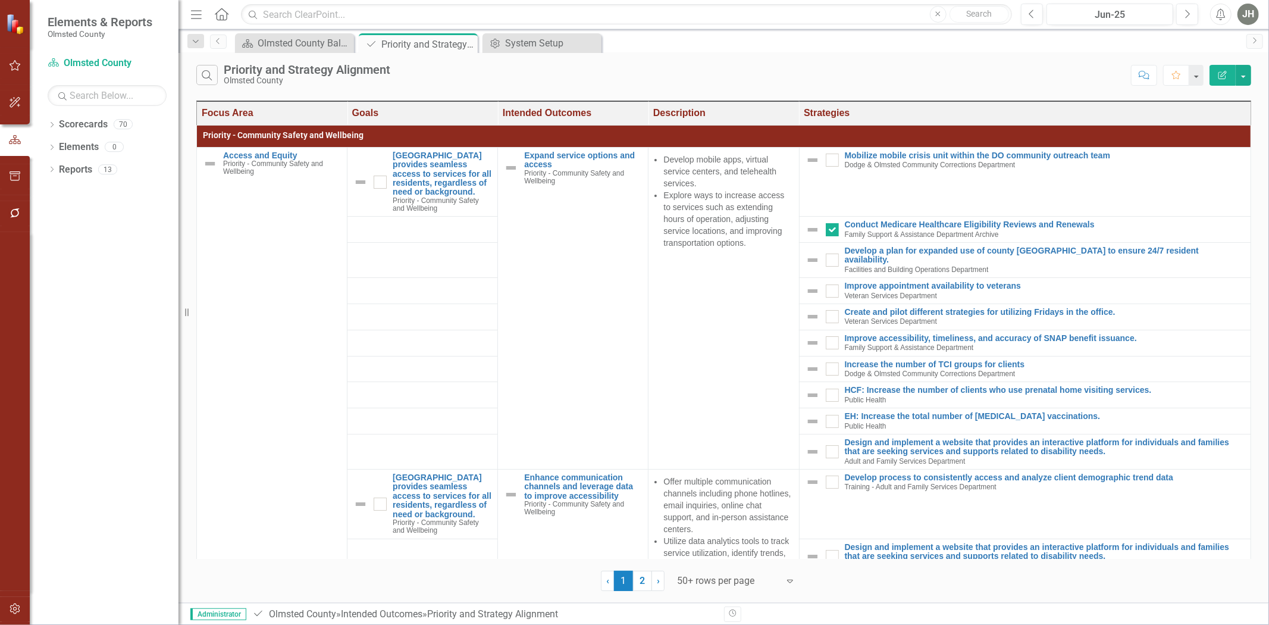
click at [1226, 73] on icon "Edit Report" at bounding box center [1222, 75] width 11 height 8
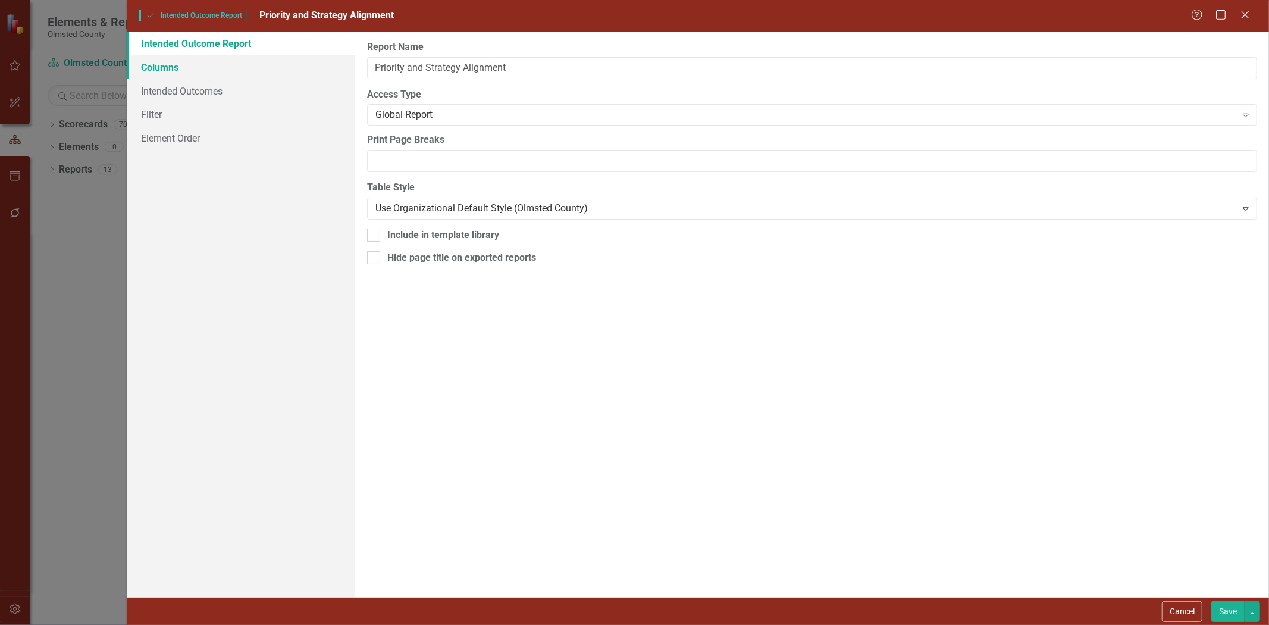
click at [165, 64] on link "Columns" at bounding box center [241, 67] width 228 height 24
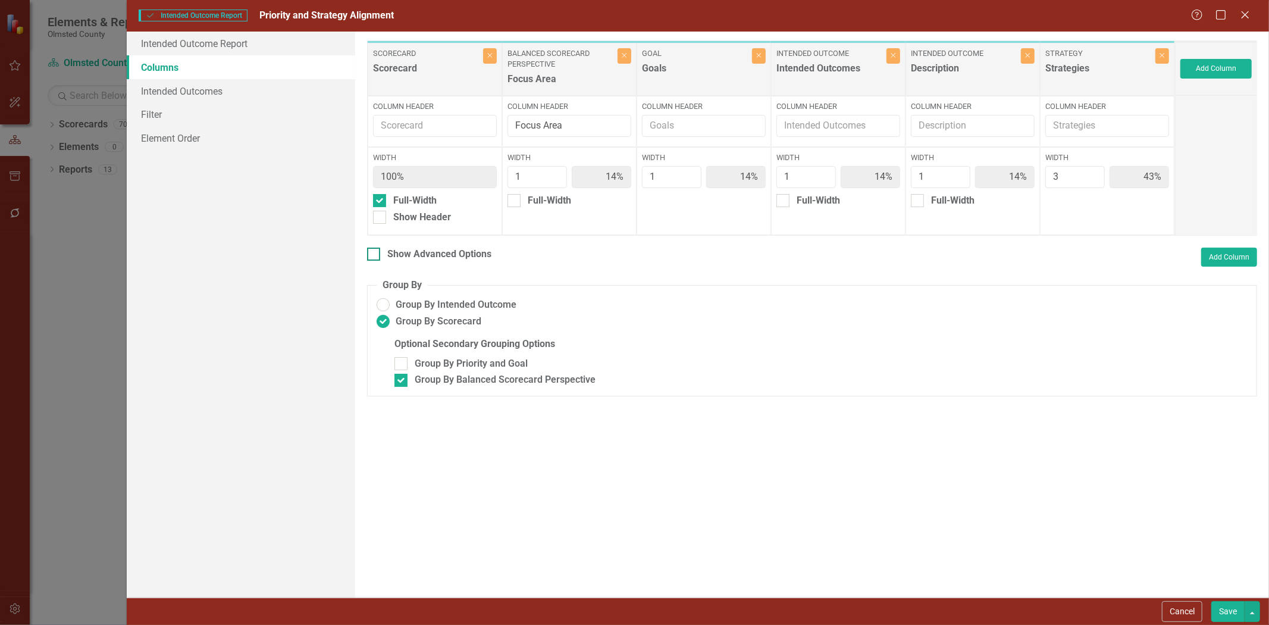
click at [371, 256] on div at bounding box center [373, 253] width 13 height 13
click at [371, 255] on input "Show Advanced Options" at bounding box center [371, 251] width 8 height 8
checkbox input "true"
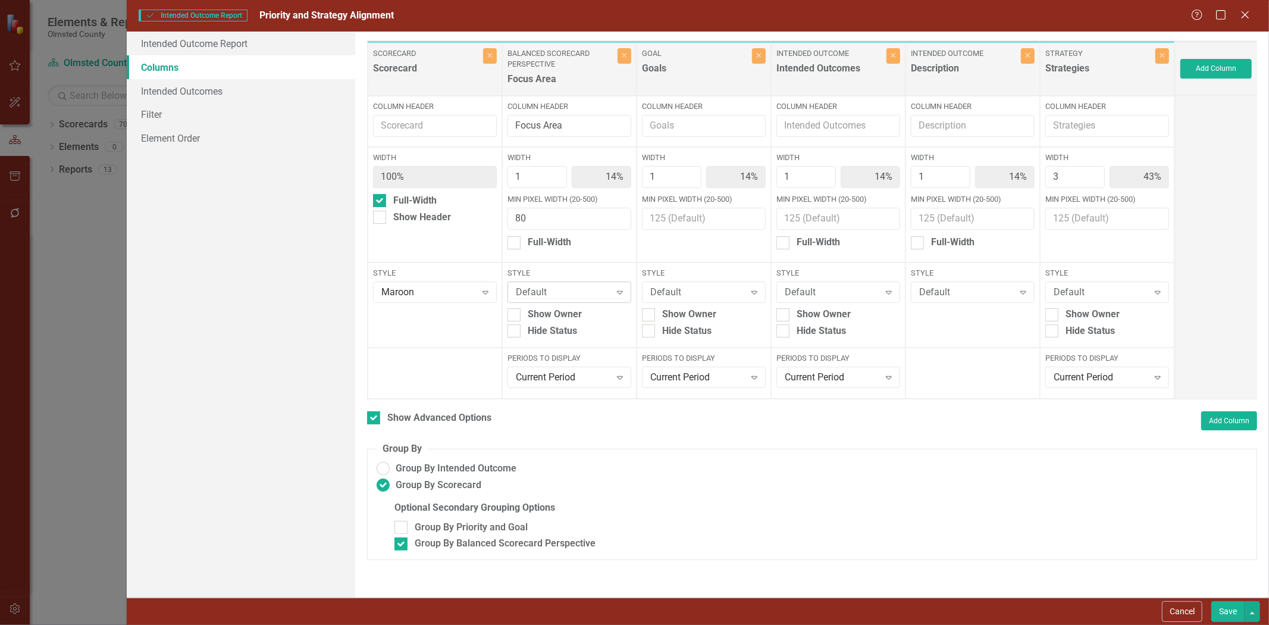
click at [616, 291] on icon "Expand" at bounding box center [620, 292] width 12 height 10
click at [175, 92] on link "Intended Outcomes" at bounding box center [241, 91] width 228 height 24
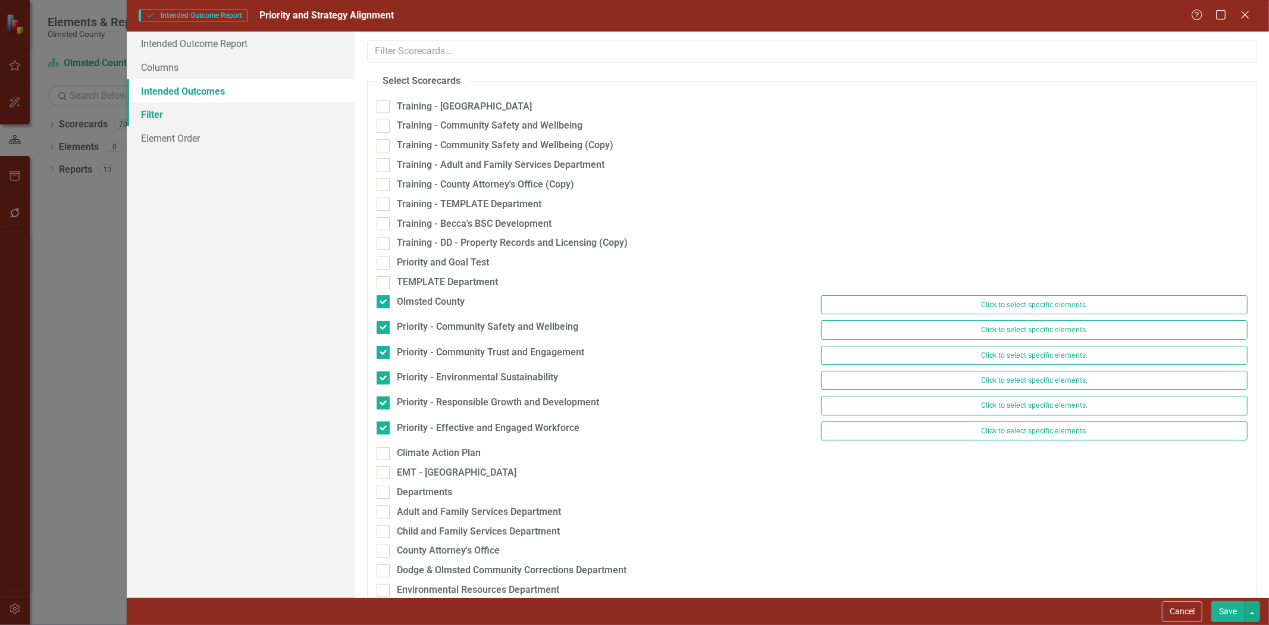
click at [156, 111] on link "Filter" at bounding box center [241, 114] width 228 height 24
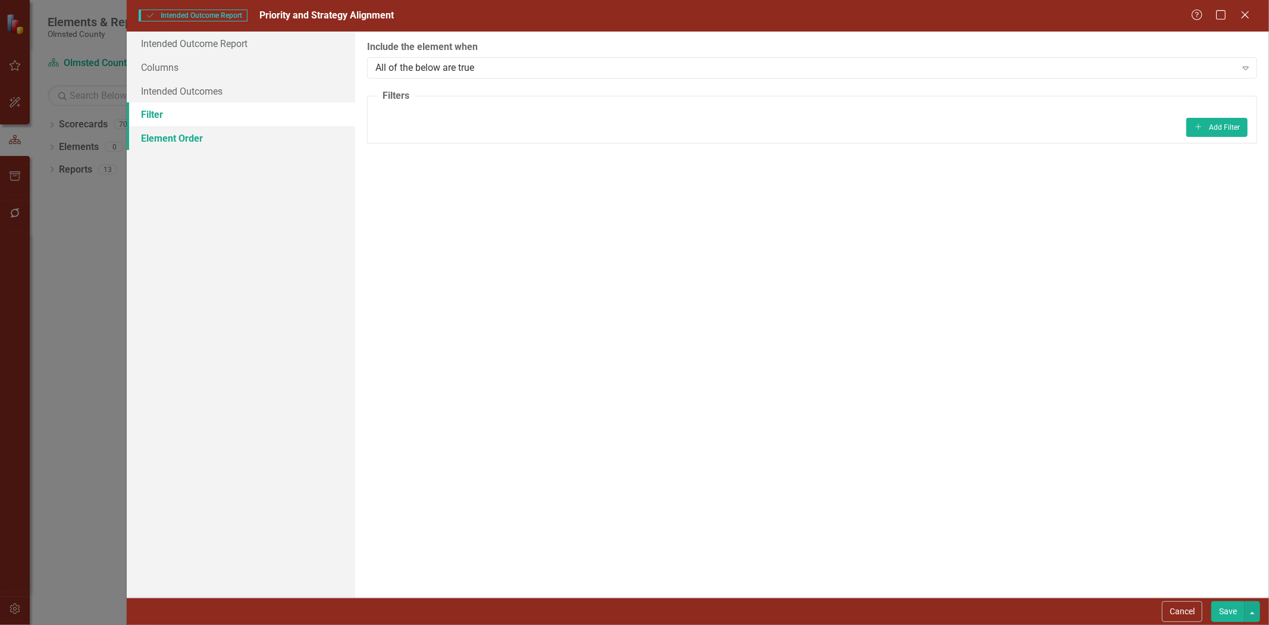
click at [178, 131] on link "Element Order" at bounding box center [241, 138] width 228 height 24
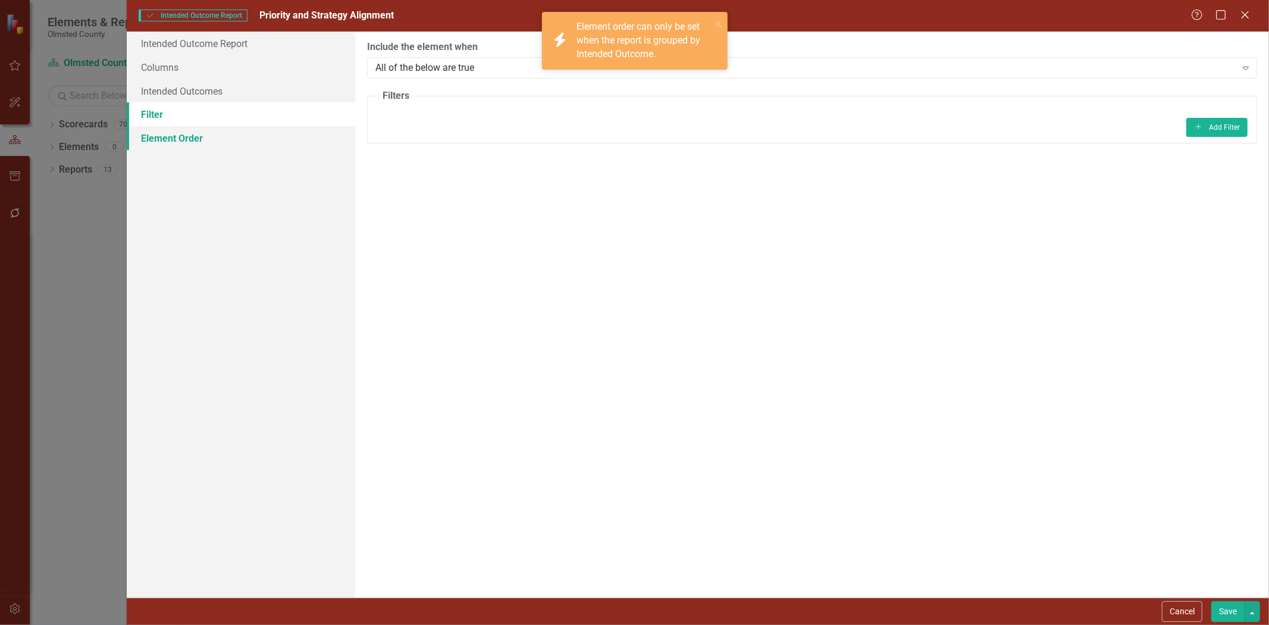
click at [176, 136] on link "Element Order" at bounding box center [241, 138] width 228 height 24
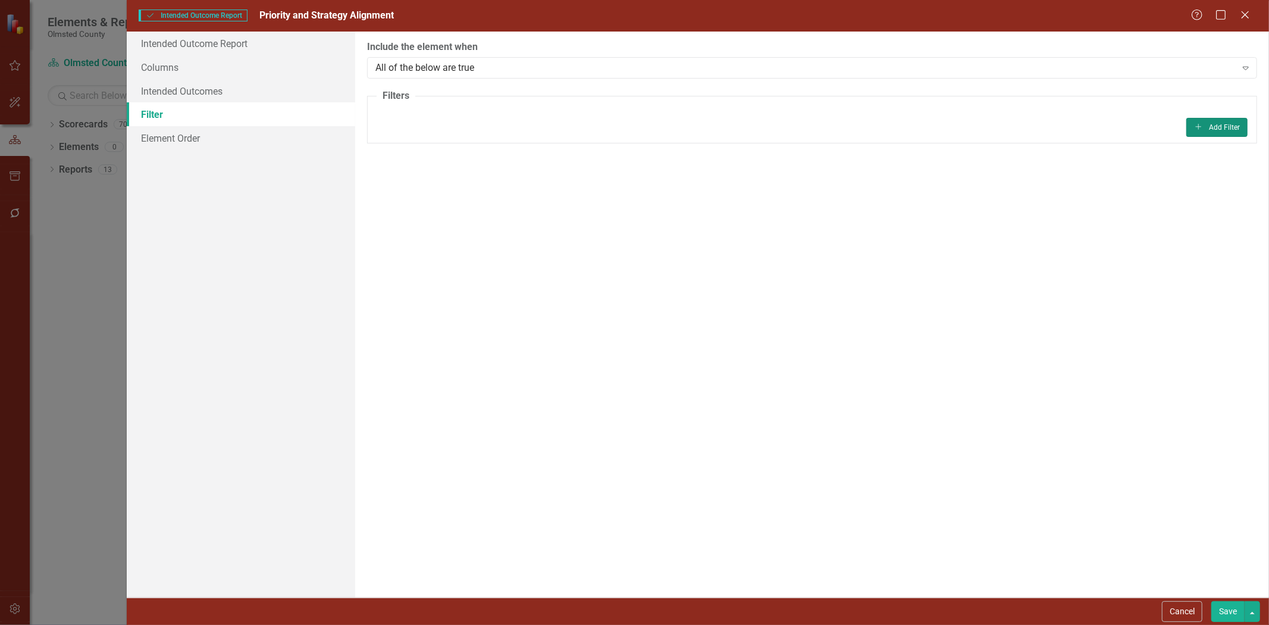
click at [1208, 129] on button "Add Add Filter" at bounding box center [1216, 127] width 61 height 19
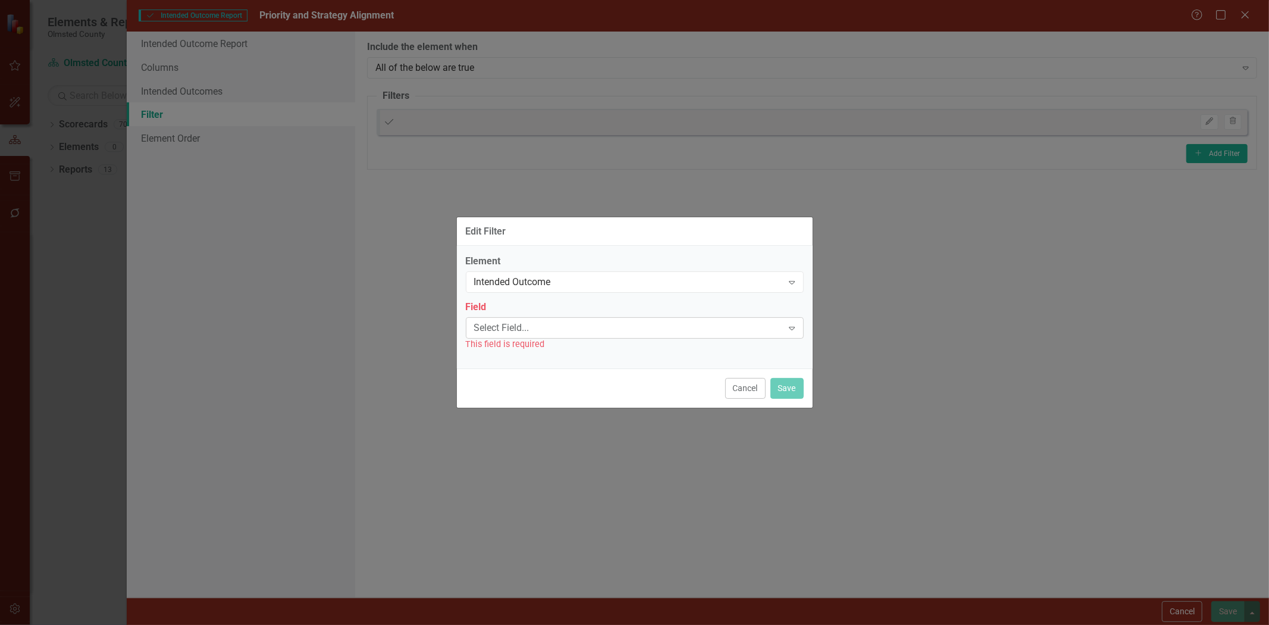
click at [563, 321] on div "Select Field..." at bounding box center [628, 328] width 309 height 14
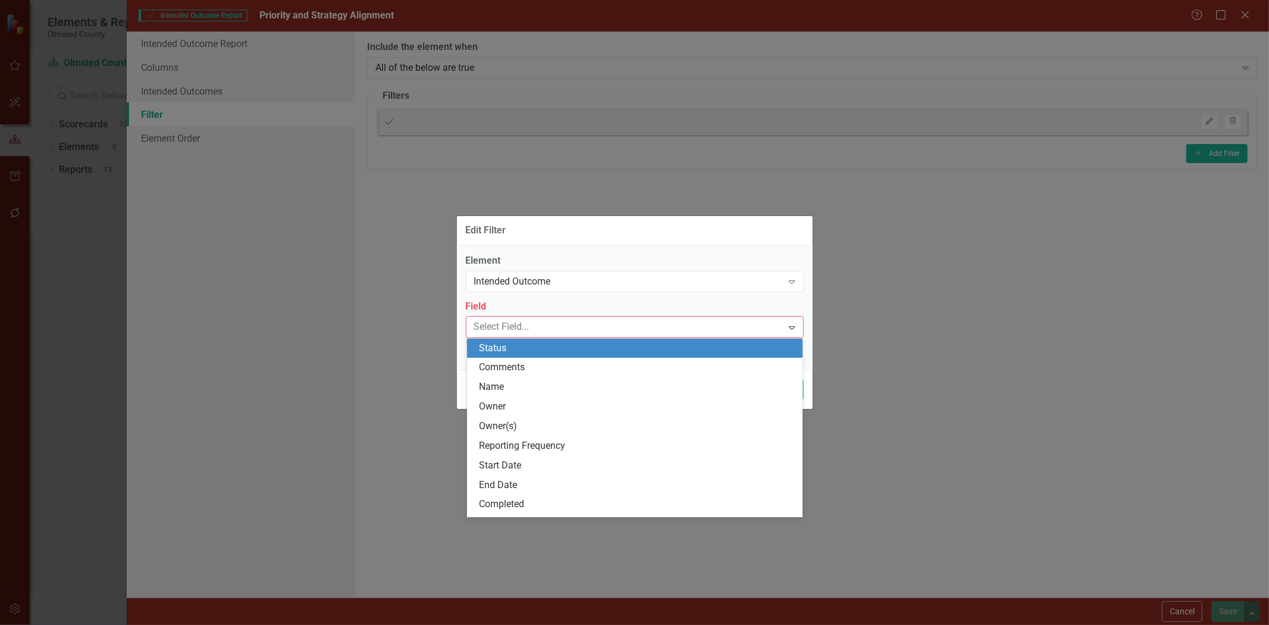
click at [846, 349] on div "Edit Filter Element Intended Outcome Expand Field 20 results available. Use Up …" at bounding box center [634, 312] width 1269 height 625
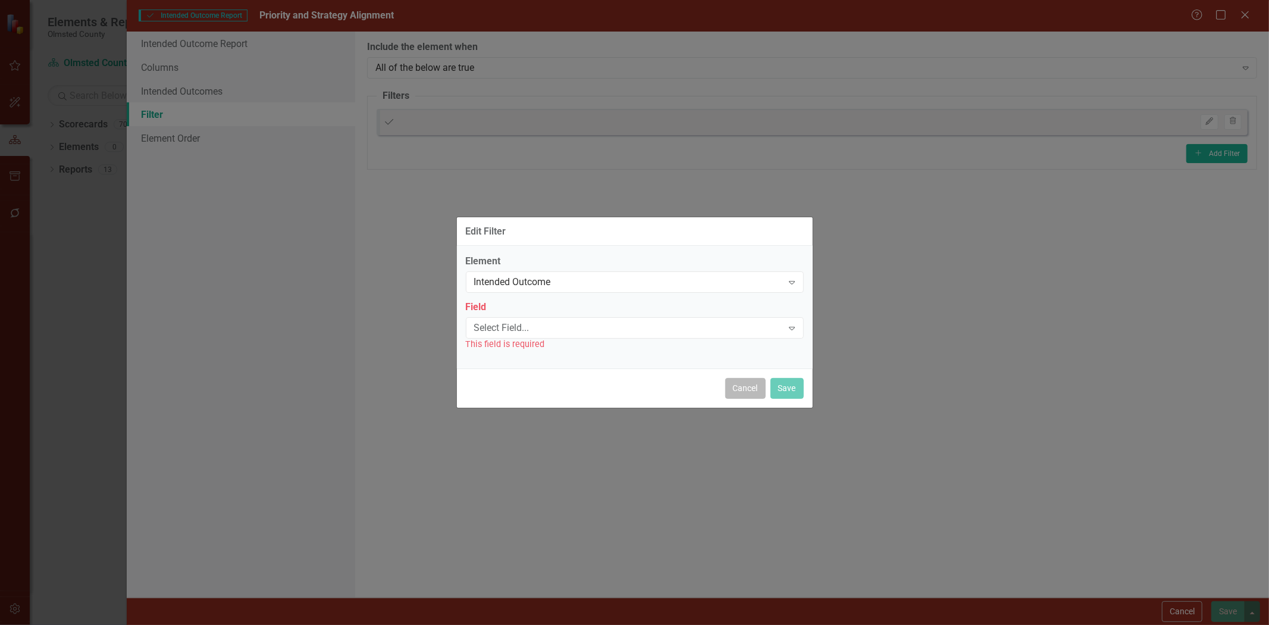
click at [742, 389] on button "Cancel" at bounding box center [745, 388] width 40 height 21
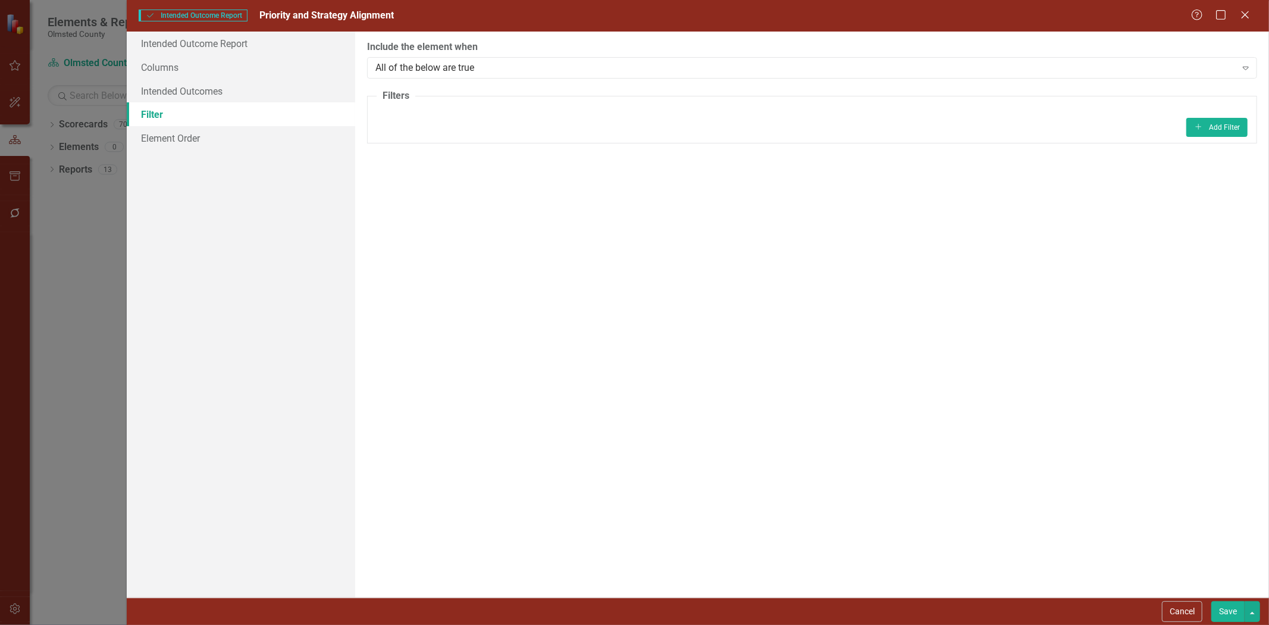
click at [1227, 604] on button "Save" at bounding box center [1227, 611] width 33 height 21
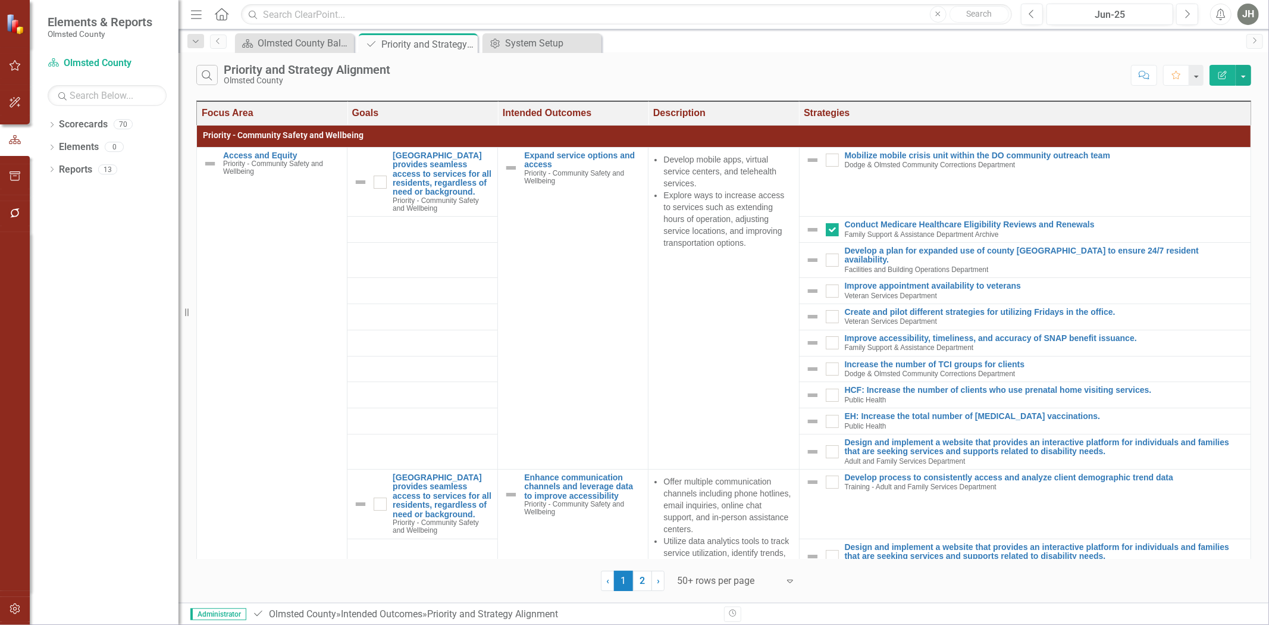
click at [1217, 73] on icon "Edit Report" at bounding box center [1222, 75] width 11 height 8
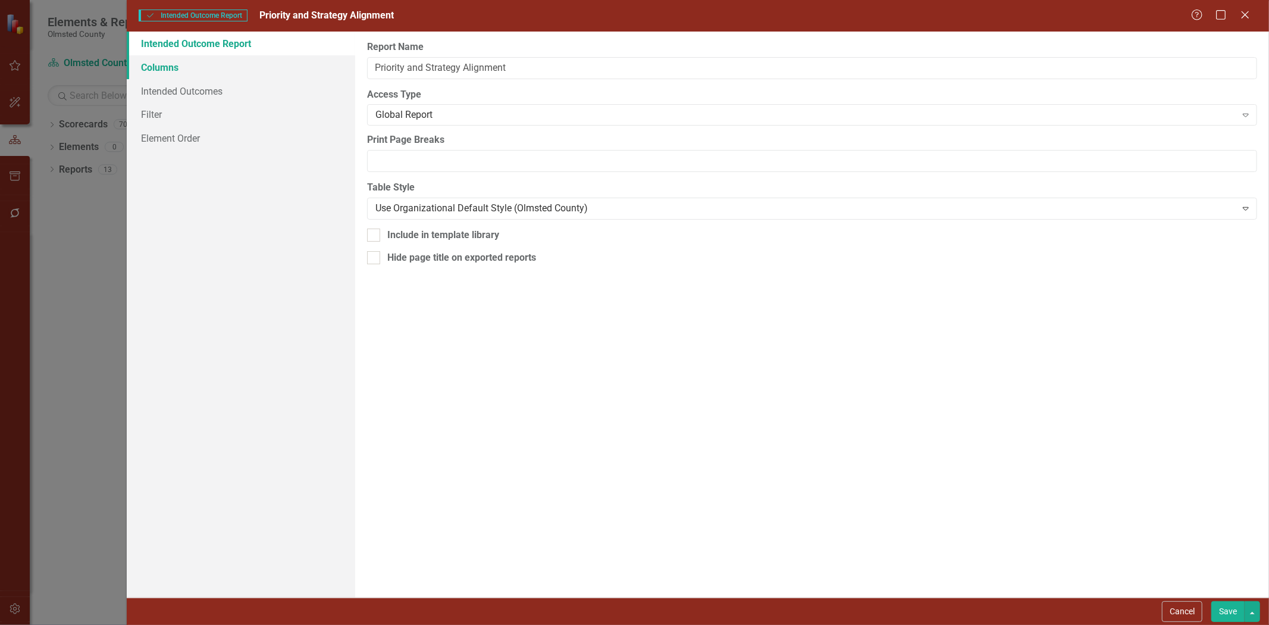
click at [162, 65] on link "Columns" at bounding box center [241, 67] width 228 height 24
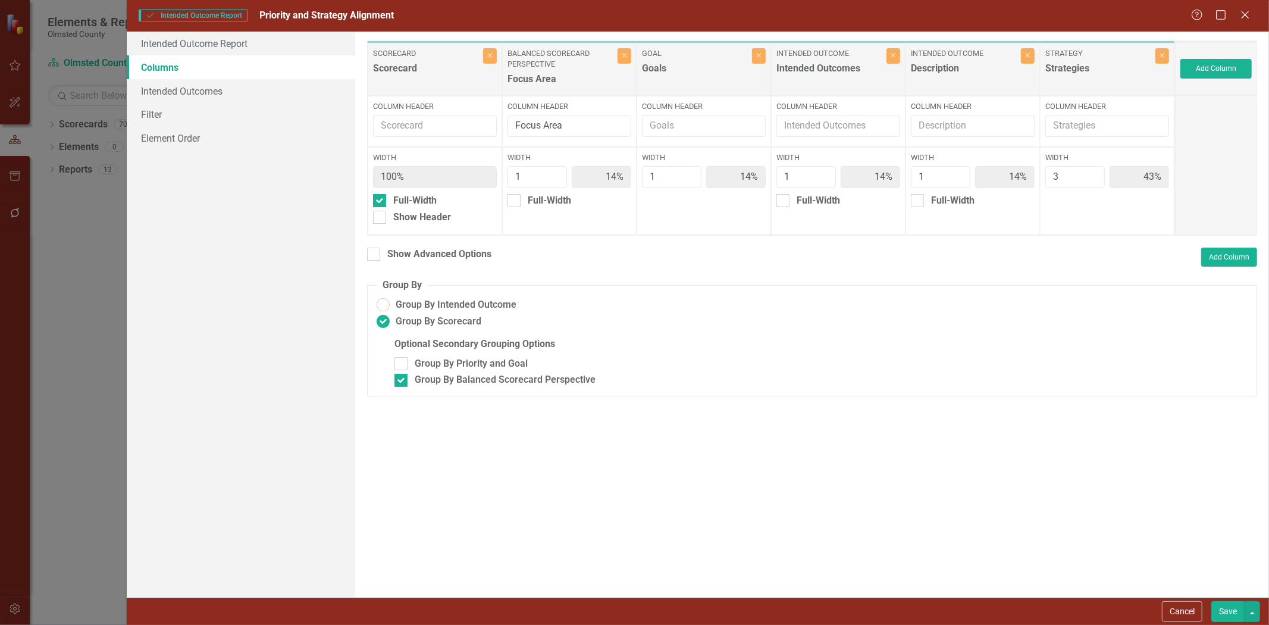
drag, startPoint x: 515, startPoint y: 199, endPoint x: 532, endPoint y: 212, distance: 21.8
click at [516, 199] on div at bounding box center [513, 200] width 13 height 13
click at [515, 199] on input "Full-Width" at bounding box center [511, 198] width 8 height 8
checkbox input "true"
type input "100%"
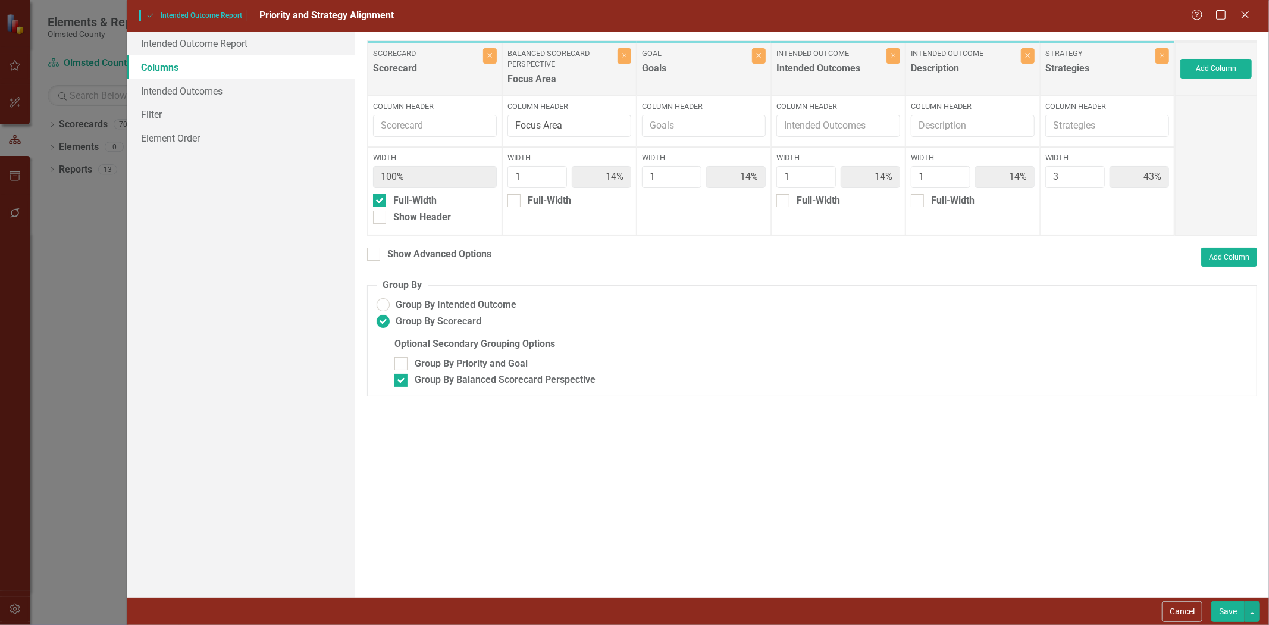
type input "17%"
type input "50%"
click at [1233, 610] on button "Save" at bounding box center [1227, 611] width 33 height 21
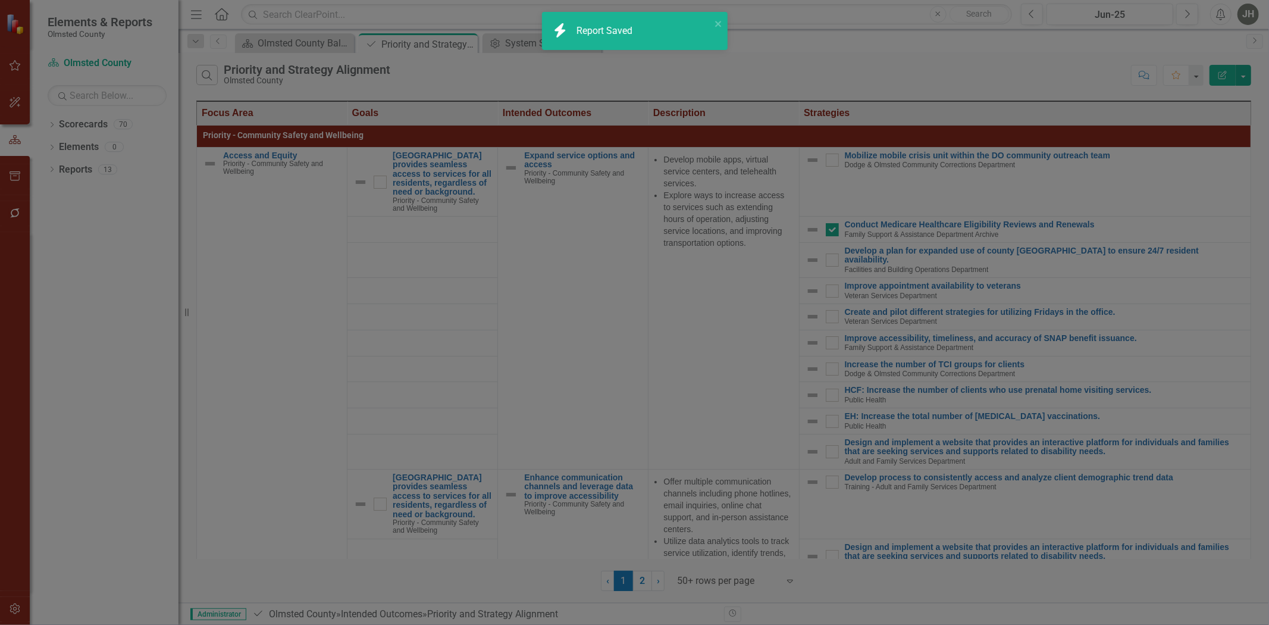
radio input "false"
checkbox input "false"
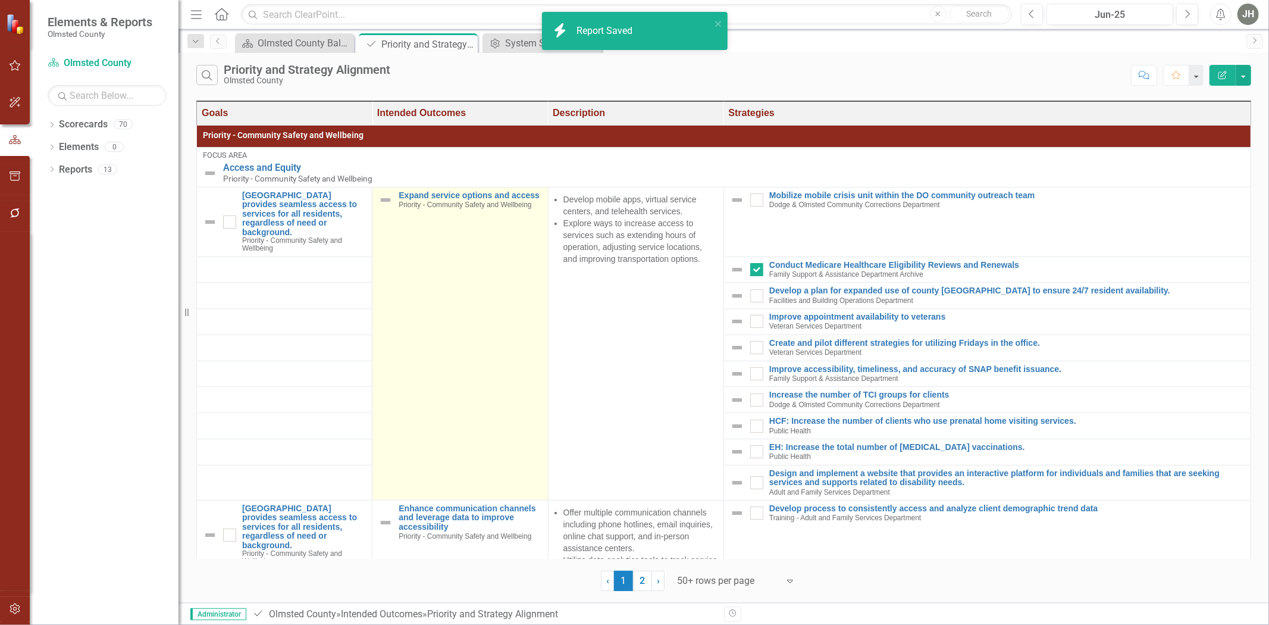
checkbox input "true"
checkbox input "false"
checkbox input "true"
checkbox input "false"
checkbox input "true"
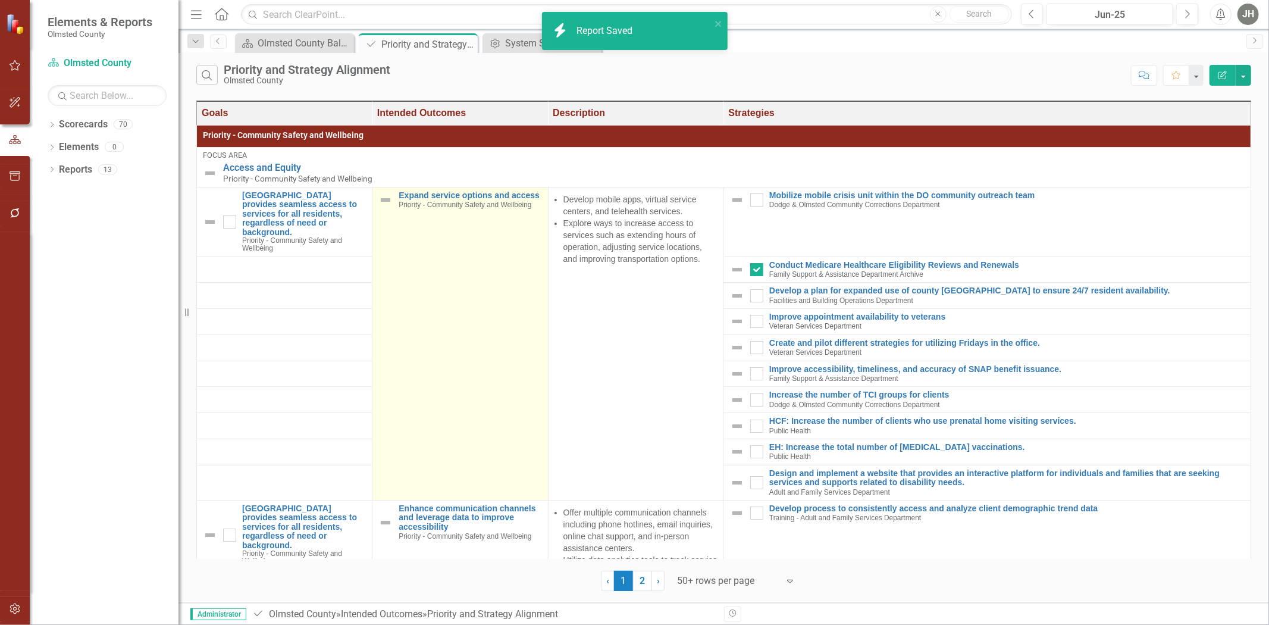
checkbox input "false"
checkbox input "true"
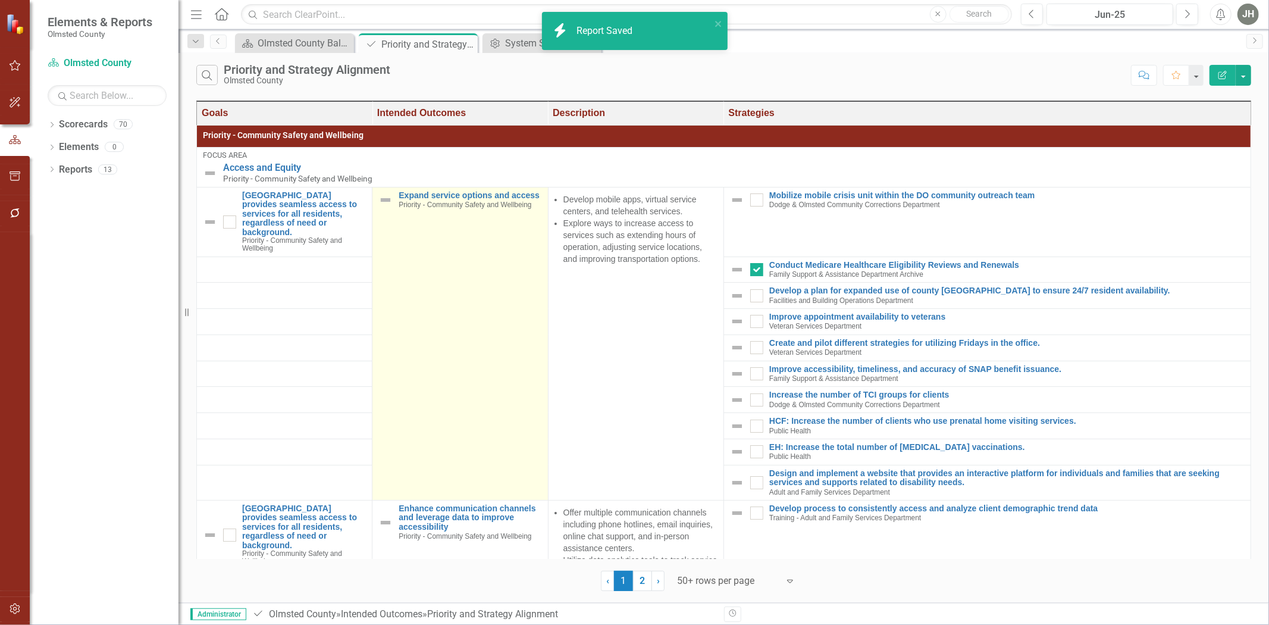
checkbox input "false"
checkbox input "true"
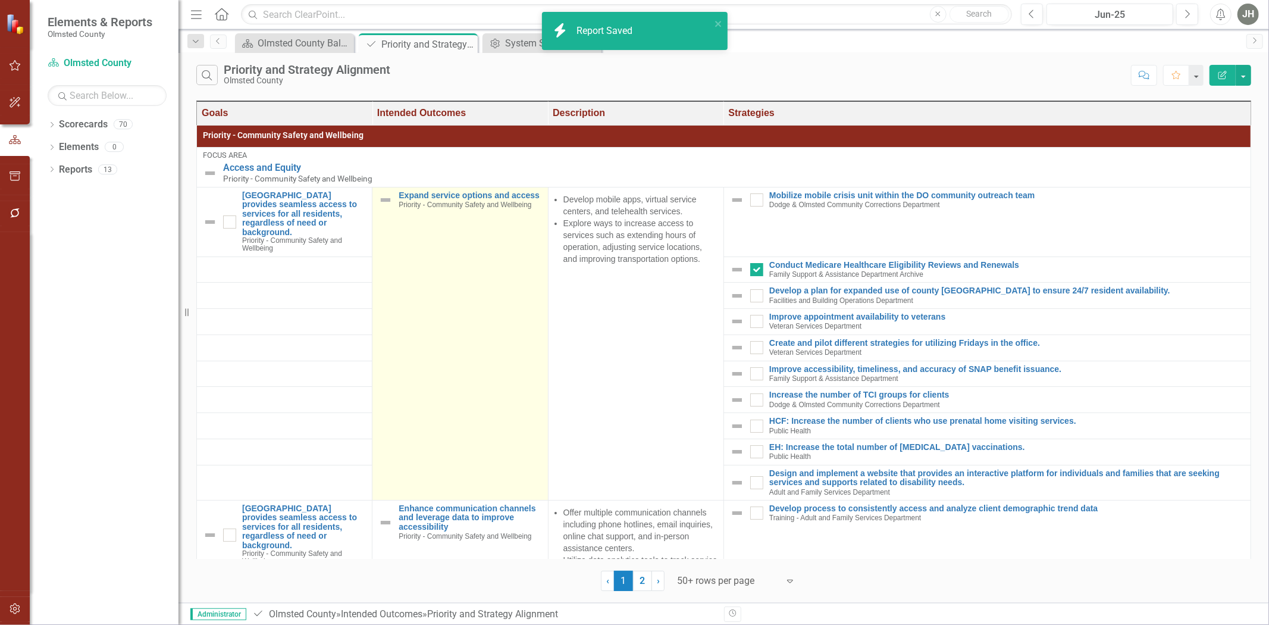
checkbox input "false"
checkbox input "true"
checkbox input "false"
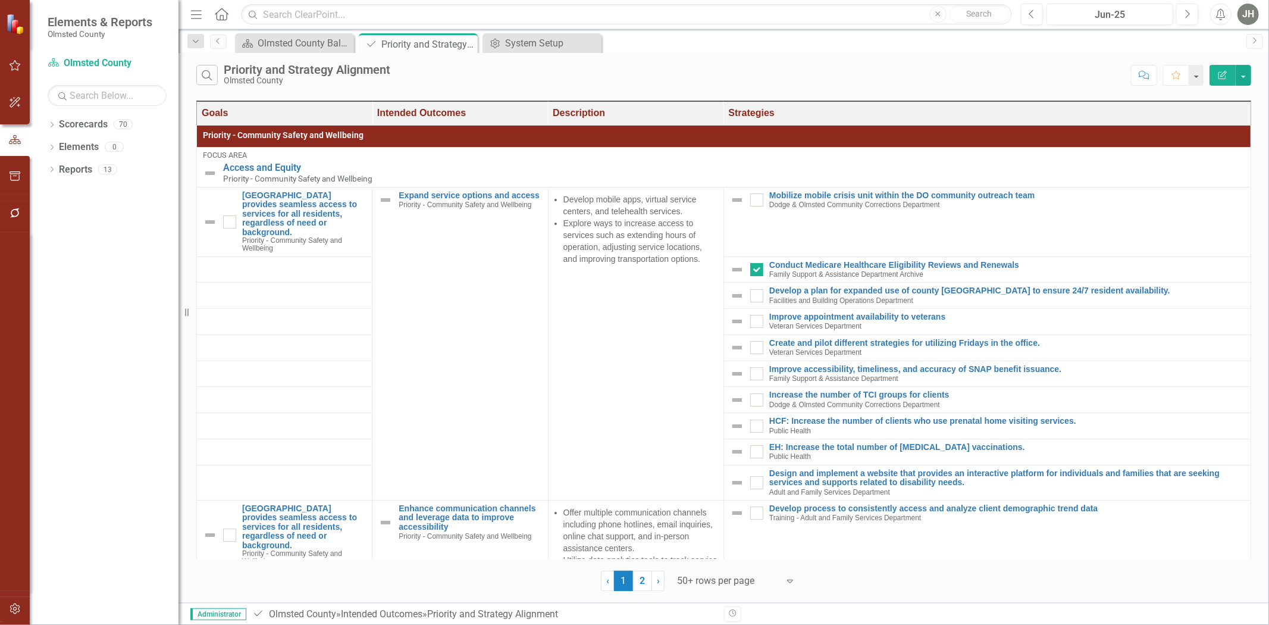
click at [1221, 71] on icon "Edit Report" at bounding box center [1222, 75] width 11 height 8
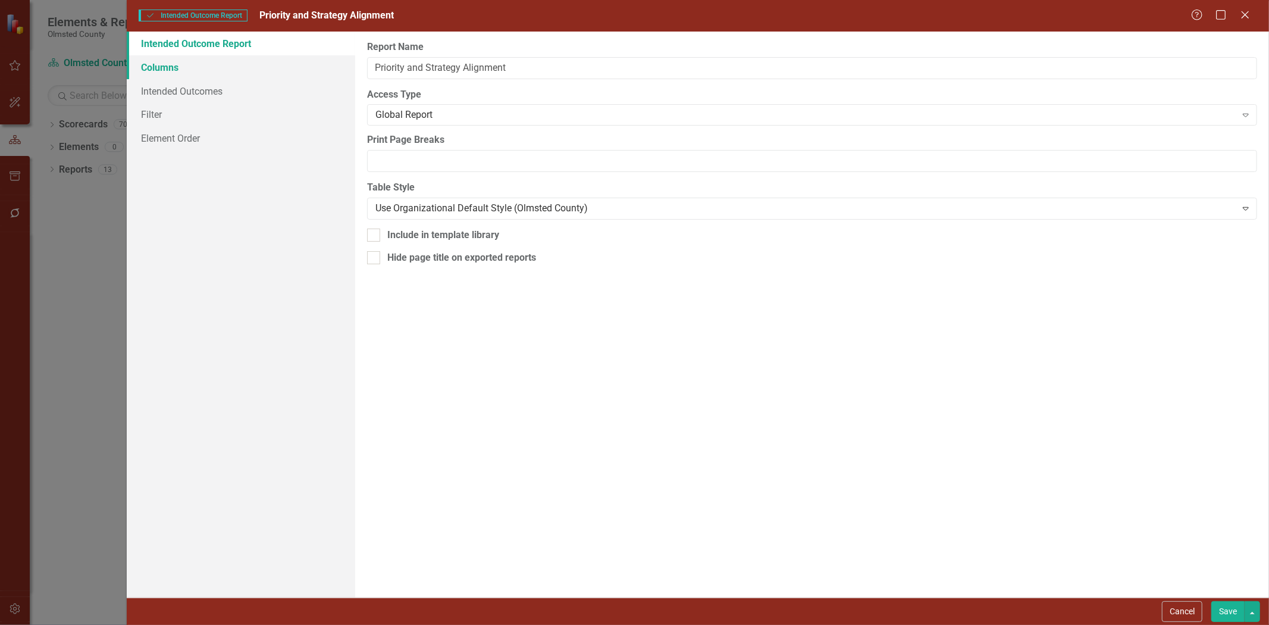
click at [158, 64] on link "Columns" at bounding box center [241, 67] width 228 height 24
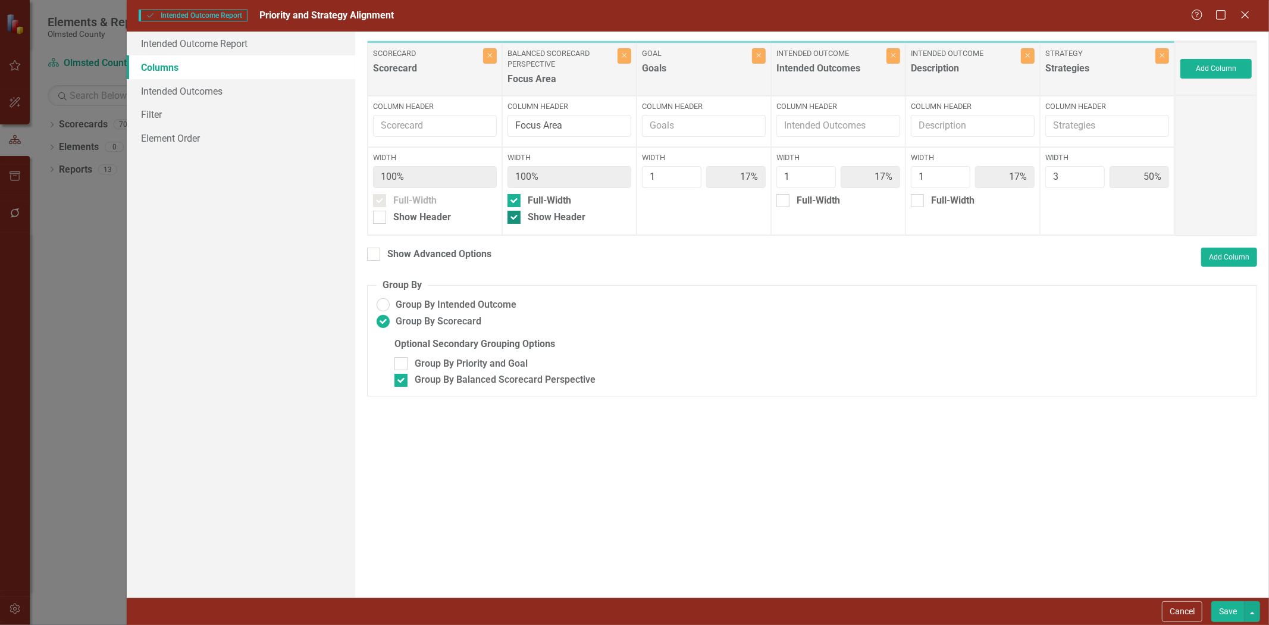
click at [510, 218] on input "Show Header" at bounding box center [511, 215] width 8 height 8
checkbox input "false"
click at [1230, 606] on button "Save" at bounding box center [1227, 611] width 33 height 21
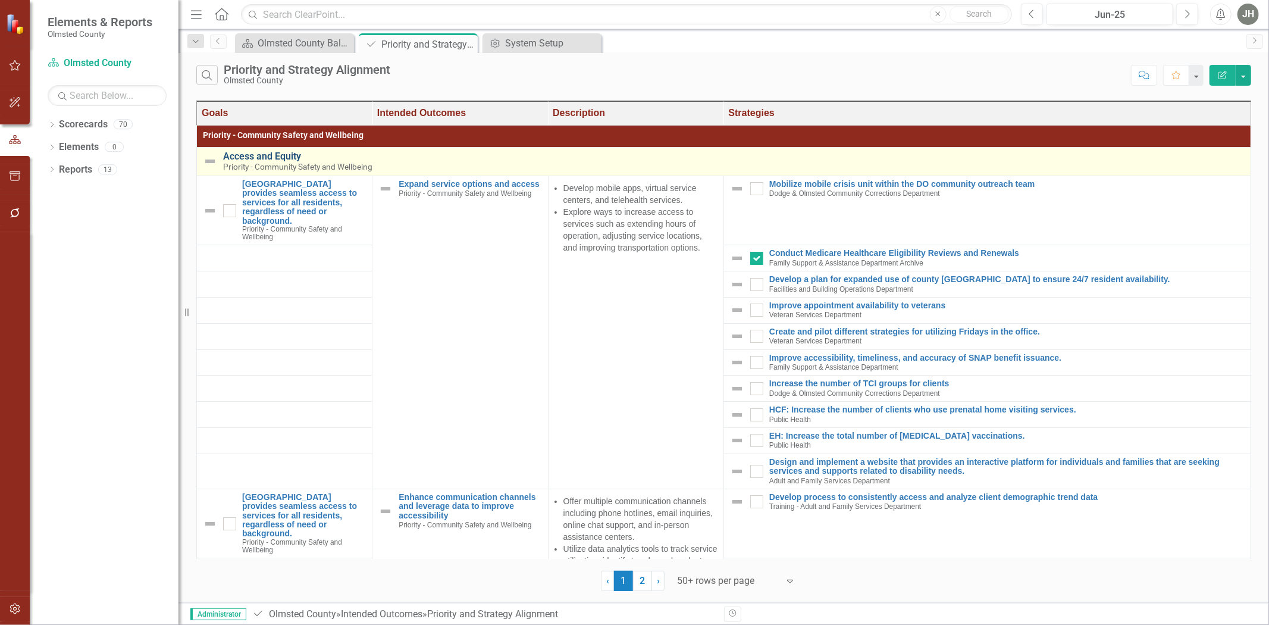
click at [444, 153] on link "Access and Equity" at bounding box center [733, 156] width 1021 height 11
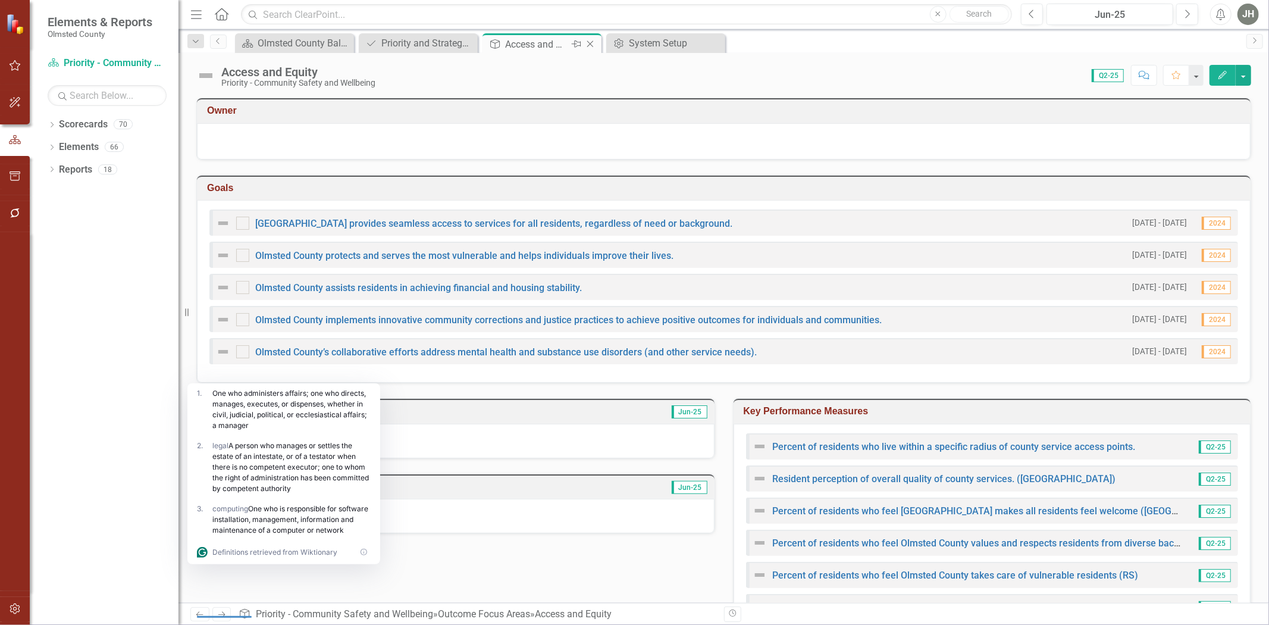
click at [596, 39] on icon "Close" at bounding box center [590, 44] width 12 height 10
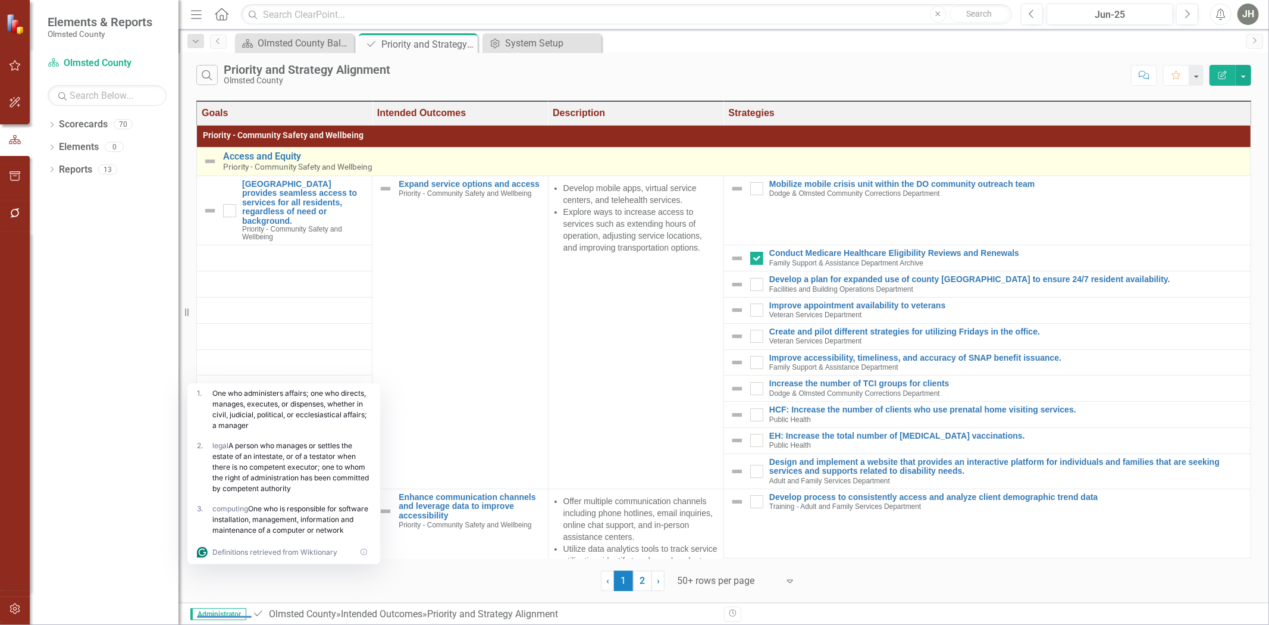
click at [416, 168] on div "Access and Equity Priority - Community Safety and Wellbeing" at bounding box center [733, 161] width 1021 height 21
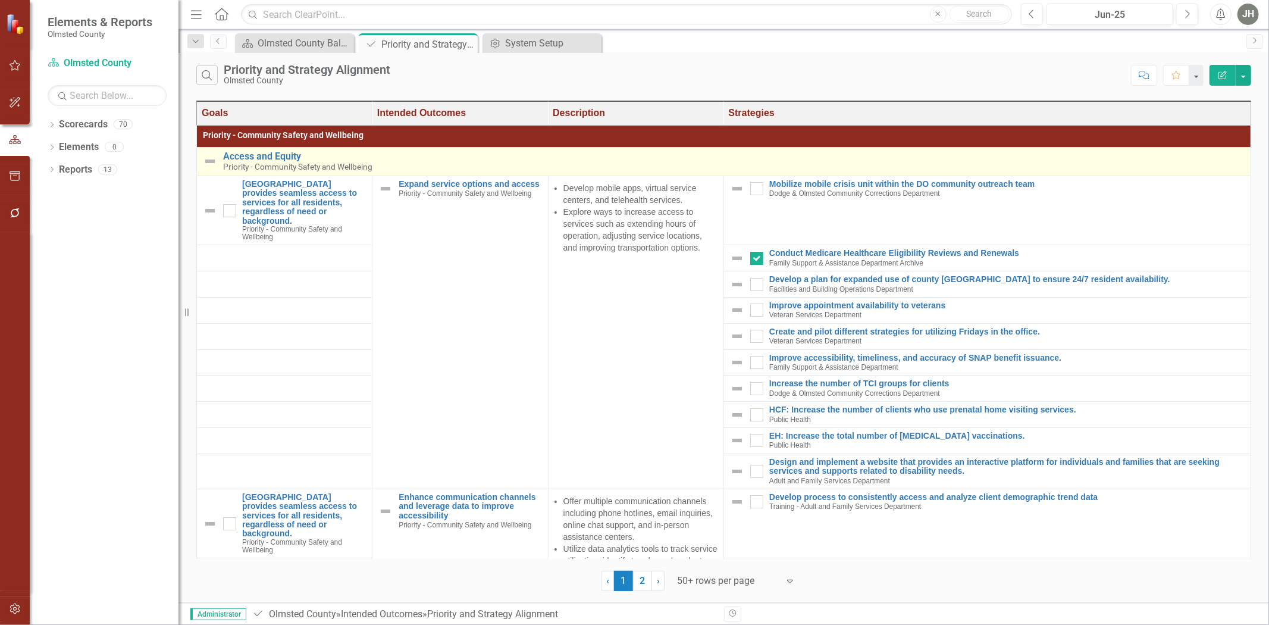
click at [416, 168] on div "Access and Equity Priority - Community Safety and Wellbeing" at bounding box center [733, 161] width 1021 height 21
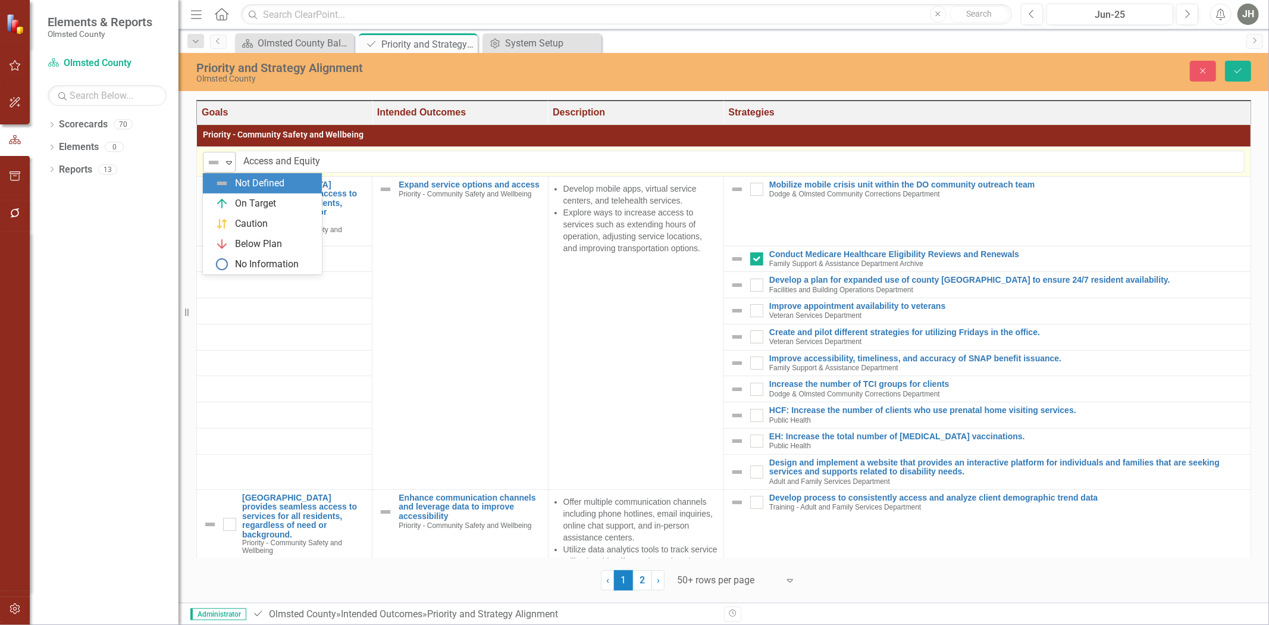
click at [231, 159] on icon "Expand" at bounding box center [229, 163] width 12 height 10
click at [230, 159] on icon "Expand" at bounding box center [229, 163] width 12 height 10
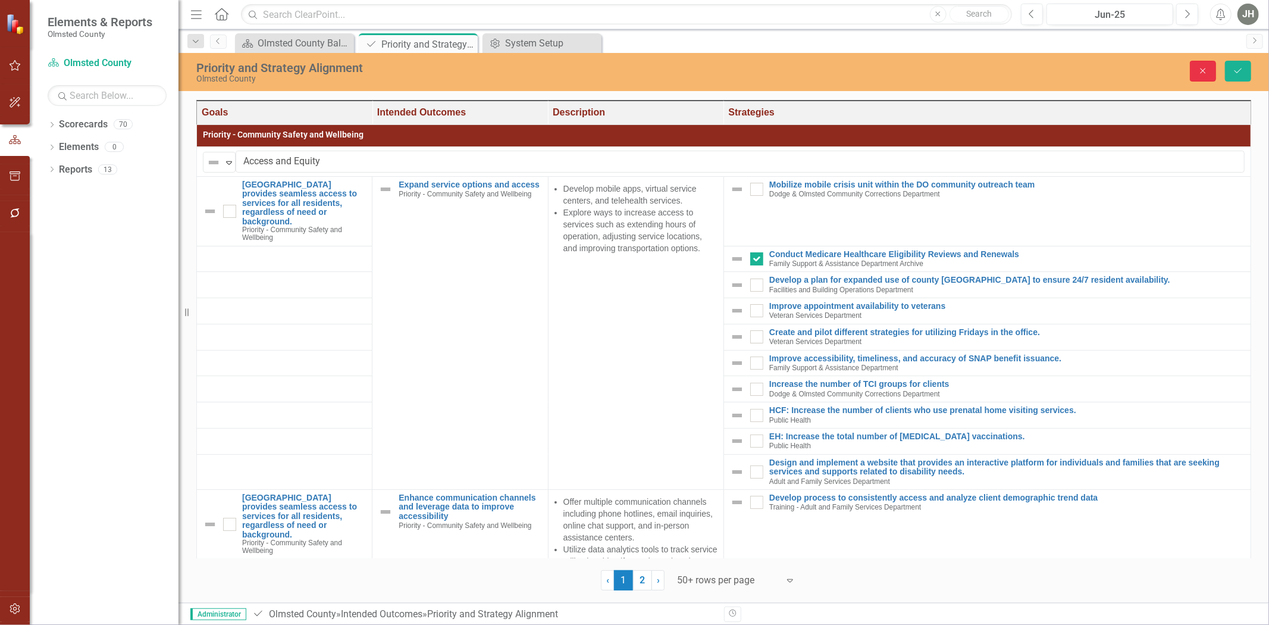
click at [1200, 68] on icon "Close" at bounding box center [1203, 71] width 11 height 8
